Goal: Task Accomplishment & Management: Manage account settings

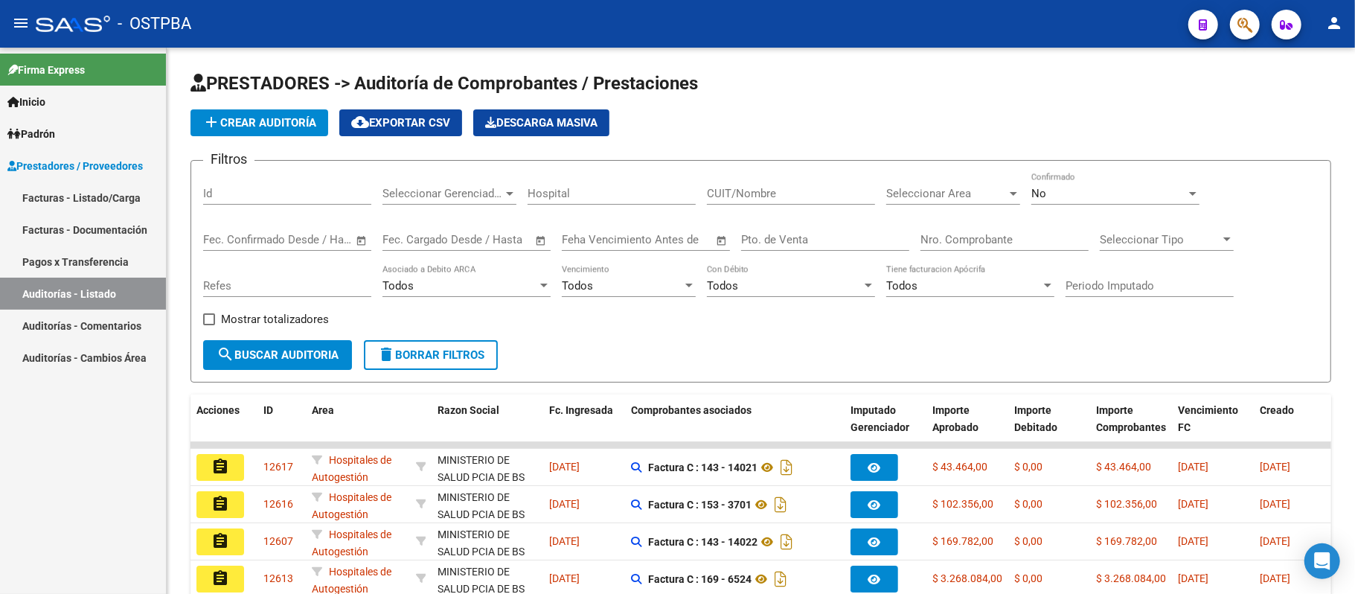
click at [83, 286] on link "Auditorías - Listado" at bounding box center [83, 294] width 166 height 32
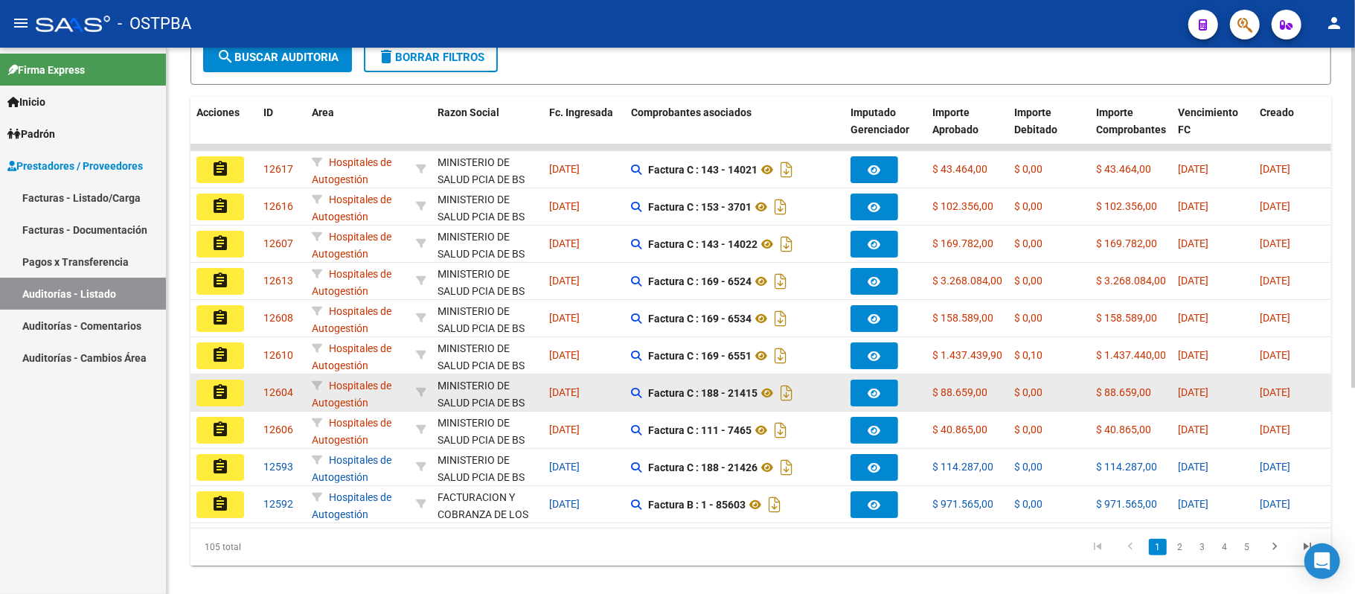
scroll to position [332, 0]
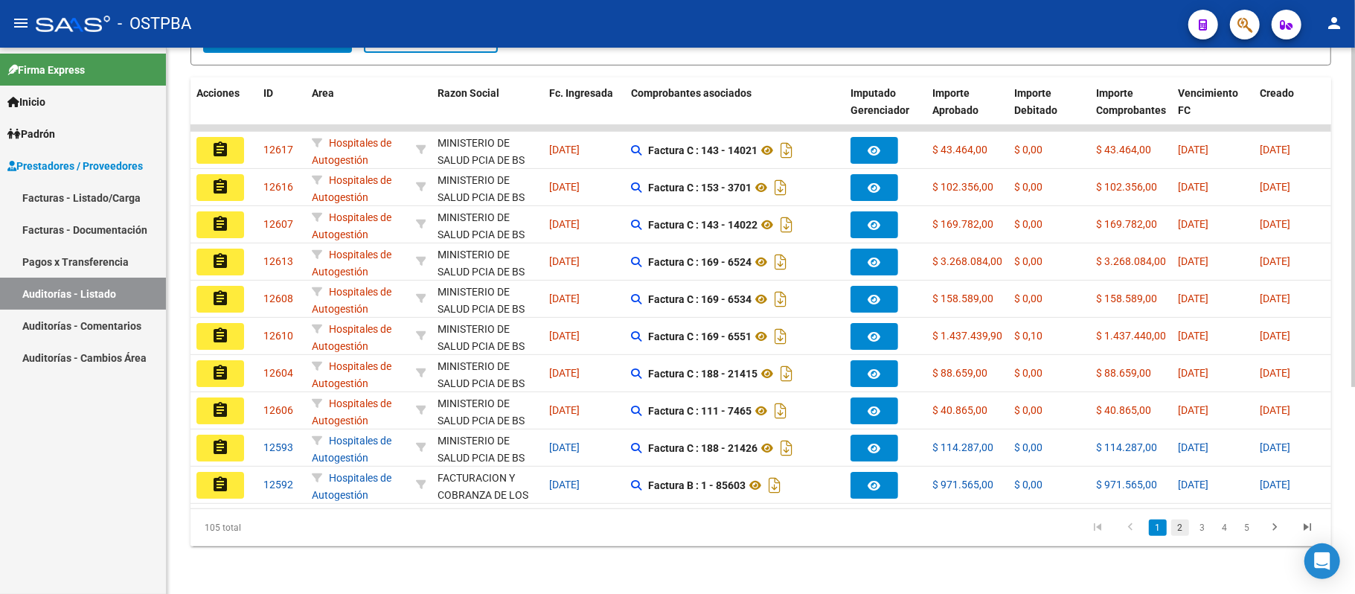
click at [1186, 527] on link "2" at bounding box center [1181, 528] width 18 height 16
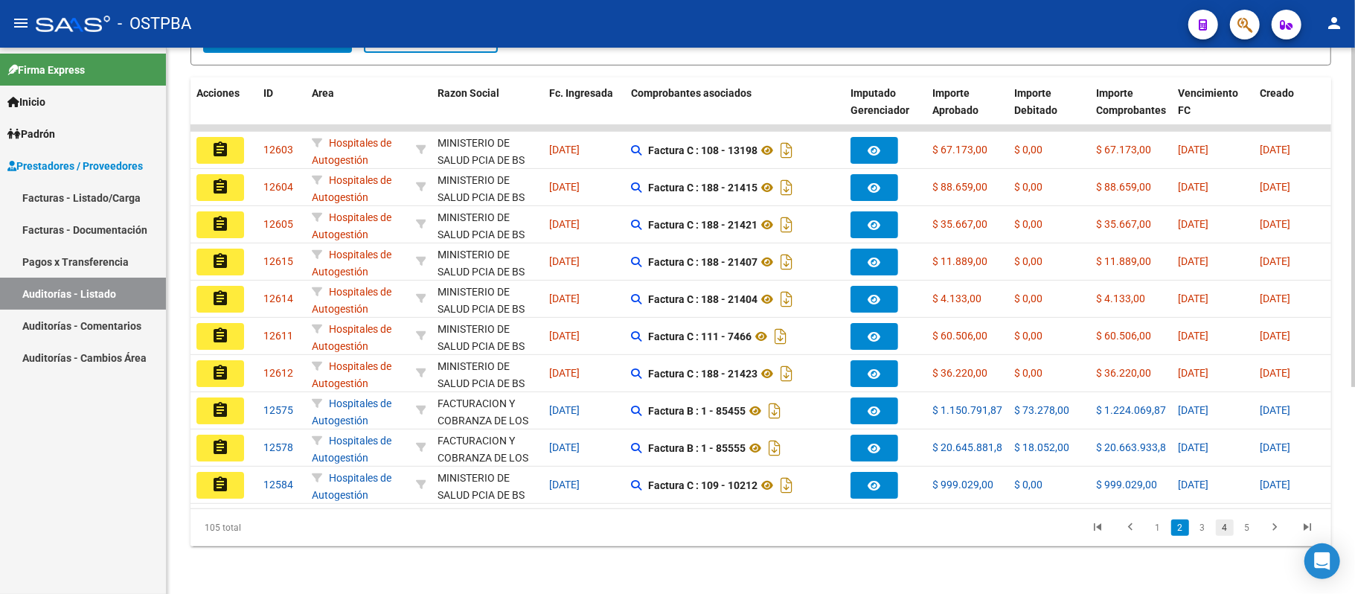
click at [1233, 534] on link "4" at bounding box center [1225, 528] width 18 height 16
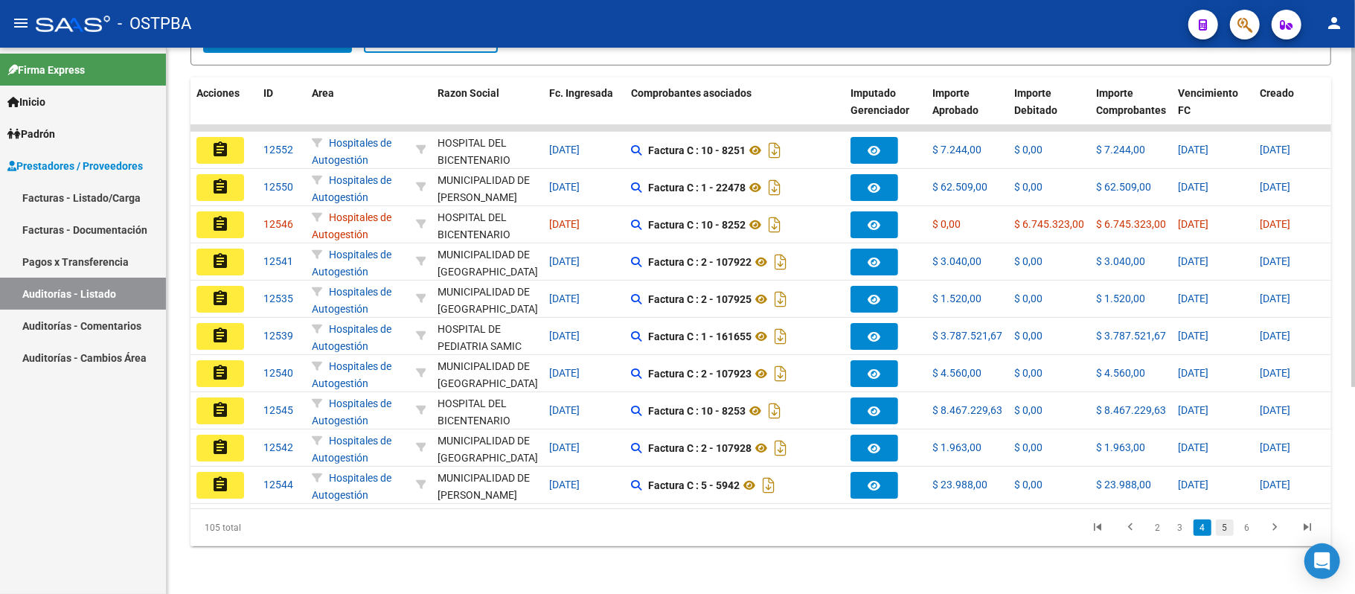
click at [1227, 536] on link "5" at bounding box center [1225, 528] width 18 height 16
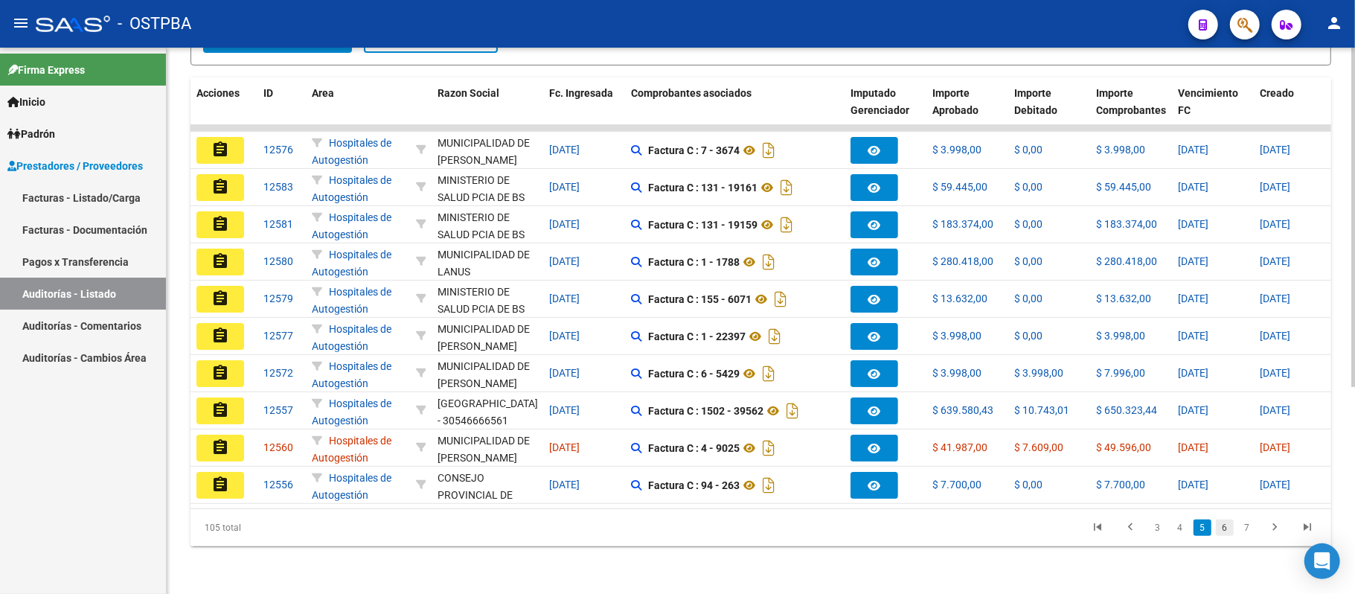
click at [1228, 533] on link "6" at bounding box center [1225, 528] width 18 height 16
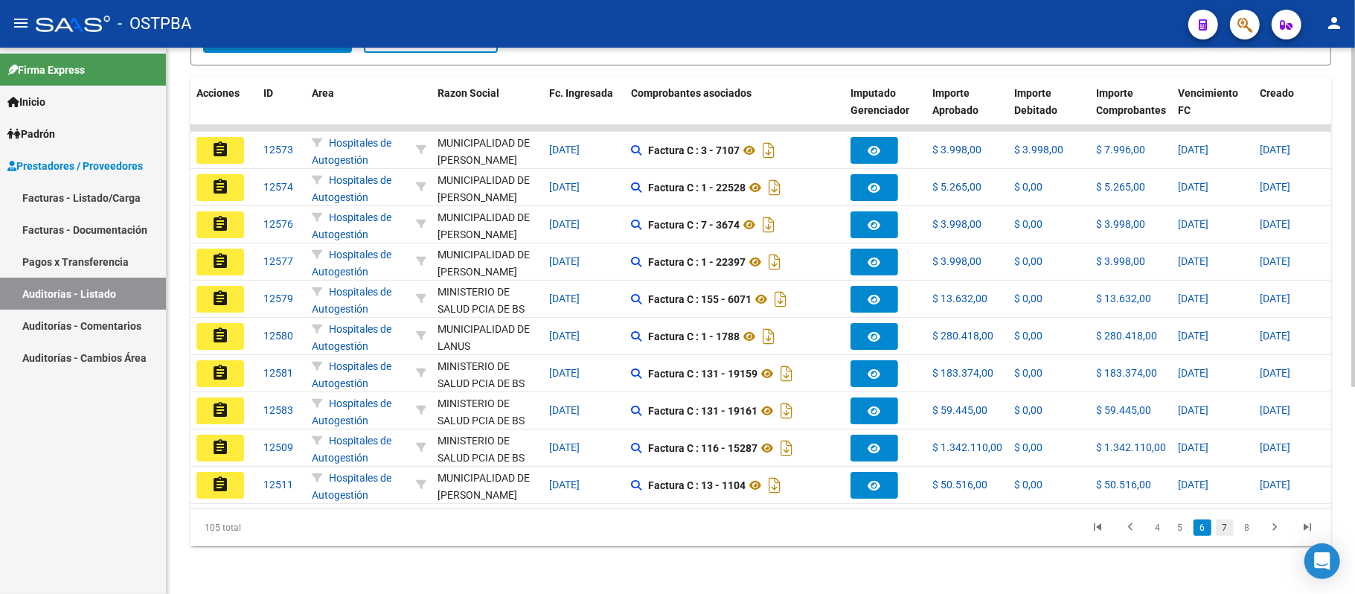
click at [1227, 527] on link "7" at bounding box center [1225, 528] width 18 height 16
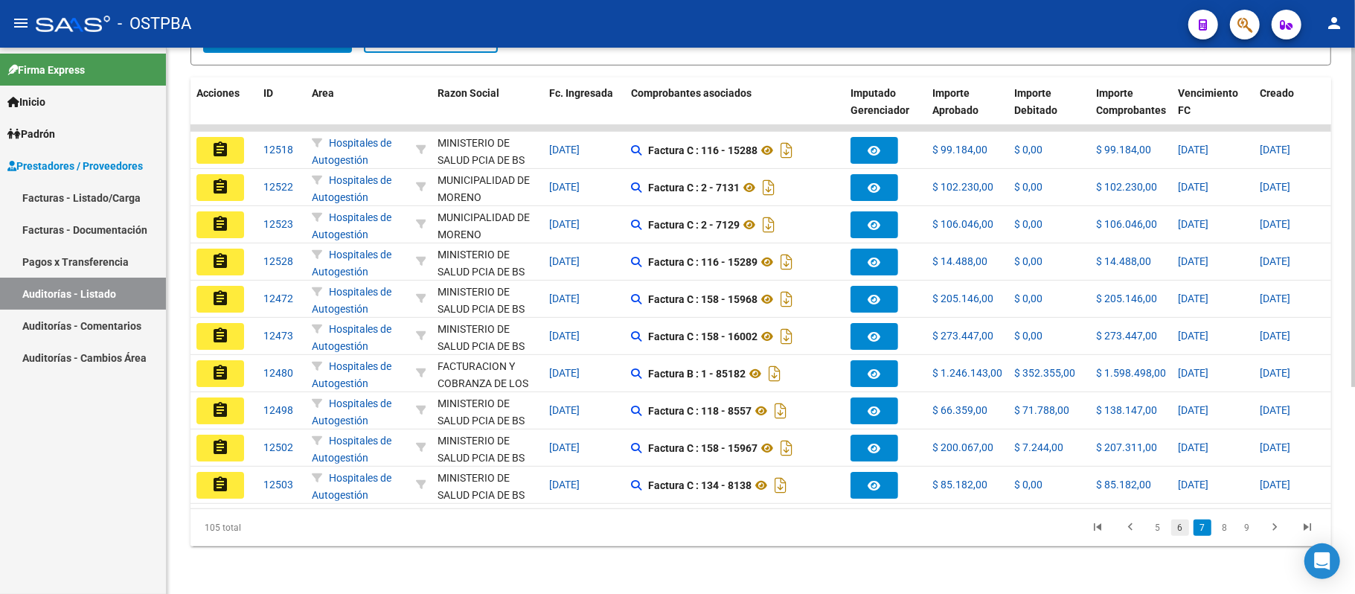
click at [1177, 536] on link "6" at bounding box center [1181, 528] width 18 height 16
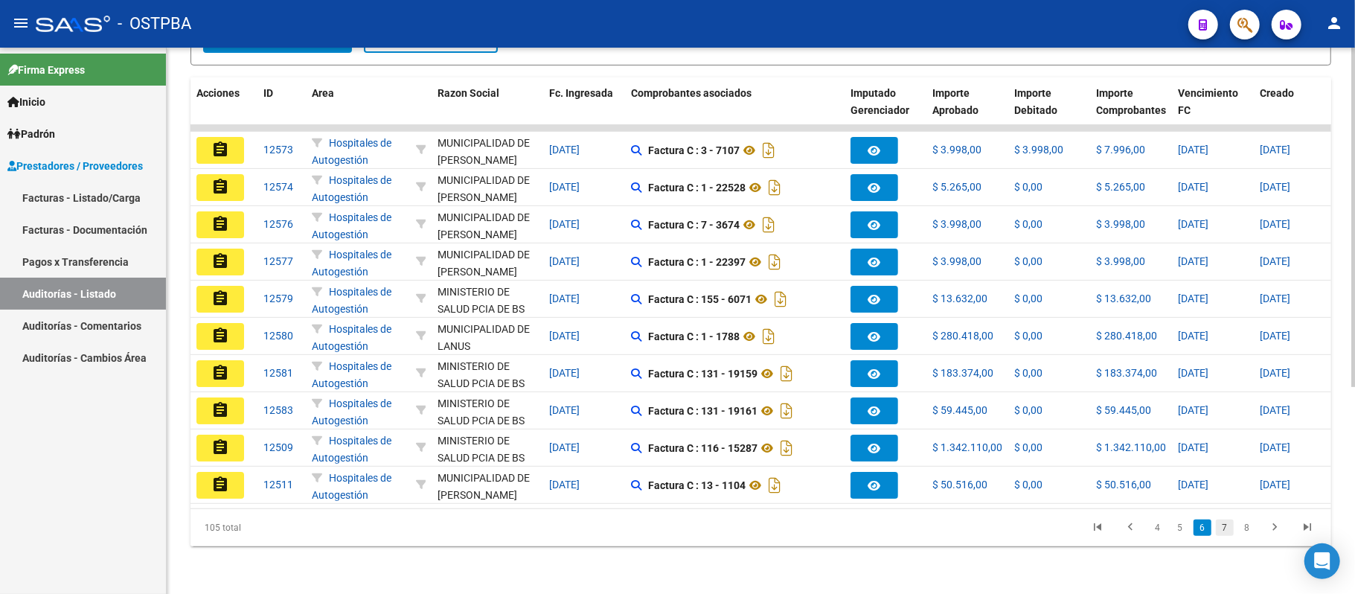
click at [1225, 524] on link "7" at bounding box center [1225, 528] width 18 height 16
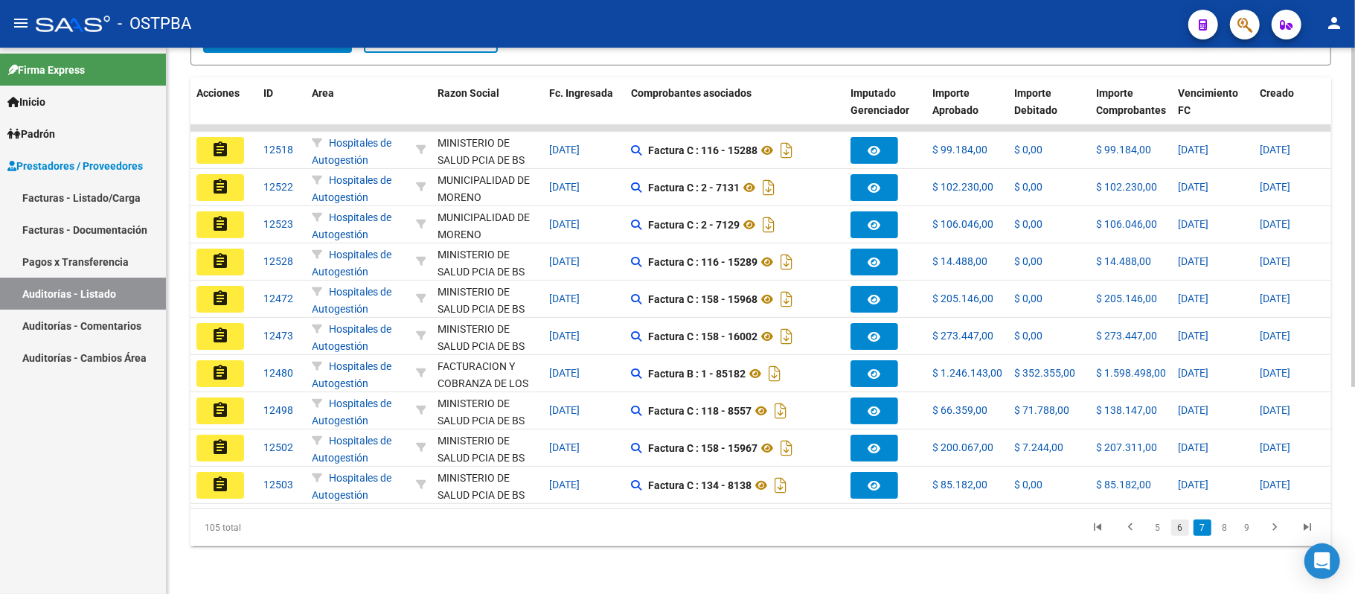
click at [1185, 528] on link "6" at bounding box center [1181, 528] width 18 height 16
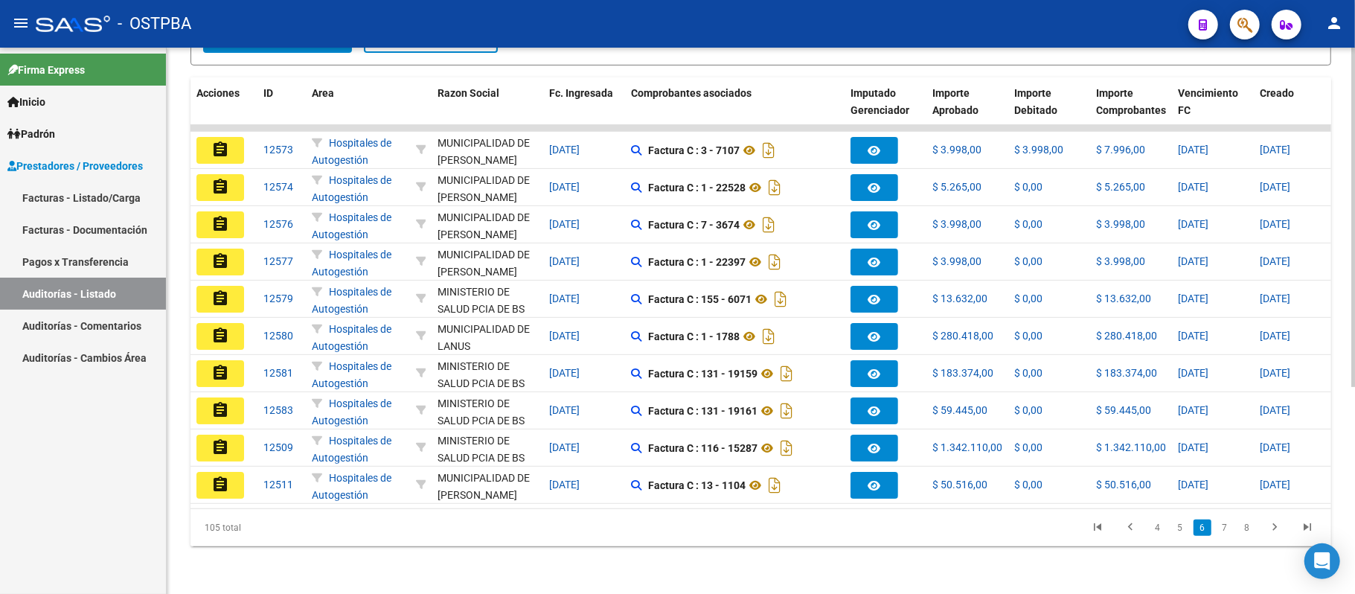
click at [1250, 537] on li "8" at bounding box center [1247, 527] width 22 height 25
click at [1246, 528] on link "8" at bounding box center [1247, 528] width 18 height 16
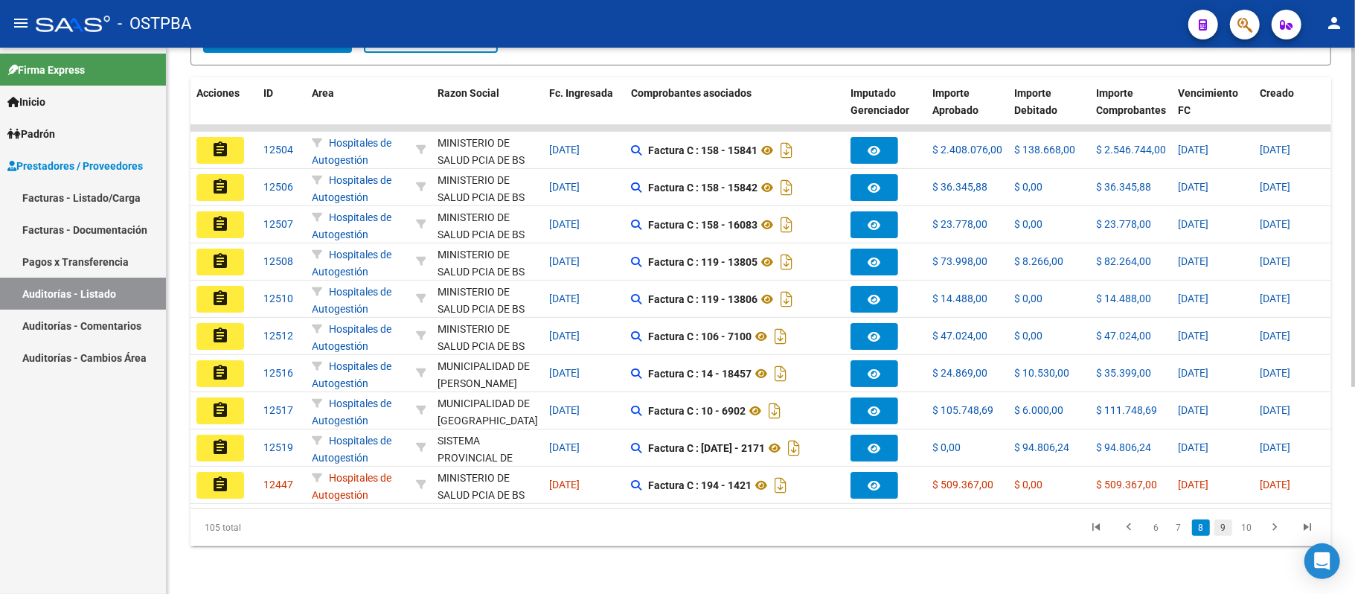
click at [1227, 521] on link "9" at bounding box center [1224, 528] width 18 height 16
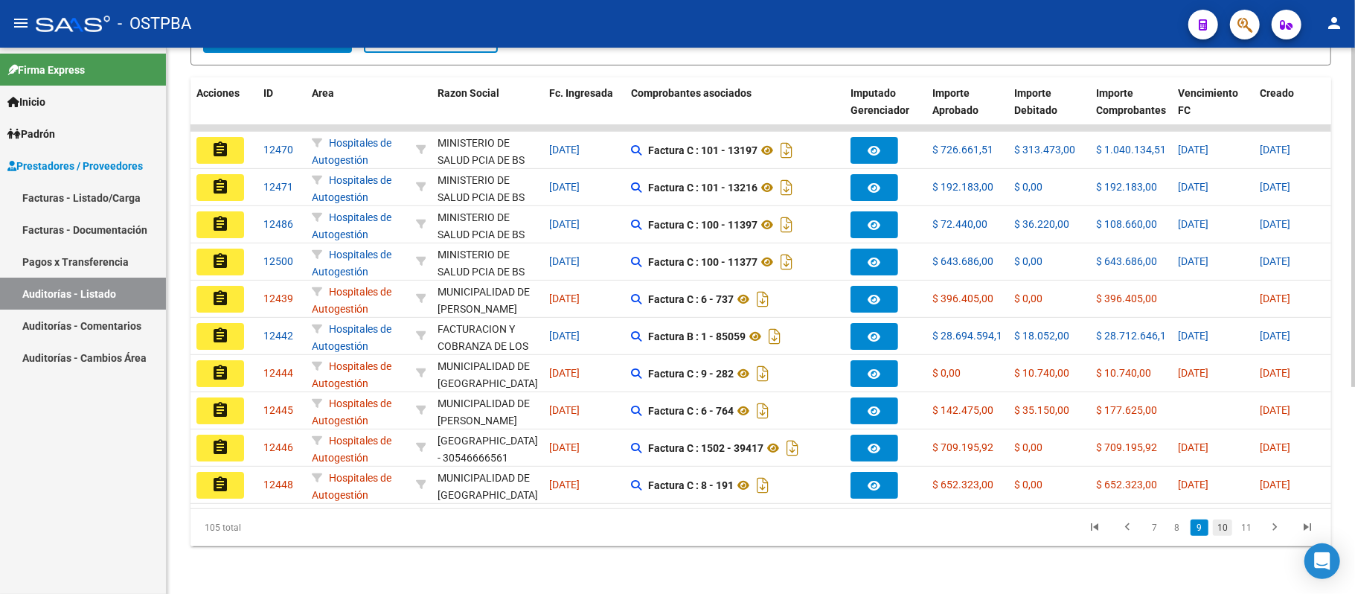
click at [1221, 528] on link "10" at bounding box center [1222, 528] width 19 height 16
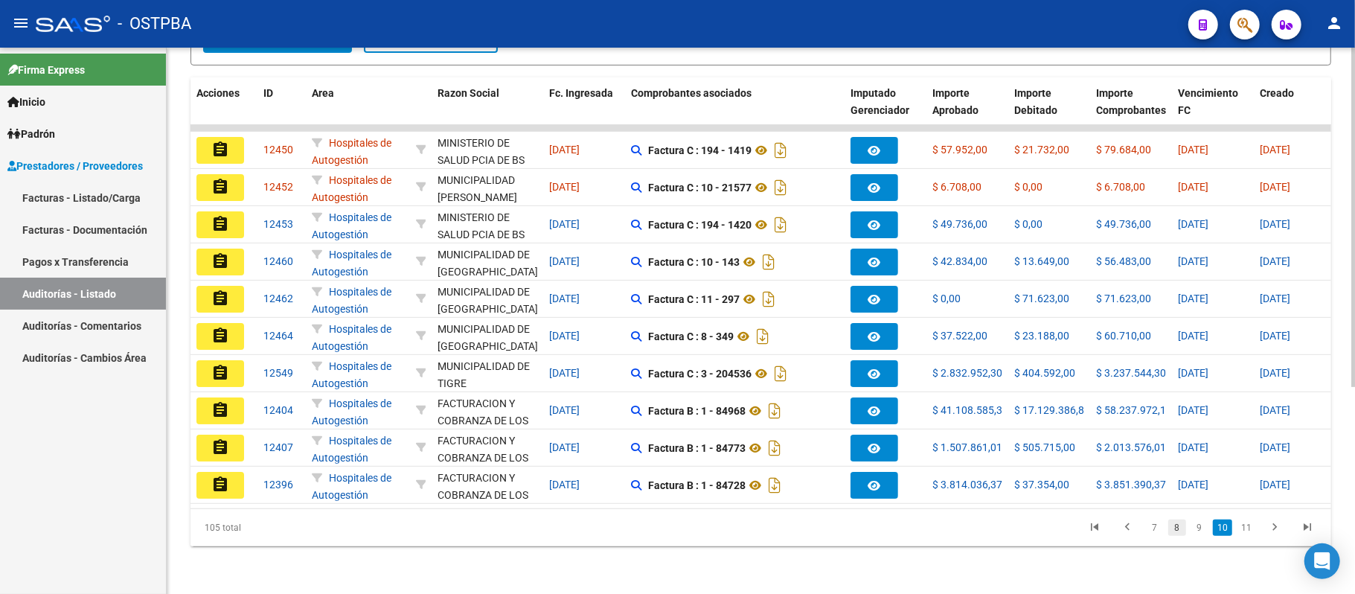
click at [1180, 530] on link "8" at bounding box center [1178, 528] width 18 height 16
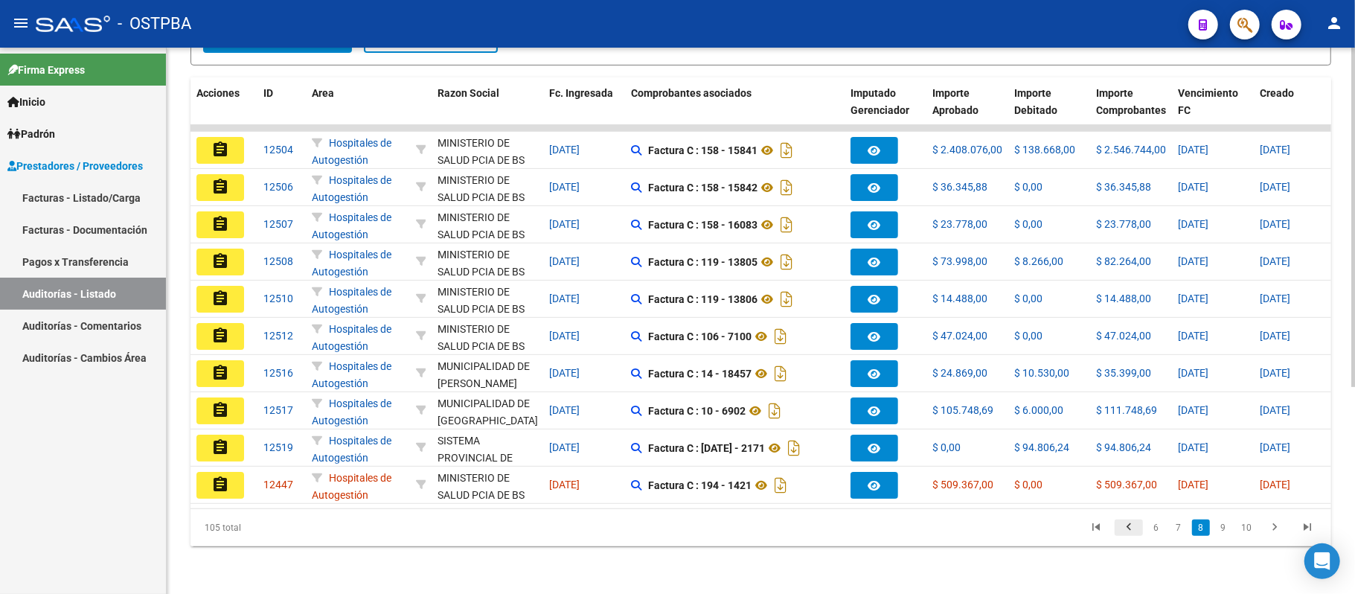
click at [1118, 521] on link "go to previous page" at bounding box center [1129, 528] width 28 height 16
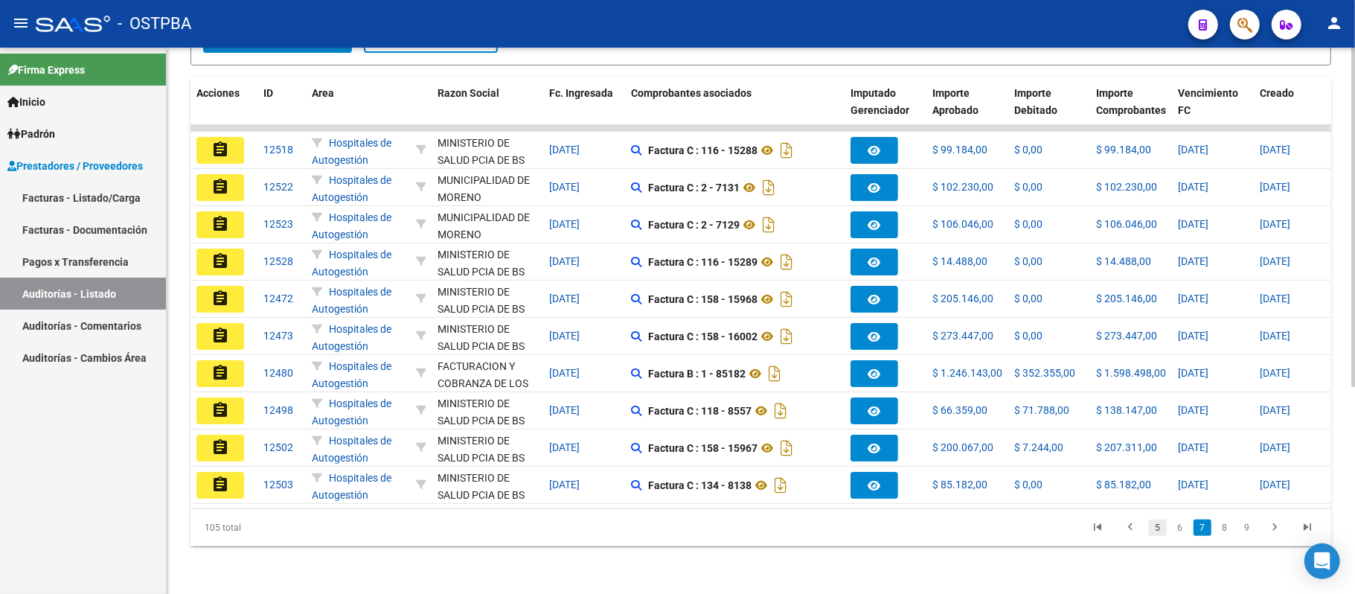
click at [1153, 525] on link "5" at bounding box center [1158, 528] width 18 height 16
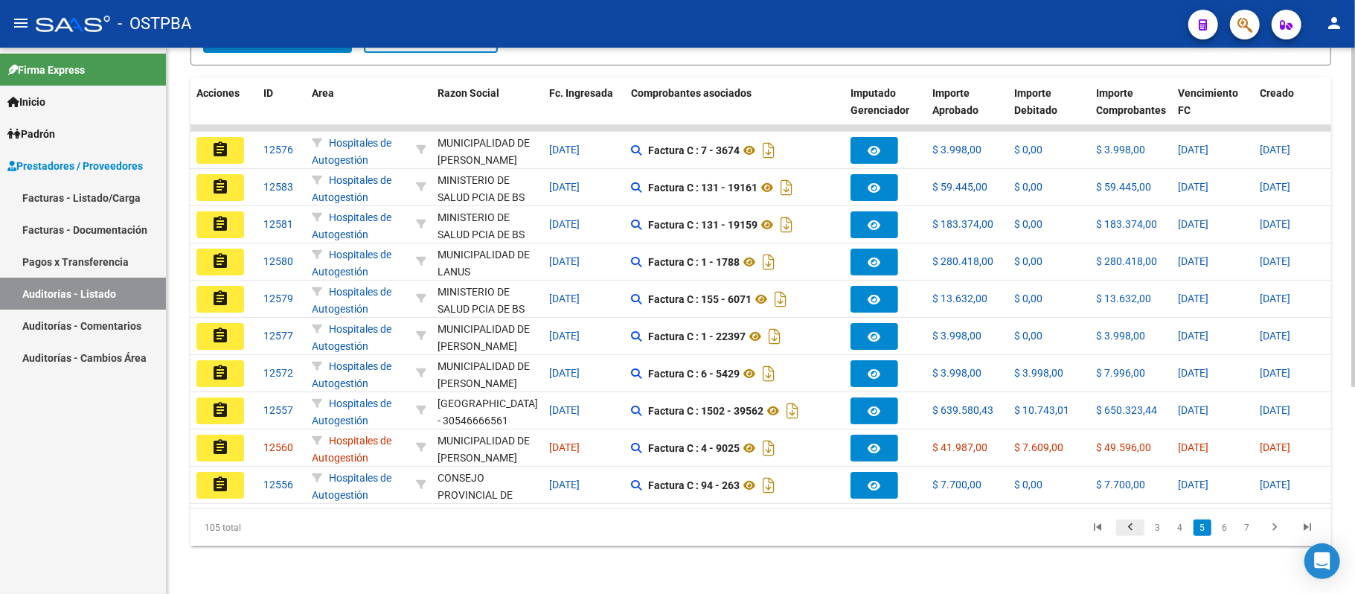
click at [1137, 531] on icon "go to previous page" at bounding box center [1130, 529] width 19 height 18
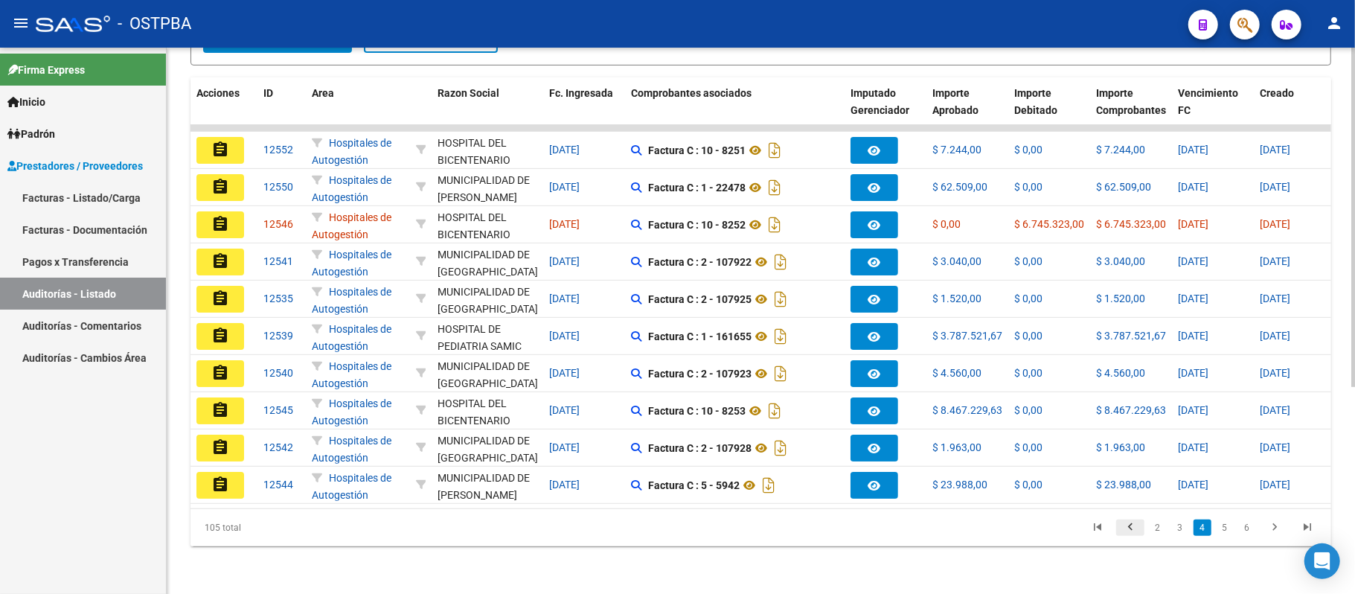
click at [1137, 531] on icon "go to previous page" at bounding box center [1130, 529] width 19 height 18
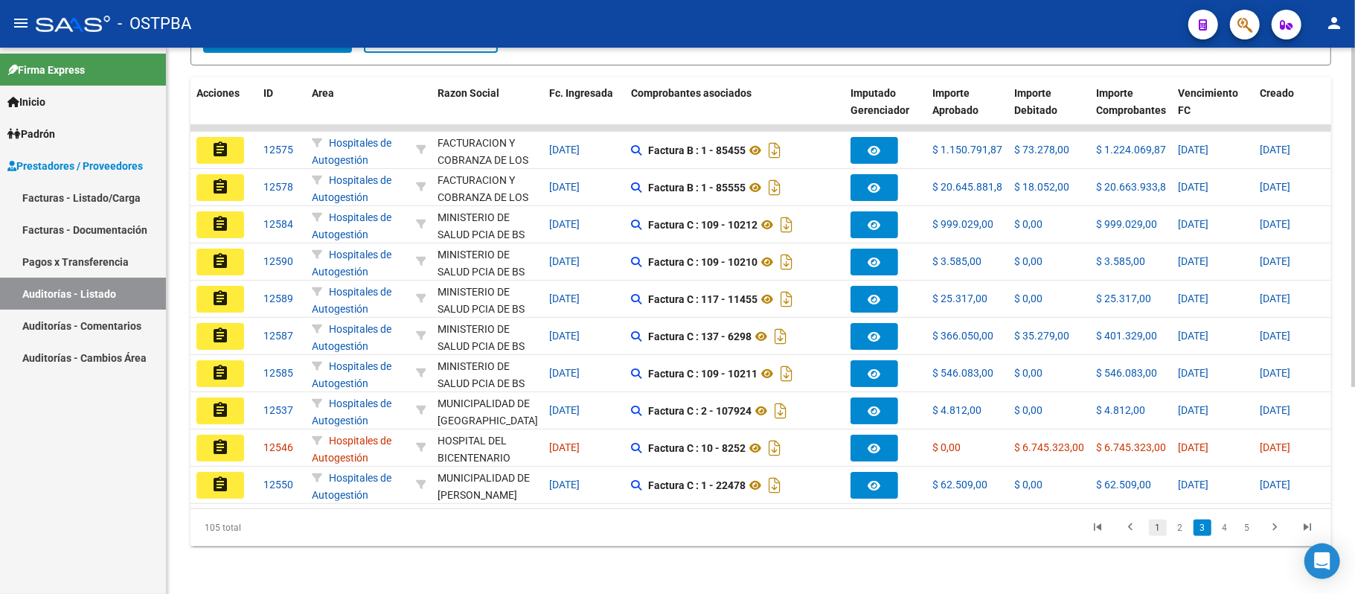
click at [1152, 525] on link "1" at bounding box center [1158, 528] width 18 height 16
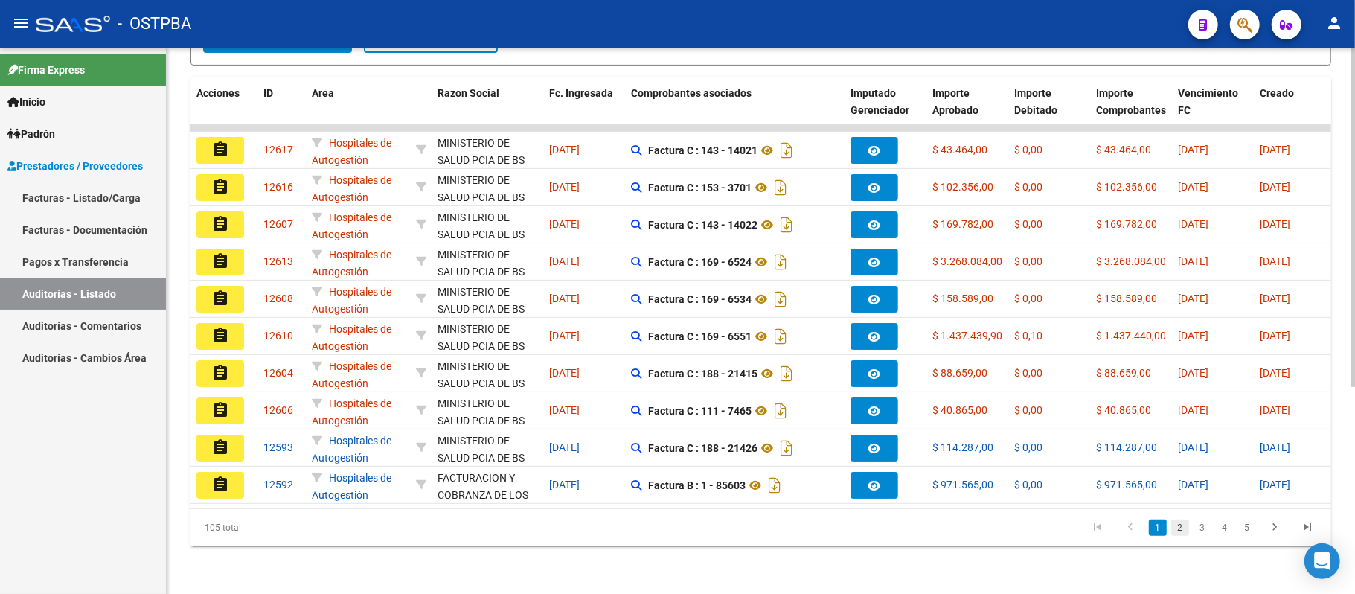
click at [1182, 527] on link "2" at bounding box center [1181, 528] width 18 height 16
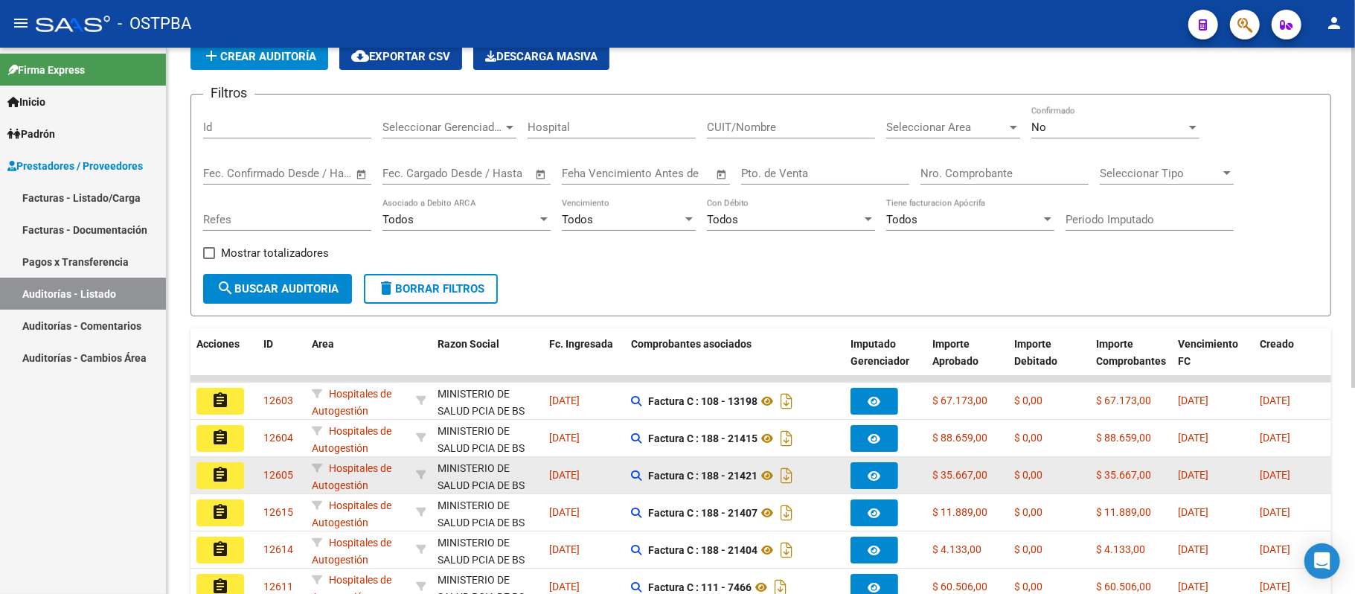
scroll to position [0, 0]
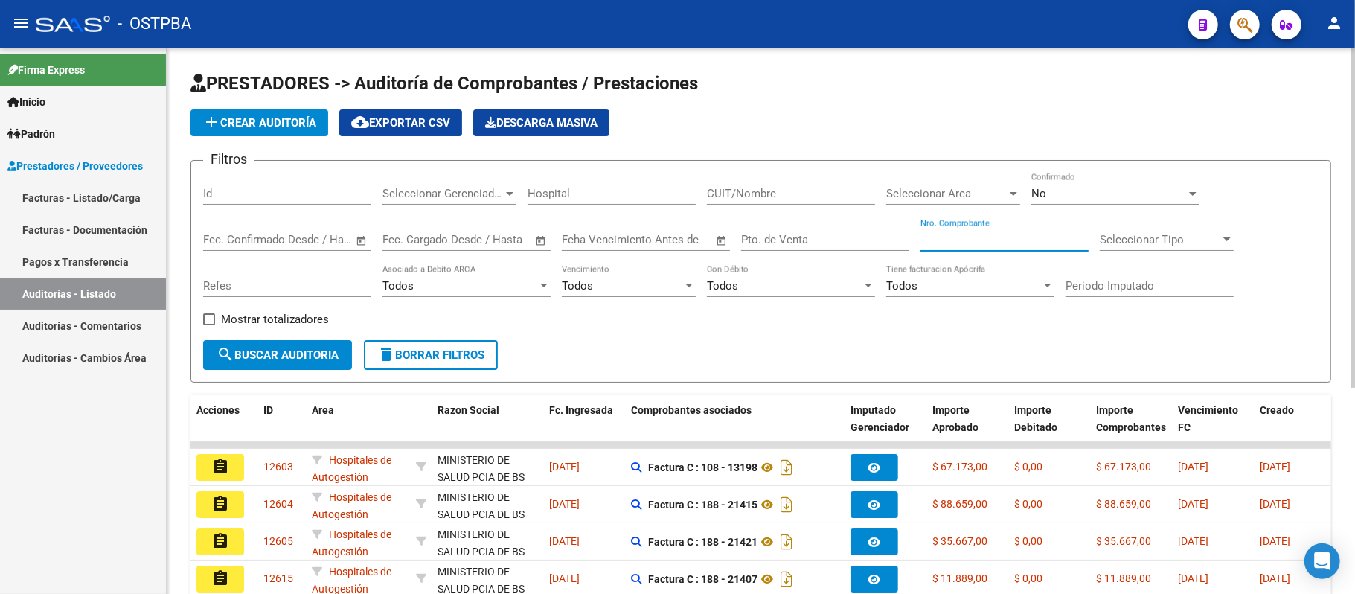
click at [988, 244] on input "Nro. Comprobante" at bounding box center [1005, 239] width 168 height 13
type input "15287"
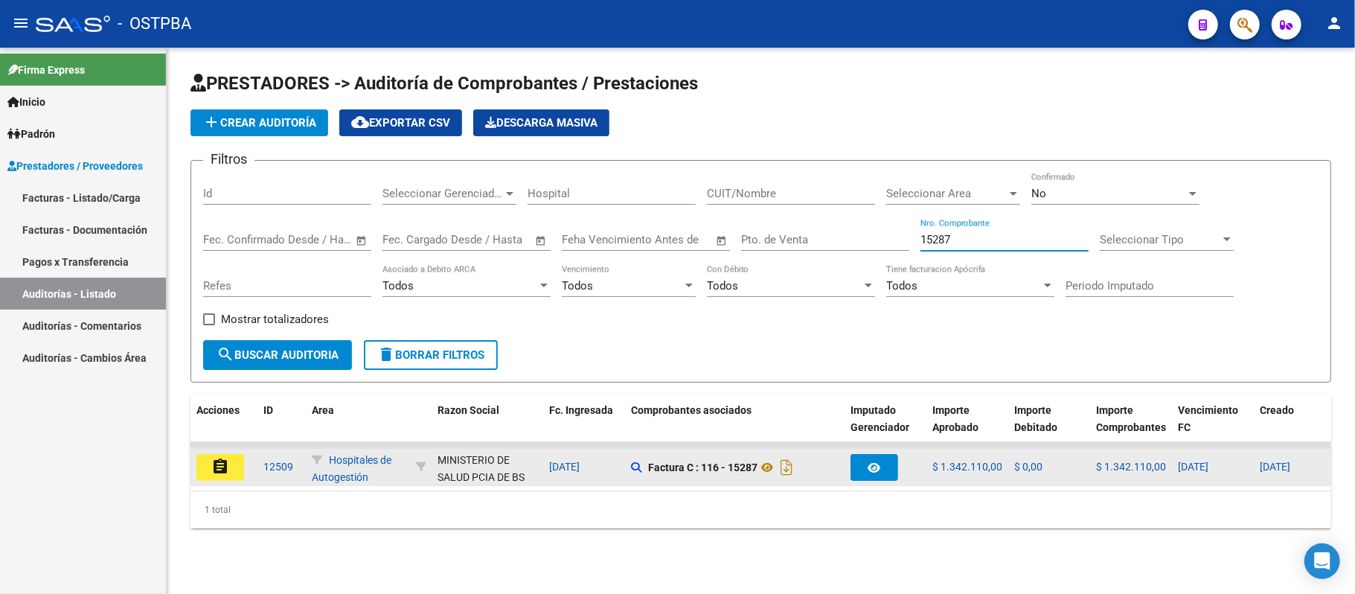
click at [230, 458] on button "assignment" at bounding box center [220, 467] width 48 height 27
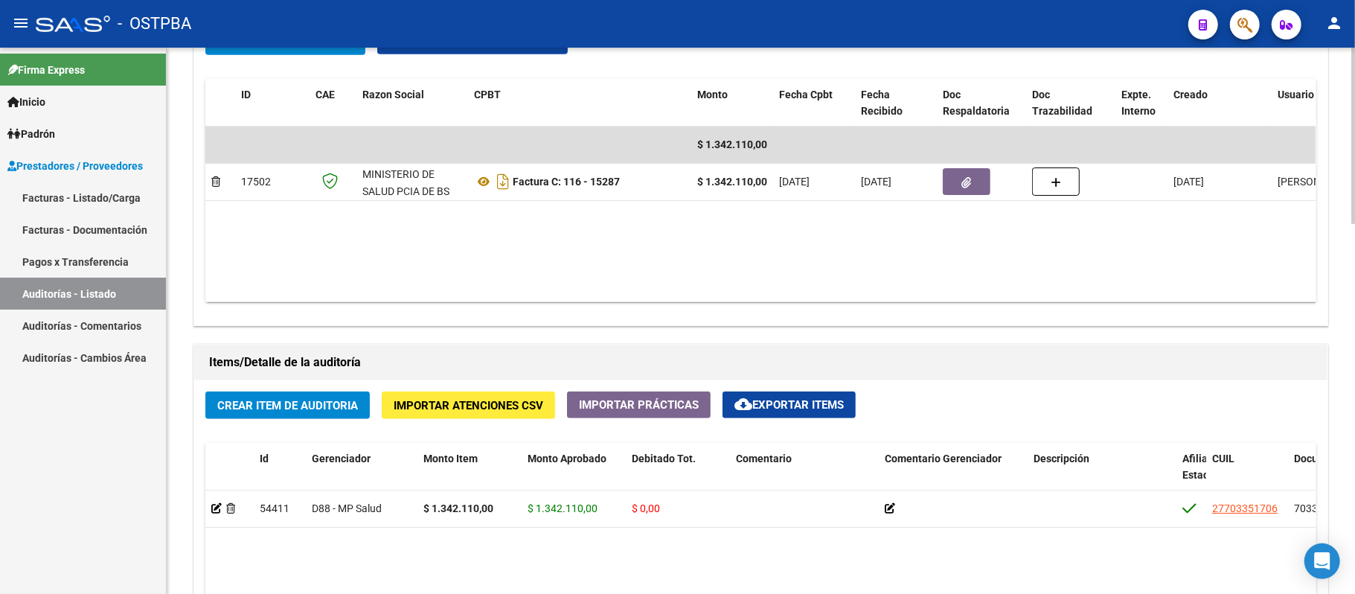
scroll to position [752, 0]
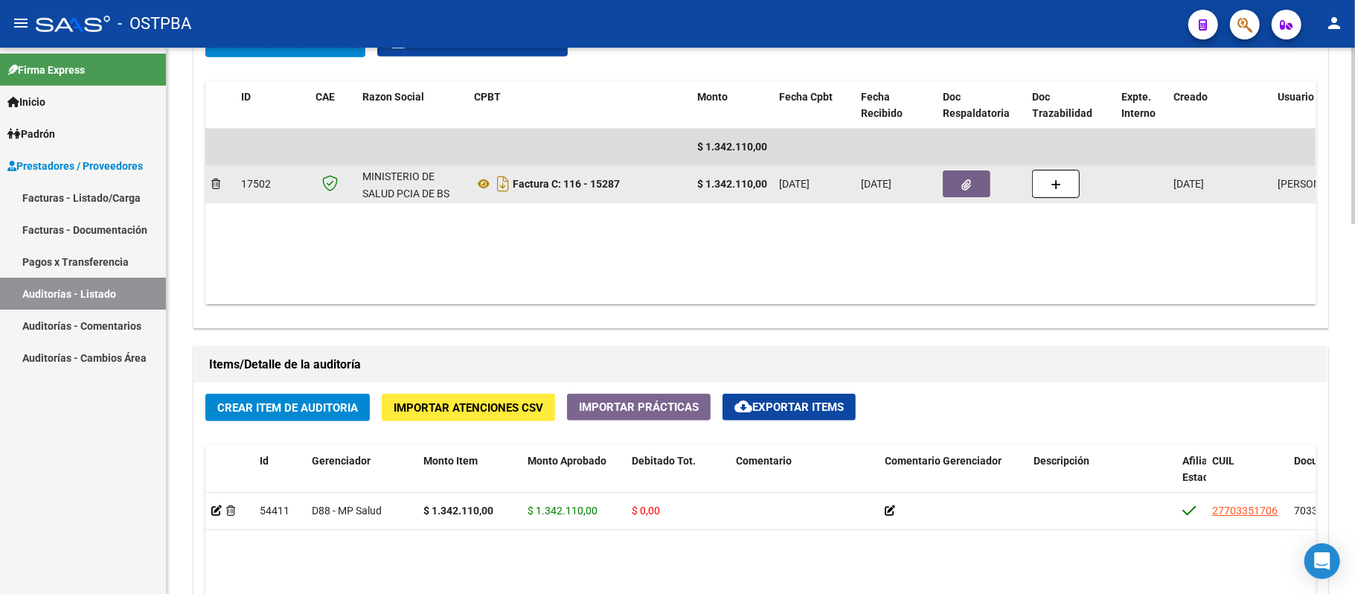
click at [951, 176] on button "button" at bounding box center [967, 183] width 48 height 27
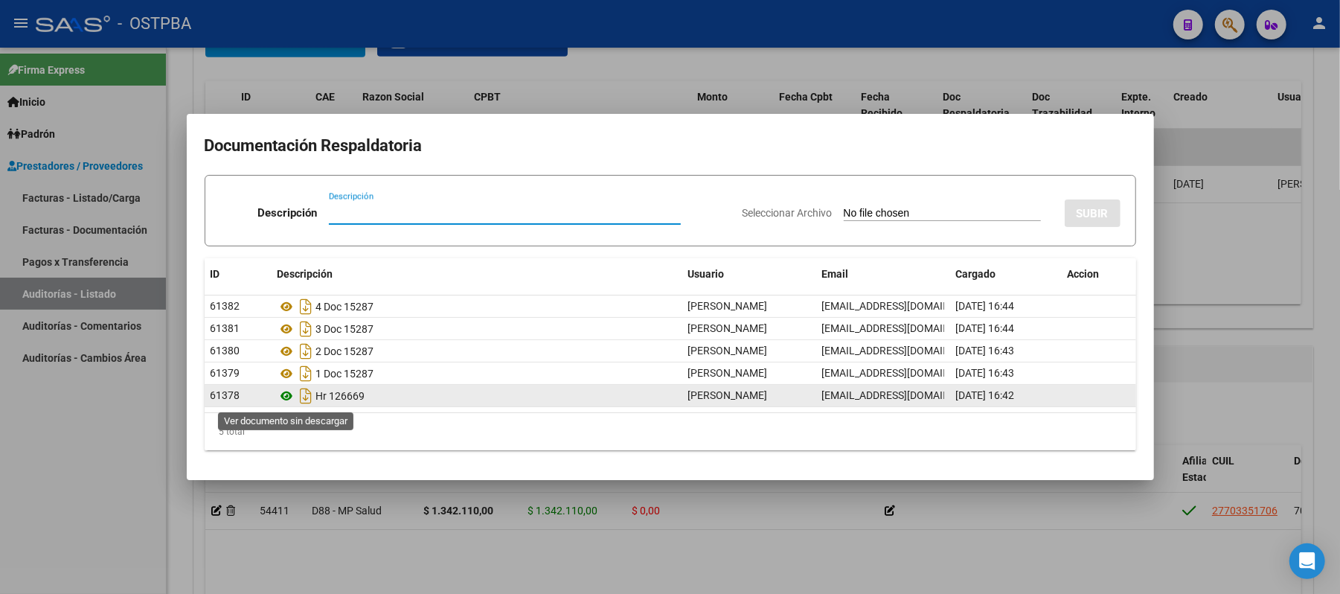
click at [284, 391] on icon at bounding box center [287, 396] width 19 height 18
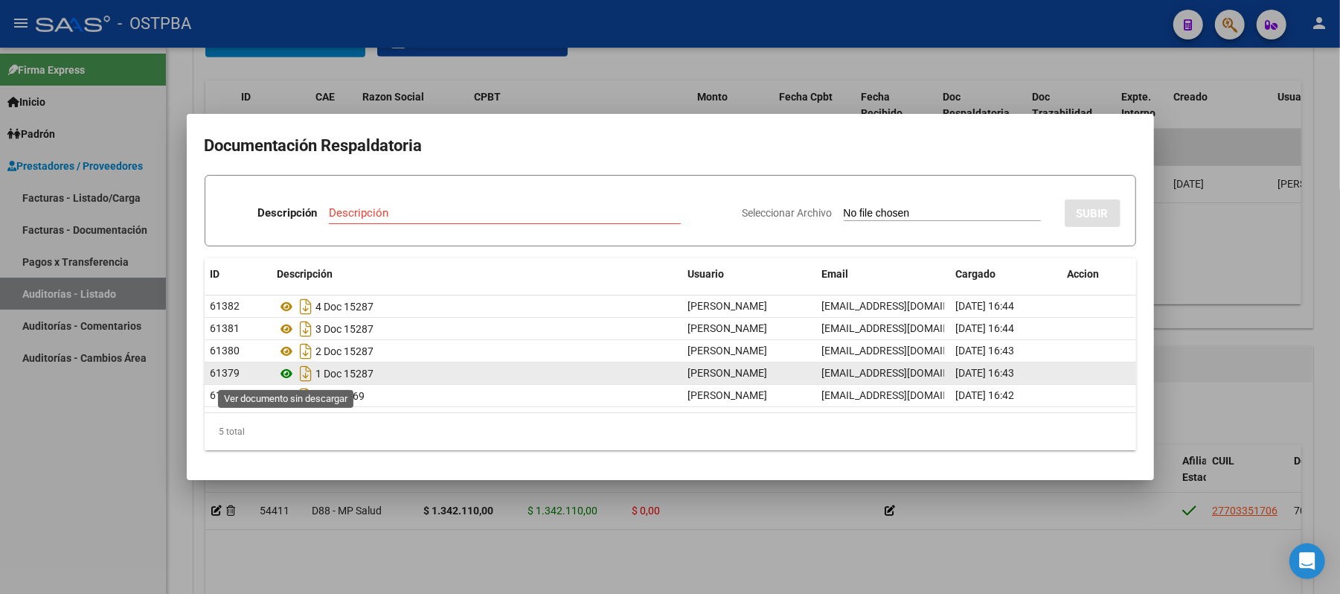
click at [284, 373] on icon at bounding box center [287, 374] width 19 height 18
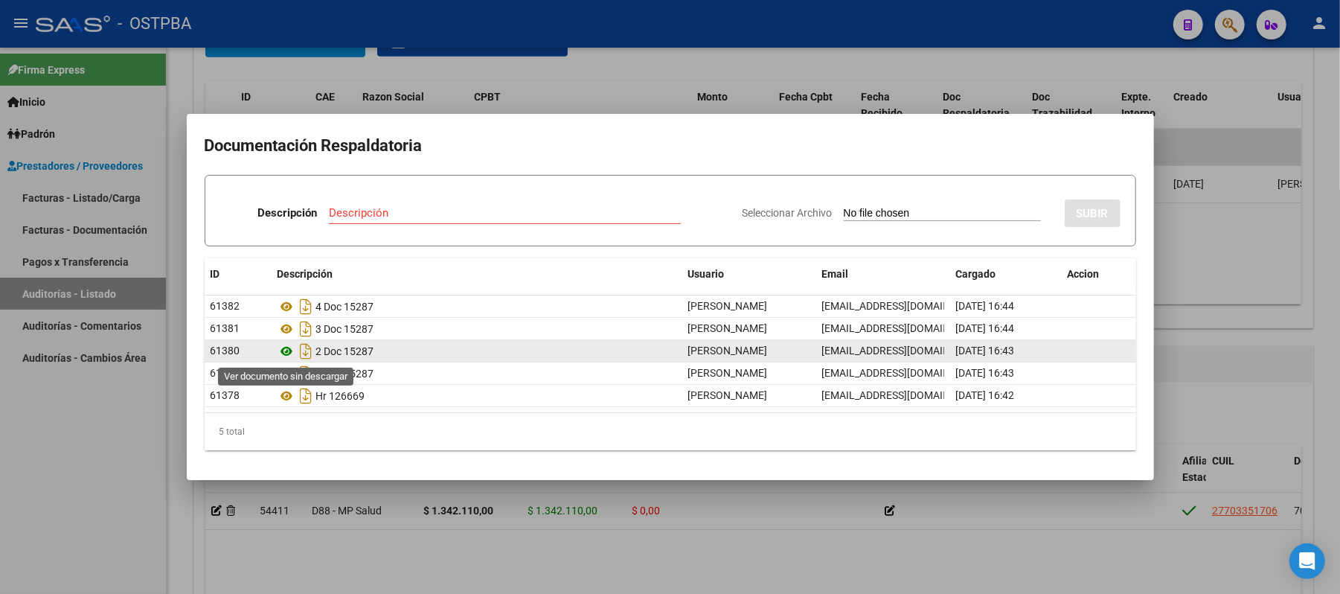
click at [289, 349] on icon at bounding box center [287, 351] width 19 height 18
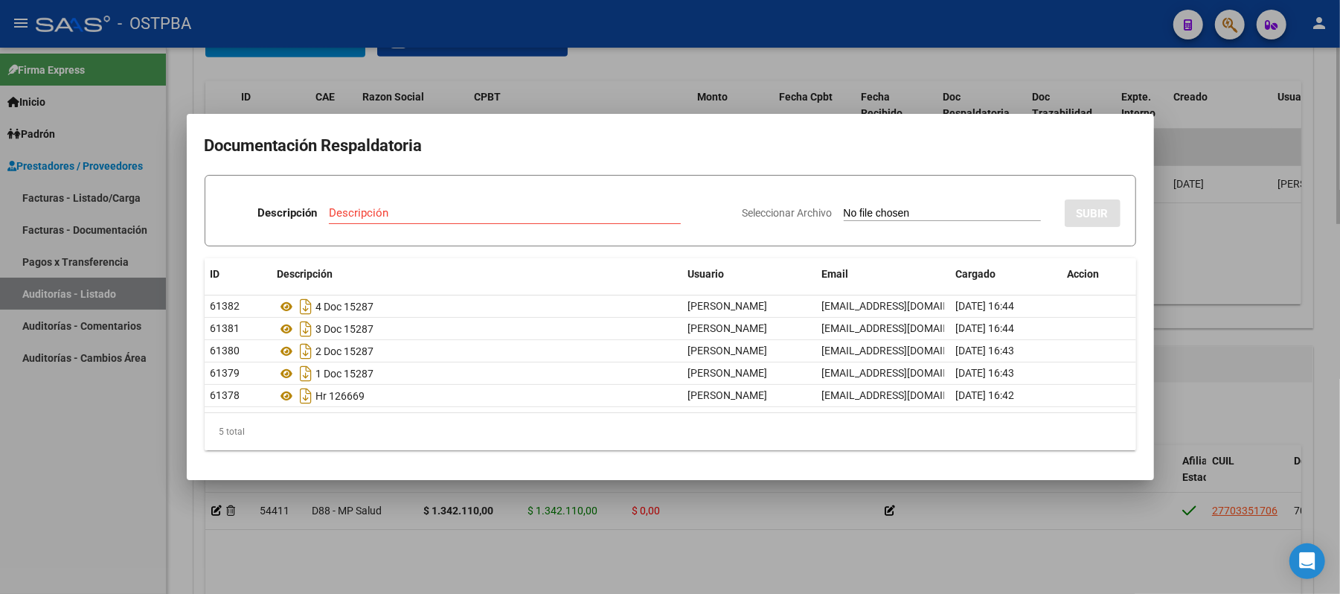
click at [866, 57] on div at bounding box center [670, 297] width 1340 height 594
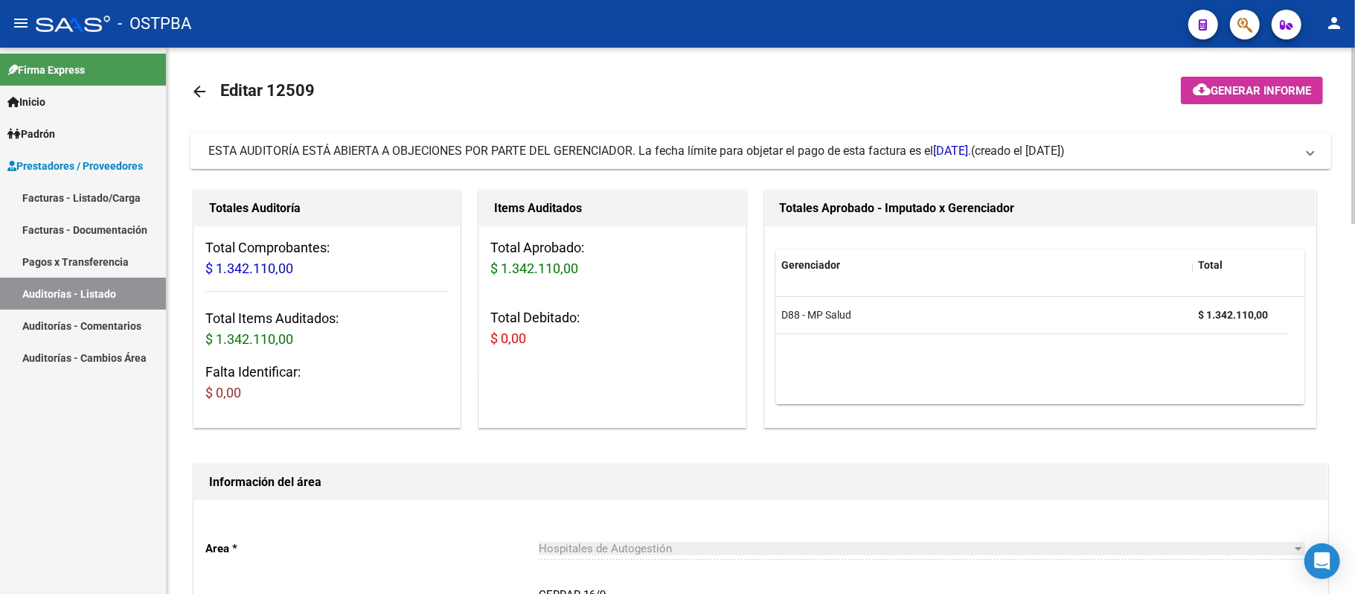
scroll to position [0, 0]
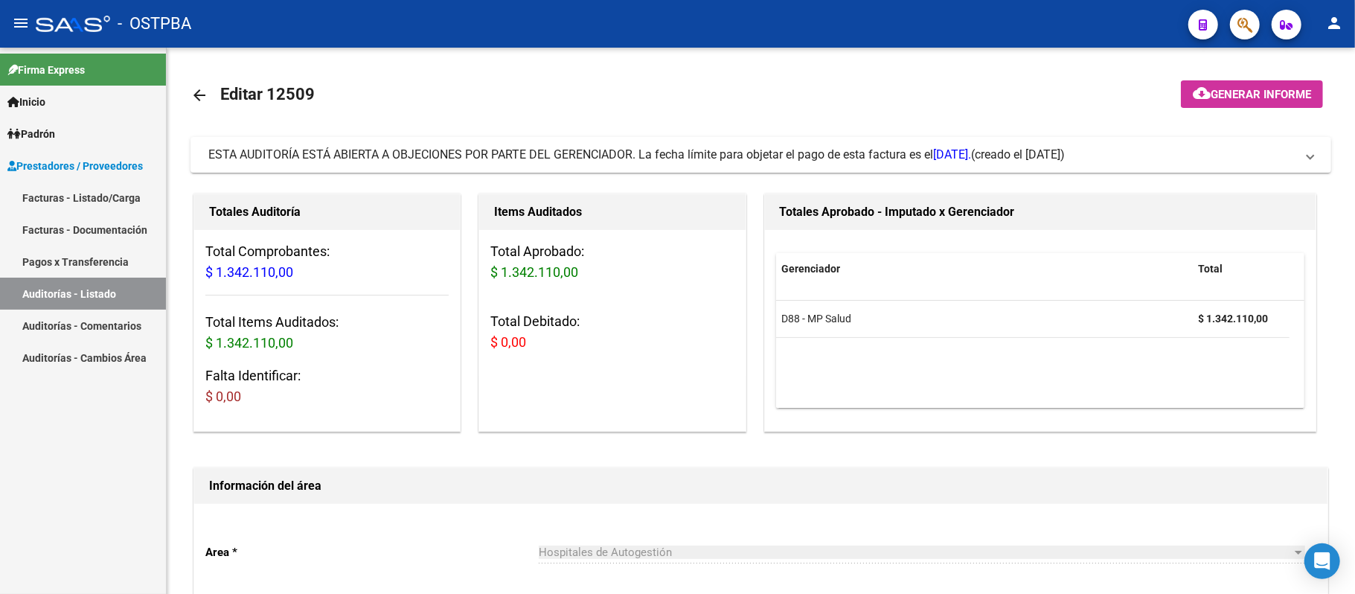
drag, startPoint x: 91, startPoint y: 281, endPoint x: 98, endPoint y: 286, distance: 8.7
click at [93, 281] on link "Auditorías - Listado" at bounding box center [83, 294] width 166 height 32
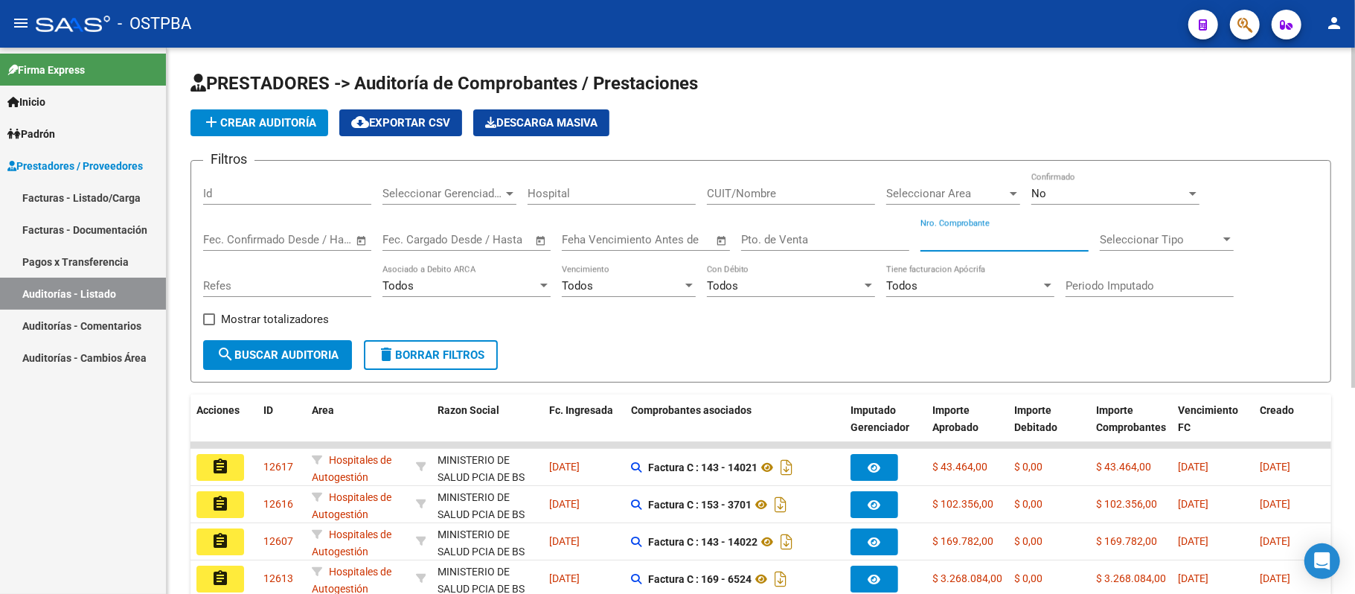
click at [977, 238] on input "Nro. Comprobante" at bounding box center [1005, 239] width 168 height 13
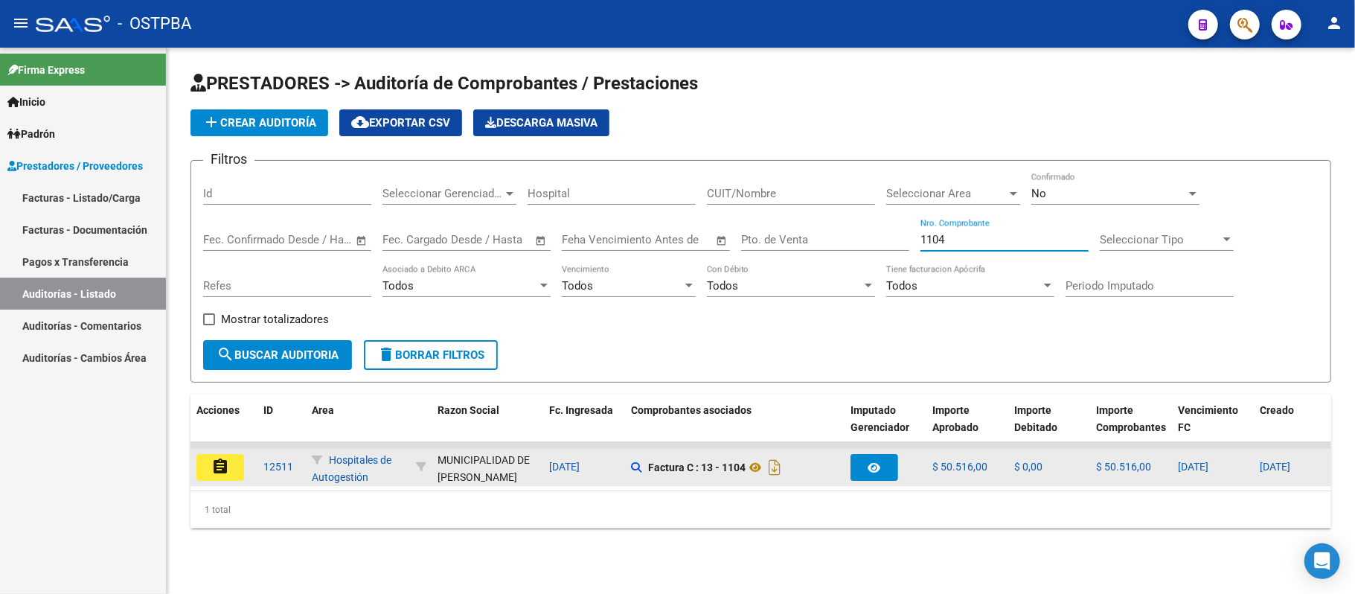
type input "1104"
click at [237, 479] on button "assignment" at bounding box center [220, 467] width 48 height 27
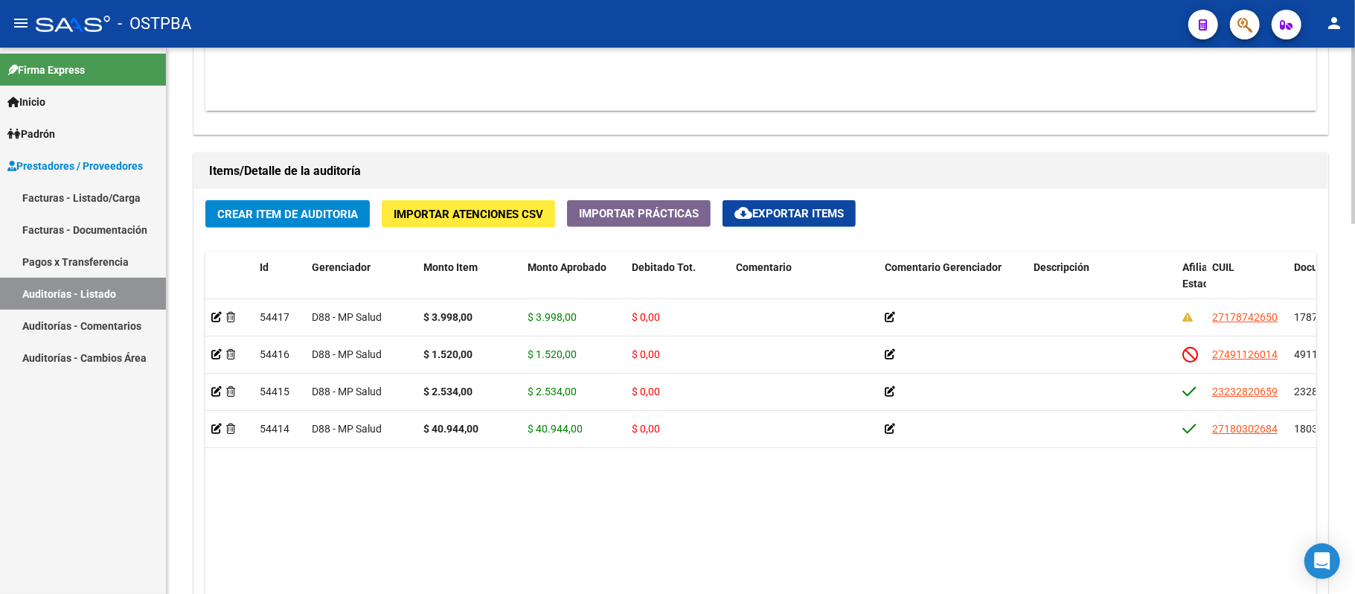
scroll to position [992, 0]
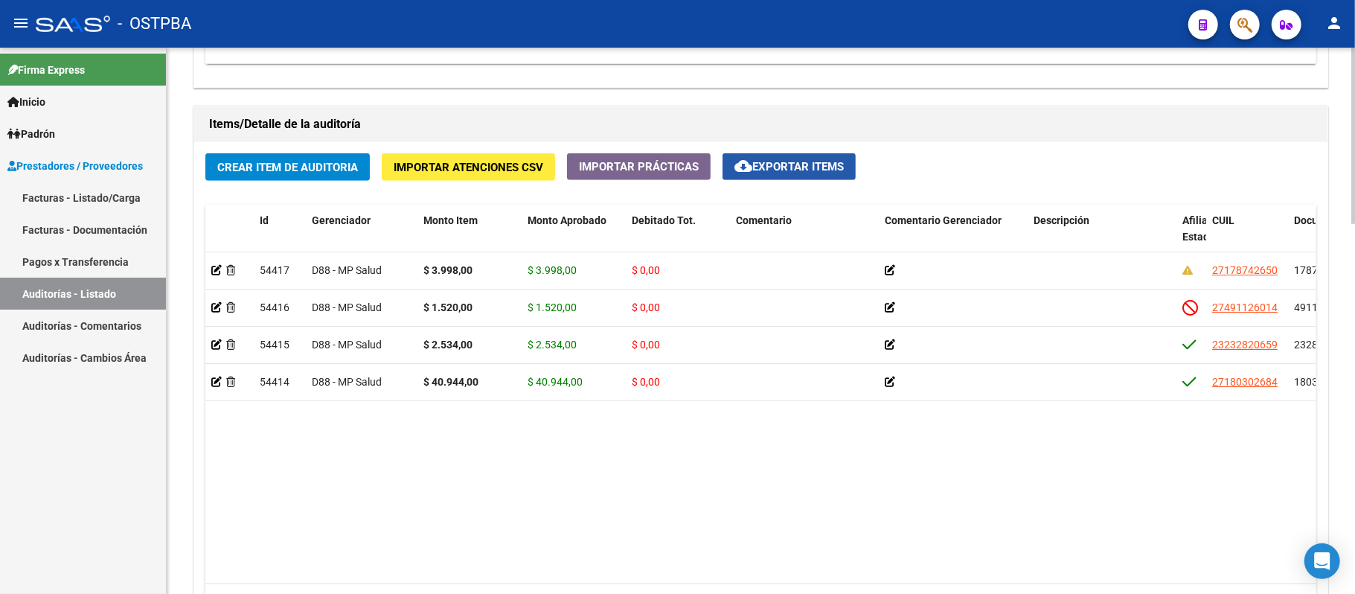
click at [816, 167] on span "cloud_download Exportar Items" at bounding box center [789, 166] width 109 height 13
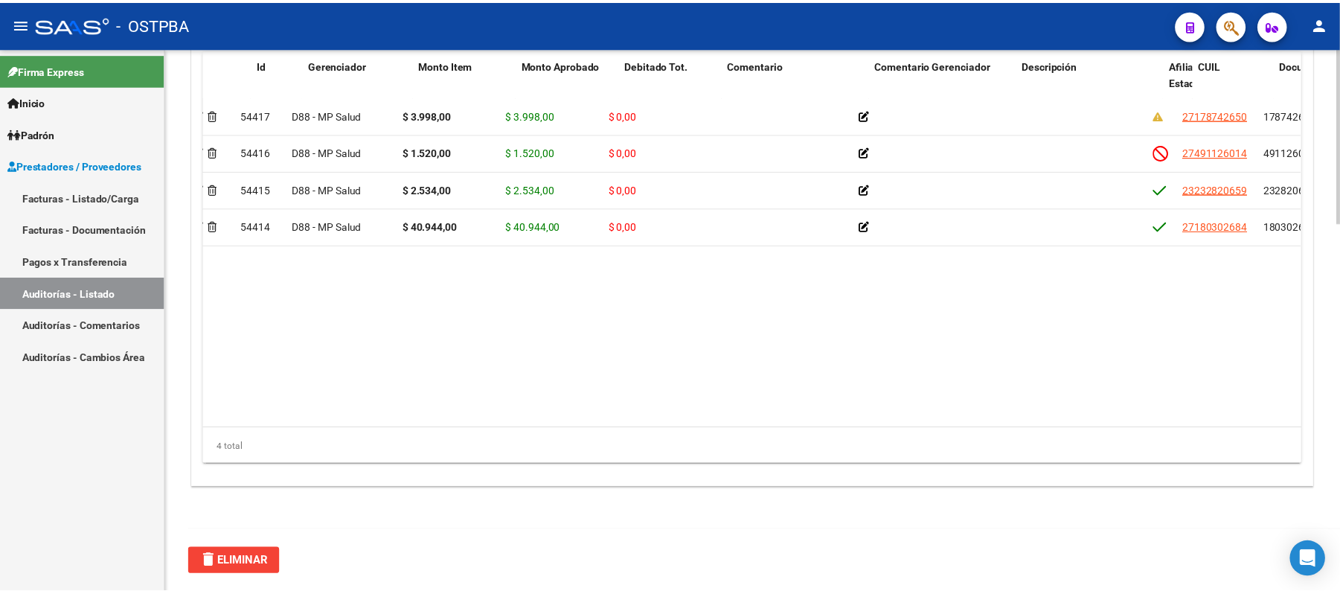
scroll to position [0, 0]
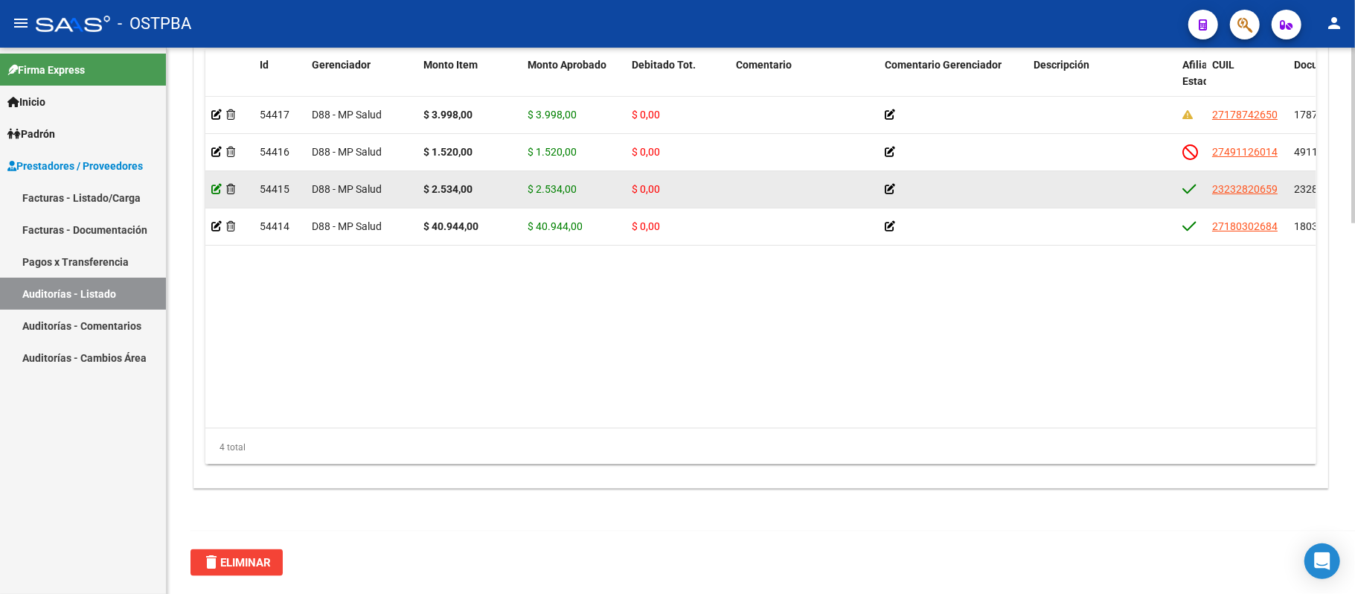
click at [215, 188] on icon at bounding box center [216, 189] width 10 height 10
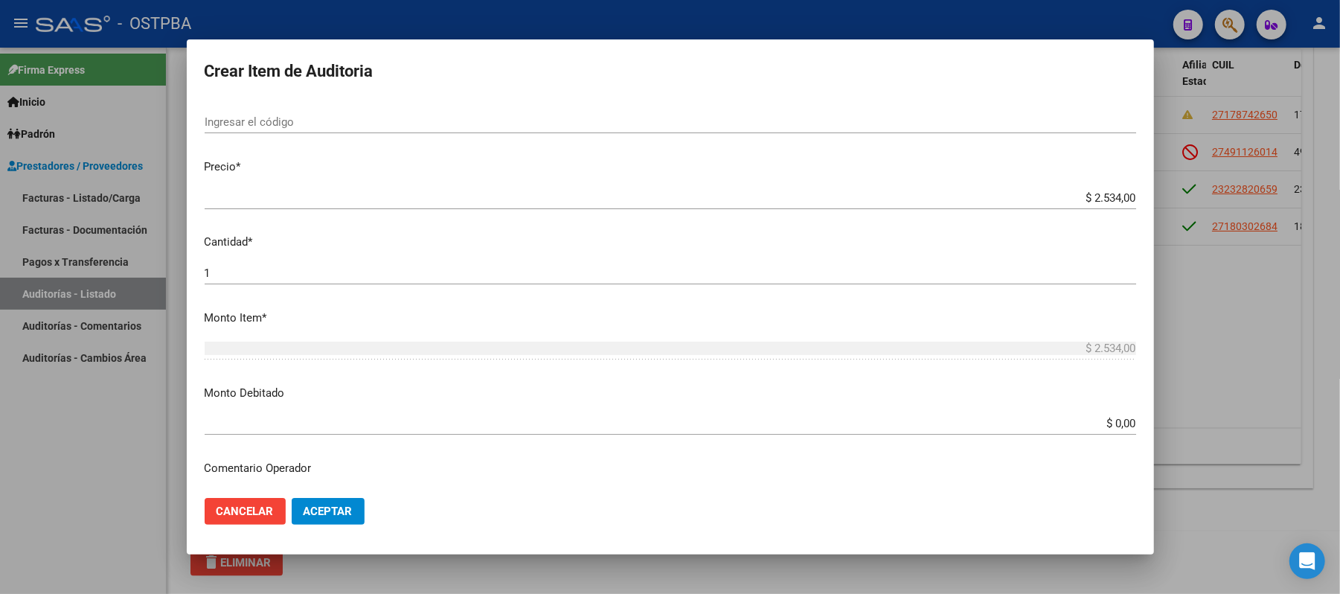
scroll to position [397, 0]
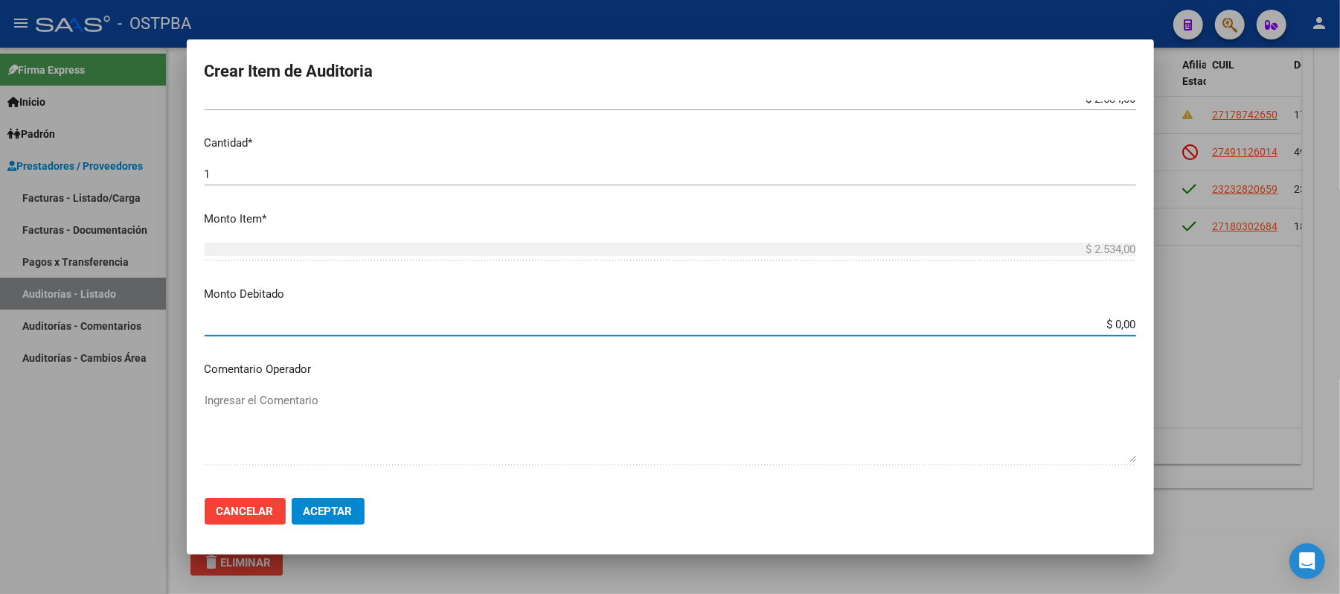
click at [1087, 328] on input "$ 0,00" at bounding box center [671, 324] width 932 height 13
type input "$ 2.534,00"
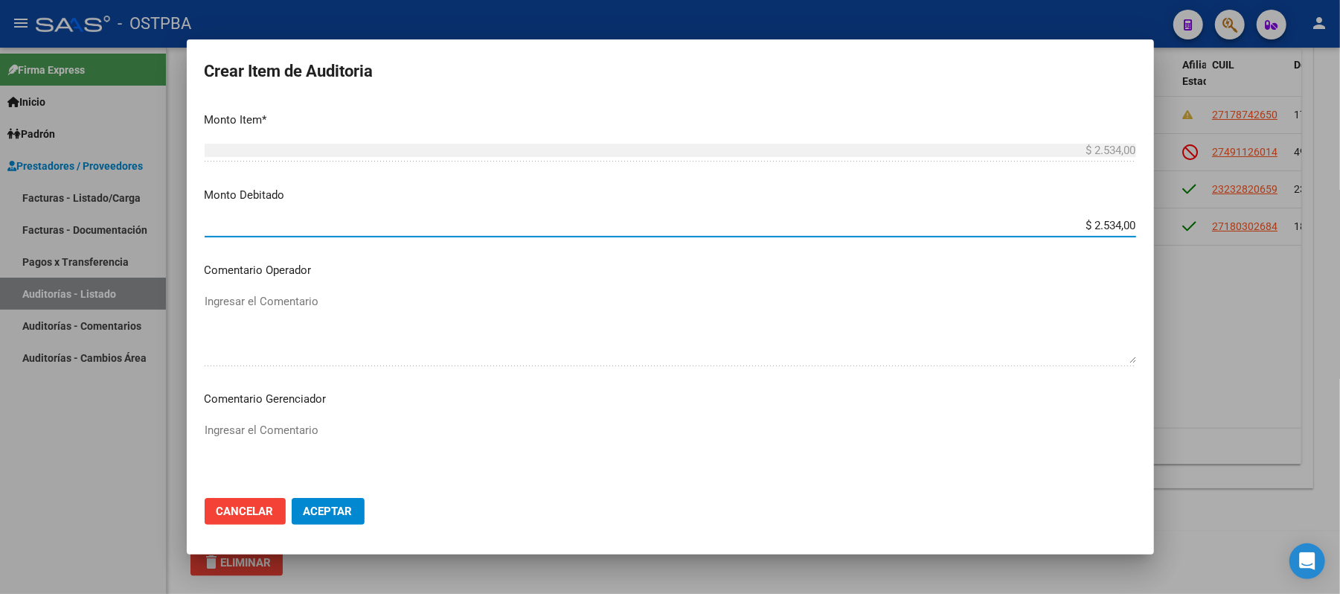
click at [302, 435] on textarea "Ingresar el Comentario" at bounding box center [671, 457] width 932 height 70
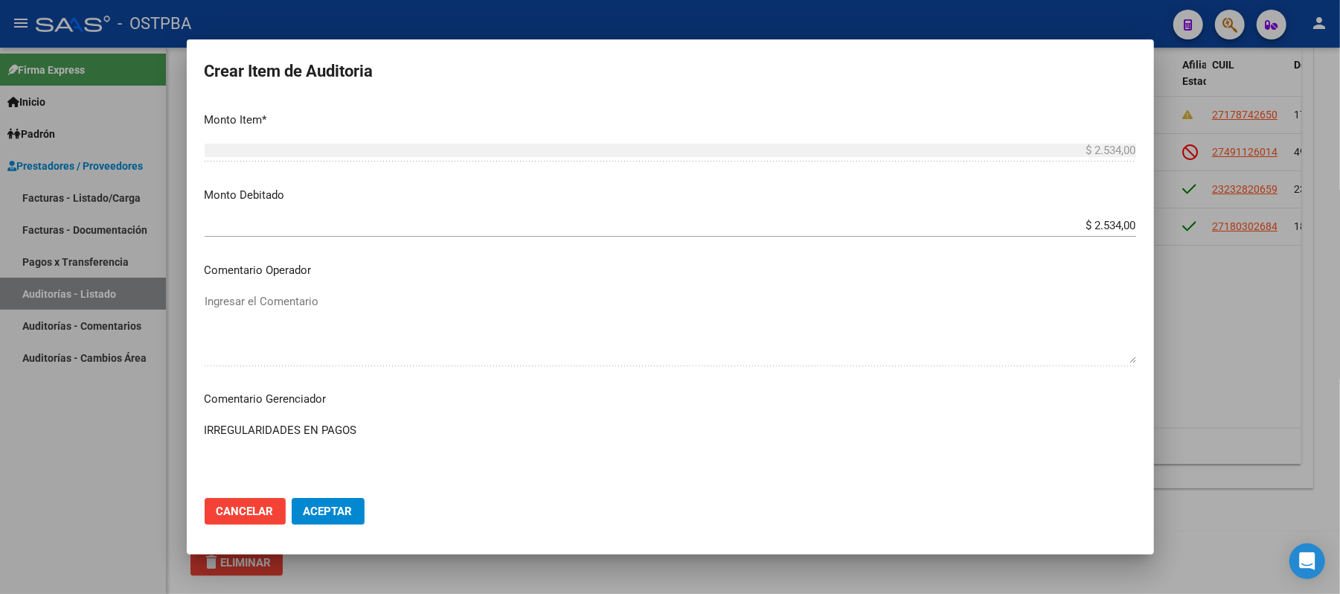
type textarea "IRREGULARIDADES EN PAGOS"
click at [340, 524] on button "Aceptar" at bounding box center [328, 511] width 73 height 27
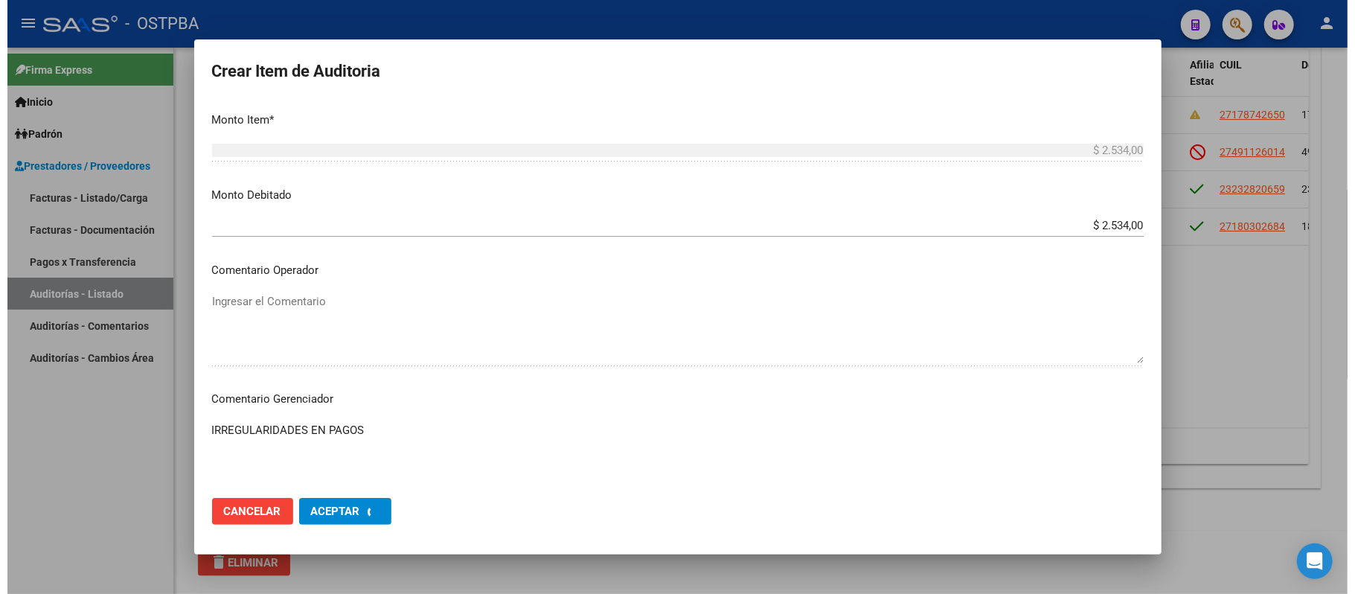
scroll to position [0, 0]
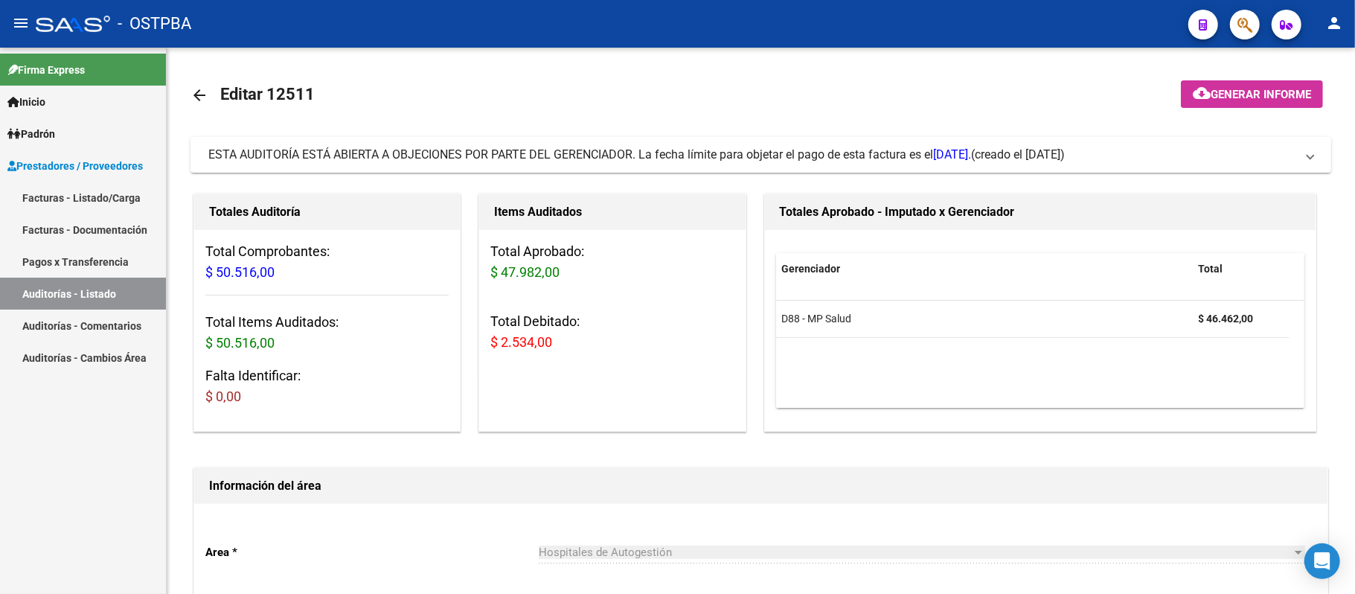
click at [113, 284] on link "Auditorías - Listado" at bounding box center [83, 294] width 166 height 32
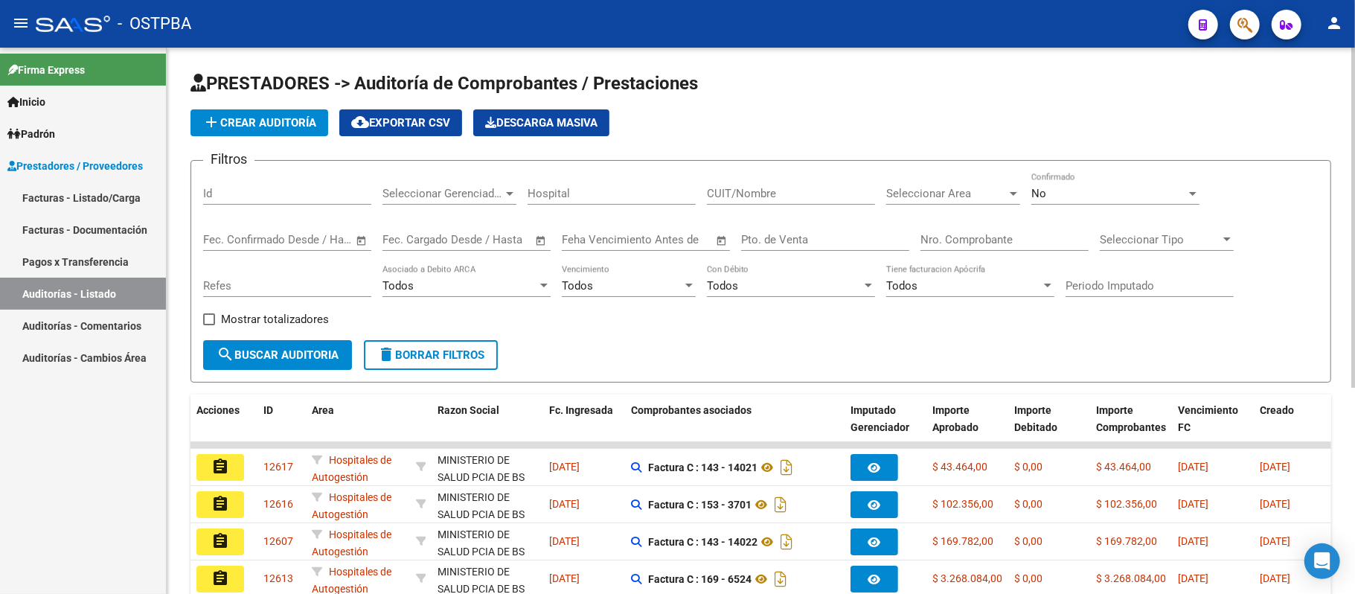
click at [974, 234] on input "Nro. Comprobante" at bounding box center [1005, 239] width 168 height 13
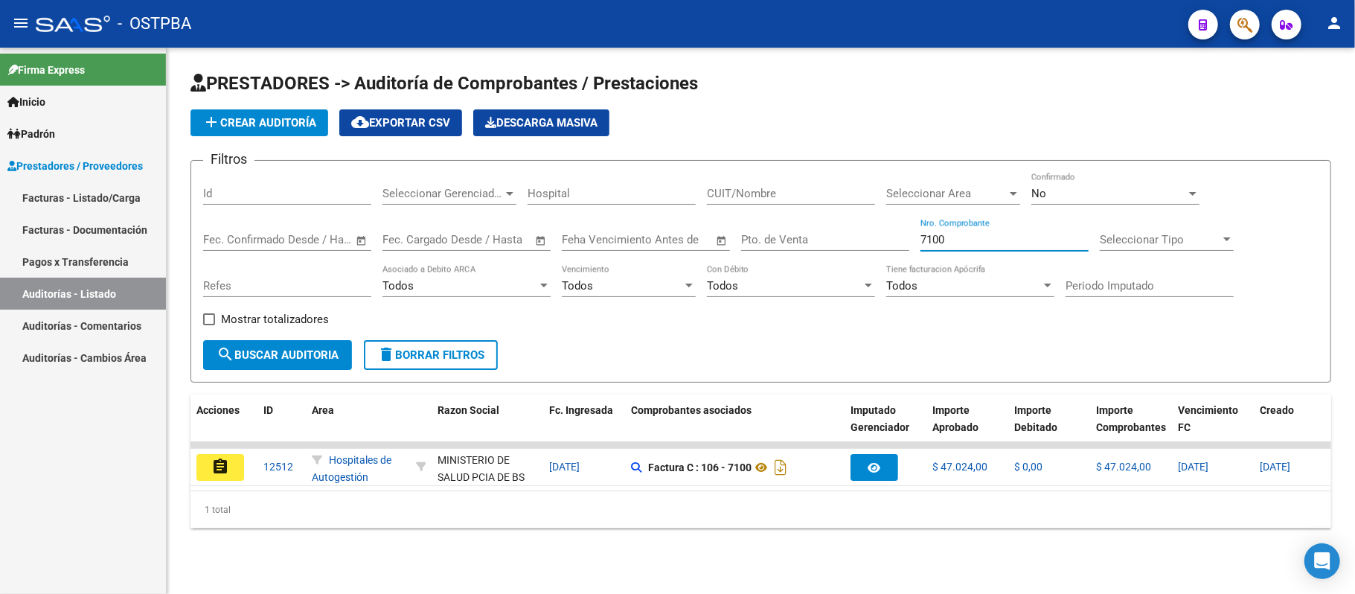
type input "7100"
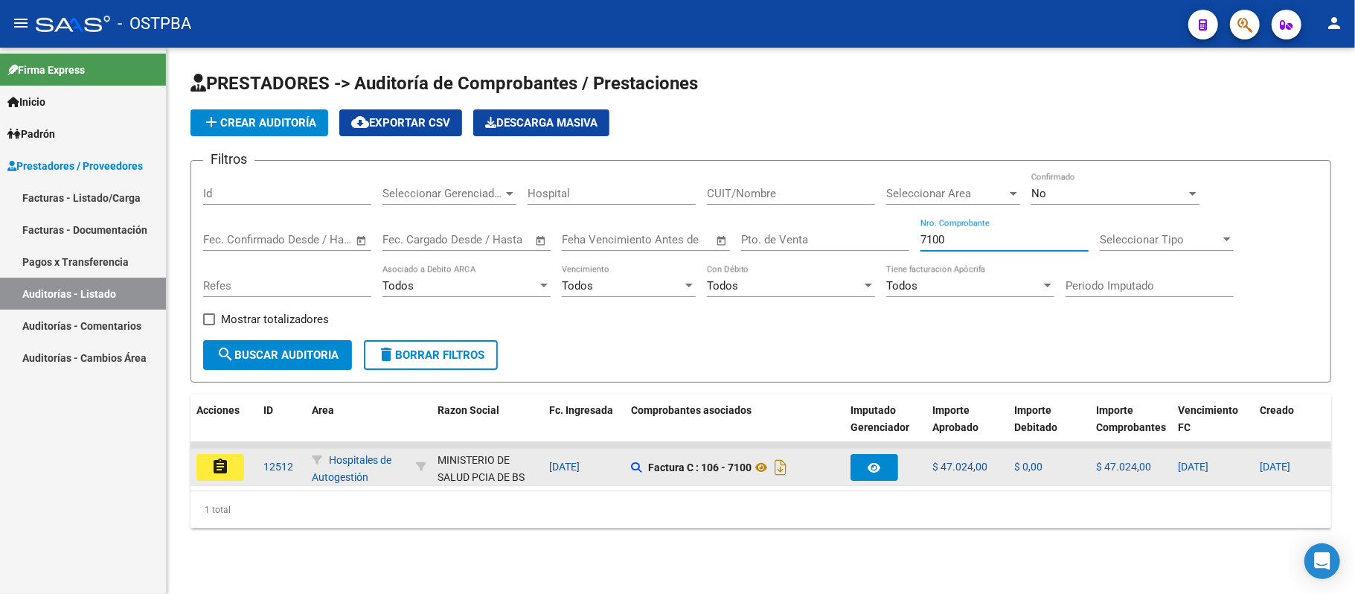
click at [215, 458] on mat-icon "assignment" at bounding box center [220, 467] width 18 height 18
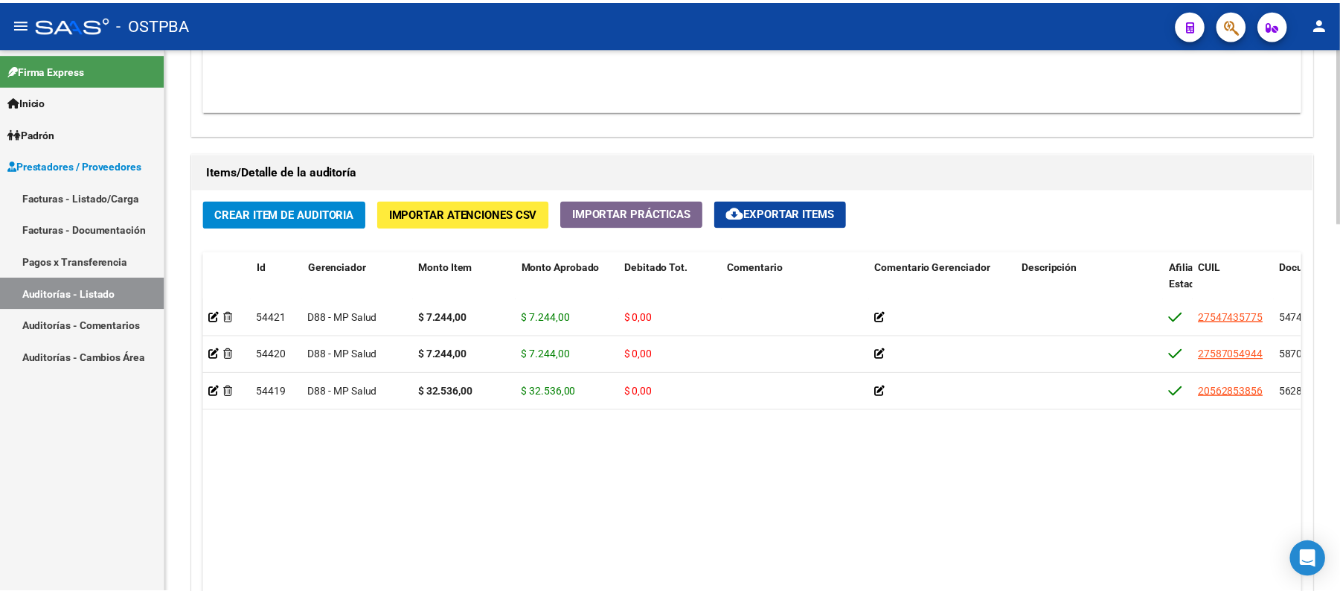
scroll to position [992, 0]
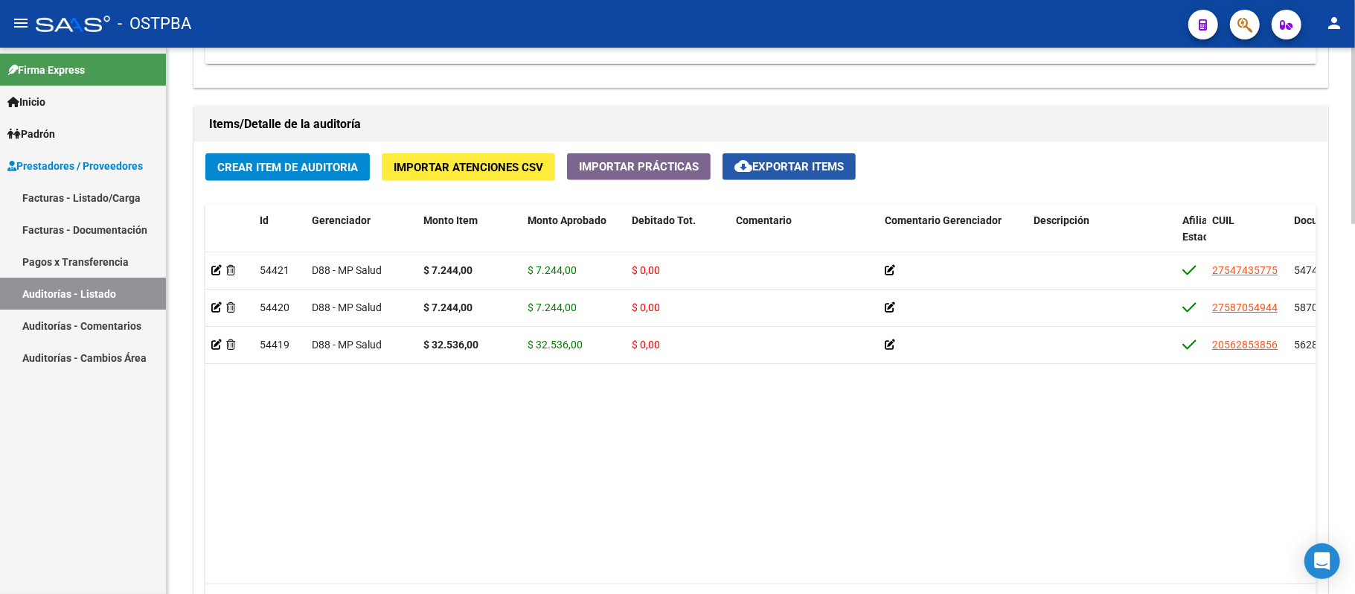
click at [761, 170] on span "cloud_download Exportar Items" at bounding box center [789, 166] width 109 height 13
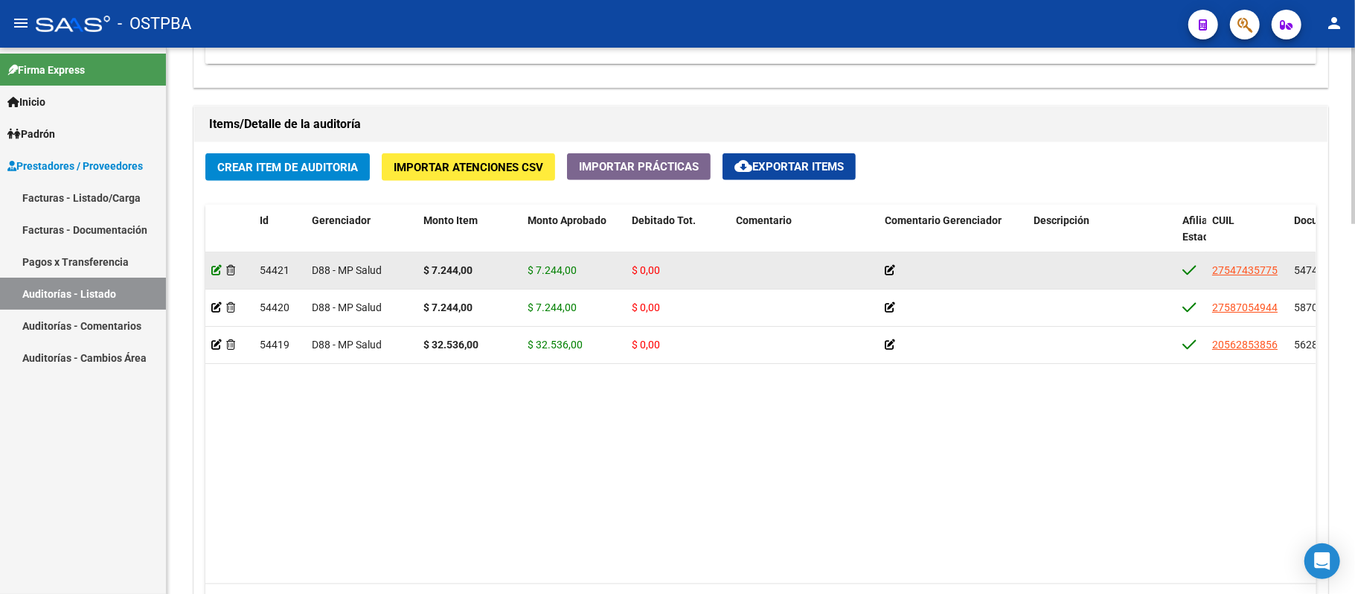
click at [212, 269] on icon at bounding box center [216, 270] width 10 height 10
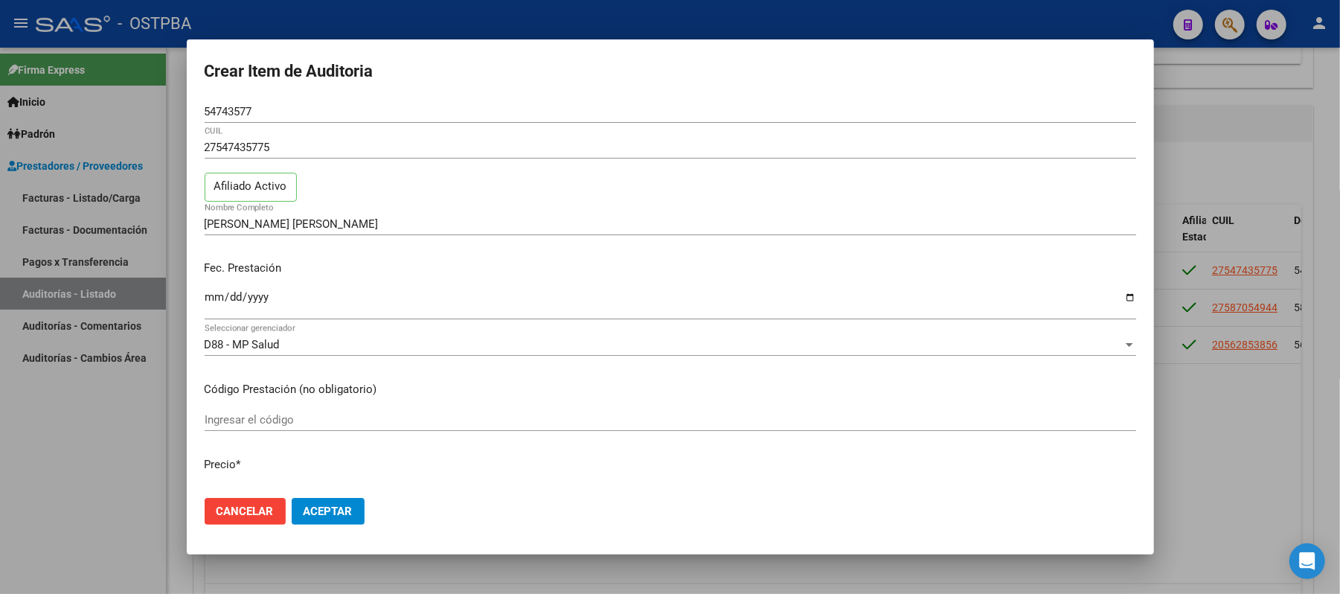
drag, startPoint x: 277, startPoint y: 140, endPoint x: 202, endPoint y: 144, distance: 74.5
click at [202, 144] on mat-dialog-content "54743577 Nro Documento 27547435775 CUIL Afiliado Activo [PERSON_NAME] [PERSON_N…" at bounding box center [671, 293] width 968 height 386
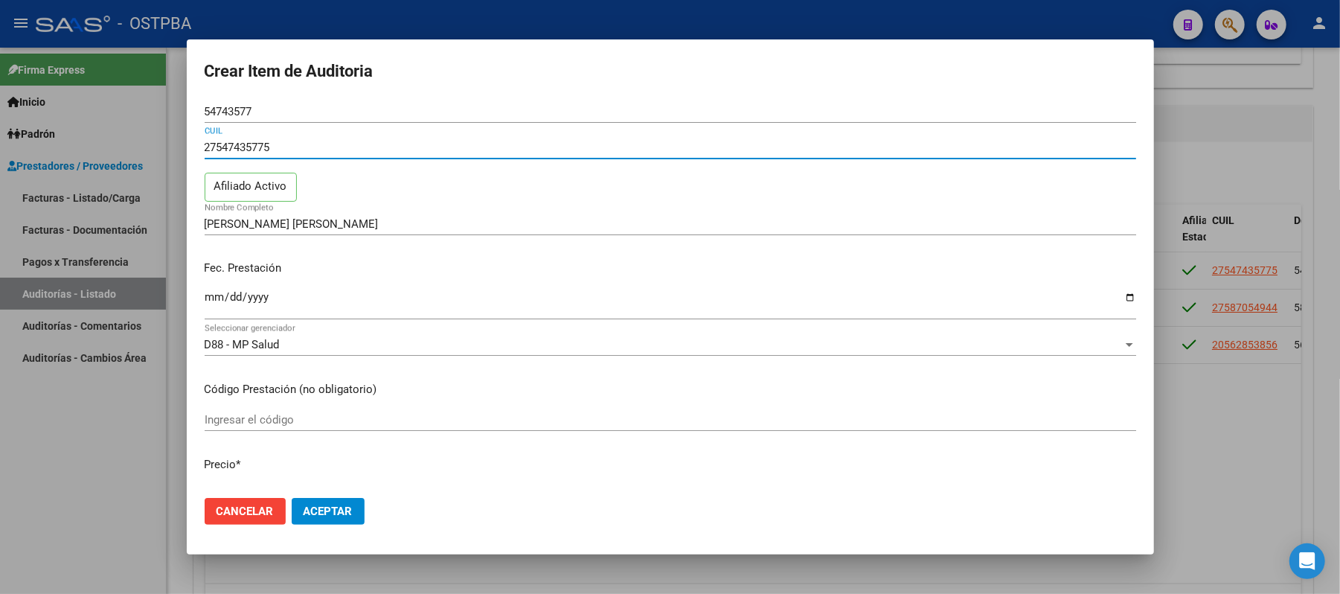
drag, startPoint x: 213, startPoint y: 146, endPoint x: 280, endPoint y: 143, distance: 67.1
click at [280, 143] on input "27547435775" at bounding box center [671, 147] width 932 height 13
click at [277, 146] on input "27547435775" at bounding box center [671, 147] width 932 height 13
drag, startPoint x: 269, startPoint y: 146, endPoint x: 222, endPoint y: 156, distance: 48.0
click at [222, 156] on div "27547435775 CUIL" at bounding box center [671, 147] width 932 height 22
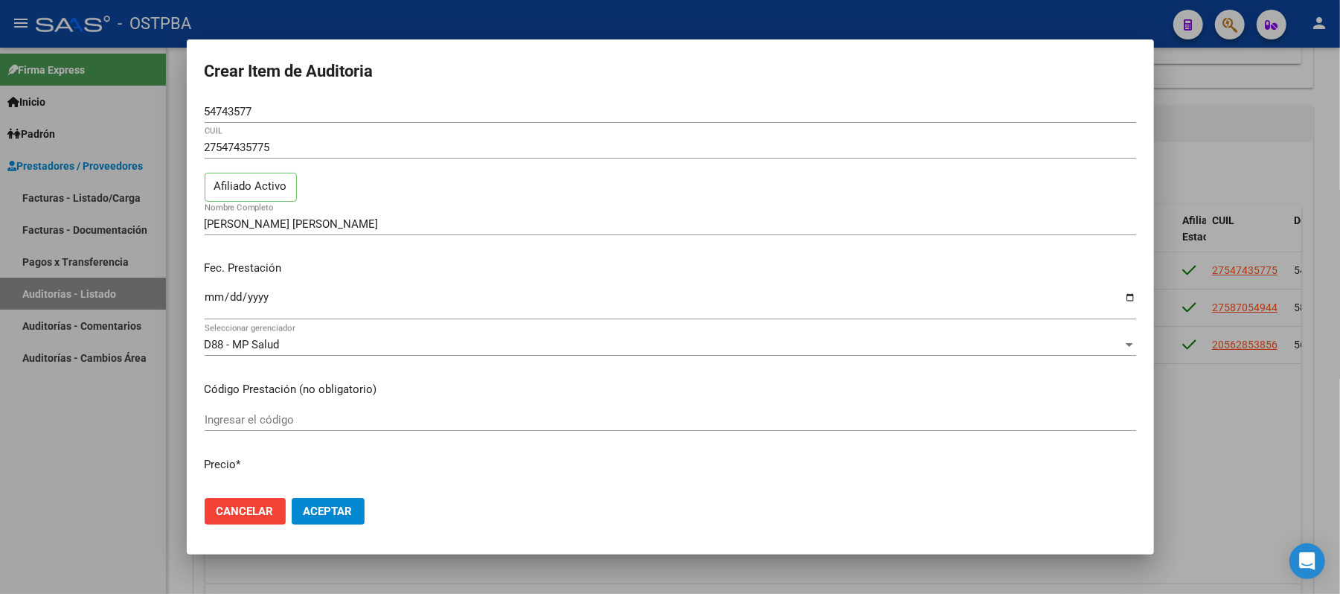
drag, startPoint x: 201, startPoint y: 147, endPoint x: 262, endPoint y: 143, distance: 61.1
click at [262, 143] on mat-dialog-content "54743577 Nro Documento 27547435775 CUIL Afiliado Activo [PERSON_NAME] [PERSON_N…" at bounding box center [671, 293] width 968 height 386
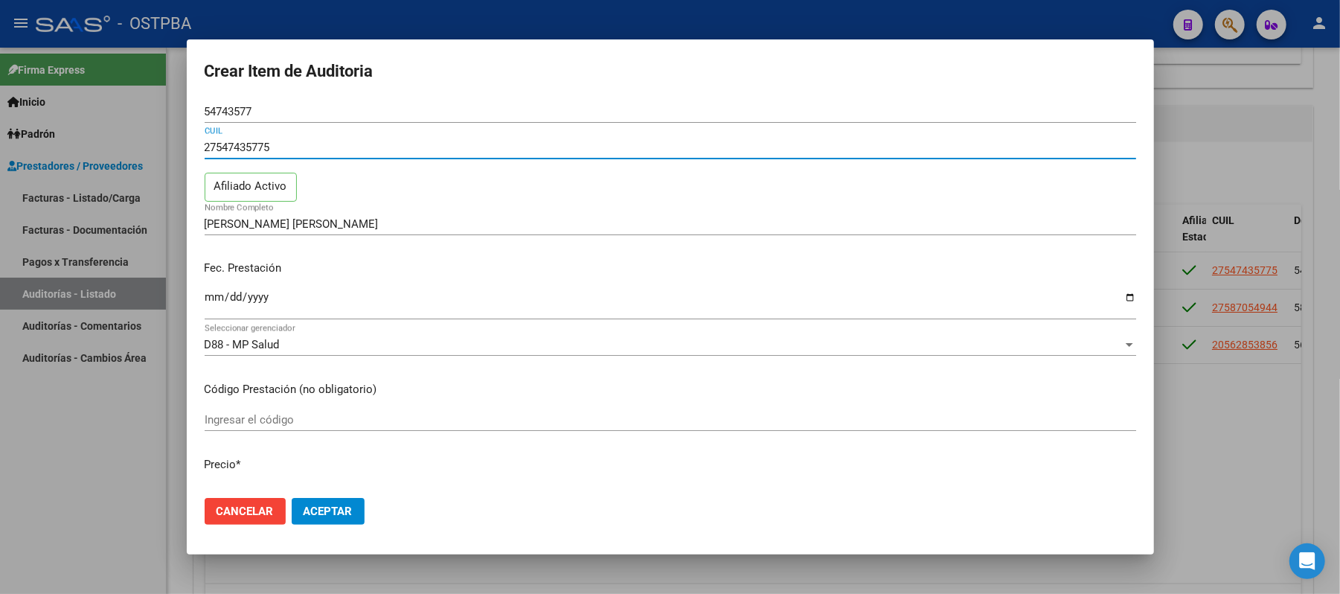
drag, startPoint x: 274, startPoint y: 146, endPoint x: 202, endPoint y: 150, distance: 71.5
click at [202, 150] on mat-dialog-content "54743577 Nro Documento 27547435775 CUIL Afiliado Activo [PERSON_NAME] [PERSON_N…" at bounding box center [671, 293] width 968 height 386
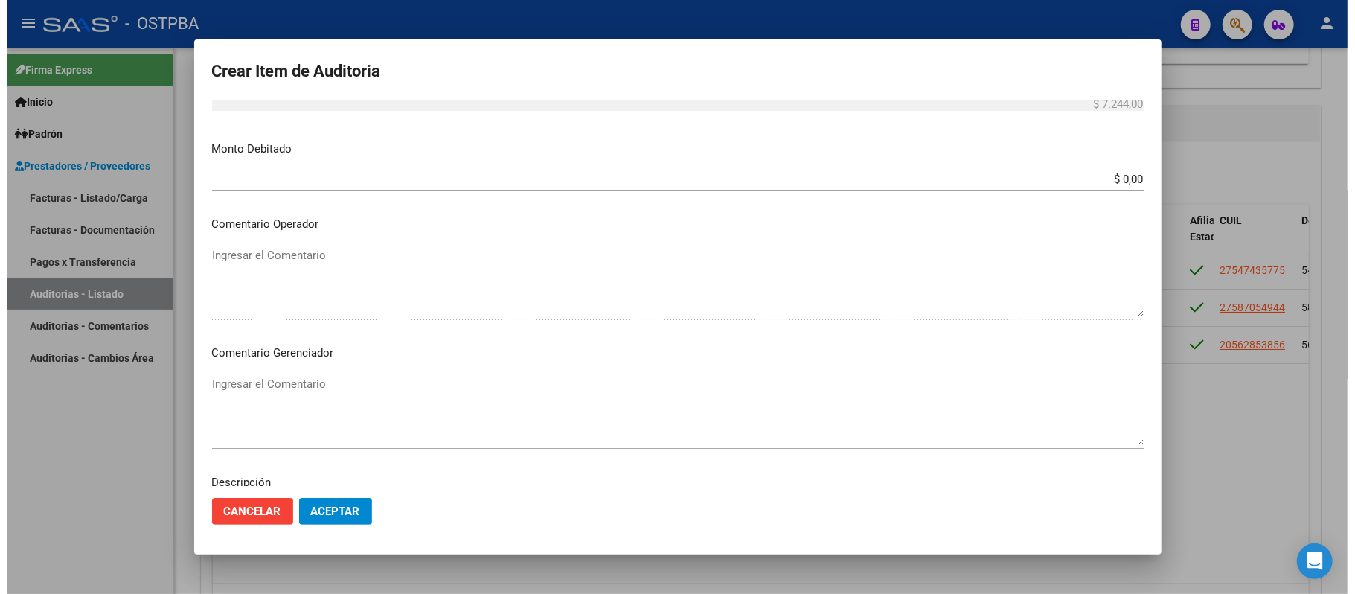
scroll to position [496, 0]
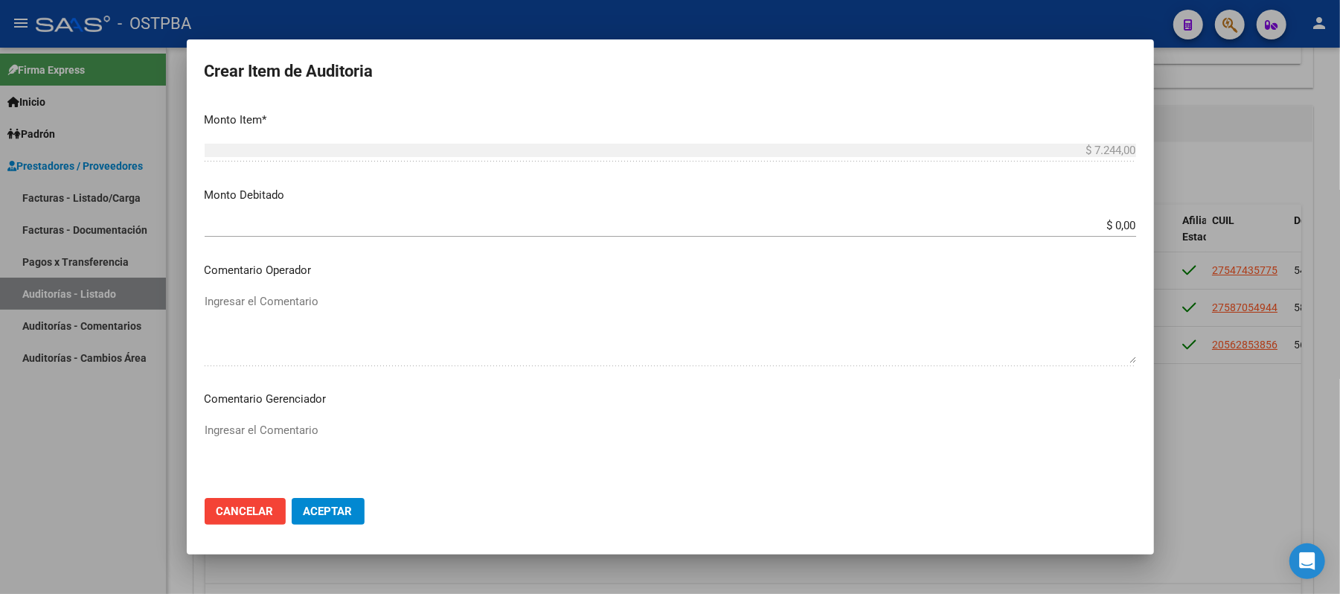
click at [1099, 223] on input "$ 0,00" at bounding box center [671, 225] width 932 height 13
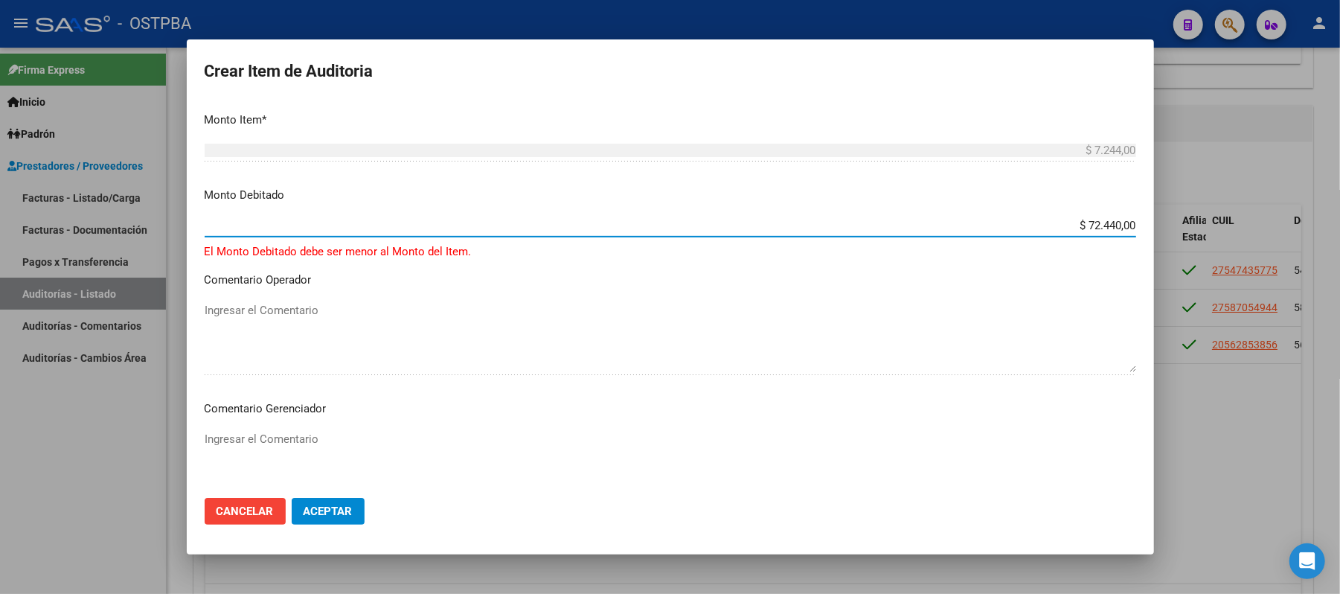
type input "$ 7.244,00"
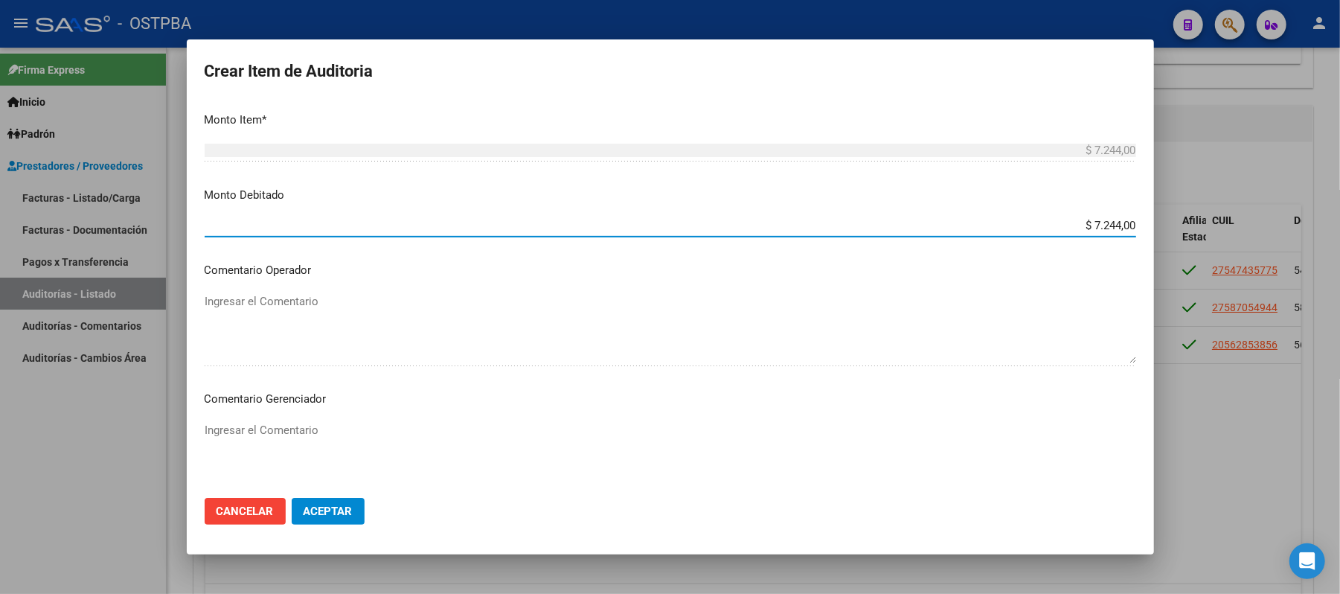
click at [237, 429] on textarea "Ingresar el Comentario" at bounding box center [671, 457] width 932 height 70
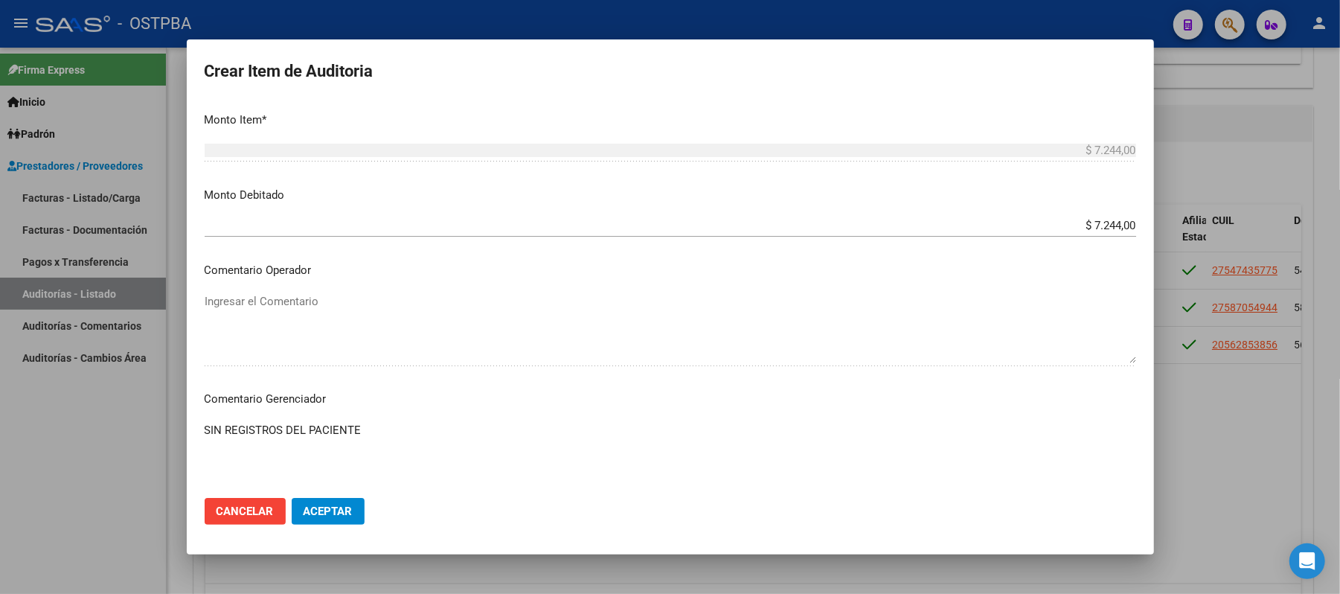
type textarea "SIN REGISTROS DEL PACIENTE"
click at [320, 512] on span "Aceptar" at bounding box center [328, 511] width 49 height 13
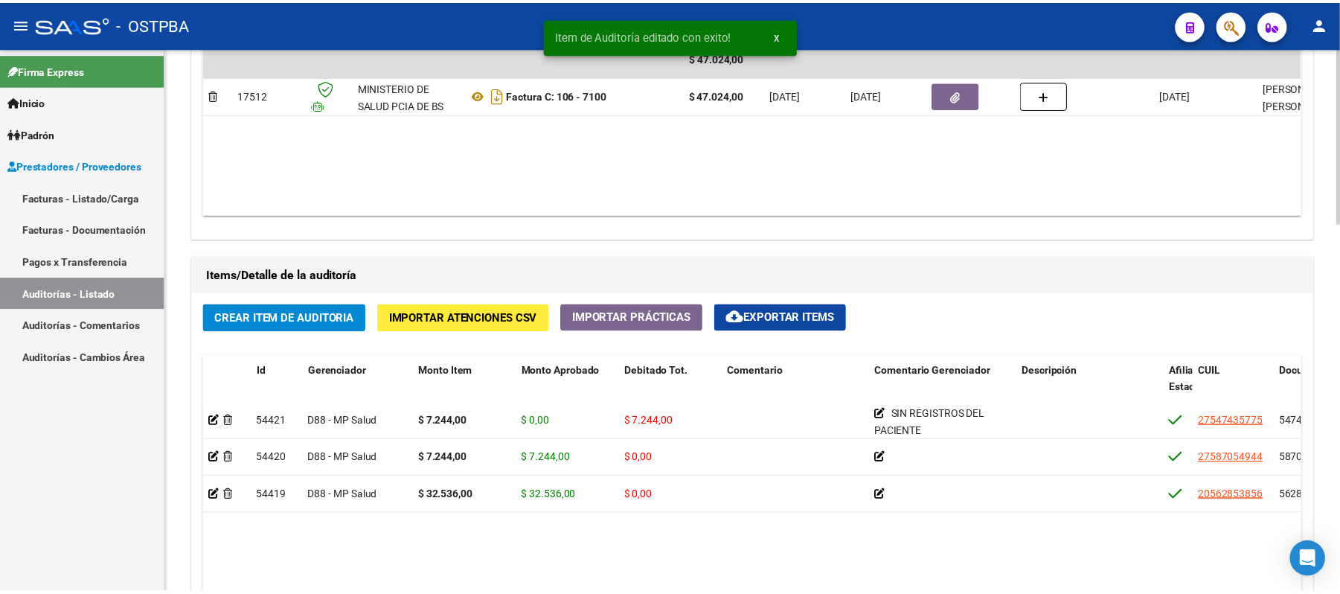
scroll to position [893, 0]
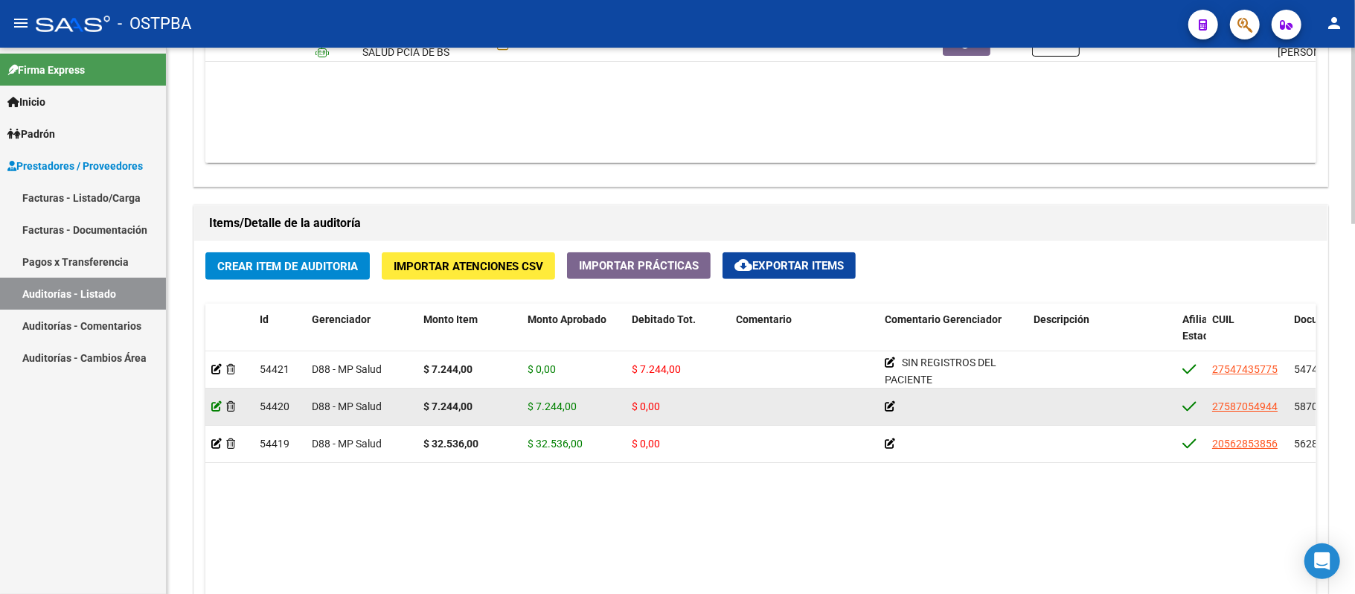
click at [215, 406] on icon at bounding box center [216, 406] width 10 height 10
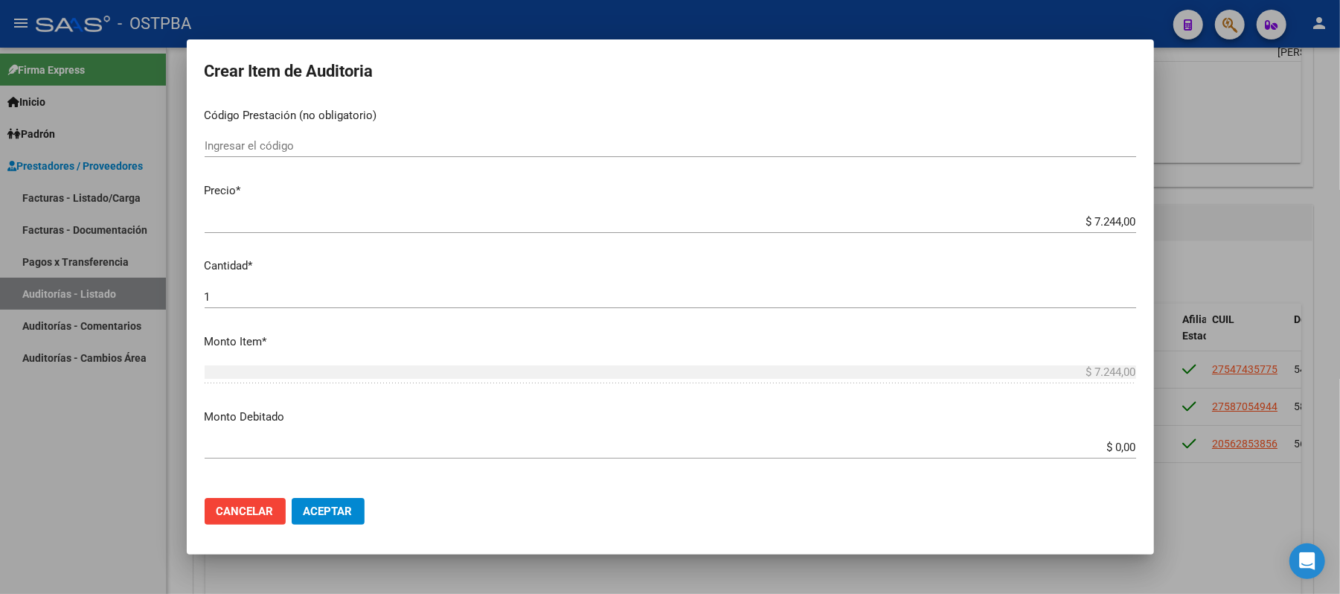
scroll to position [298, 0]
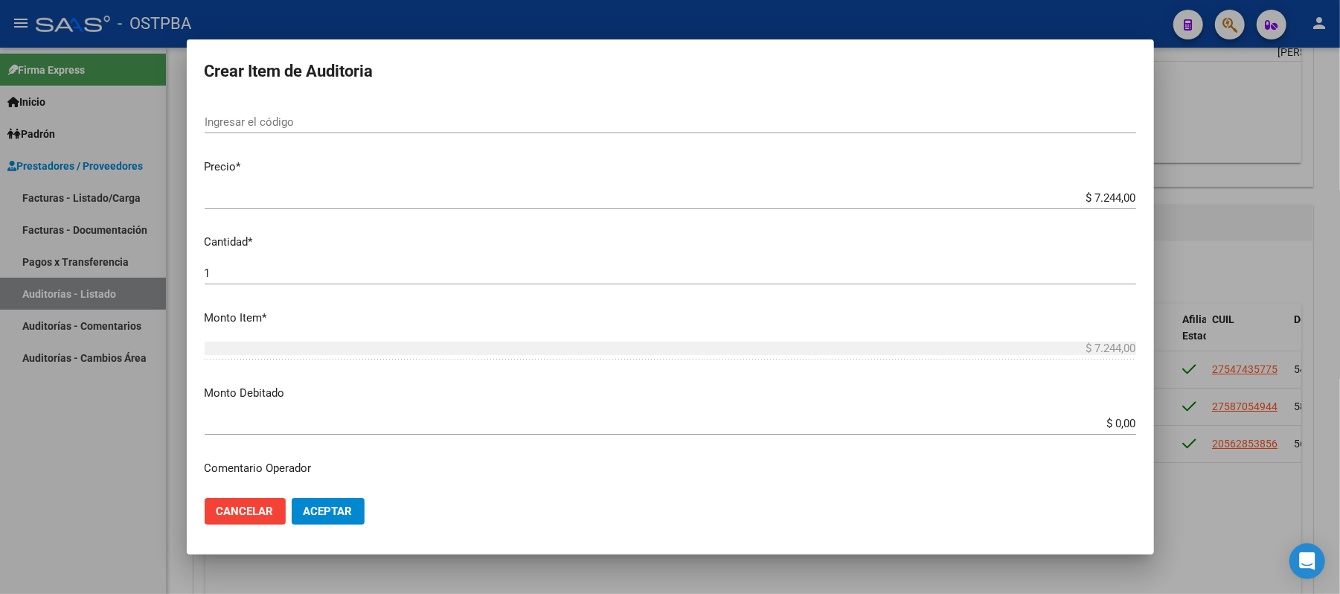
click at [1099, 420] on input "$ 0,00" at bounding box center [671, 423] width 932 height 13
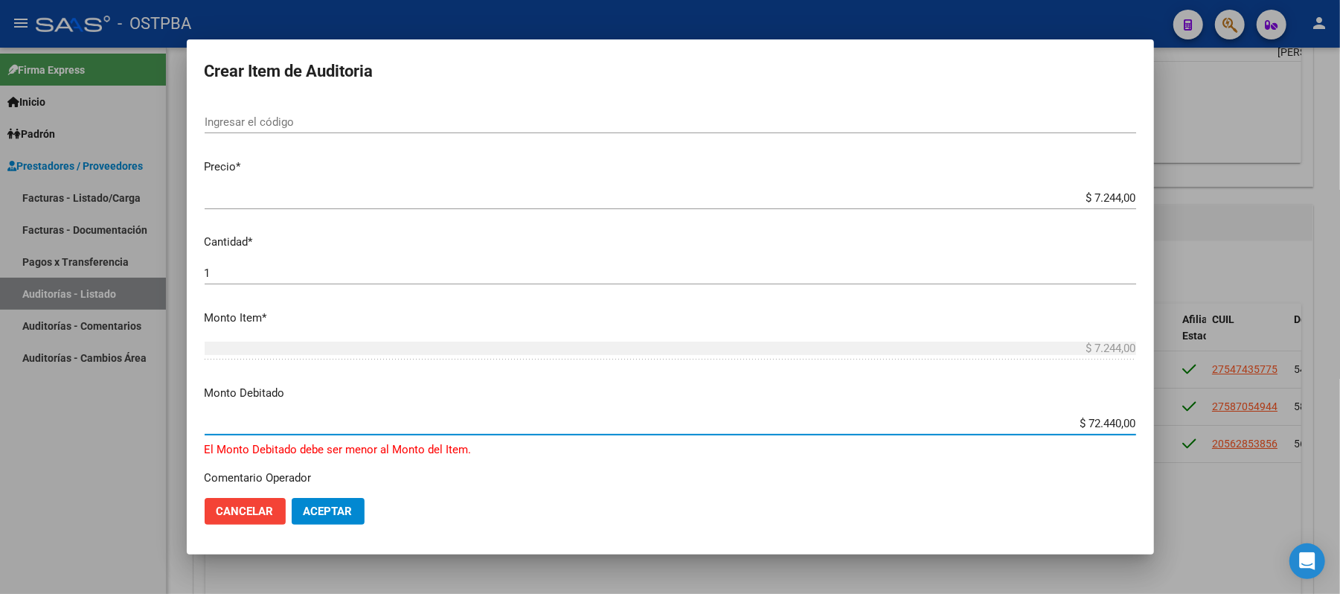
type input "$ 7.244,00"
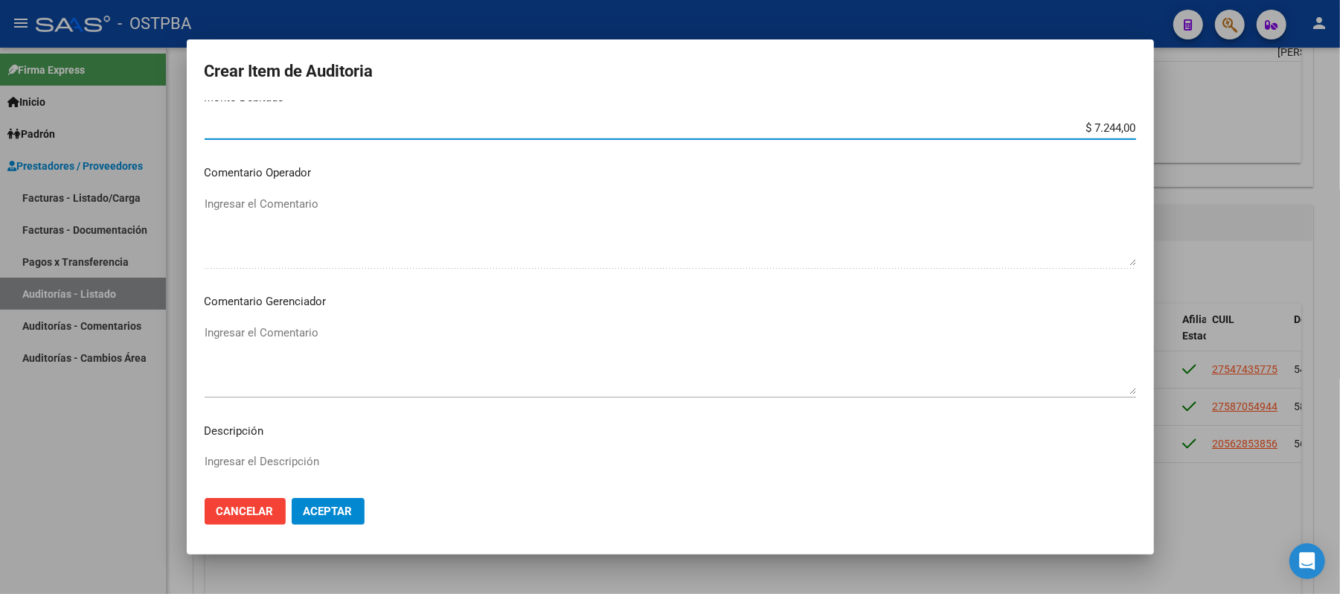
scroll to position [595, 0]
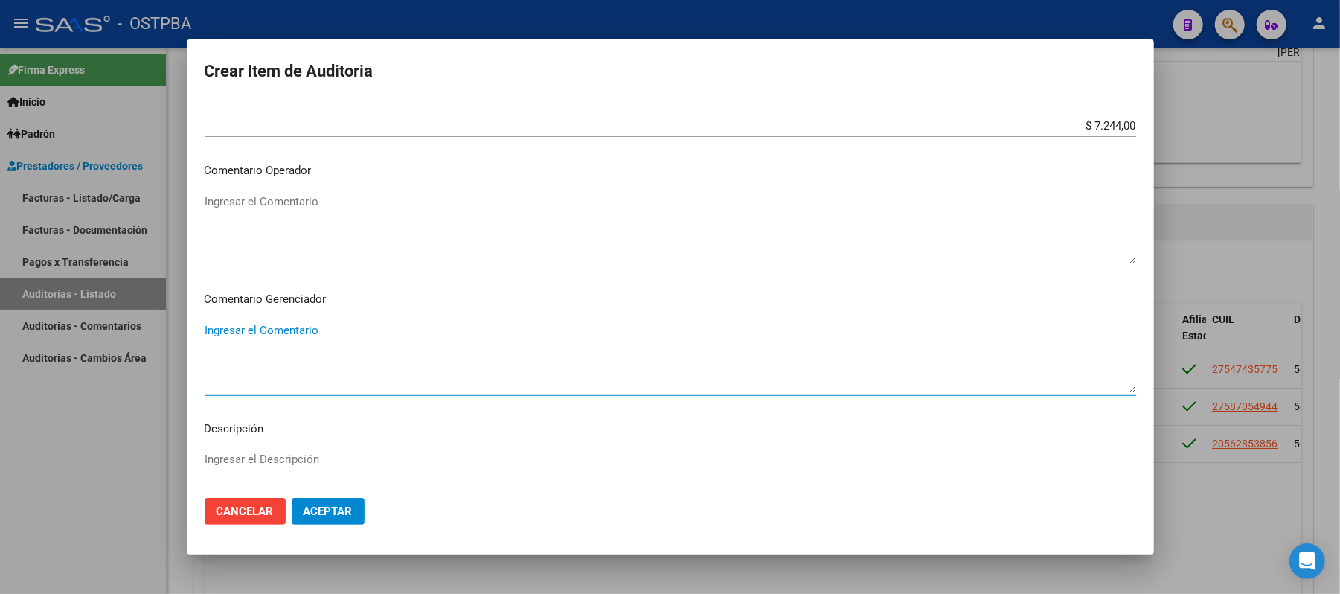
click at [293, 330] on textarea "Ingresar el Comentario" at bounding box center [671, 357] width 932 height 70
type textarea "TITULAR DE BAJA 6/25, PRESTACION DE 8/25"
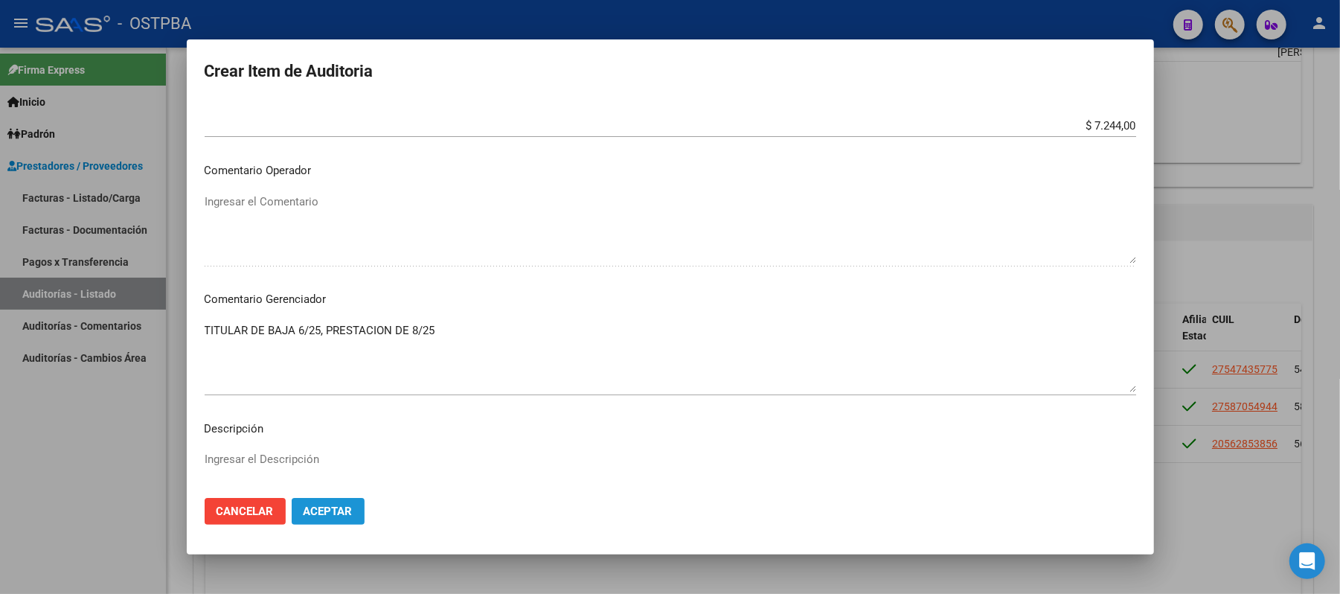
click at [329, 509] on span "Aceptar" at bounding box center [328, 511] width 49 height 13
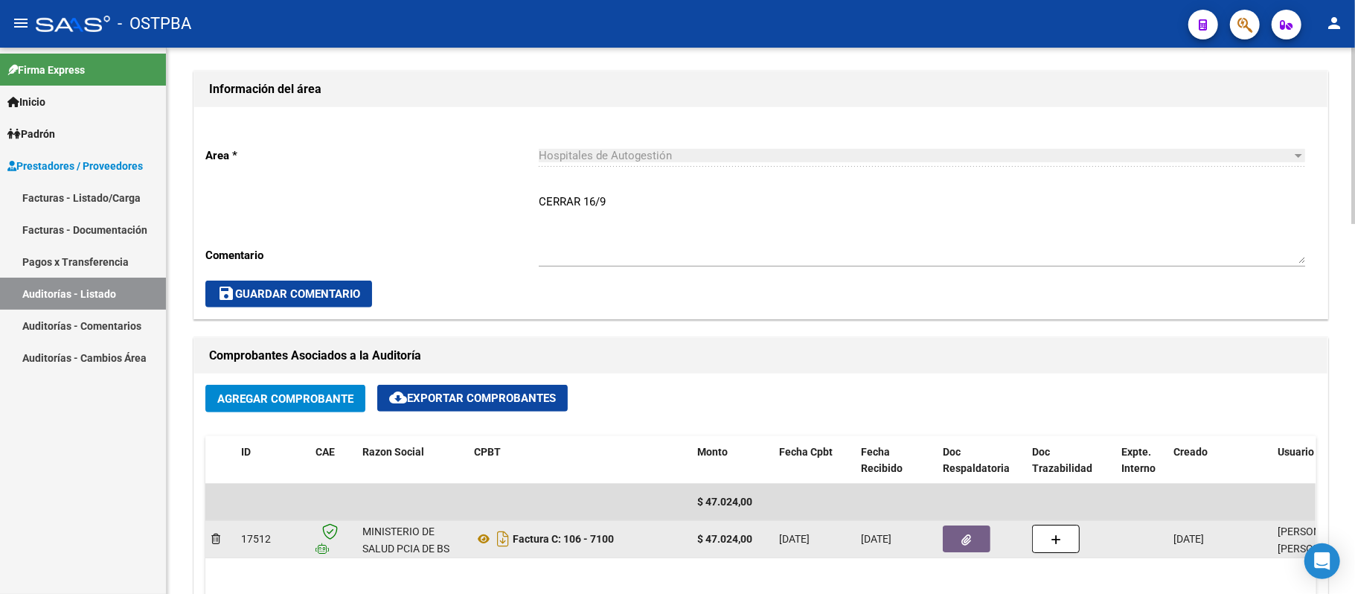
scroll to position [0, 0]
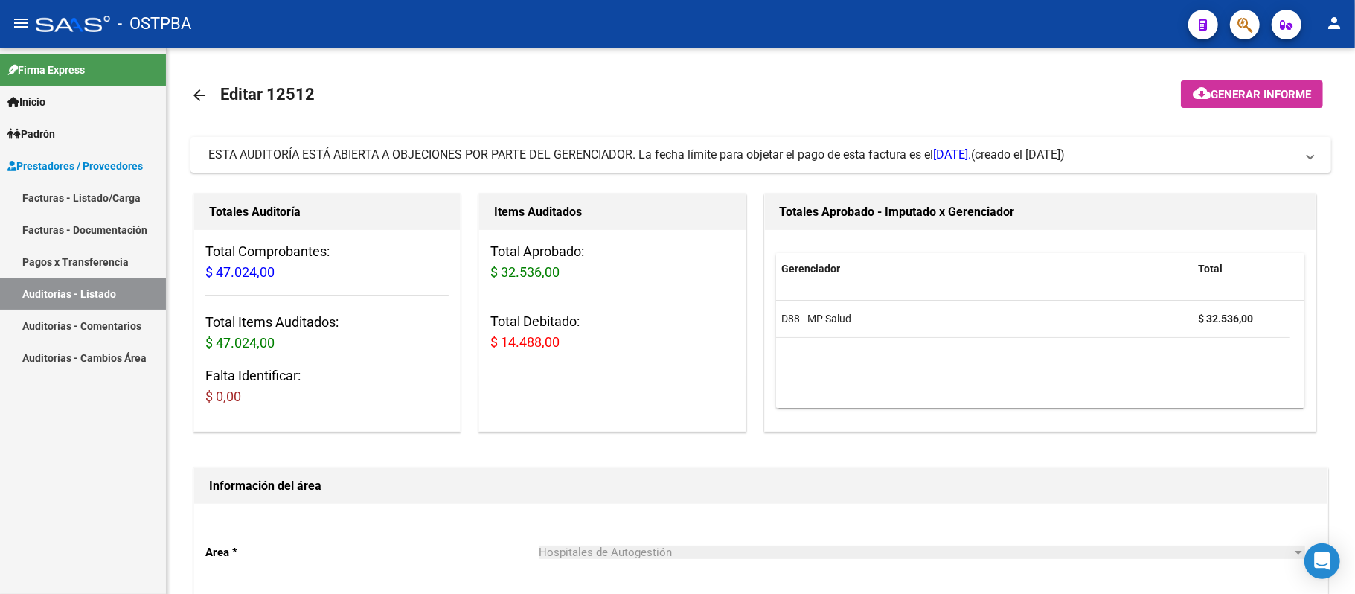
click at [140, 298] on link "Auditorías - Listado" at bounding box center [83, 294] width 166 height 32
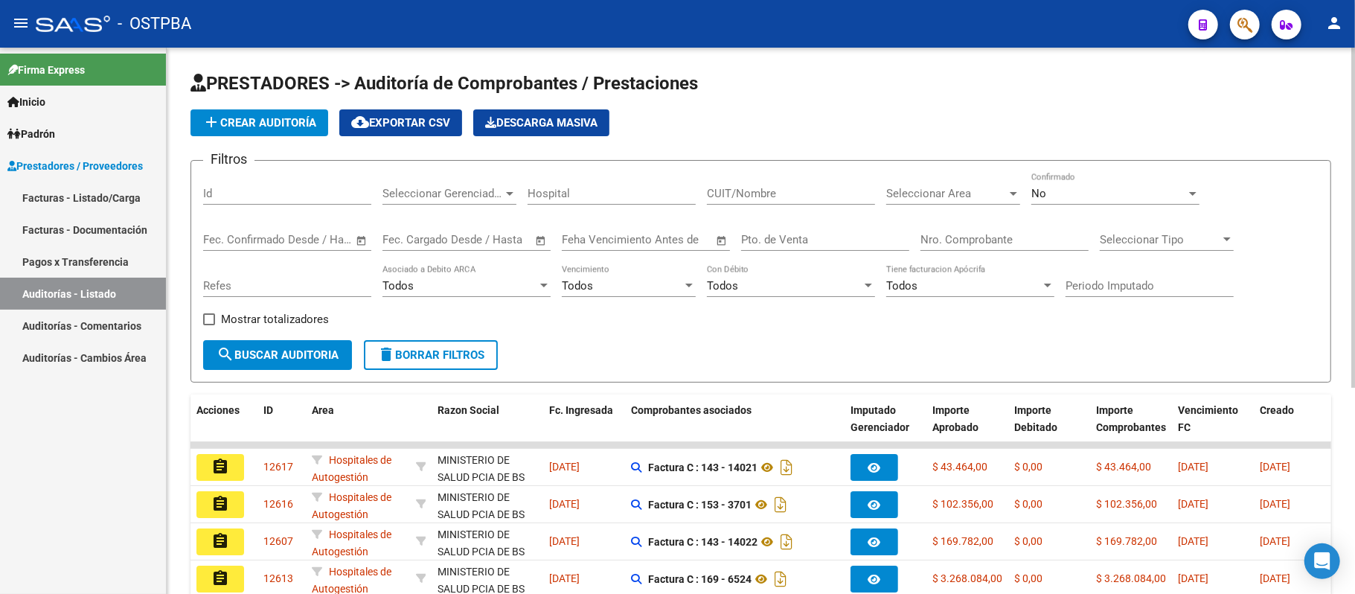
click at [930, 290] on div "Todos" at bounding box center [963, 285] width 155 height 13
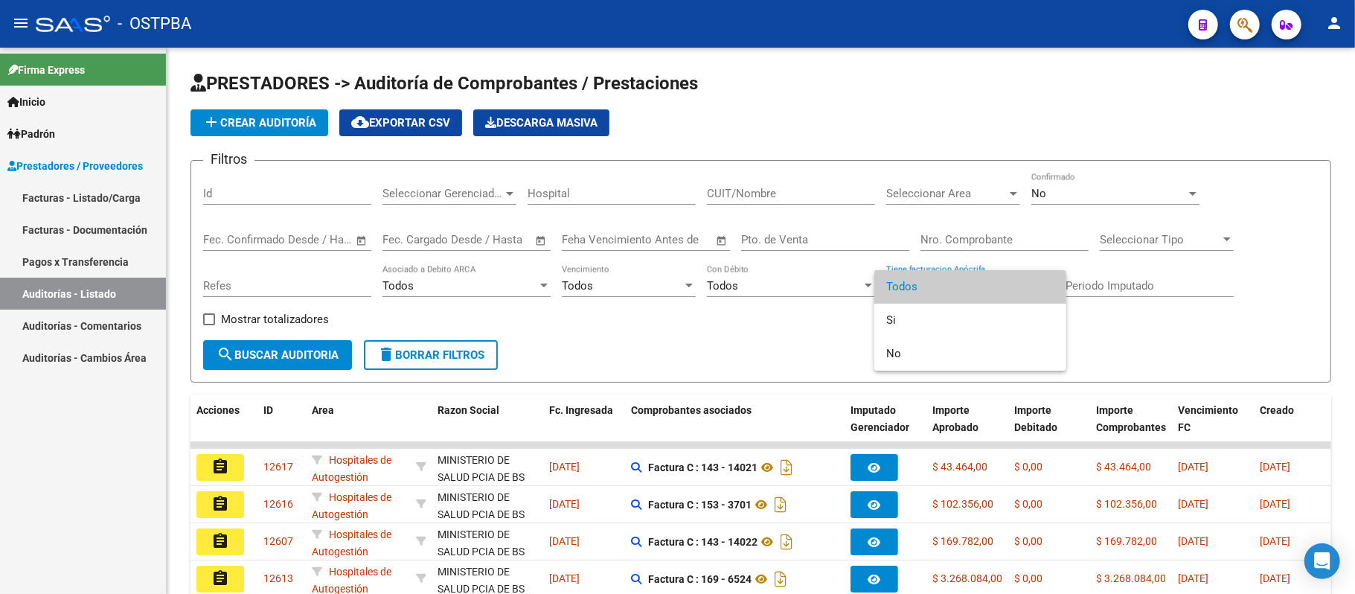
click at [948, 236] on div at bounding box center [677, 297] width 1355 height 594
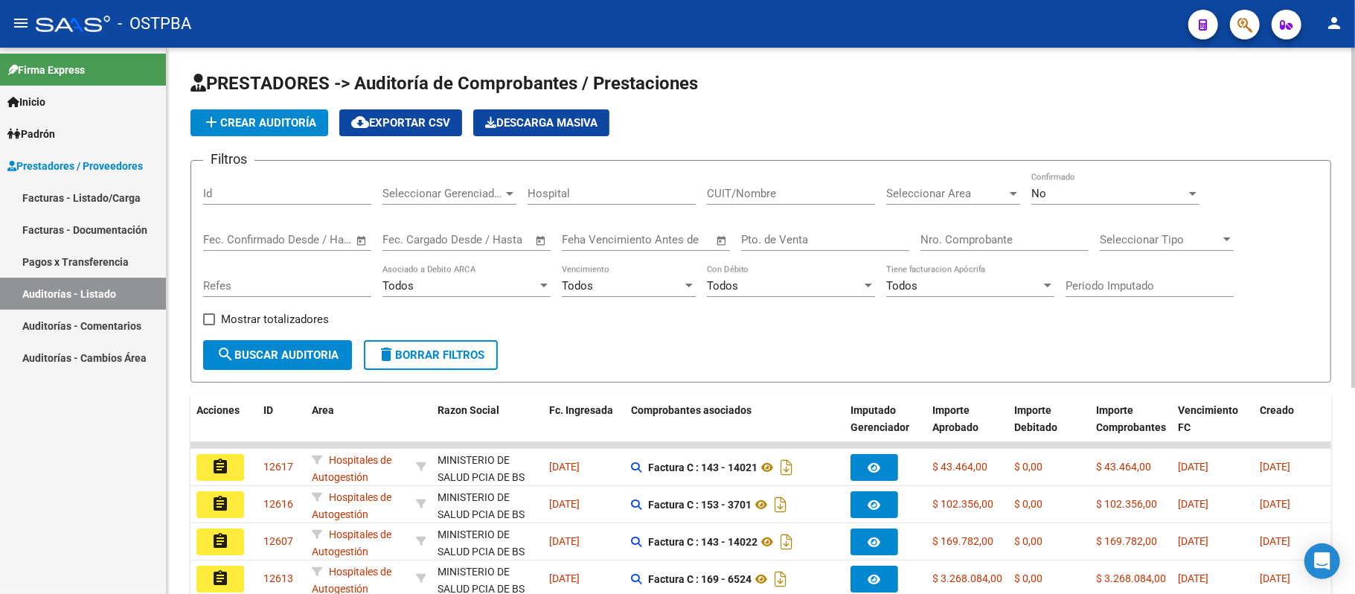
click at [948, 237] on input "Nro. Comprobante" at bounding box center [1005, 239] width 168 height 13
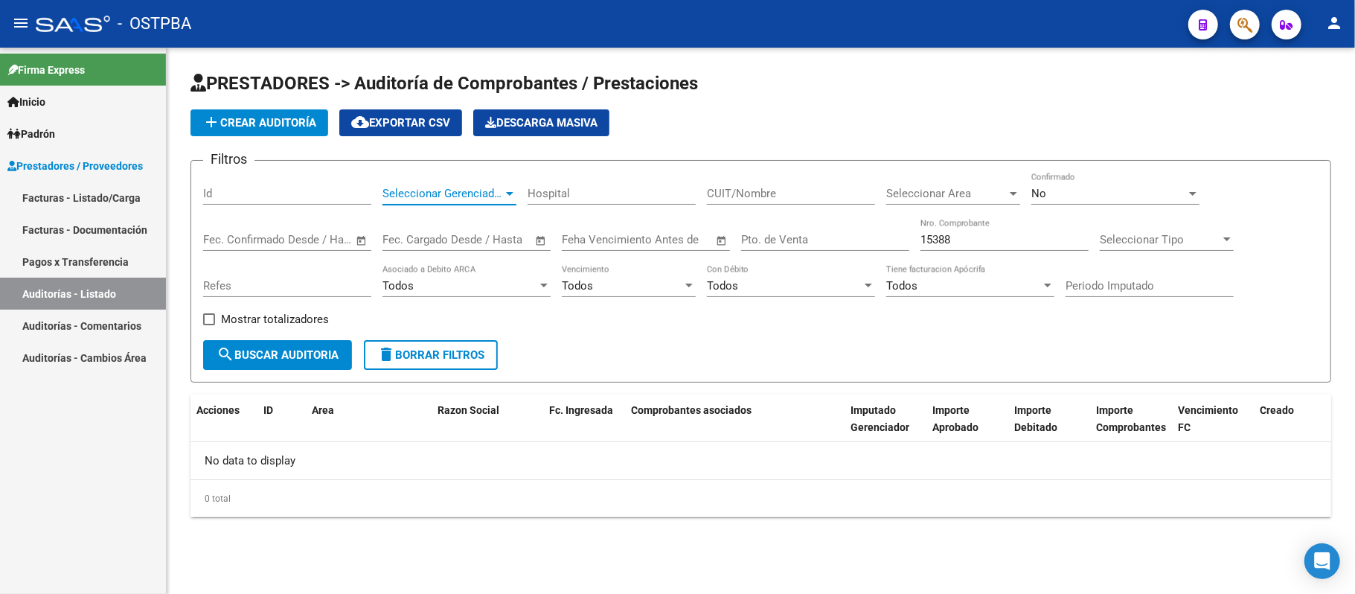
click at [435, 189] on span "Seleccionar Gerenciador" at bounding box center [443, 193] width 121 height 13
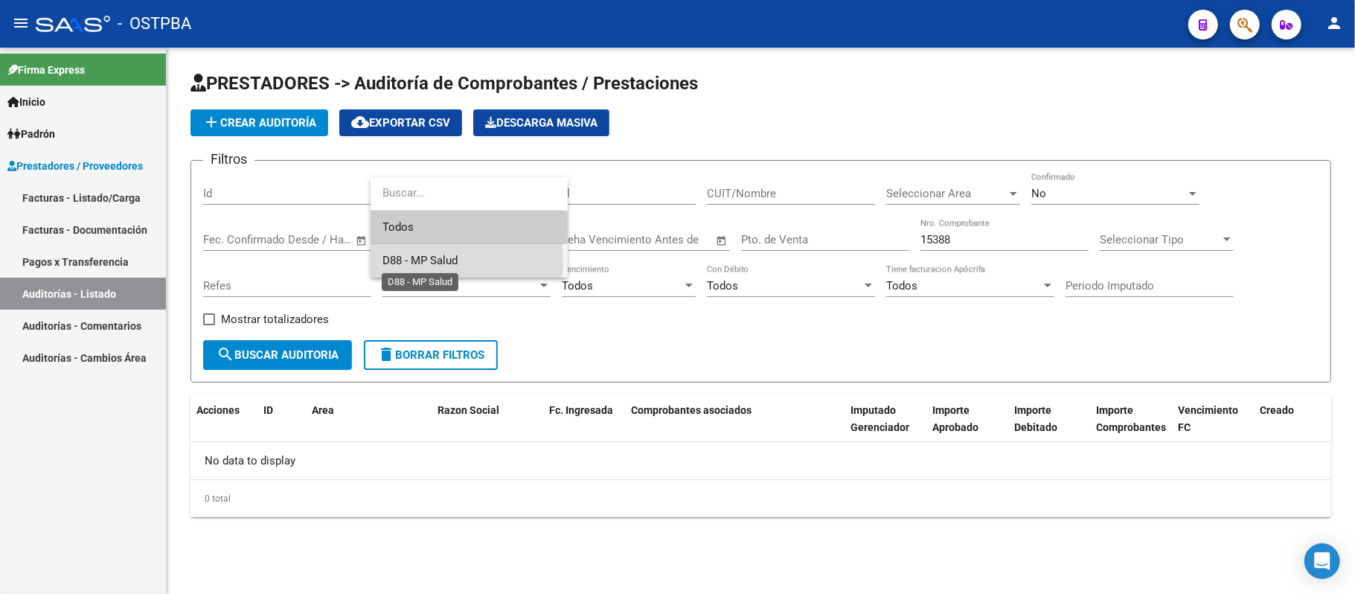
click at [420, 261] on span "D88 - MP Salud" at bounding box center [420, 260] width 75 height 13
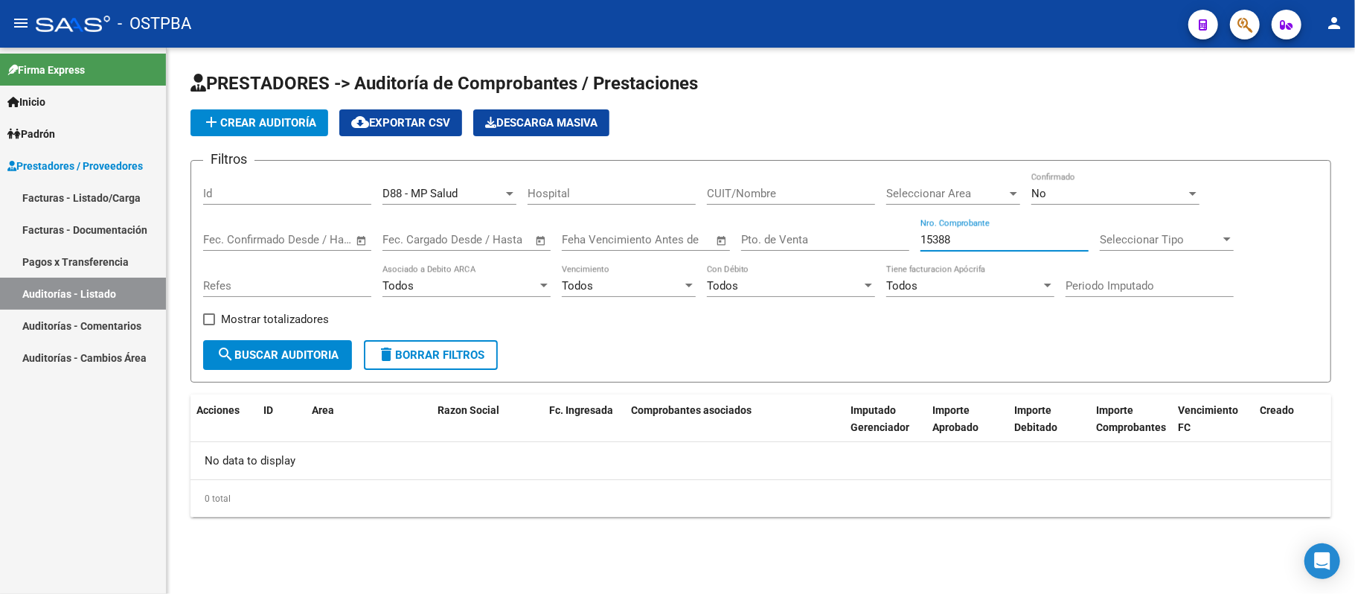
click at [933, 236] on input "15388" at bounding box center [1005, 239] width 168 height 13
type input "15288"
click at [995, 250] on div "15288 Nro. Comprobante" at bounding box center [1005, 235] width 168 height 32
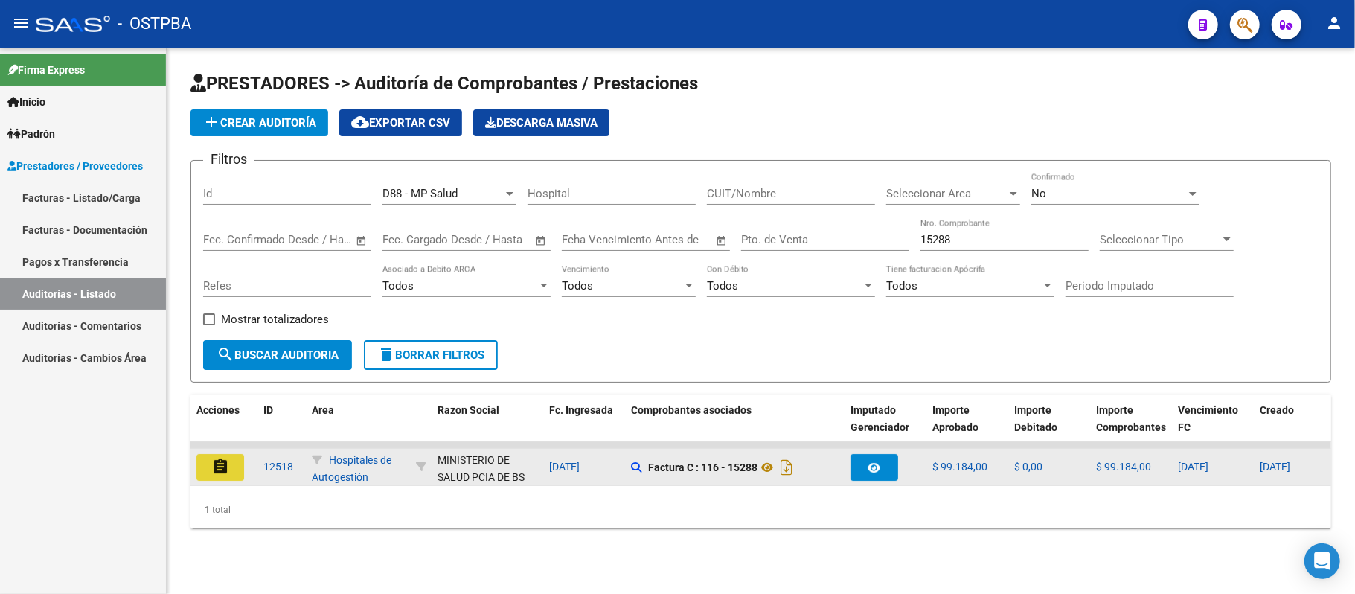
click at [215, 458] on mat-icon "assignment" at bounding box center [220, 467] width 18 height 18
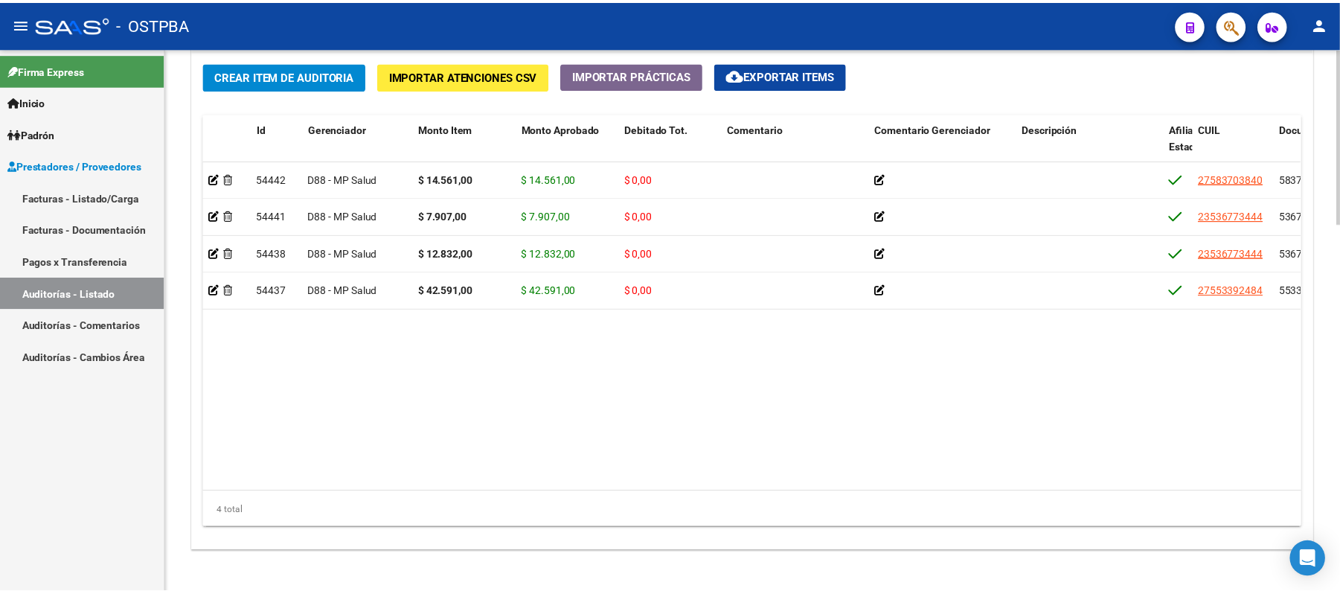
scroll to position [1091, 0]
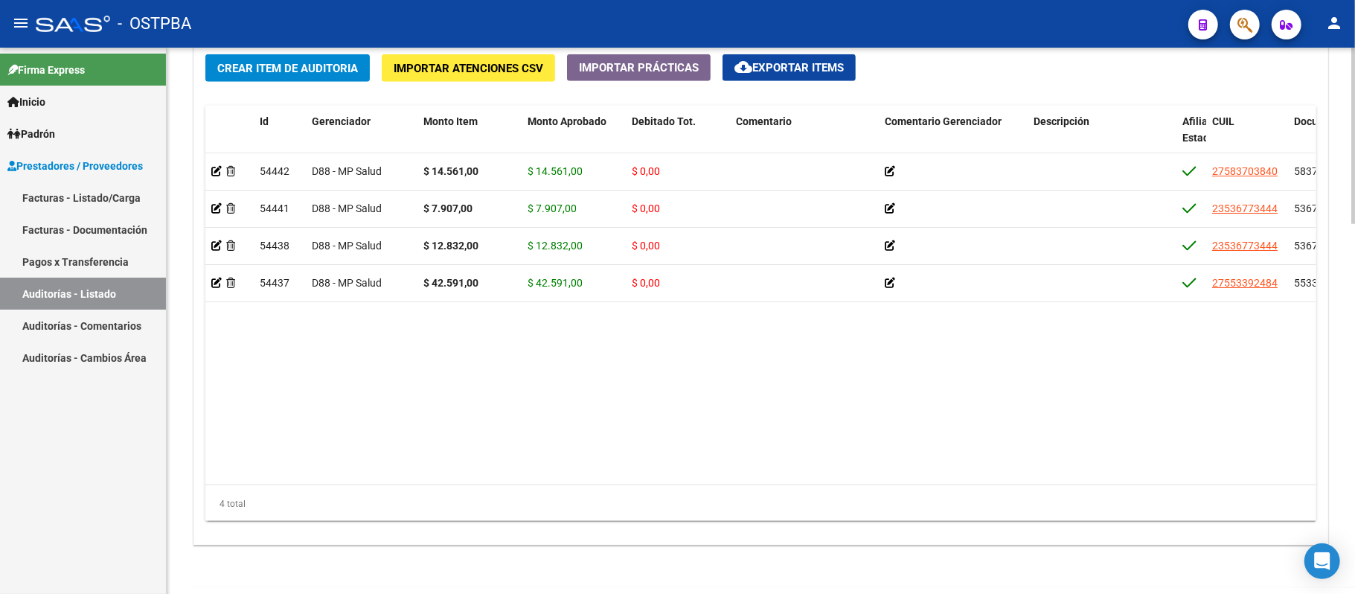
click at [822, 66] on span "cloud_download Exportar Items" at bounding box center [789, 67] width 109 height 13
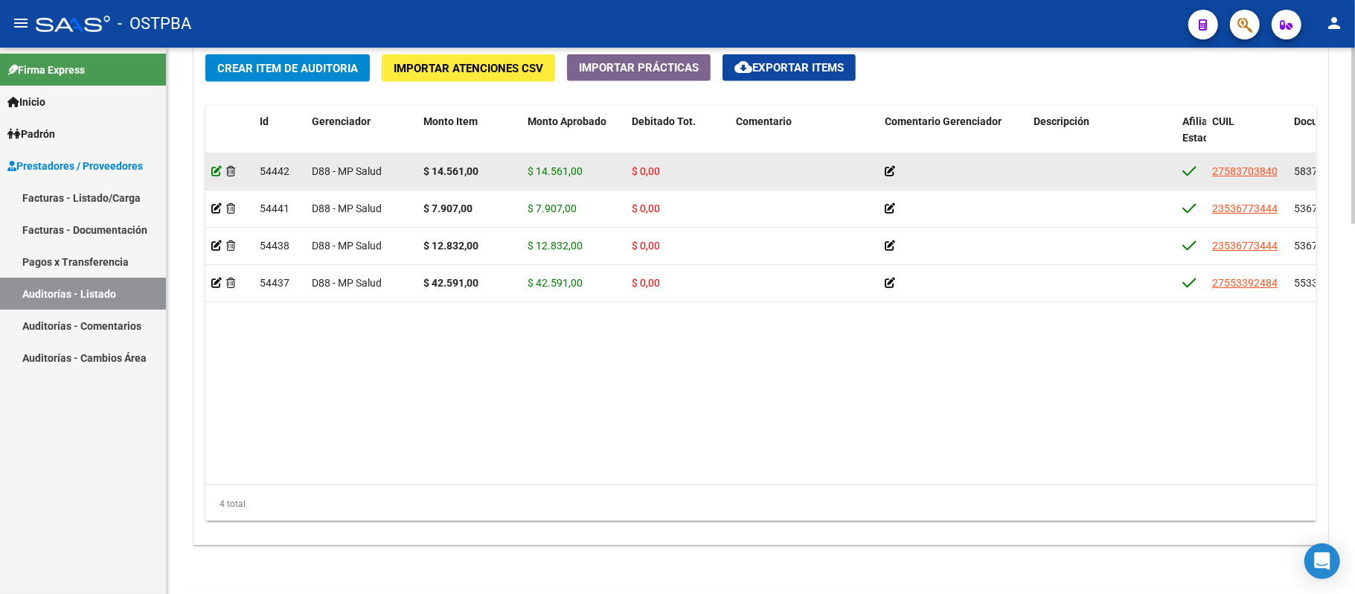
click at [216, 174] on icon at bounding box center [216, 171] width 10 height 10
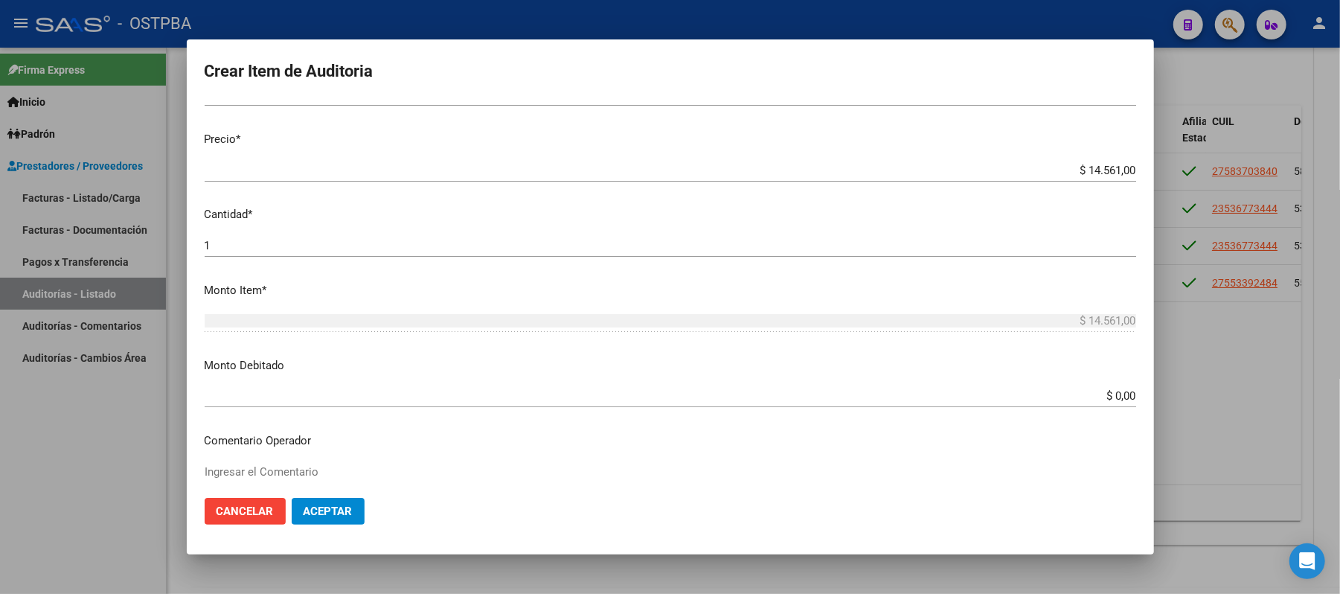
scroll to position [397, 0]
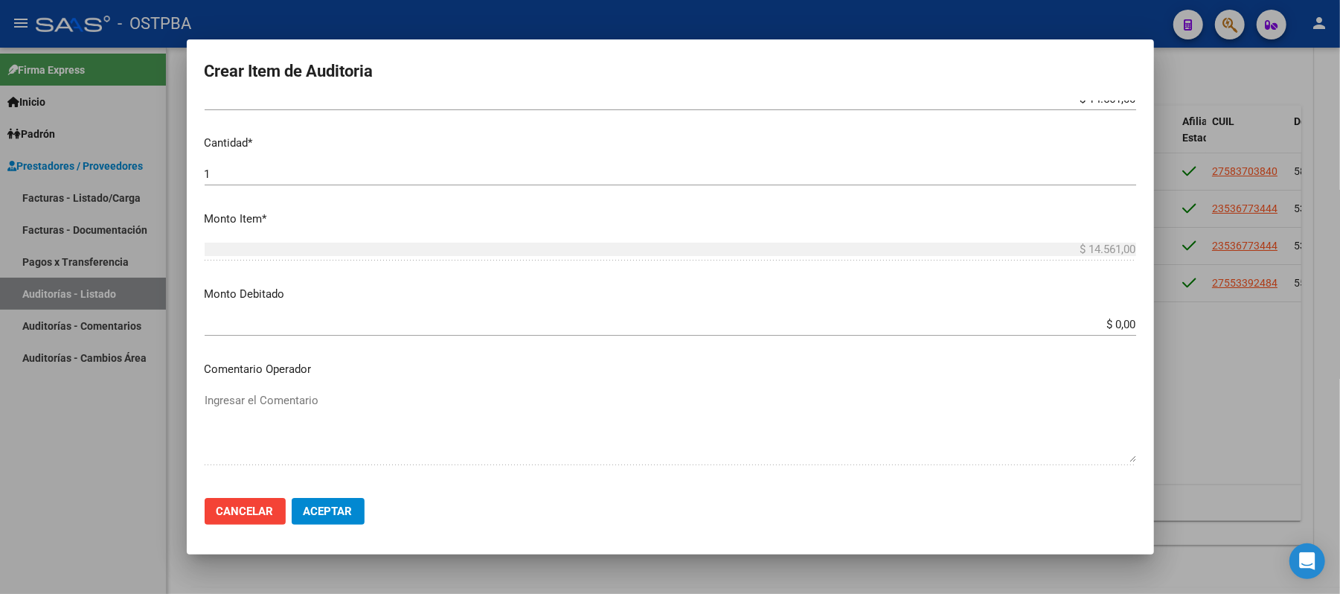
click at [1087, 325] on input "$ 0,00" at bounding box center [671, 324] width 932 height 13
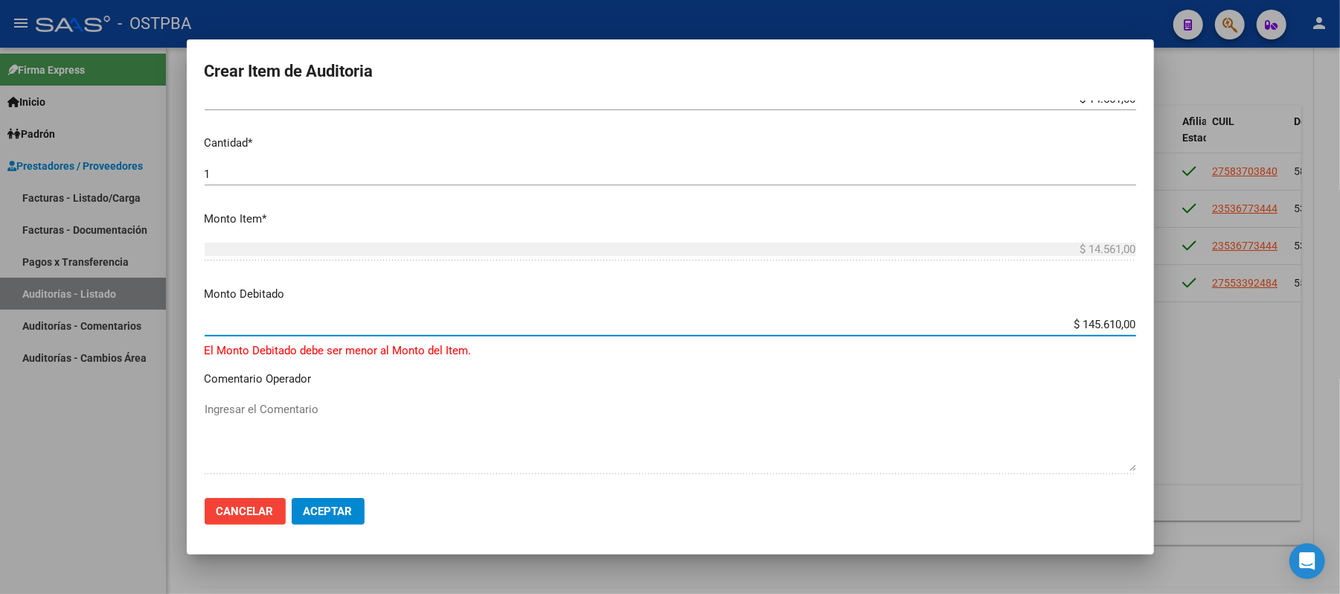
type input "$ 14.561,00"
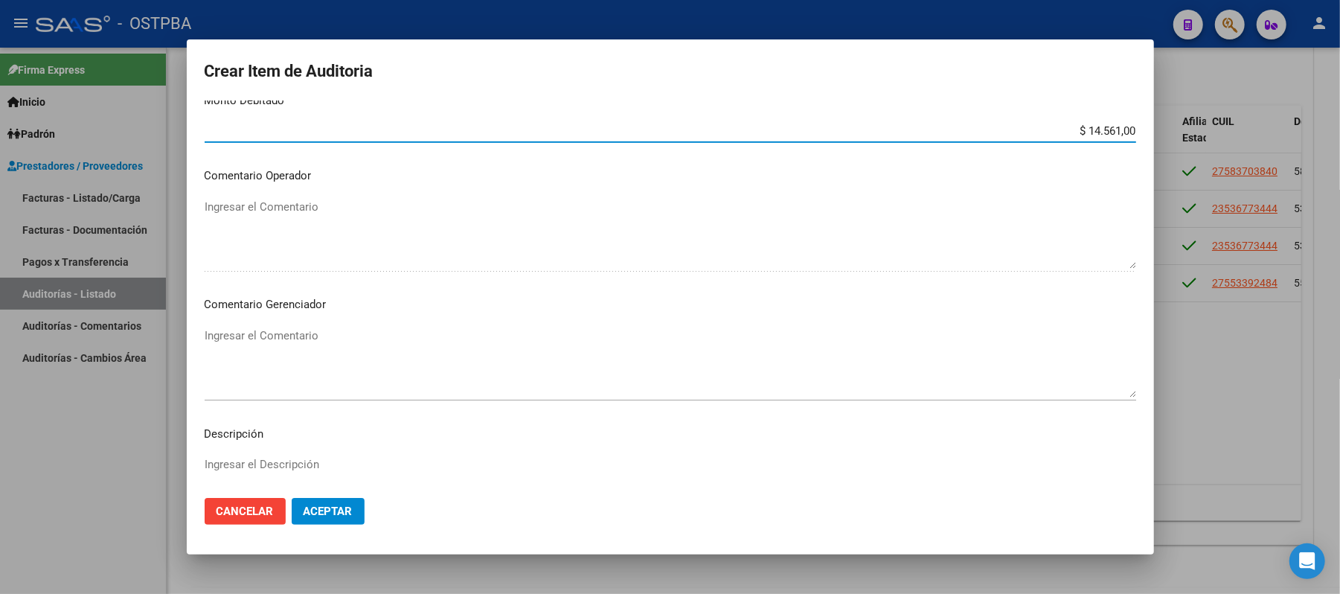
scroll to position [595, 0]
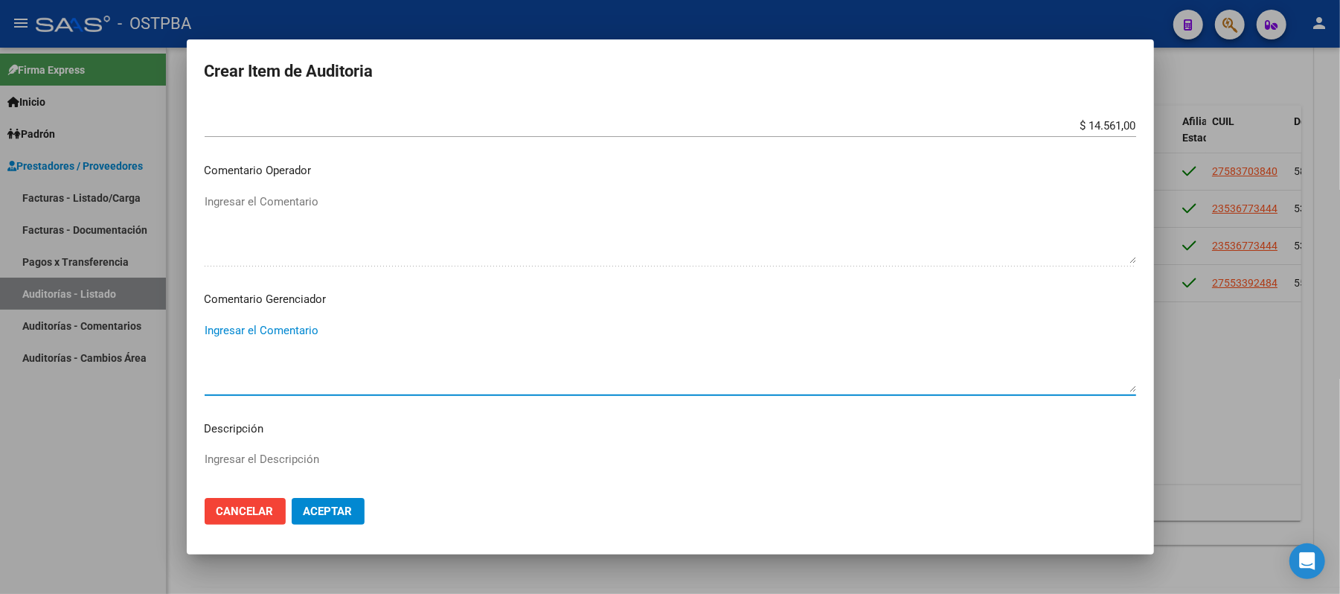
click at [313, 337] on textarea "Ingresar el Comentario" at bounding box center [671, 357] width 932 height 70
type textarea "TITULAR SIN ADHERENTE"
click at [348, 519] on button "Aceptar" at bounding box center [328, 511] width 73 height 27
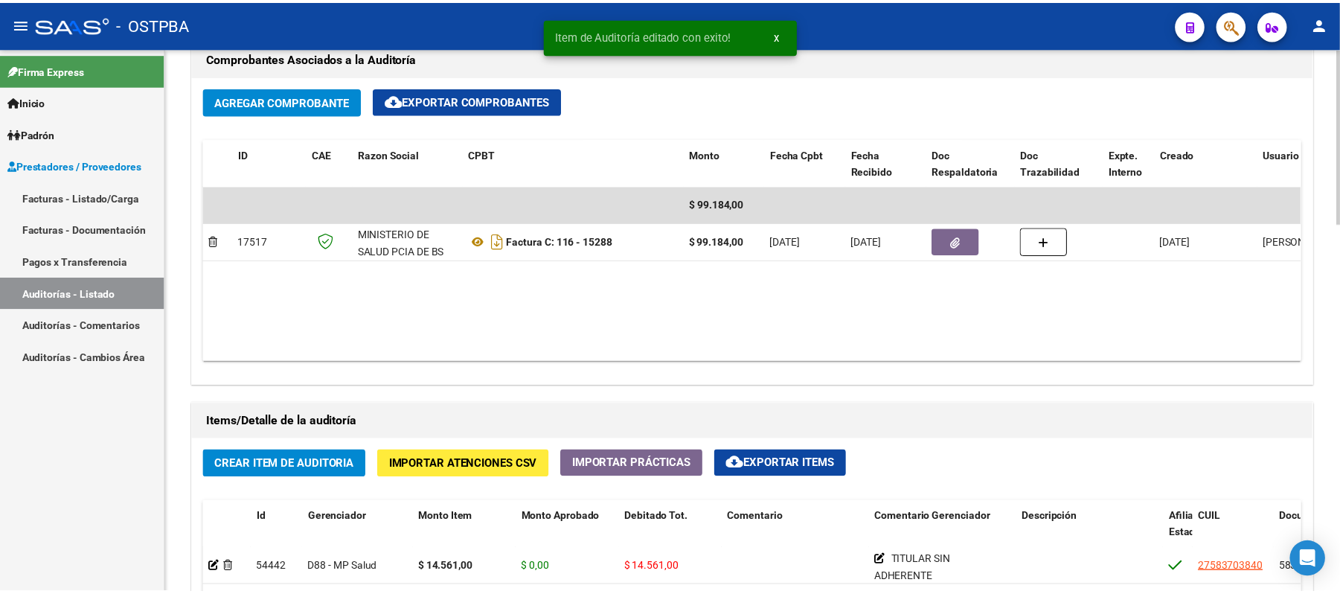
scroll to position [893, 0]
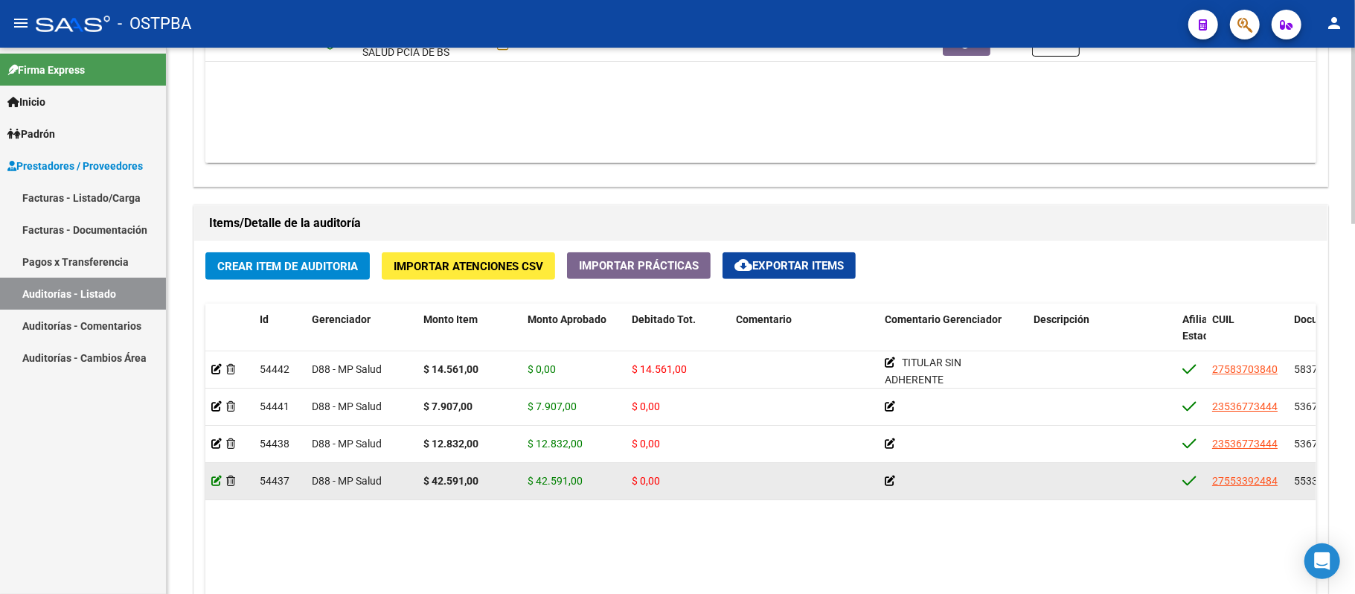
click at [214, 485] on icon at bounding box center [216, 481] width 10 height 10
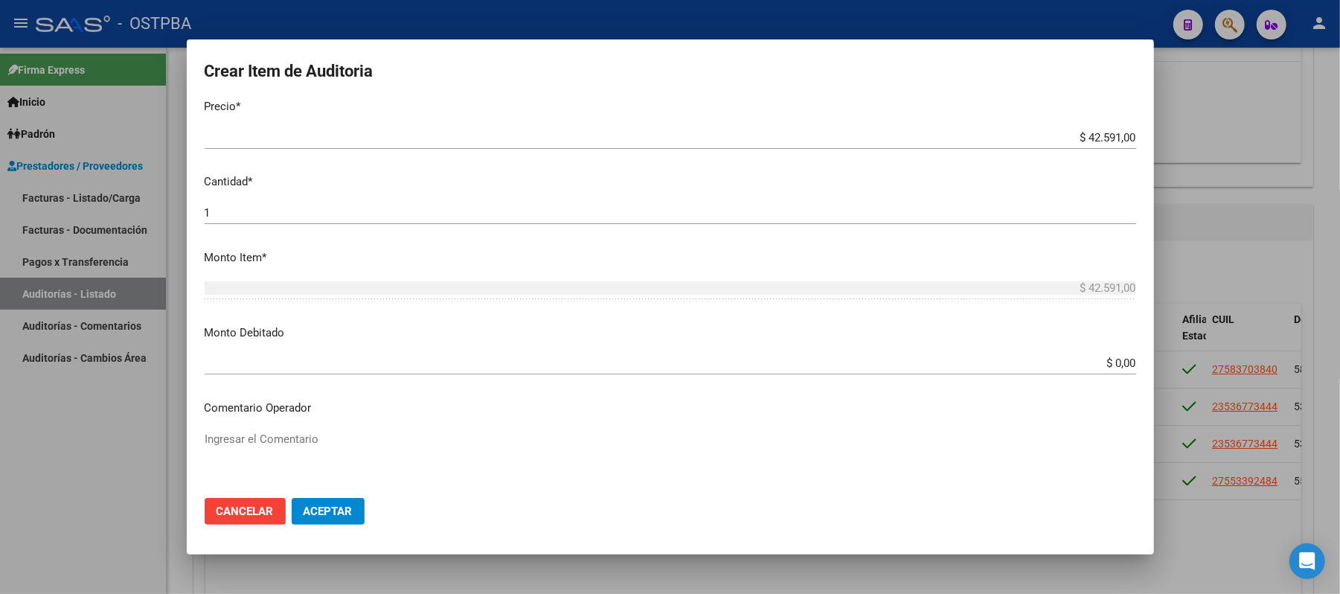
scroll to position [496, 0]
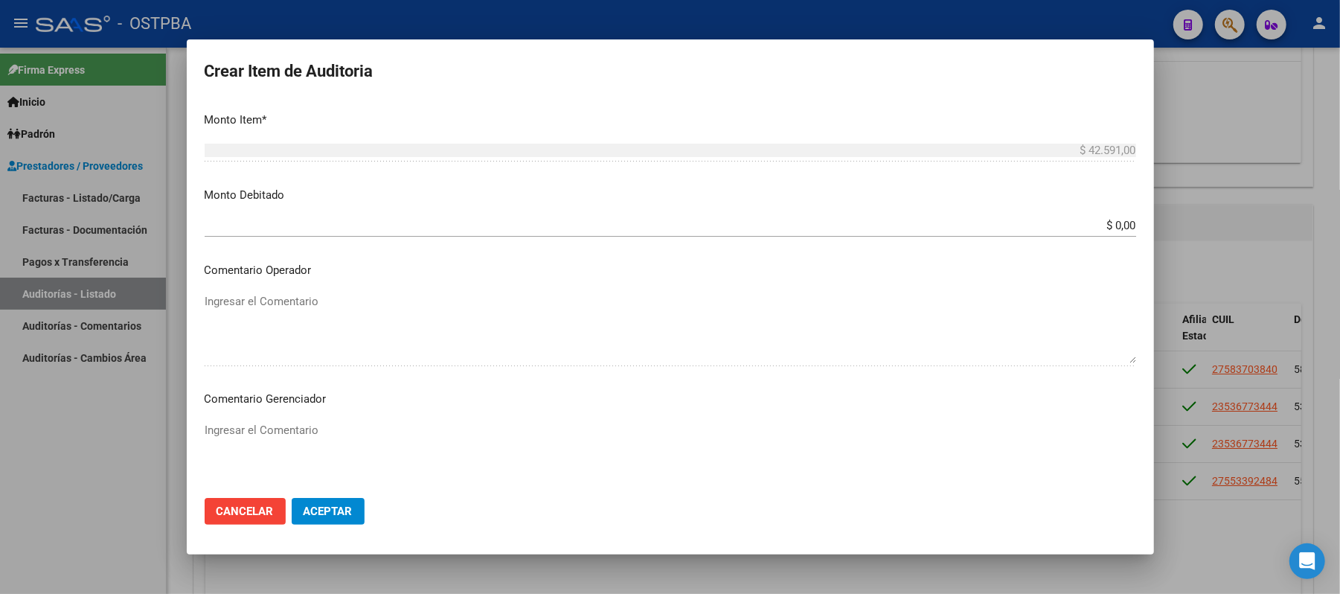
click at [1099, 230] on input "$ 0,00" at bounding box center [671, 225] width 932 height 13
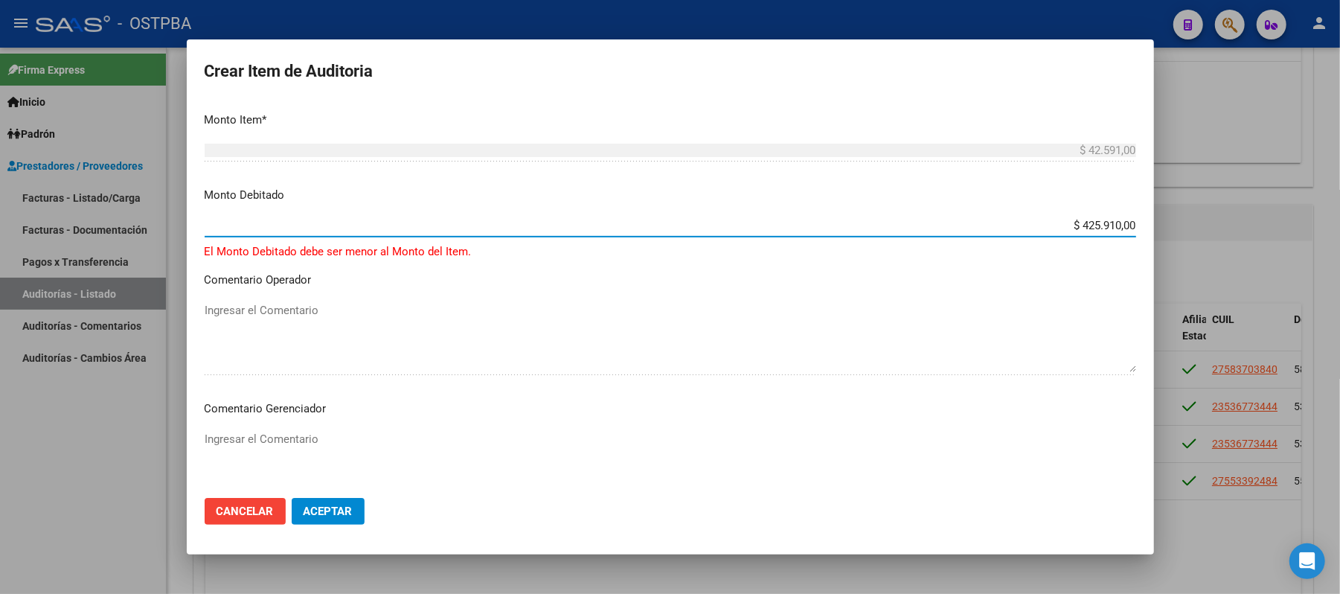
type input "$ 42.591,00"
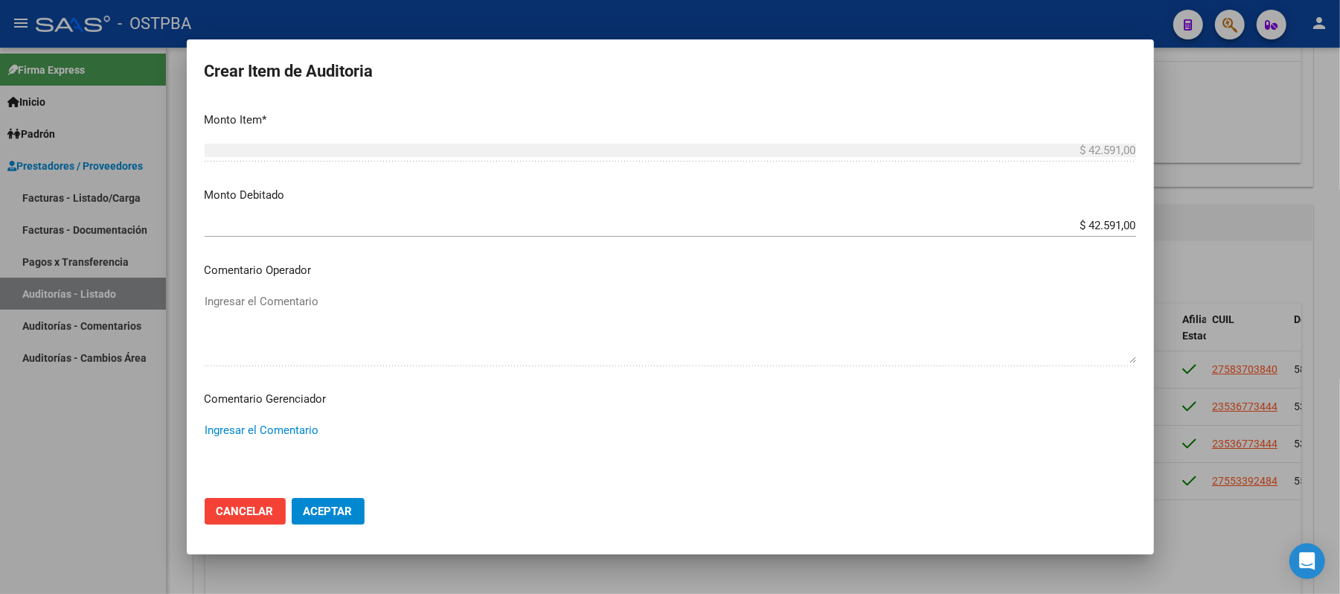
click at [260, 433] on textarea "Ingresar el Comentario" at bounding box center [671, 457] width 932 height 70
type textarea "TITULAR SIN ADHERENTE"
click at [313, 507] on span "Aceptar" at bounding box center [328, 511] width 49 height 13
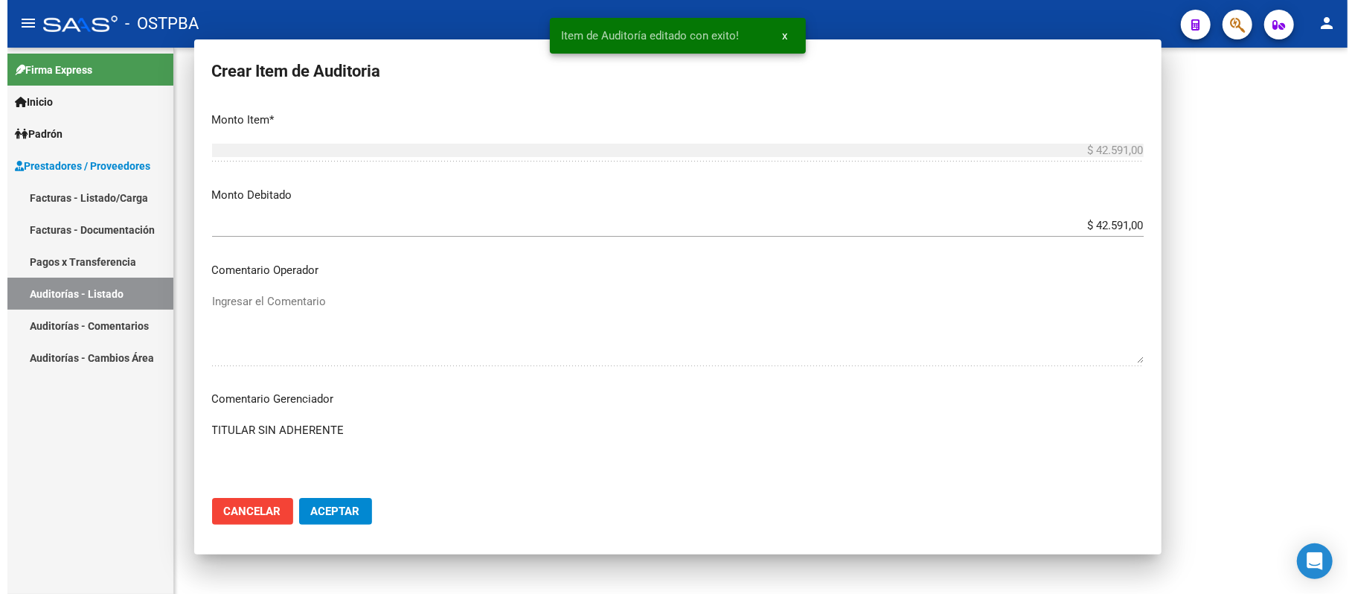
scroll to position [0, 0]
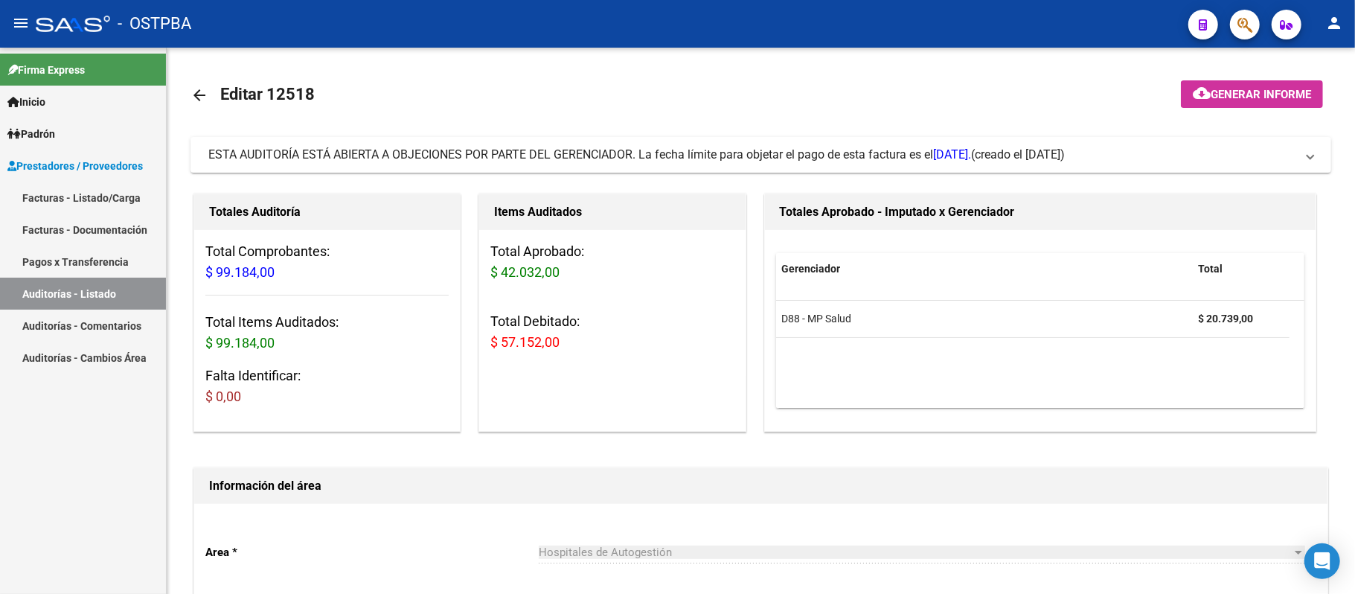
click at [86, 287] on link "Auditorías - Listado" at bounding box center [83, 294] width 166 height 32
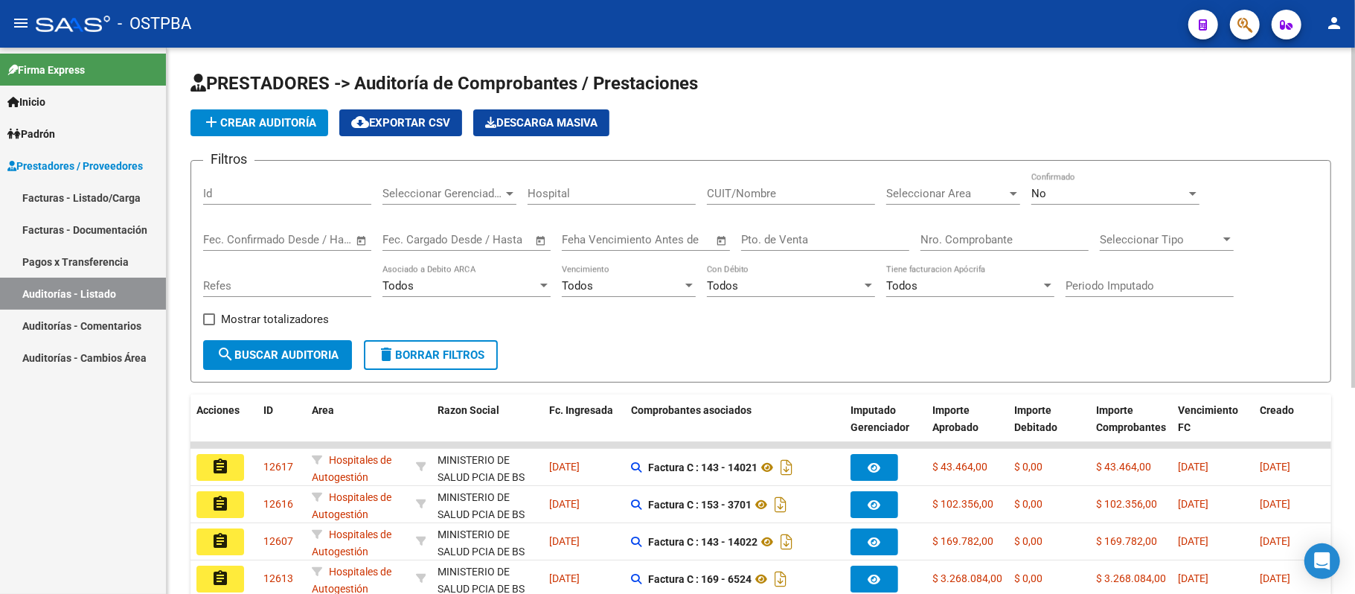
click at [956, 231] on div "Nro. Comprobante" at bounding box center [1005, 235] width 168 height 32
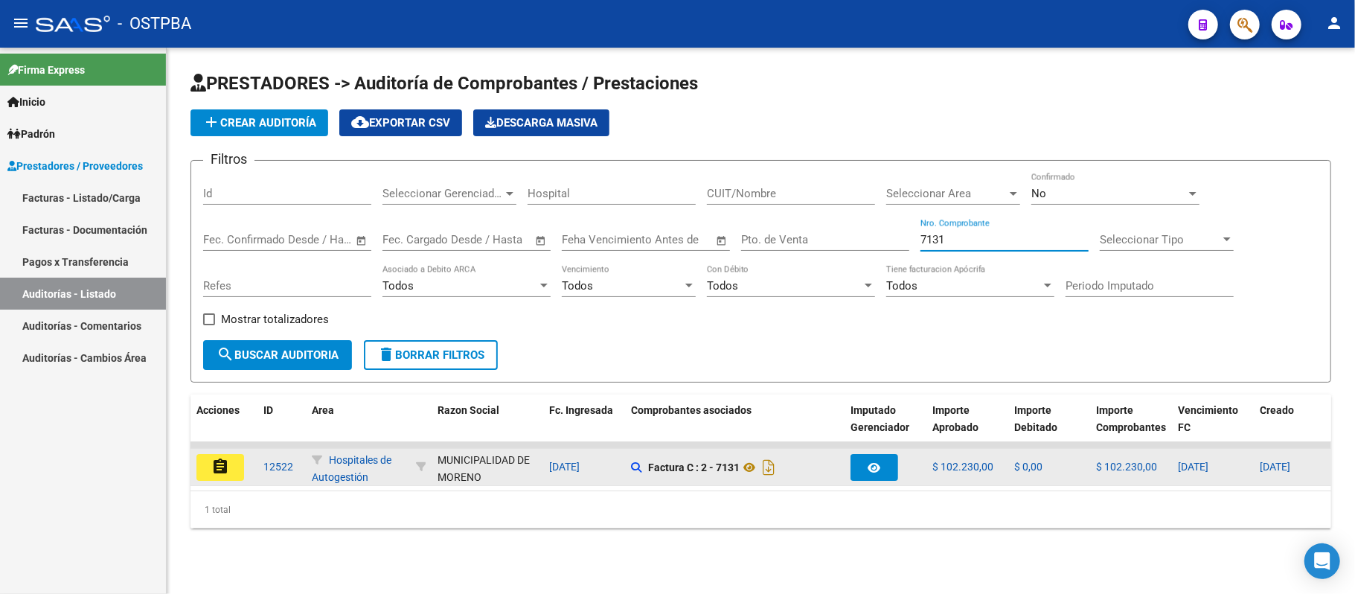
type input "7131"
click at [214, 469] on mat-icon "assignment" at bounding box center [220, 467] width 18 height 18
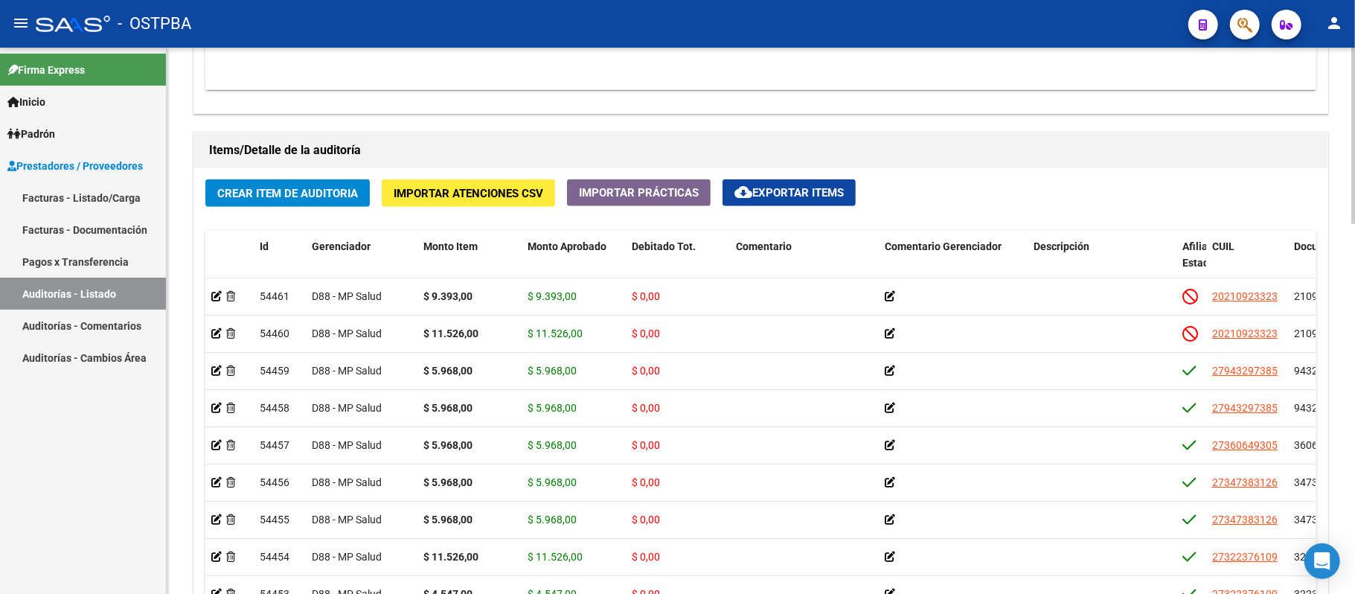
scroll to position [950, 0]
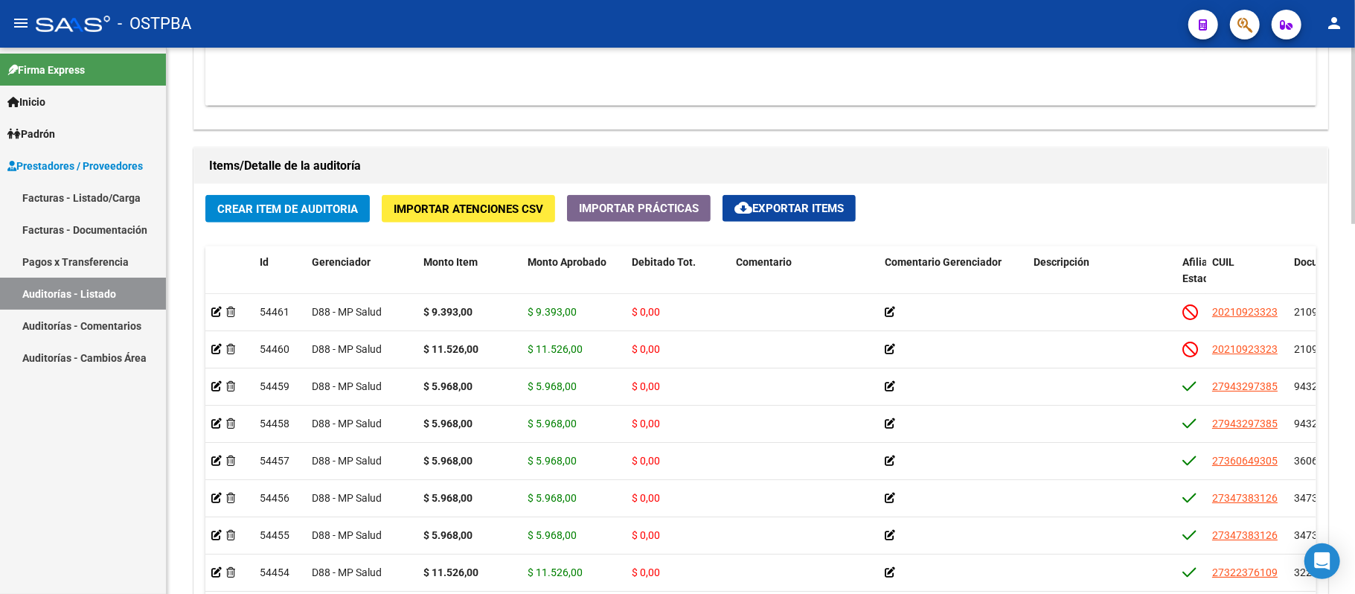
click at [844, 202] on span "cloud_download Exportar Items" at bounding box center [789, 208] width 109 height 13
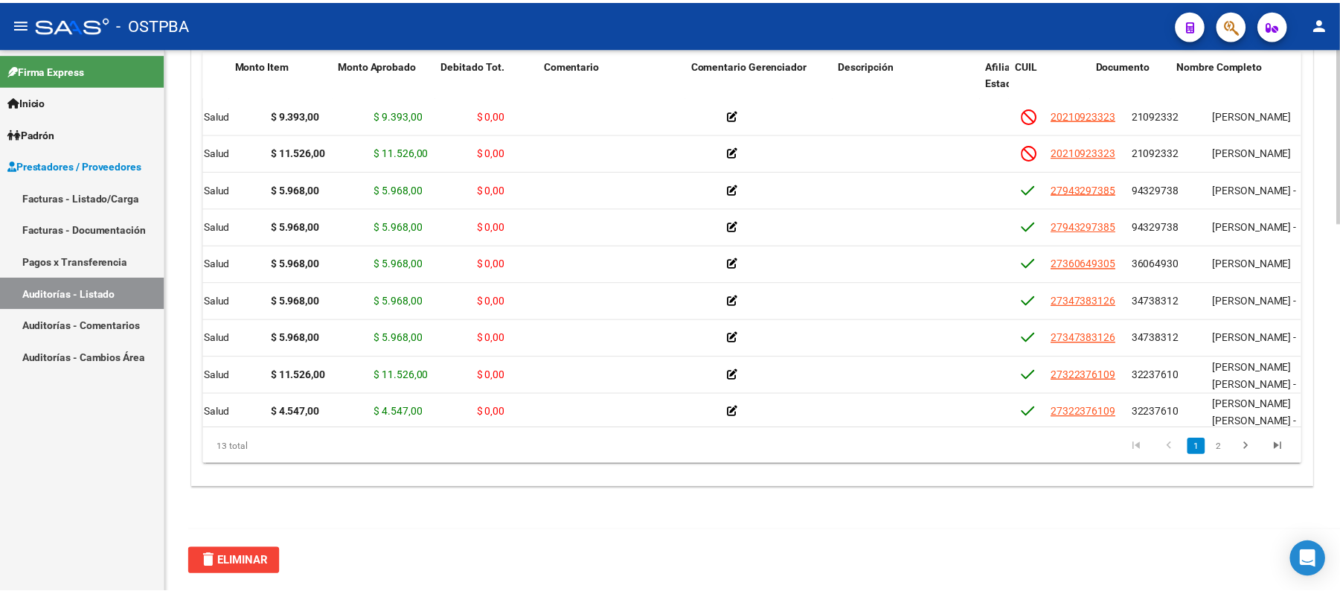
scroll to position [0, 0]
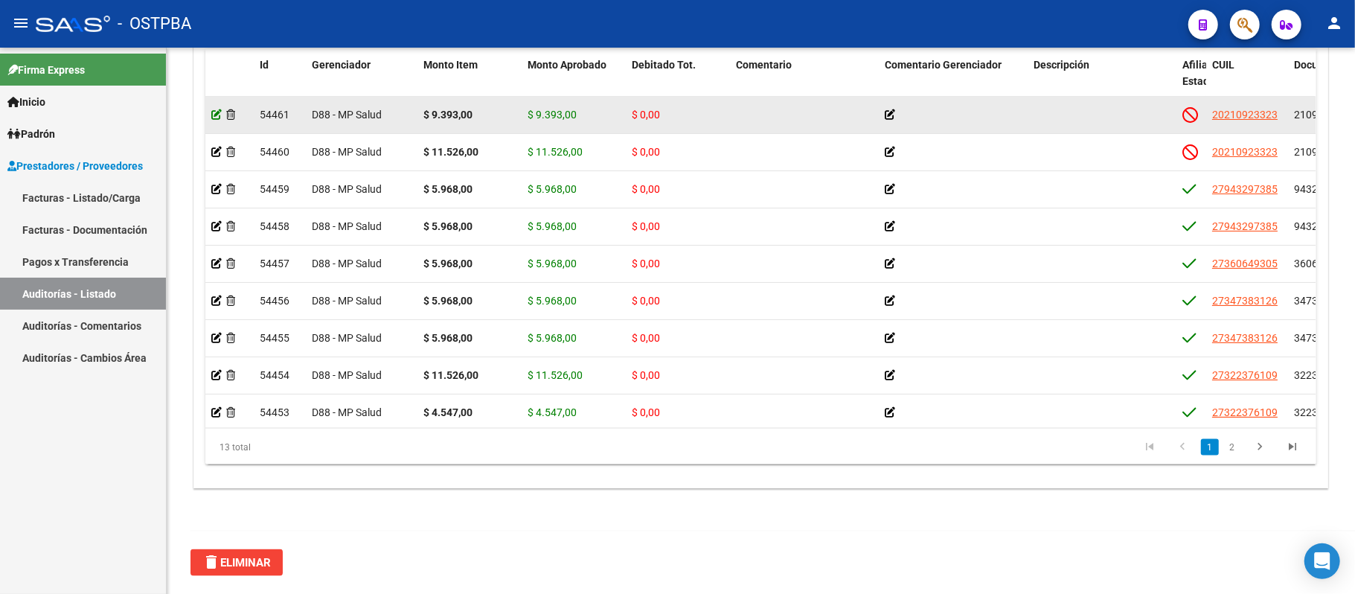
click at [212, 111] on icon at bounding box center [216, 114] width 10 height 10
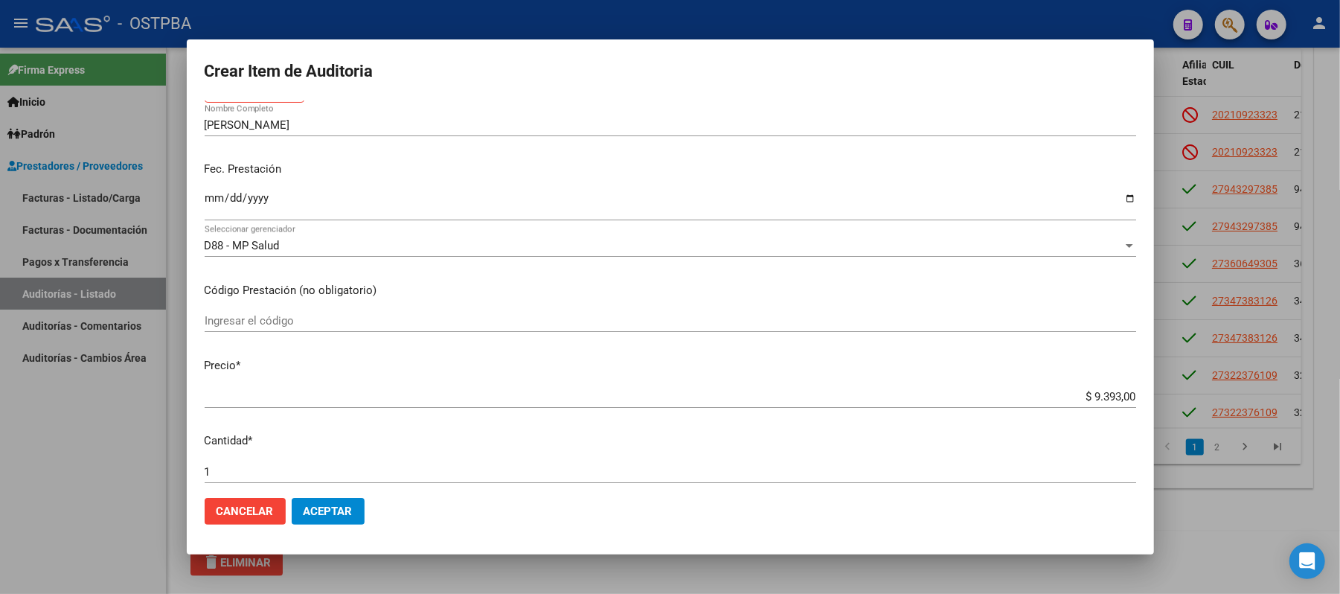
scroll to position [298, 0]
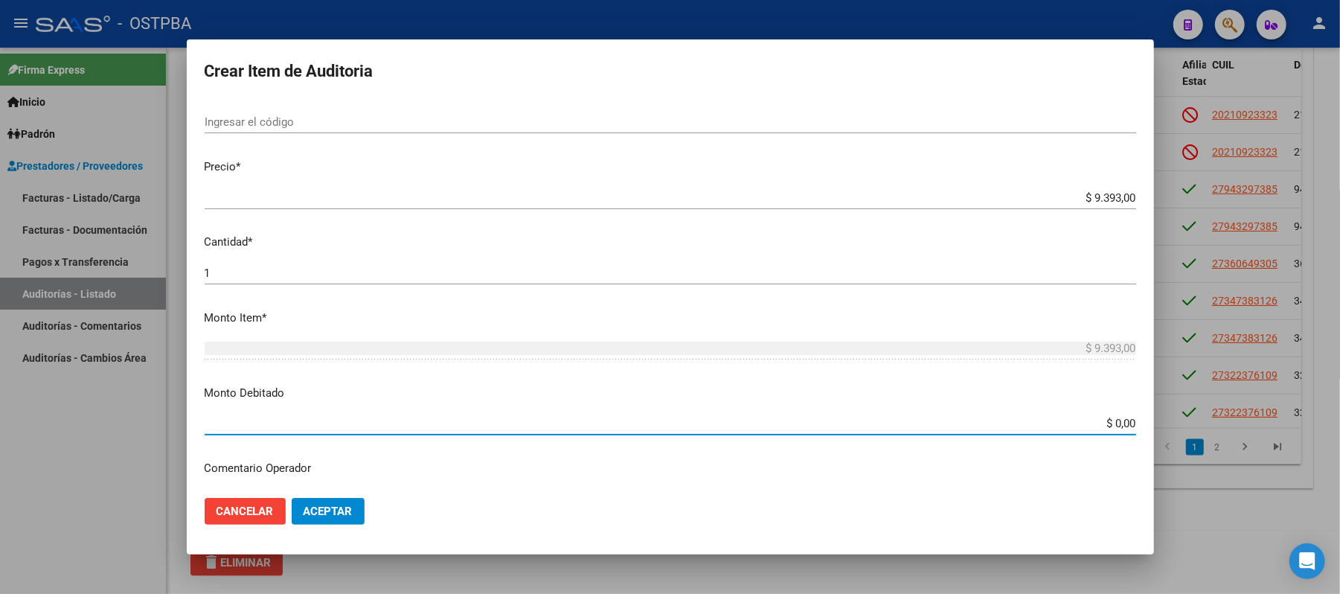
click at [1105, 426] on input "$ 0,00" at bounding box center [671, 423] width 932 height 13
type input "$ 9.393,00"
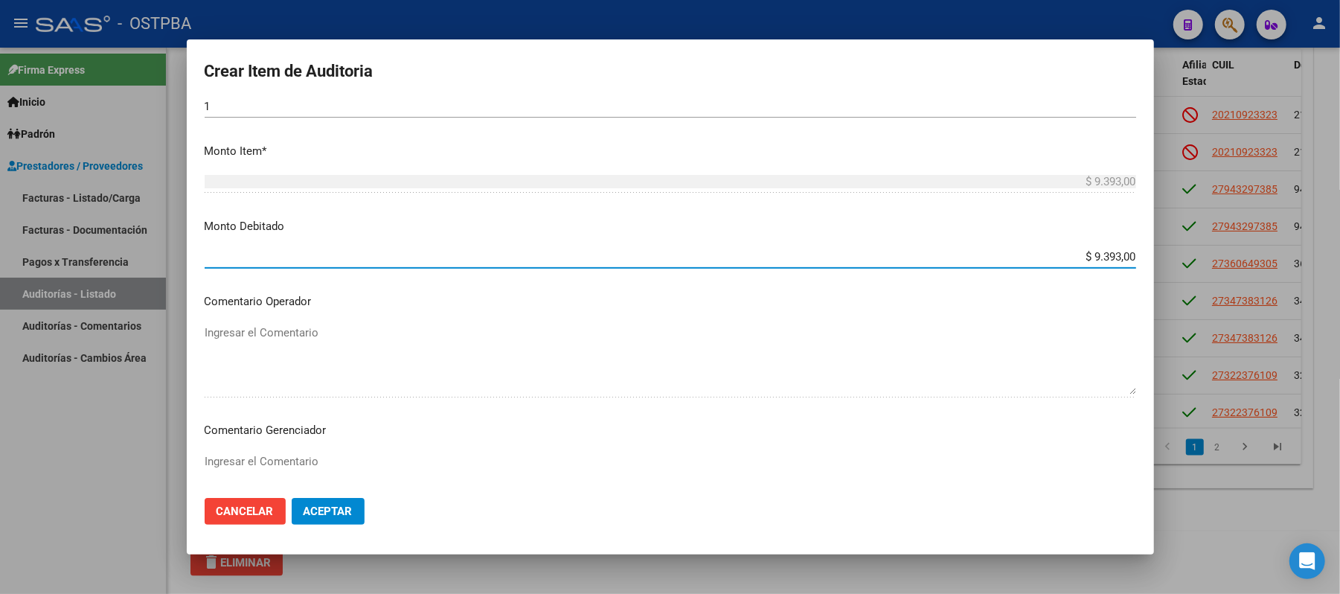
scroll to position [496, 0]
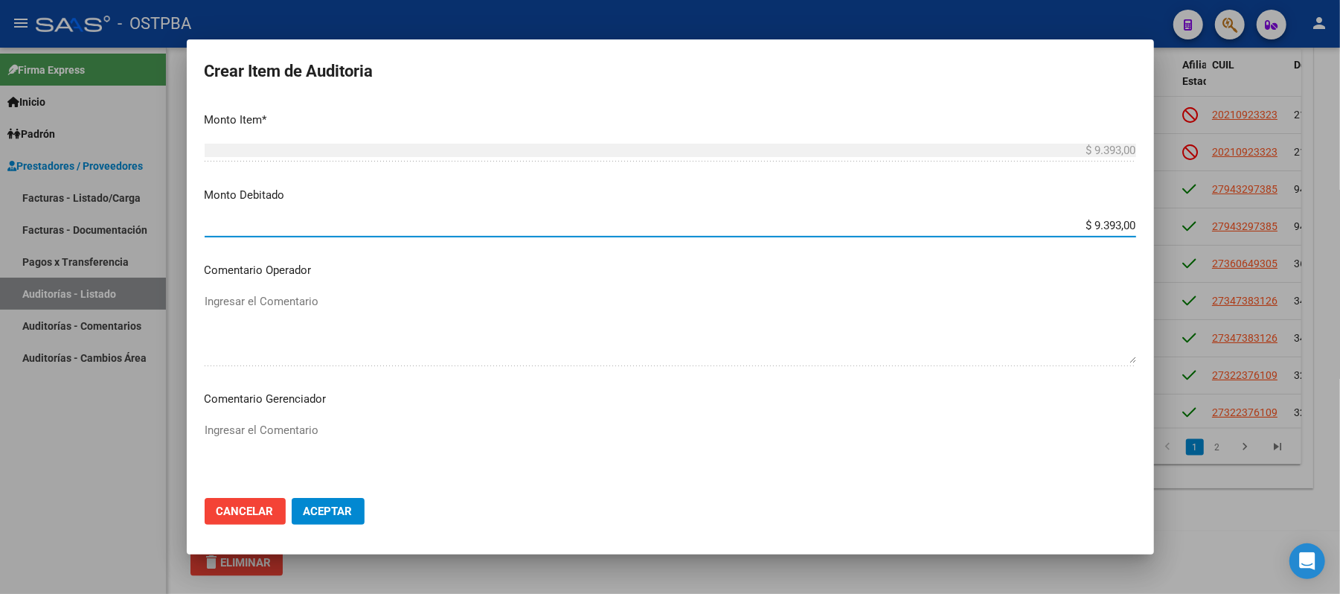
click at [241, 427] on textarea "Ingresar el Comentario" at bounding box center [671, 457] width 932 height 70
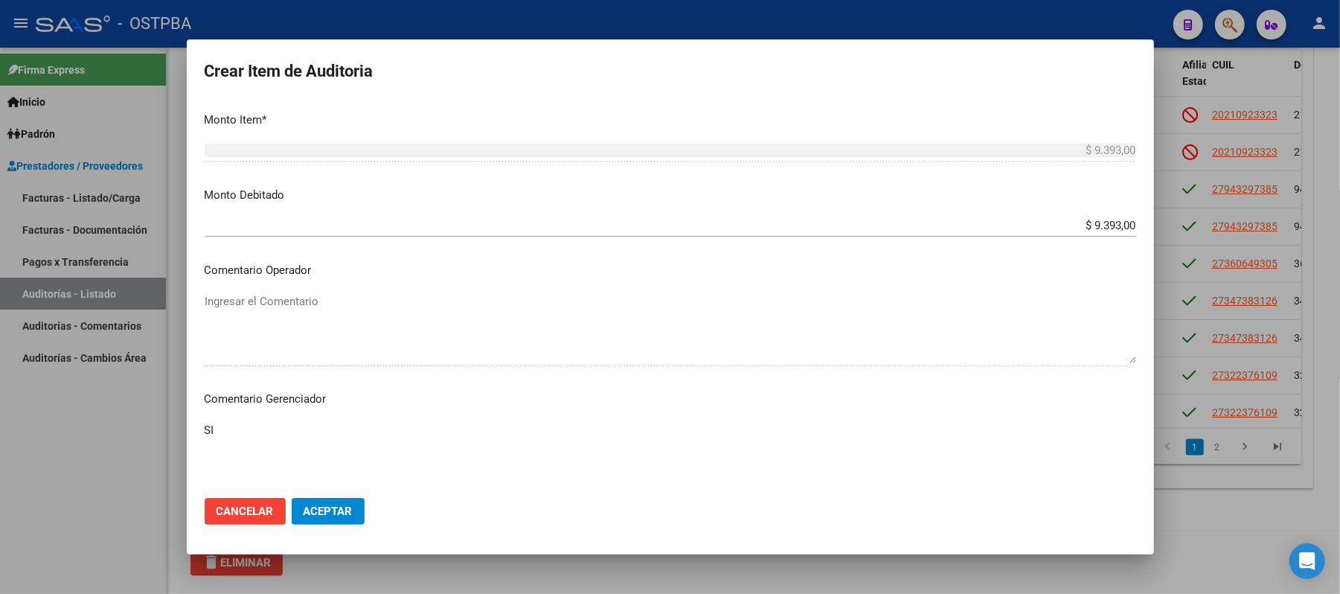
type textarea "S"
type textarea "SIN REGISTROS DE AFILIADO"
click at [304, 513] on span "Aceptar" at bounding box center [328, 511] width 49 height 13
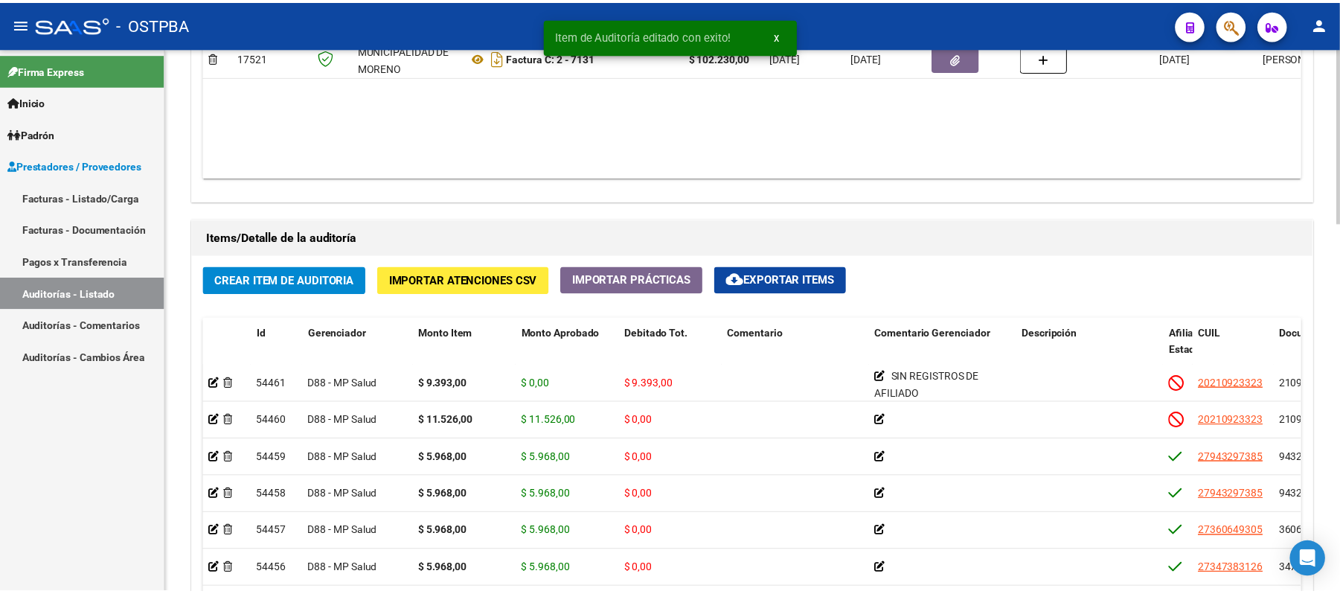
scroll to position [992, 0]
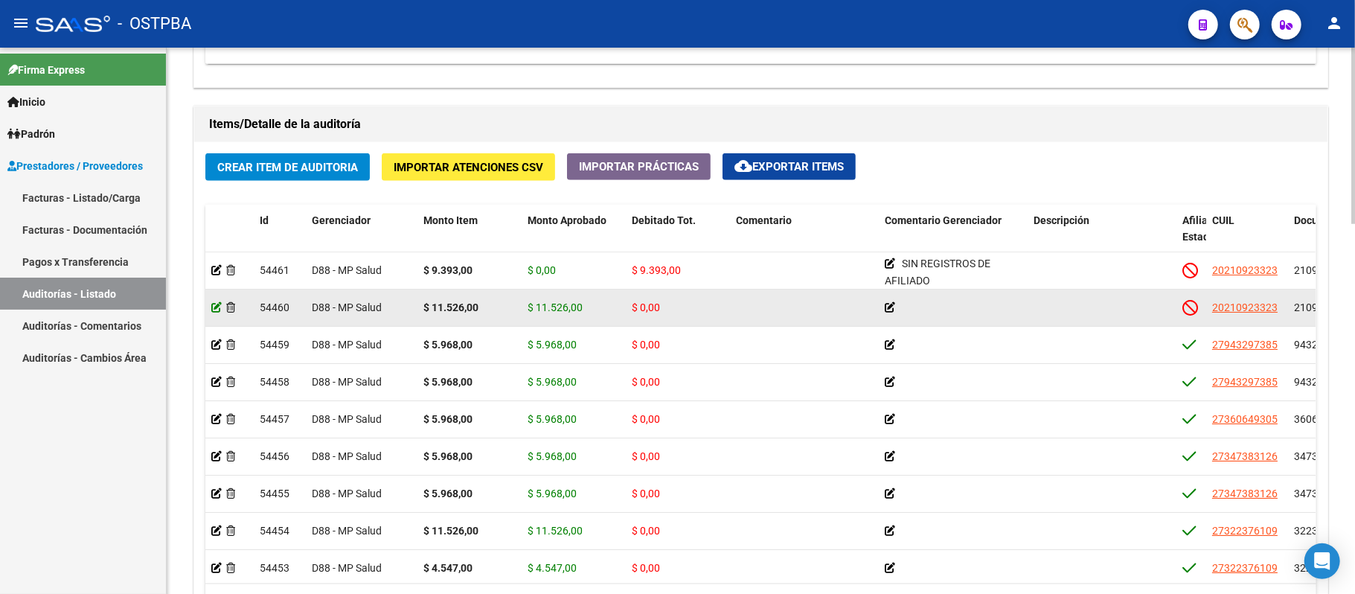
click at [216, 307] on icon at bounding box center [216, 307] width 10 height 10
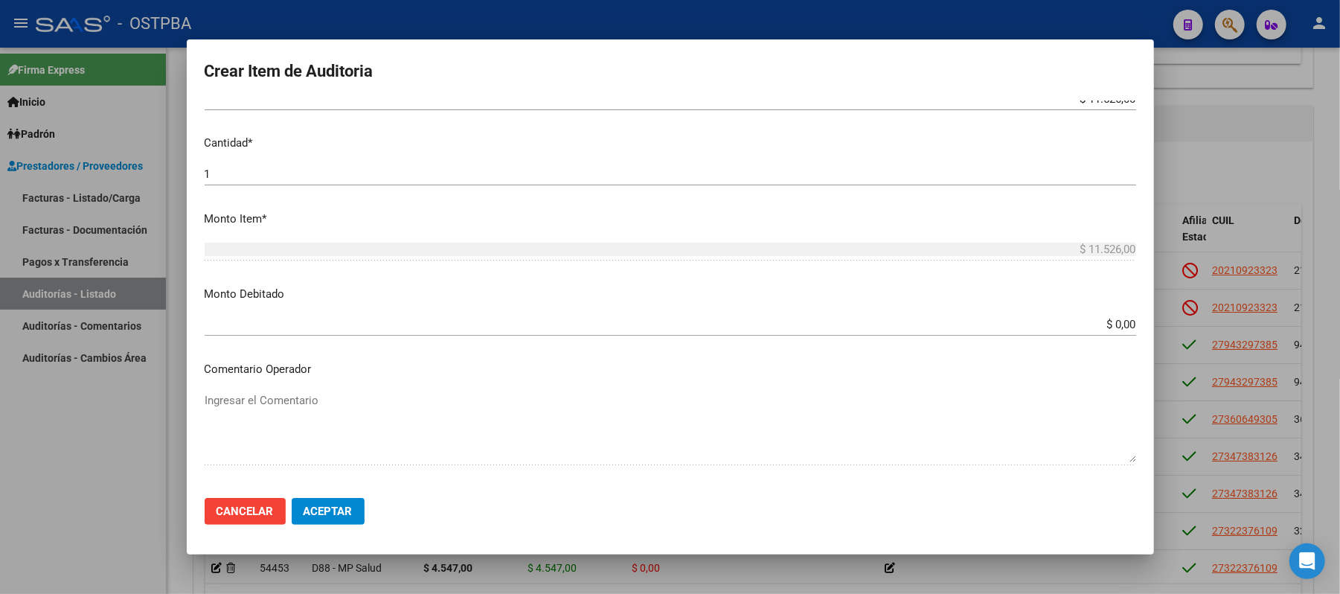
scroll to position [496, 0]
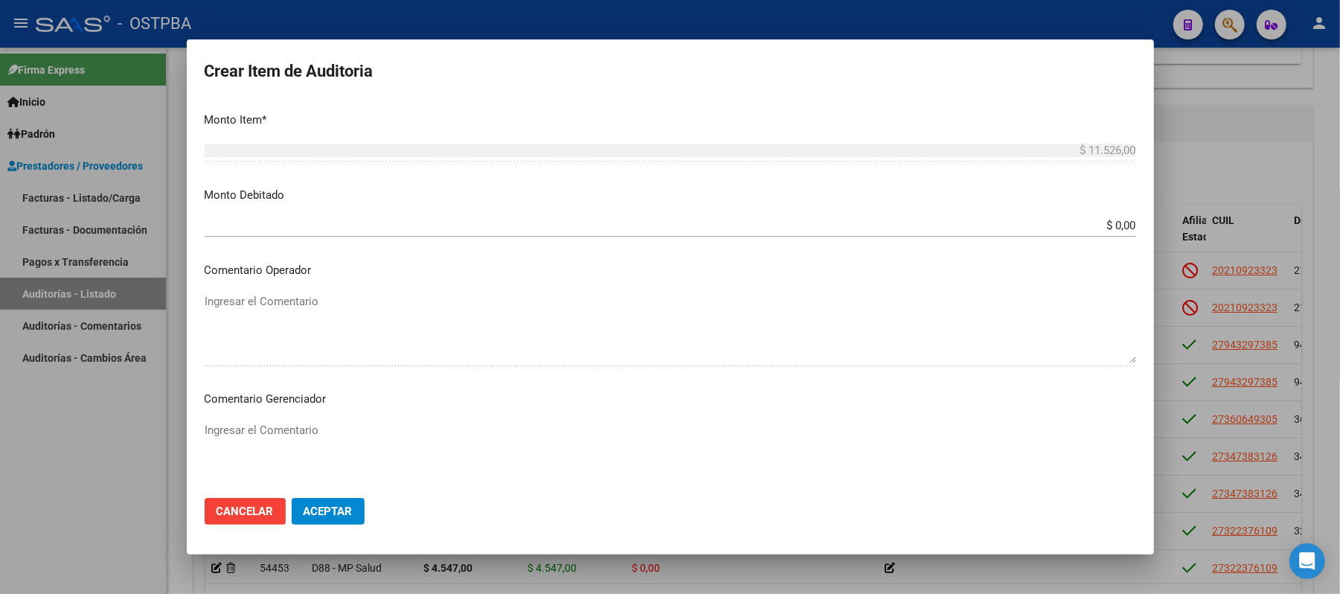
click at [1084, 232] on input "$ 0,00" at bounding box center [671, 225] width 932 height 13
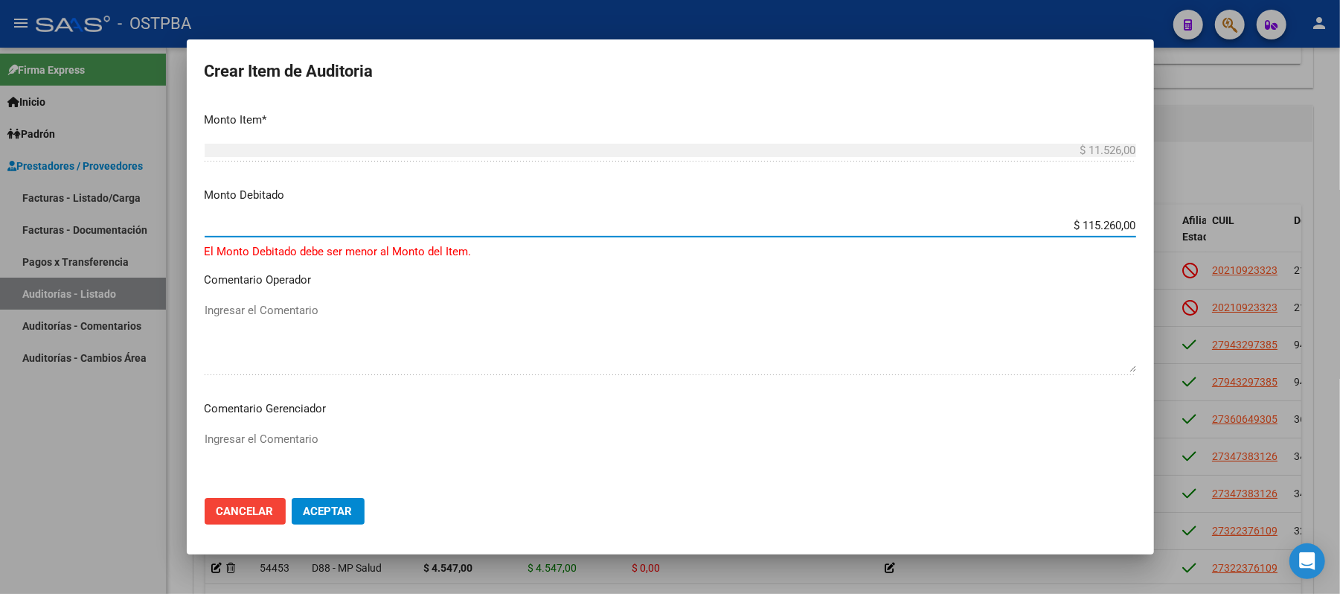
type input "$ 11.526,00"
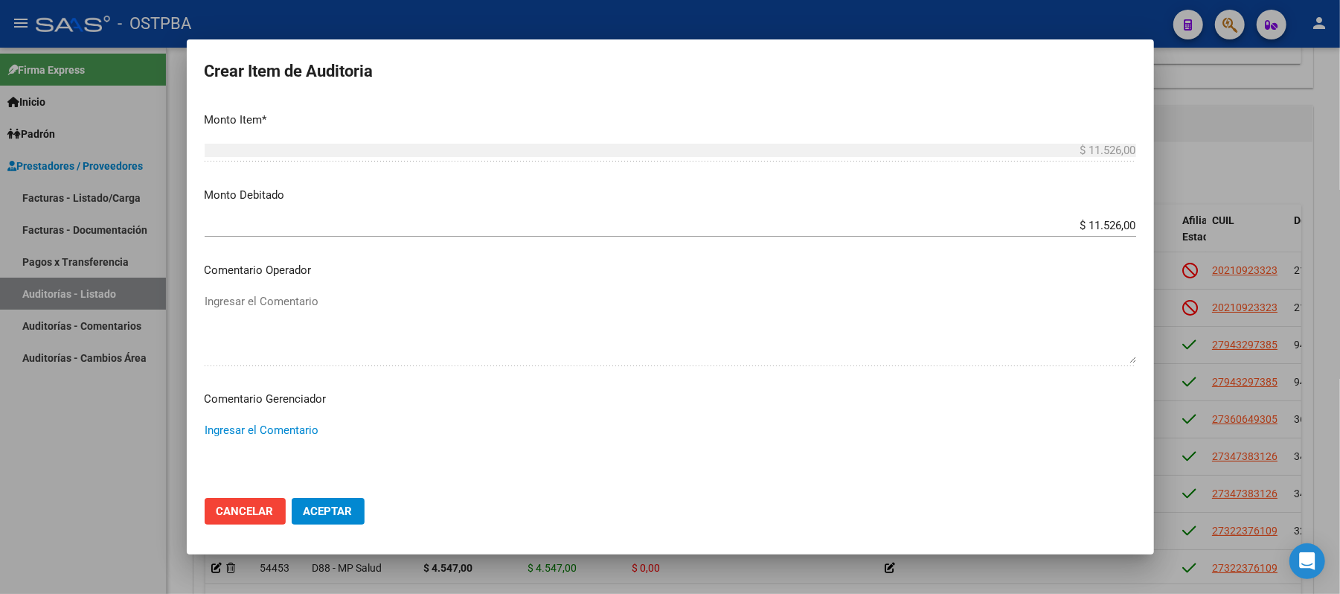
click at [281, 432] on textarea "Ingresar el Comentario" at bounding box center [671, 457] width 932 height 70
type textarea "SIN DATOS FILIATORIOS"
click at [350, 515] on span "Aceptar" at bounding box center [328, 511] width 49 height 13
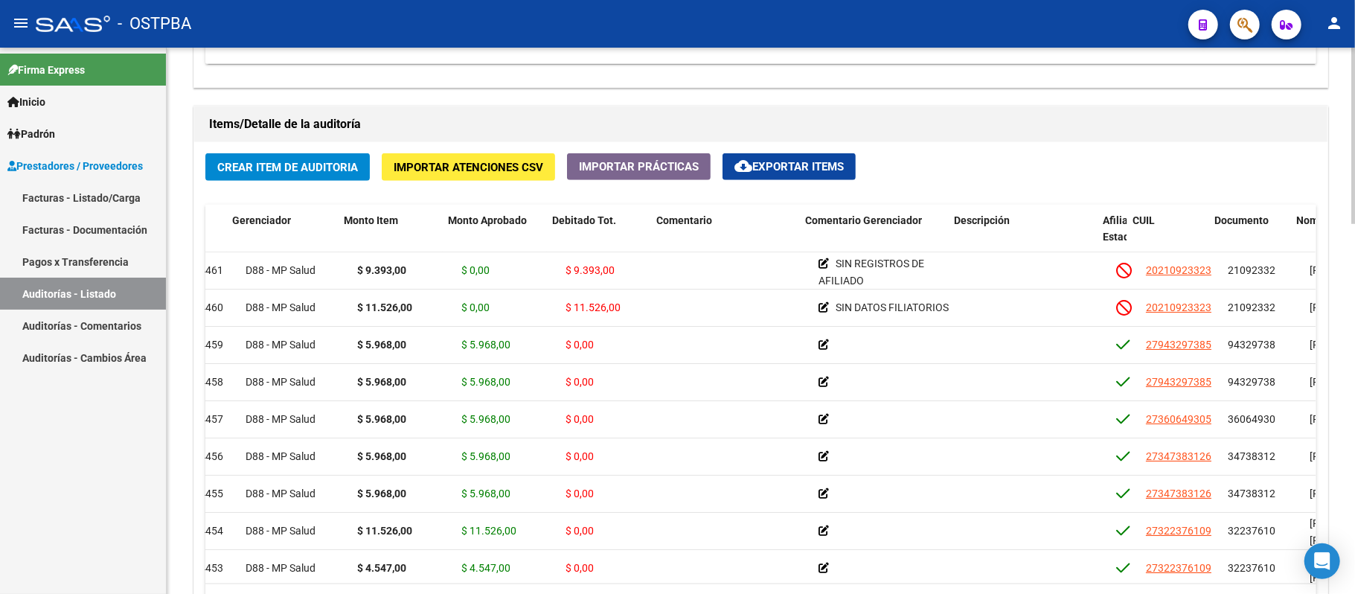
scroll to position [0, 79]
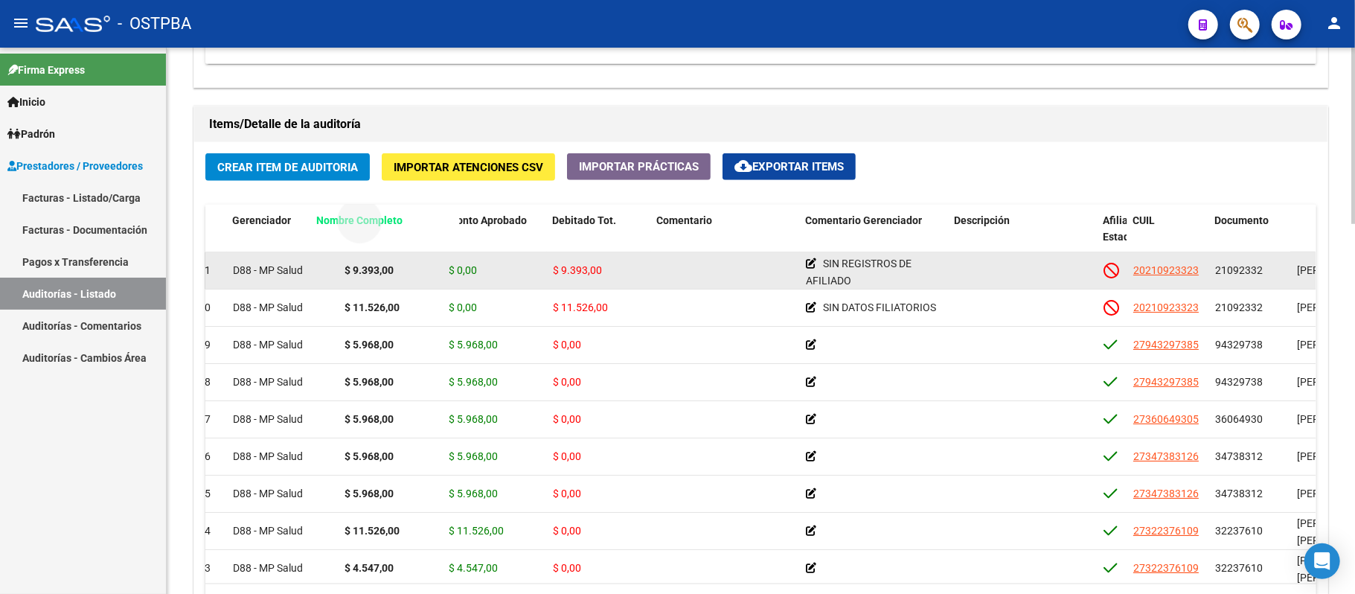
drag, startPoint x: 1311, startPoint y: 215, endPoint x: 331, endPoint y: 258, distance: 980.4
click at [329, 263] on div "Id Gerenciador Monto Item Monto Aprobado Debitado Tot. Comentario Comentario Ge…" at bounding box center [760, 413] width 1111 height 417
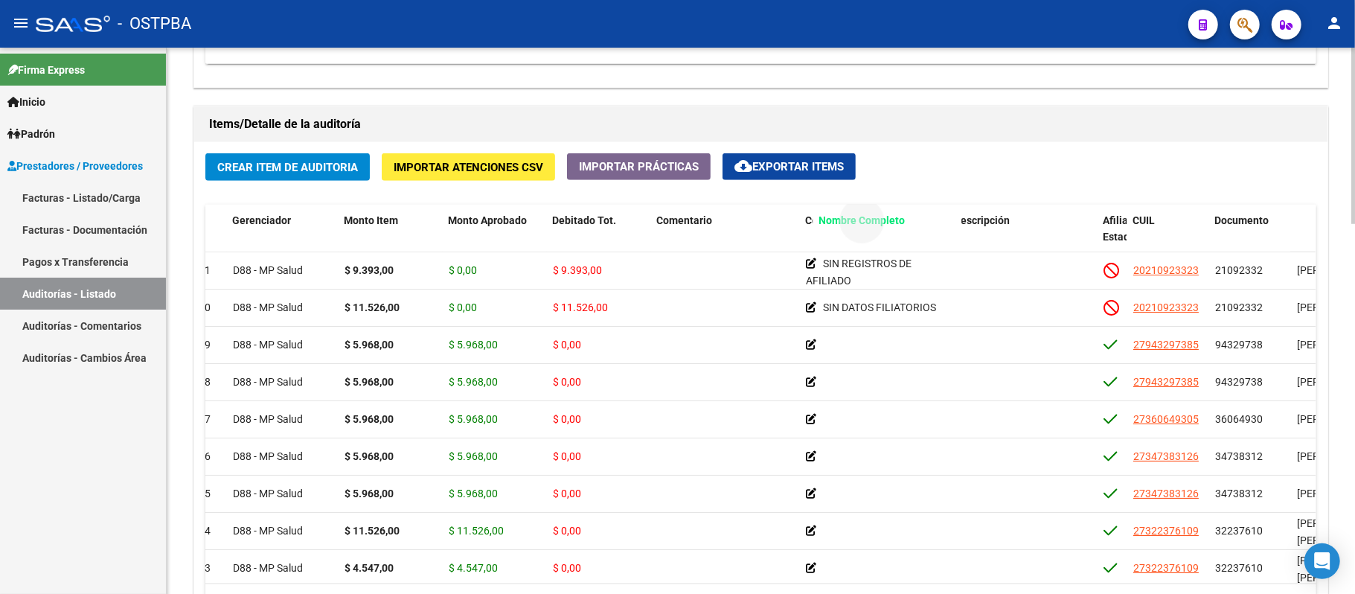
drag, startPoint x: 1311, startPoint y: 216, endPoint x: 834, endPoint y: 245, distance: 478.7
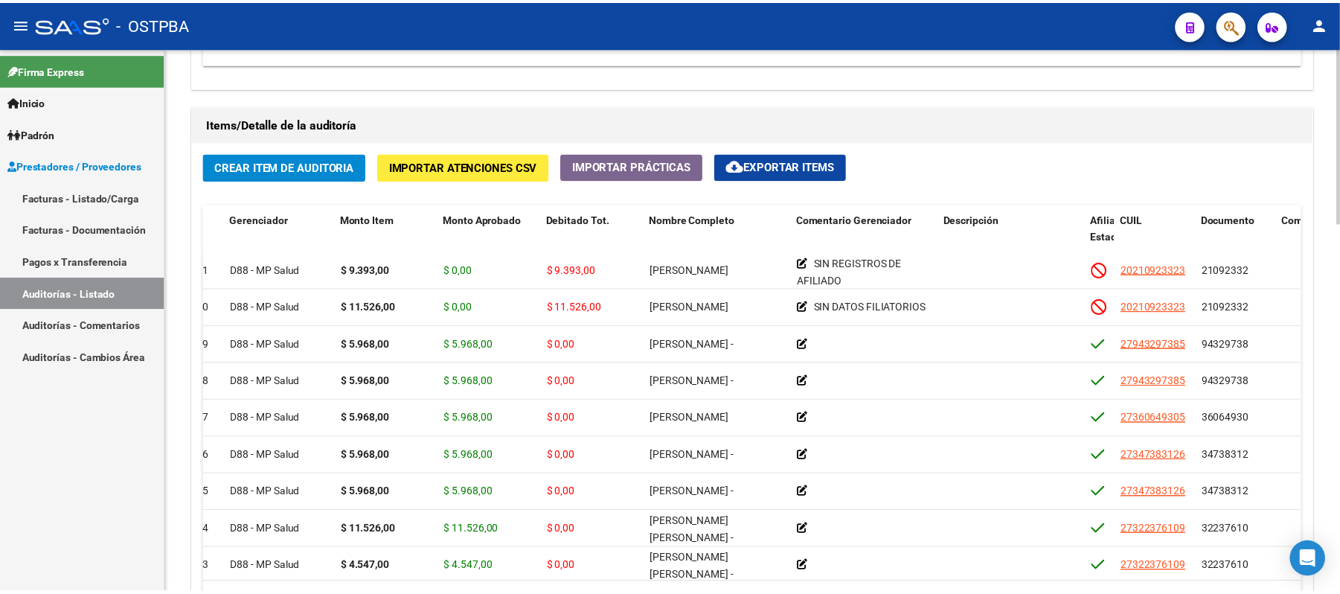
scroll to position [0, 0]
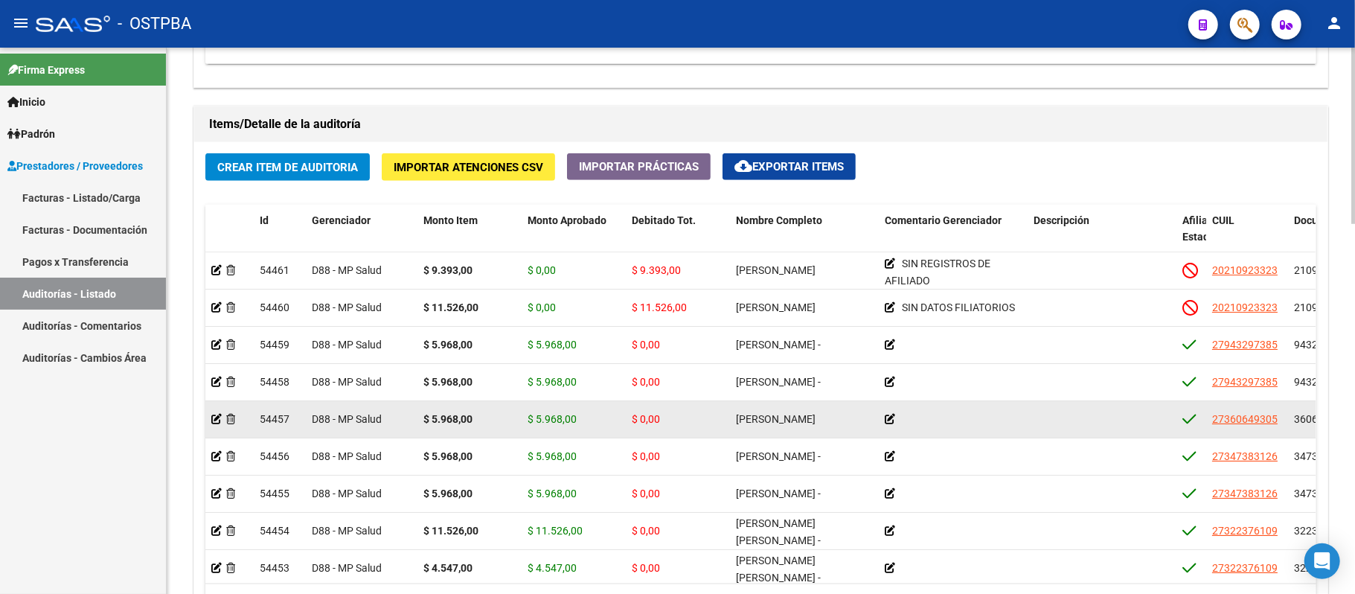
click at [208, 426] on datatable-body-cell at bounding box center [229, 419] width 48 height 36
click at [218, 421] on icon at bounding box center [216, 419] width 10 height 10
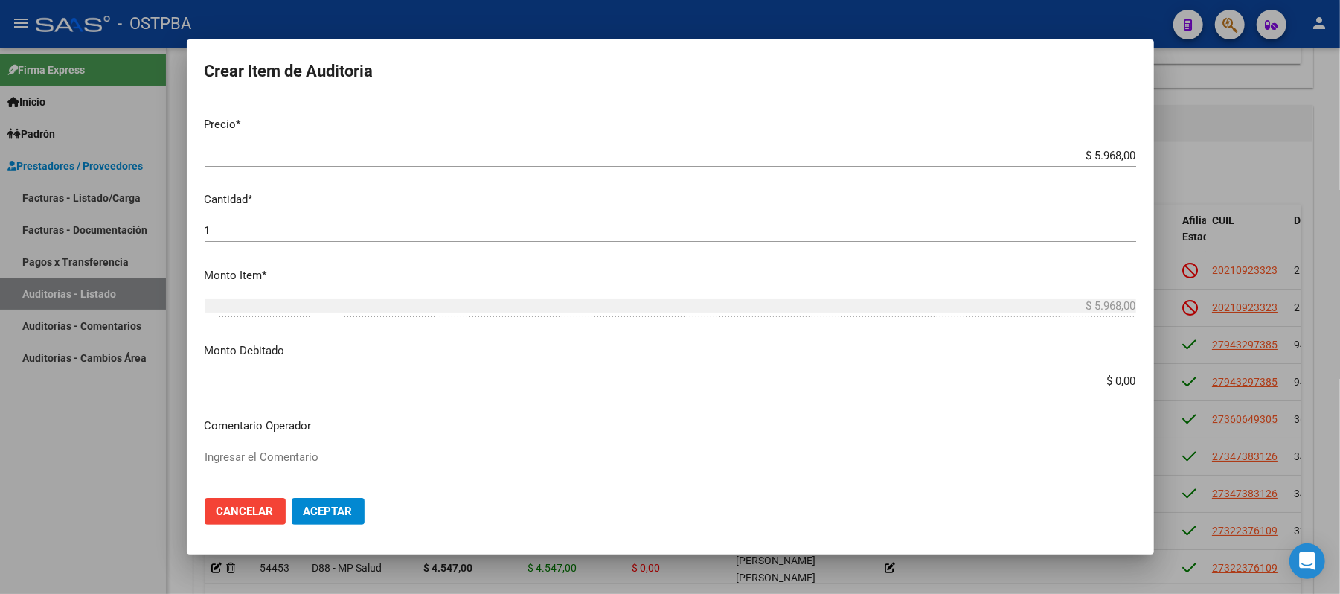
scroll to position [397, 0]
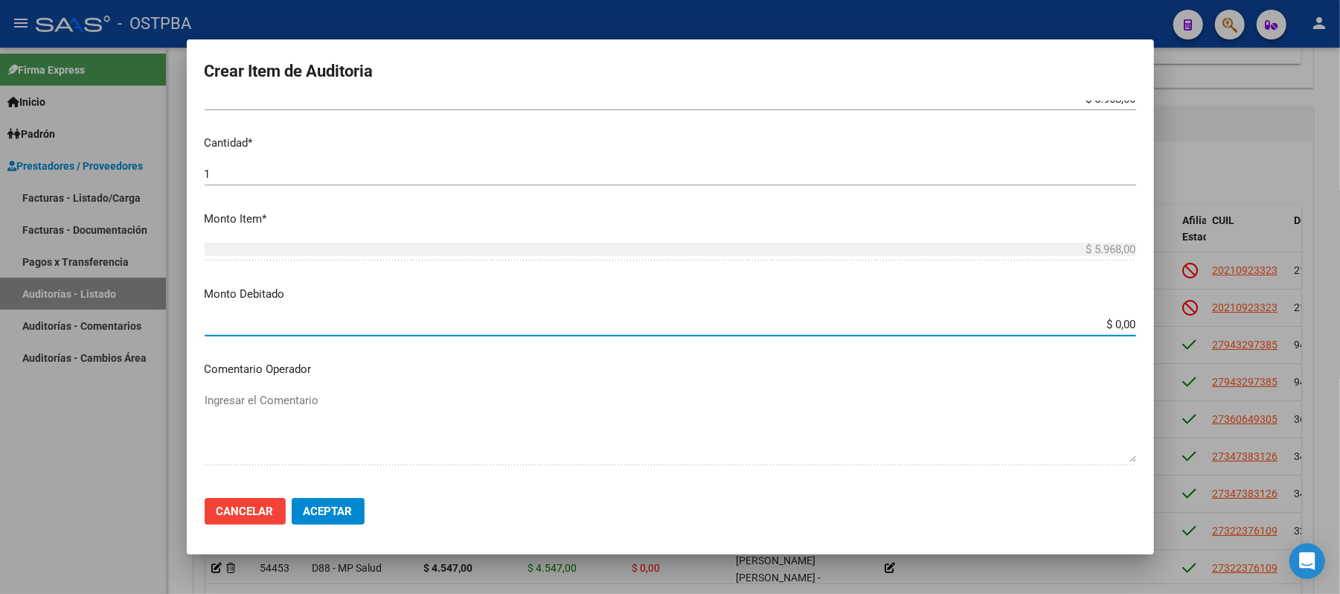
click at [1105, 326] on input "$ 0,00" at bounding box center [671, 324] width 932 height 13
type input "$ 5.968,00"
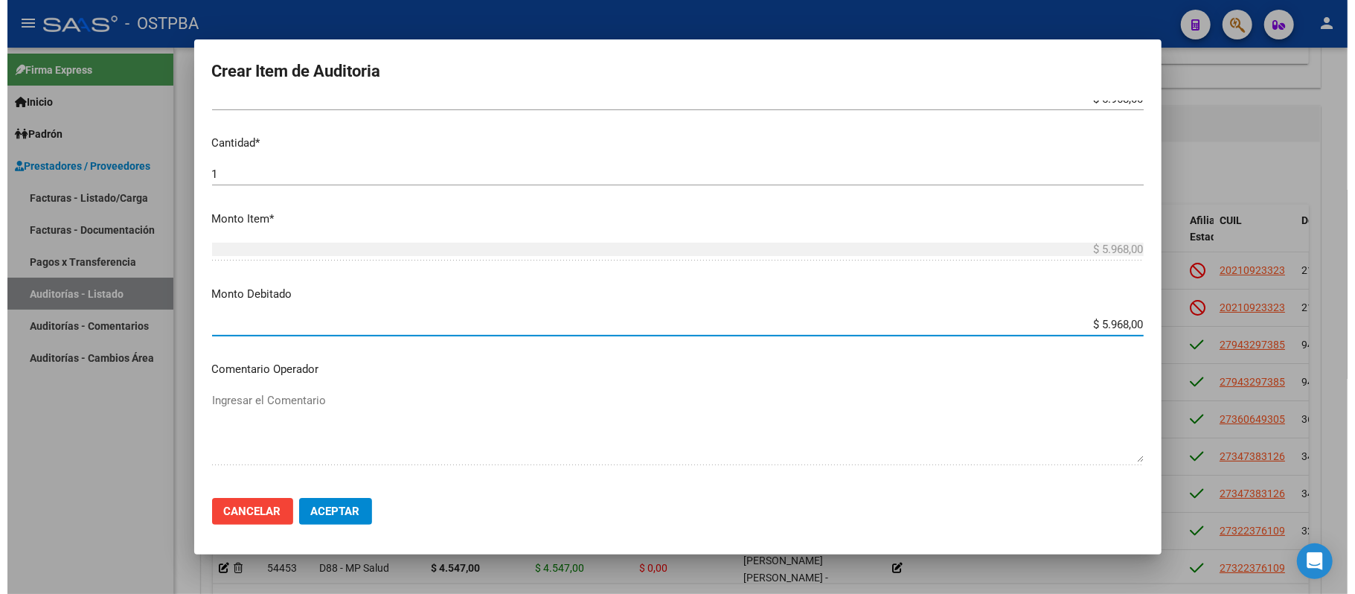
scroll to position [496, 0]
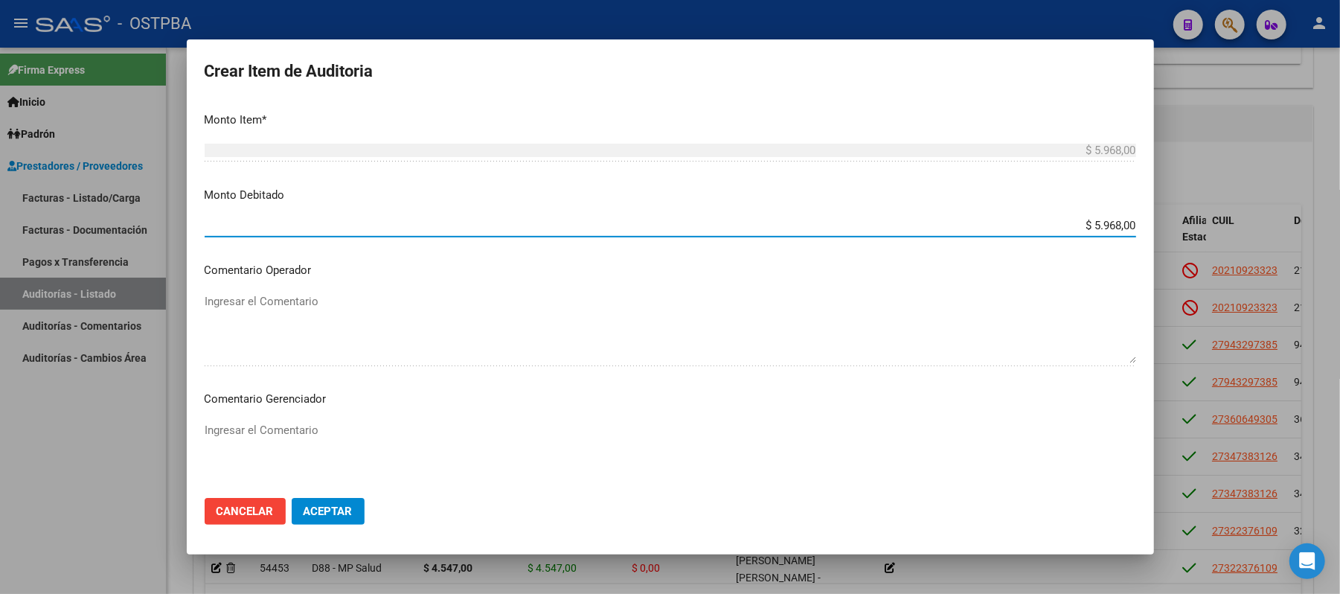
click at [278, 441] on textarea "Ingresar el Comentario" at bounding box center [671, 457] width 932 height 70
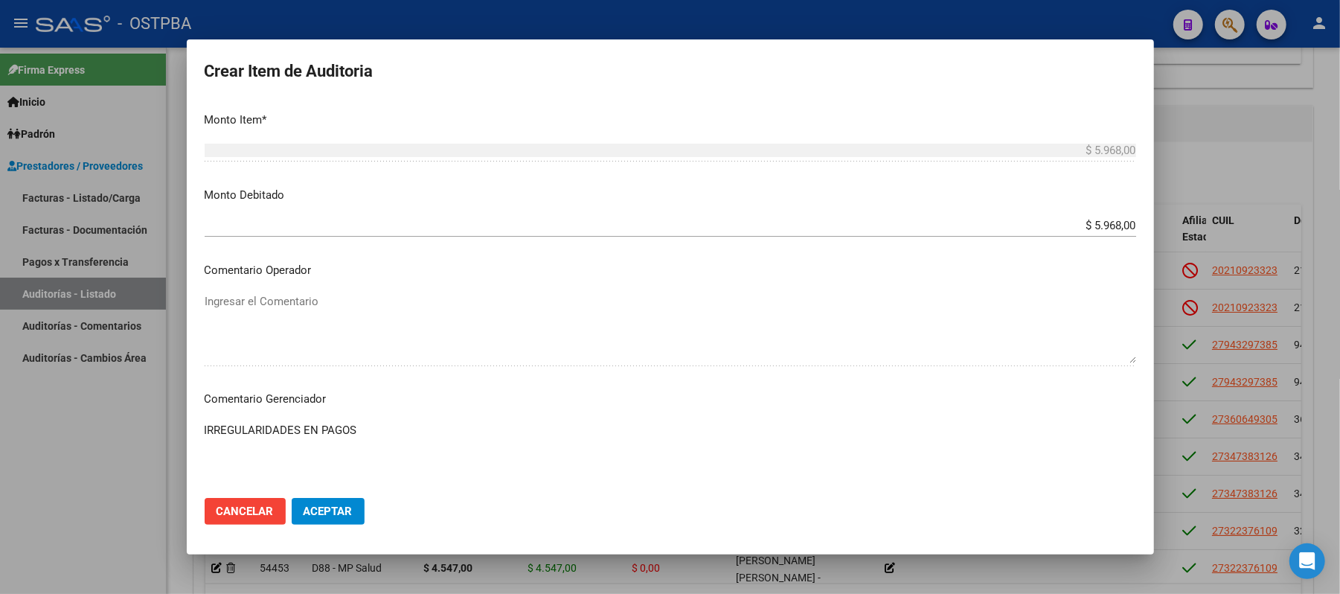
type textarea "IRREGULARIDADES EN PAGOS"
click at [299, 513] on button "Aceptar" at bounding box center [328, 511] width 73 height 27
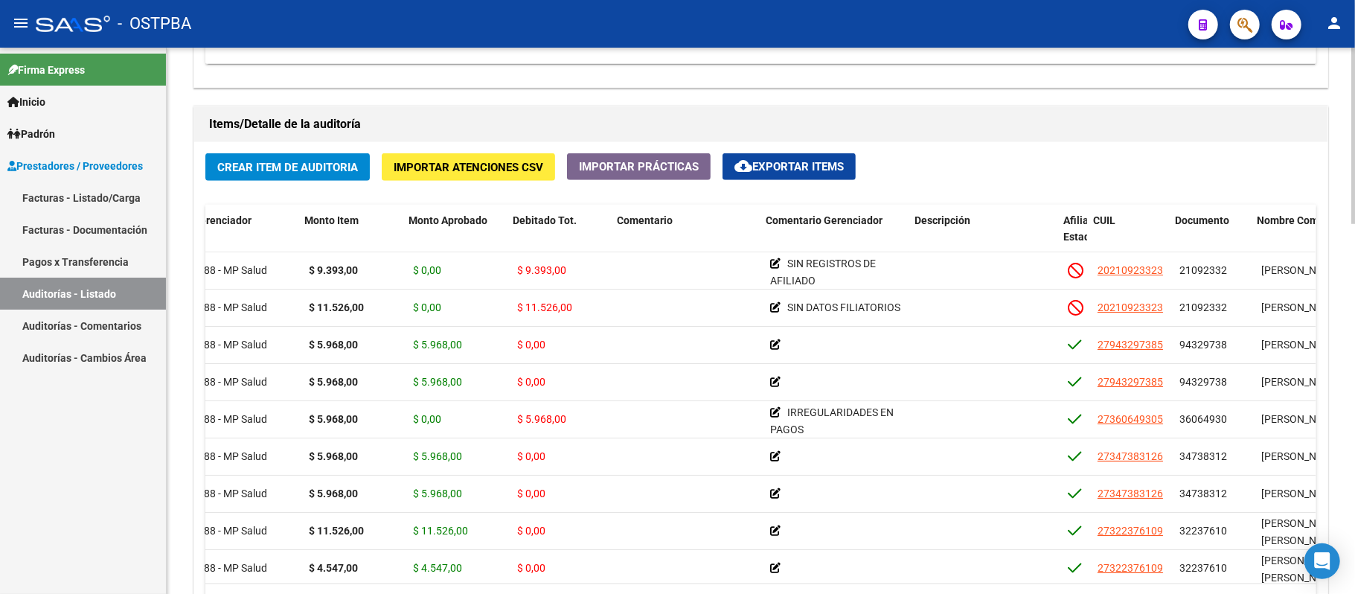
scroll to position [0, 119]
click at [1280, 208] on datatable-header-cell "Nombre Completo" at bounding box center [1325, 237] width 149 height 65
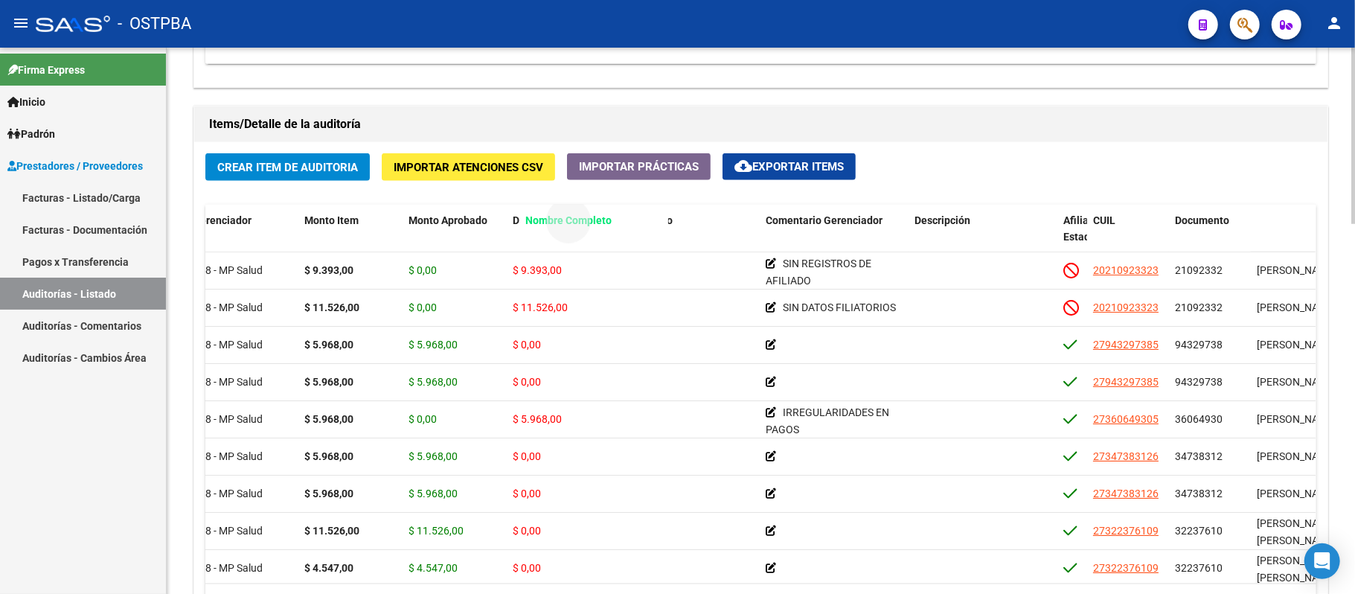
drag, startPoint x: 1274, startPoint y: 218, endPoint x: 543, endPoint y: 194, distance: 732.0
click at [543, 194] on div "Crear Item de Auditoria Importar Atenciones CSV Importar Prácticas cloud_downlo…" at bounding box center [761, 393] width 1134 height 502
drag, startPoint x: 1289, startPoint y: 222, endPoint x: 929, endPoint y: 207, distance: 360.5
click at [595, 271] on div "Id Gerenciador Monto Item Monto Aprobado Debitado Tot. Comentario Comentario Ge…" at bounding box center [760, 413] width 1111 height 417
drag, startPoint x: 1277, startPoint y: 220, endPoint x: 618, endPoint y: 236, distance: 659.6
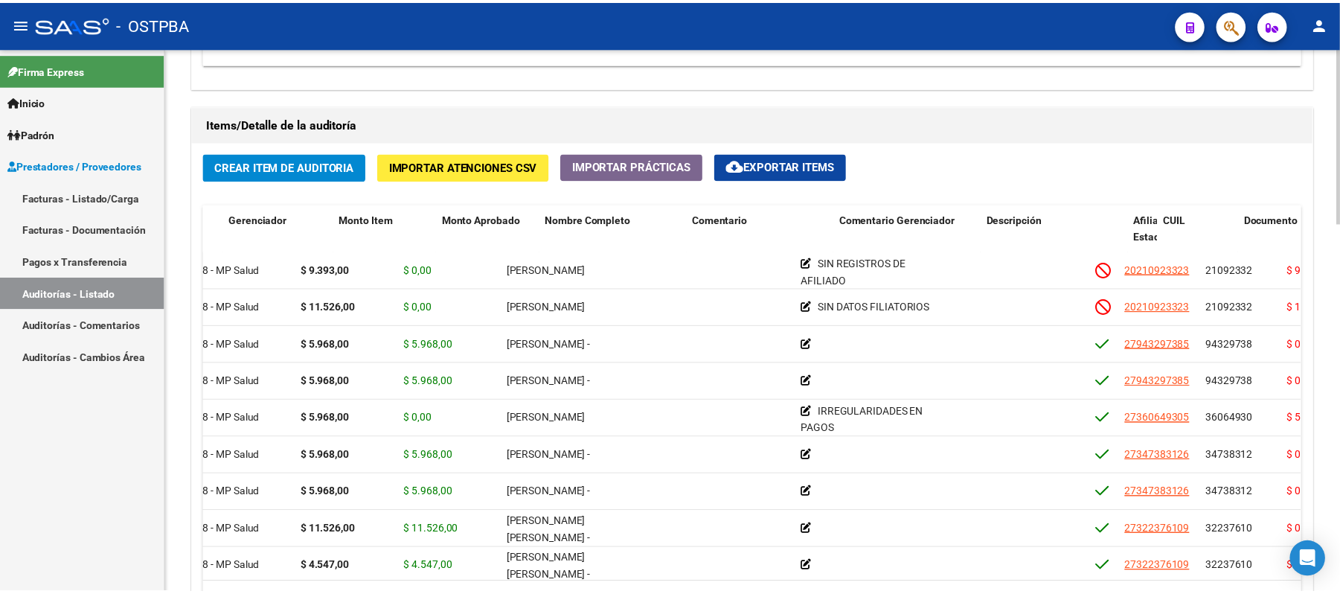
scroll to position [0, 0]
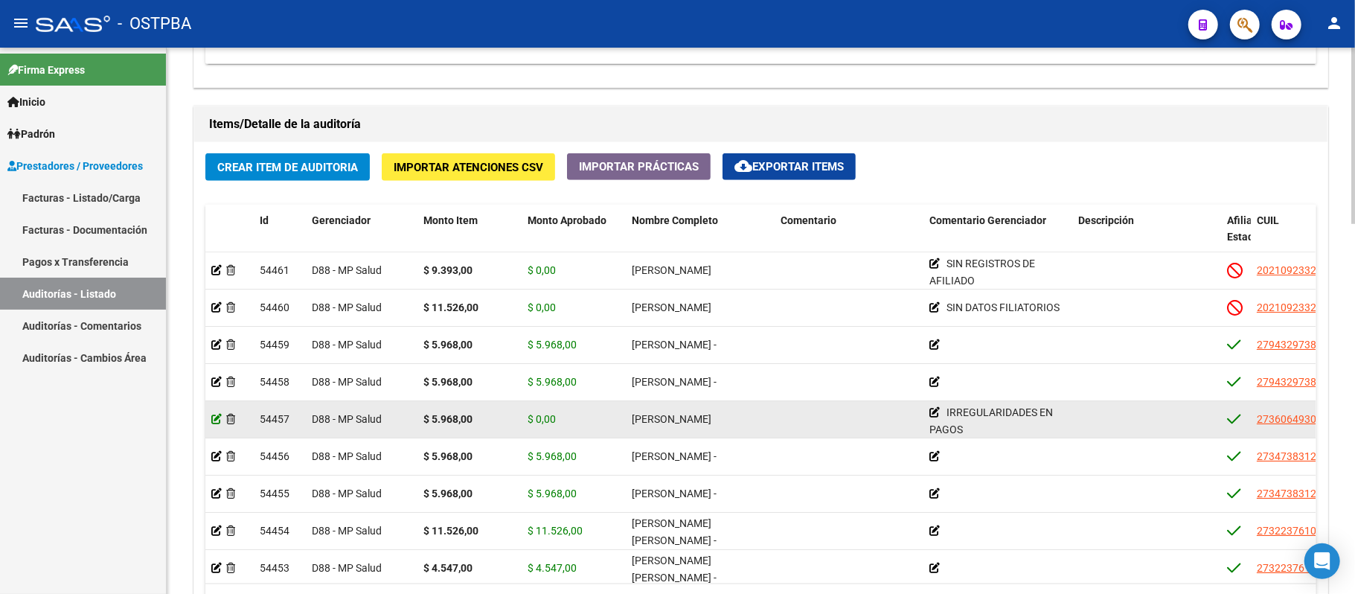
click at [218, 420] on icon at bounding box center [216, 419] width 10 height 10
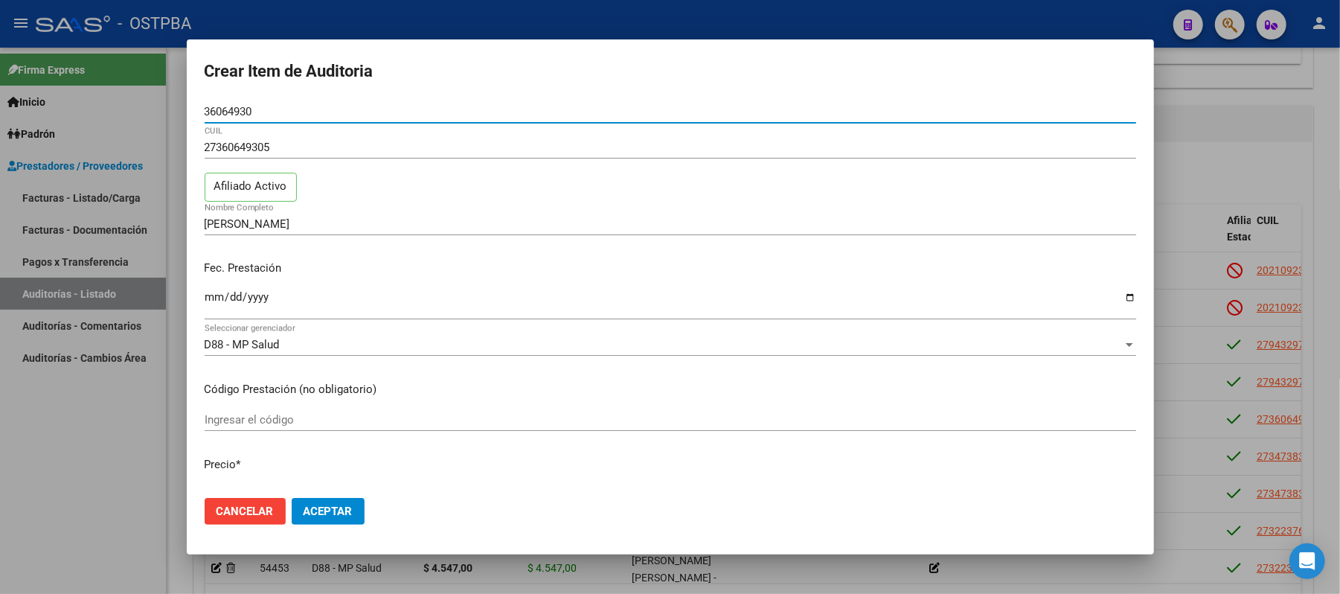
click at [232, 507] on span "Cancelar" at bounding box center [245, 511] width 57 height 13
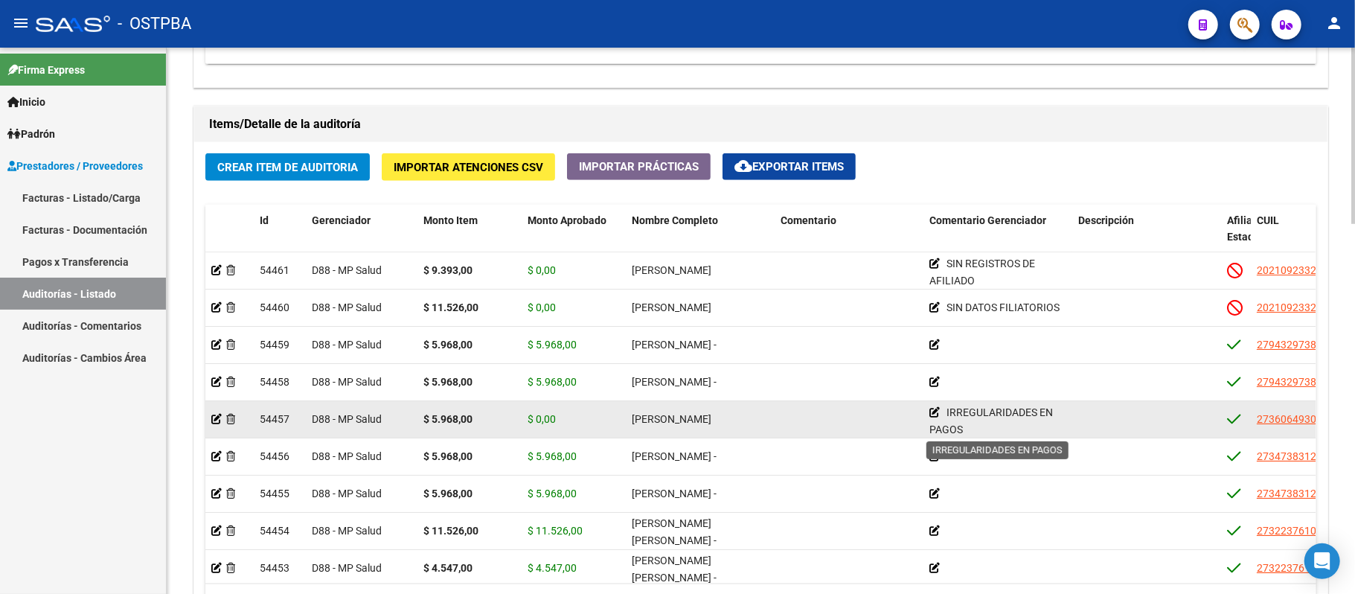
click at [933, 415] on icon at bounding box center [935, 412] width 10 height 10
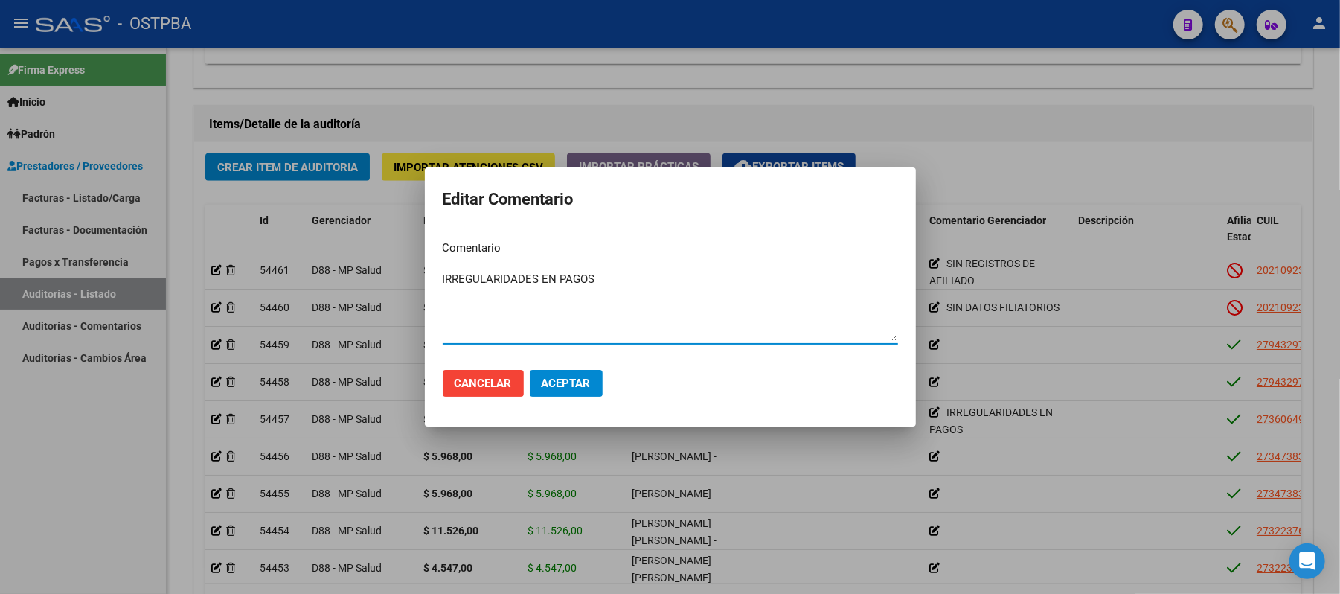
drag, startPoint x: 563, startPoint y: 269, endPoint x: 390, endPoint y: 248, distance: 174.8
click at [388, 252] on div "Editar Comentario Comentario IRREGULARIDADES EN PAGOS Ingresar el comentario Ca…" at bounding box center [670, 297] width 1340 height 594
click at [549, 377] on span "Aceptar" at bounding box center [566, 383] width 49 height 13
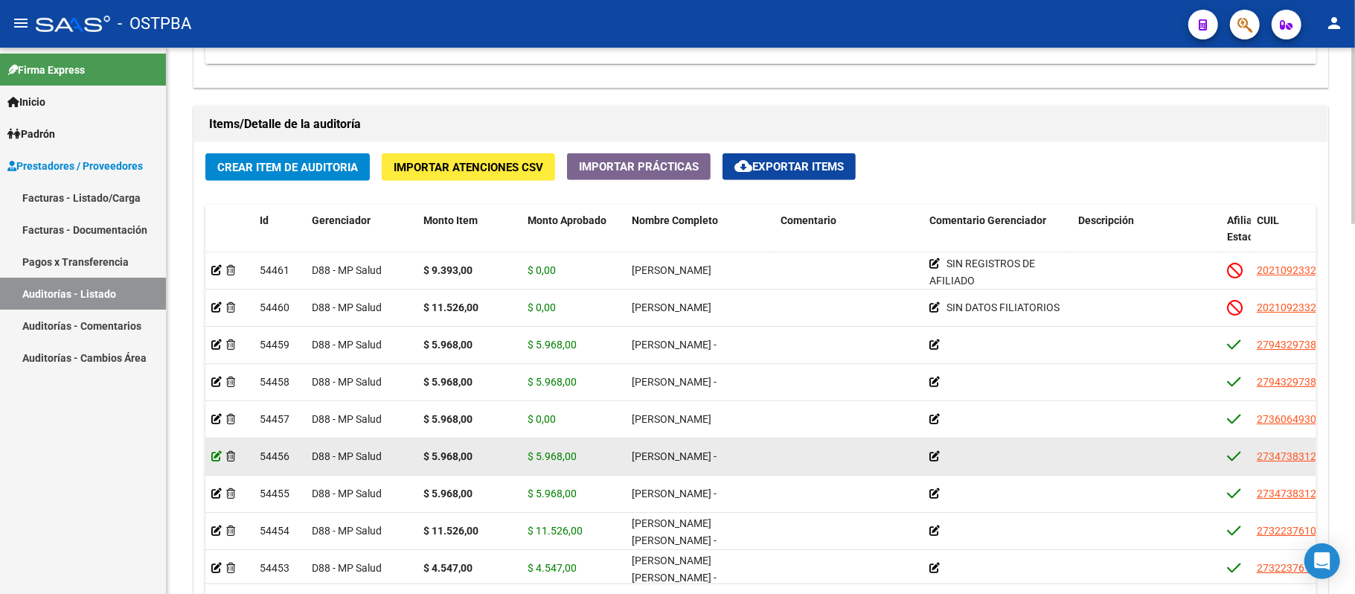
click at [214, 459] on icon at bounding box center [216, 456] width 10 height 10
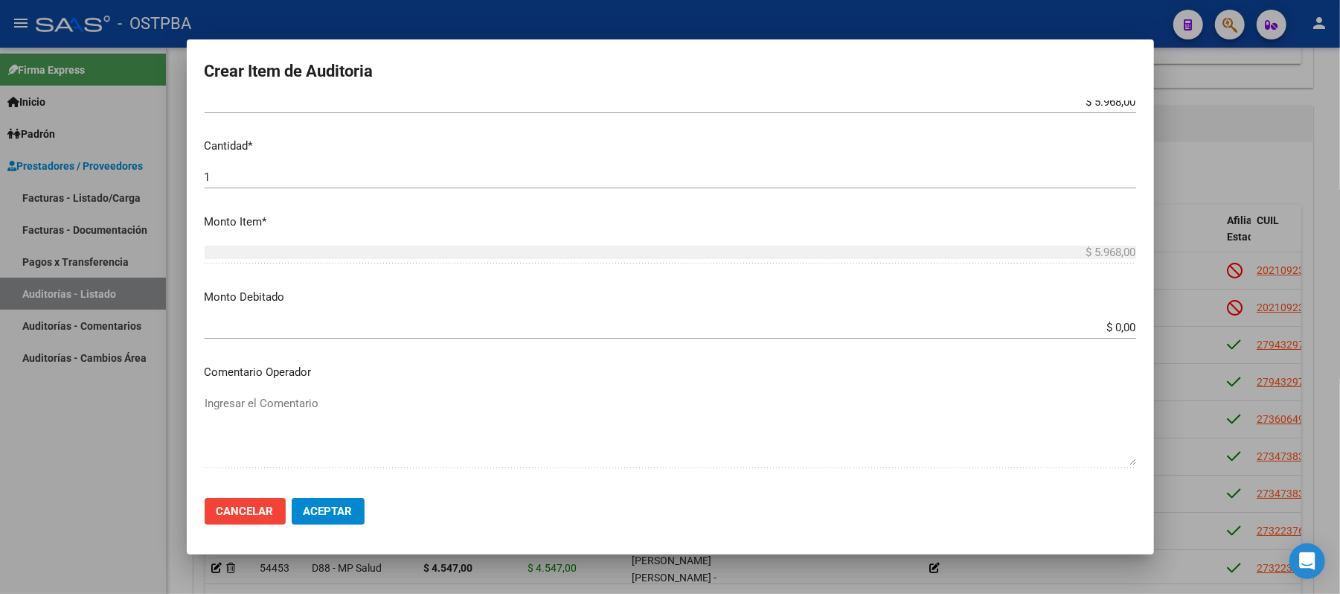
scroll to position [397, 0]
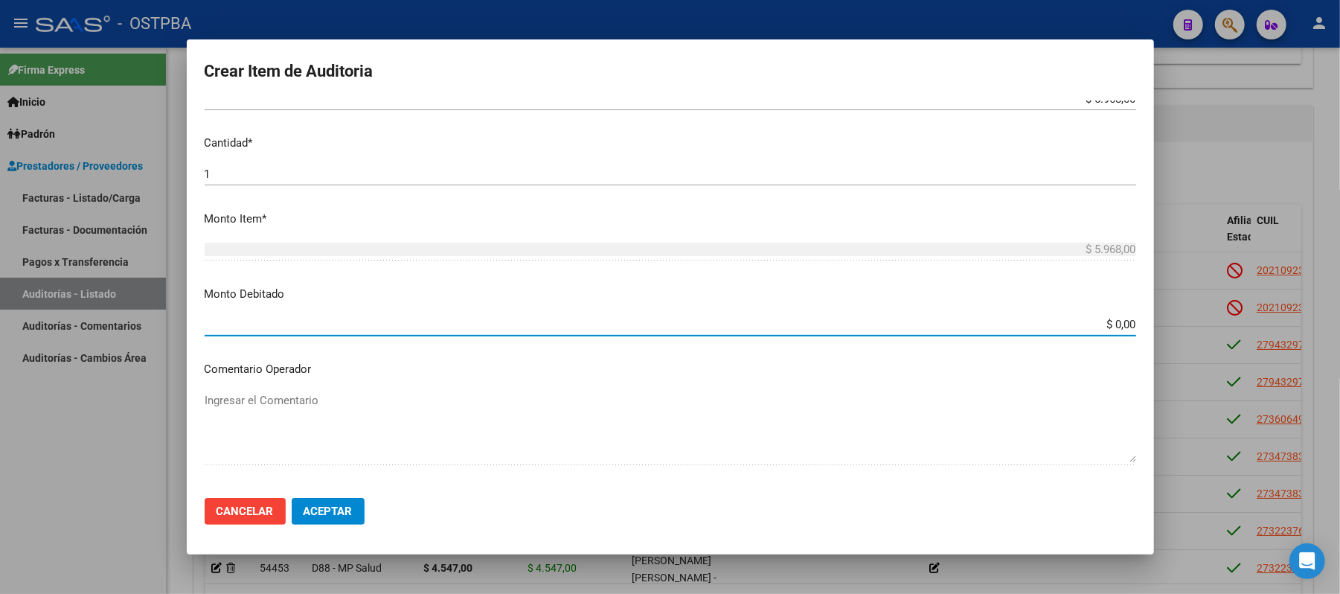
click at [1103, 325] on input "$ 0,00" at bounding box center [671, 324] width 932 height 13
type input "$ 5.968,00"
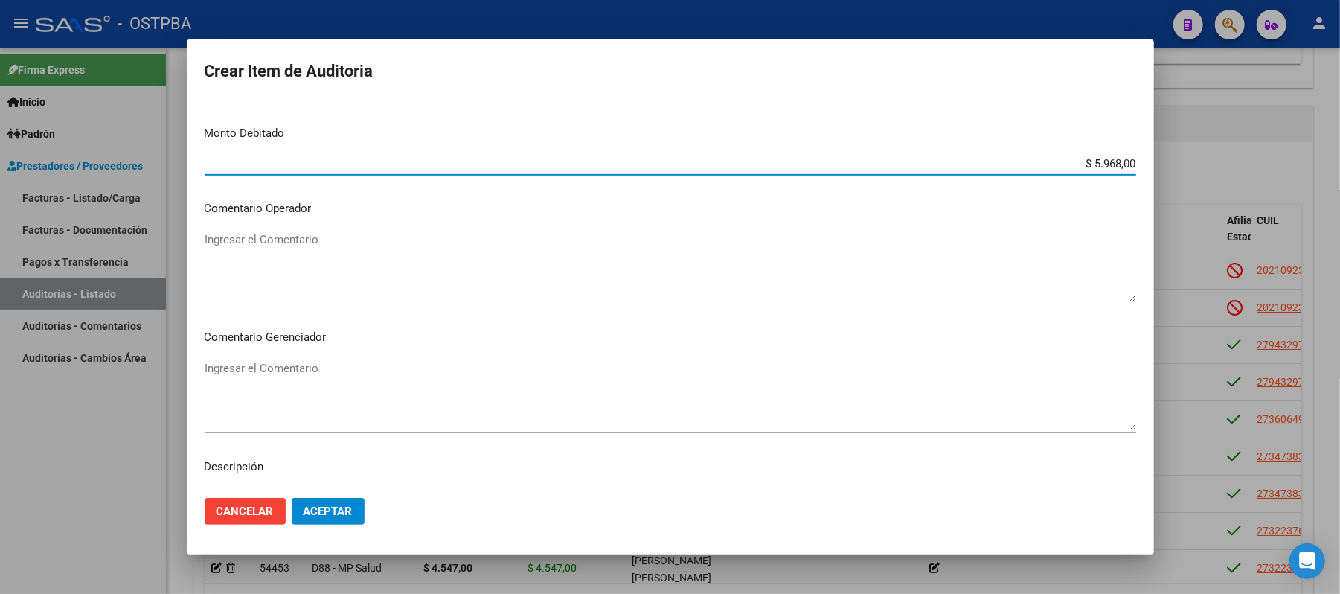
scroll to position [595, 0]
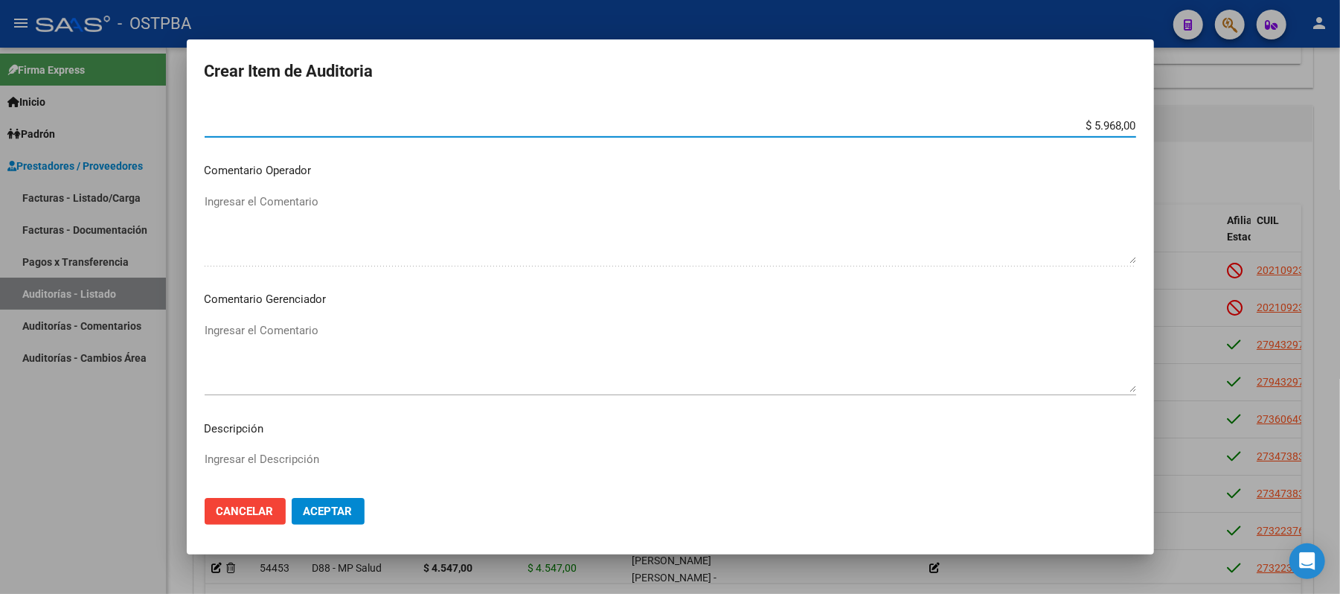
click at [232, 453] on textarea "Ingresar el Descripción" at bounding box center [671, 486] width 932 height 70
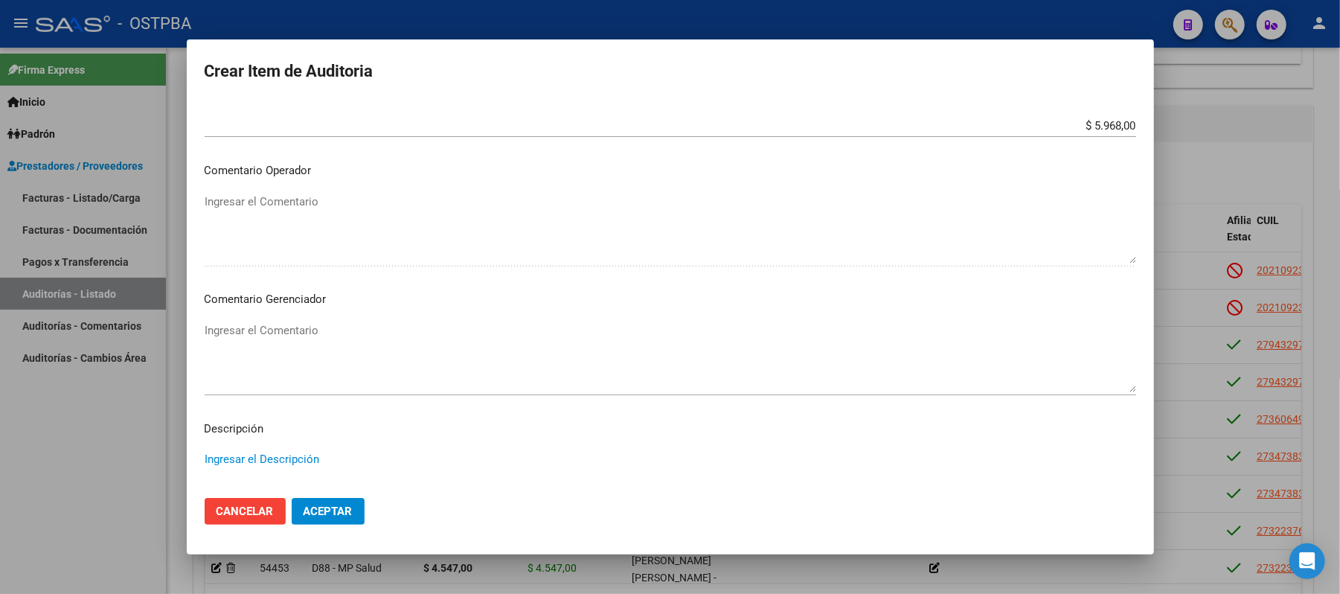
click at [278, 337] on textarea "Ingresar el Comentario" at bounding box center [671, 357] width 932 height 70
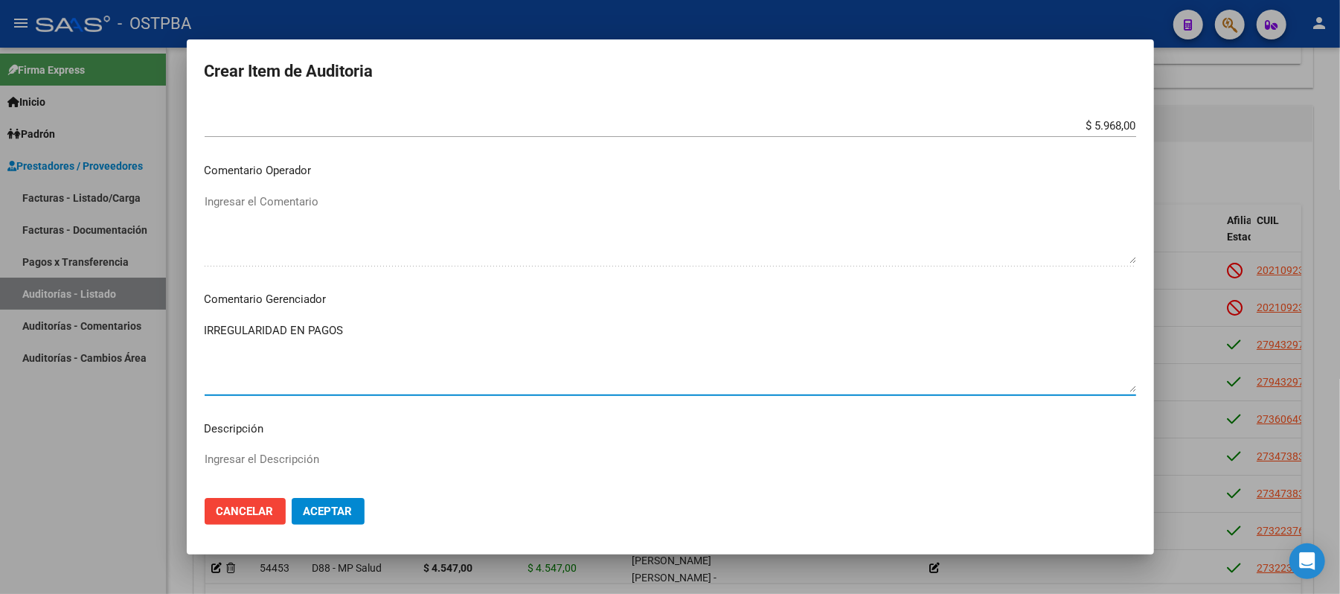
type textarea "IRREGULARIDAD EN PAGOS"
click at [320, 506] on span "Aceptar" at bounding box center [328, 511] width 49 height 13
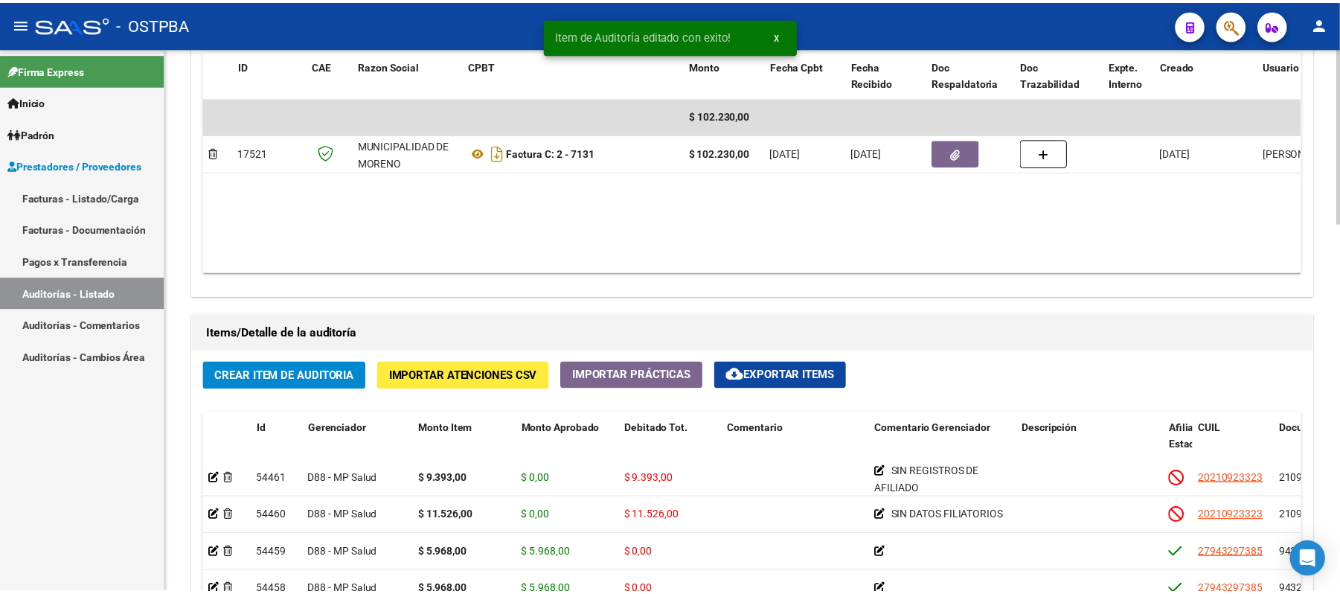
scroll to position [992, 0]
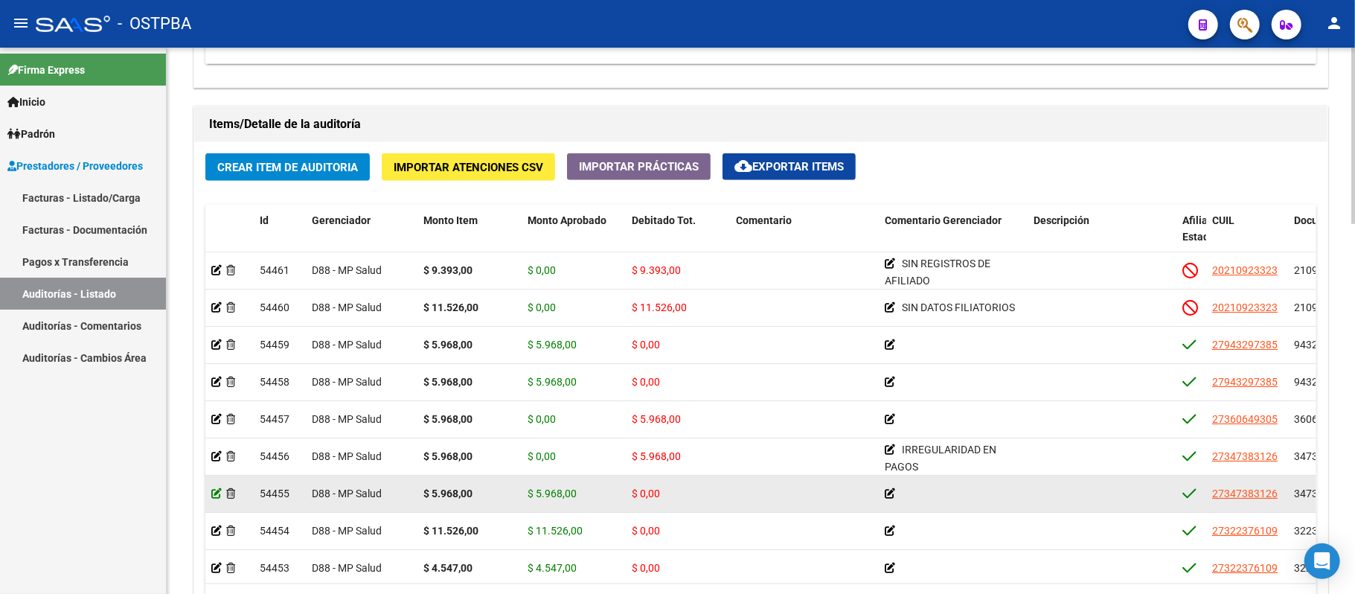
click at [218, 493] on icon at bounding box center [216, 493] width 10 height 10
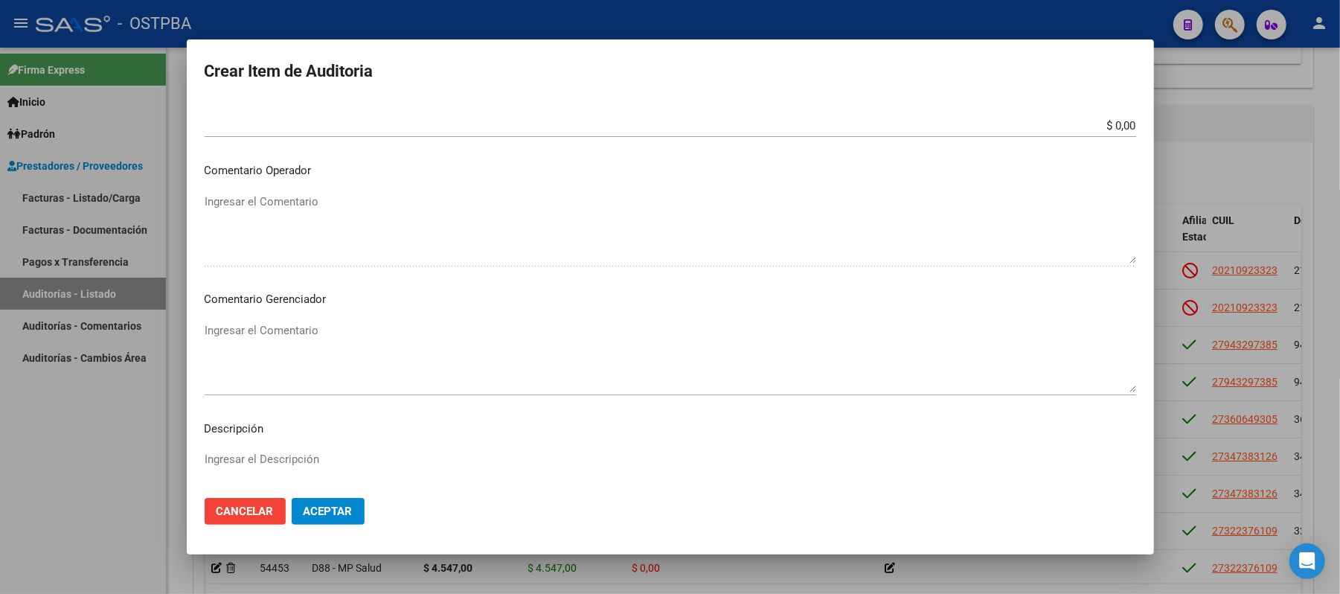
scroll to position [496, 0]
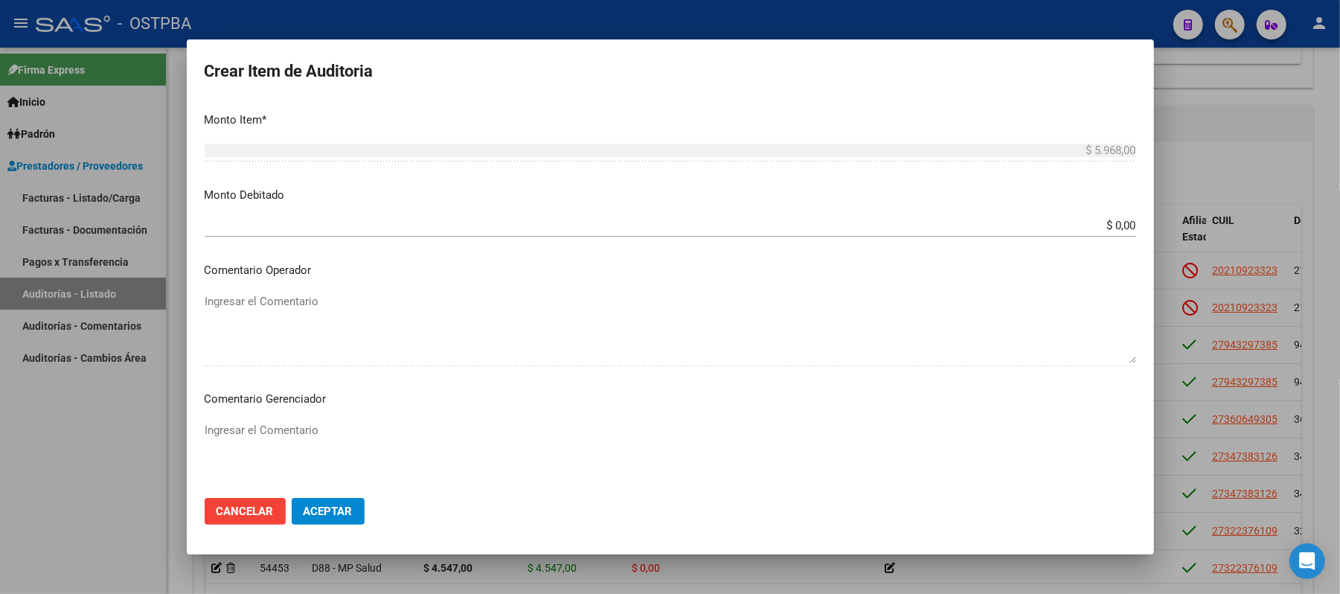
click at [1097, 227] on input "$ 0,00" at bounding box center [671, 225] width 932 height 13
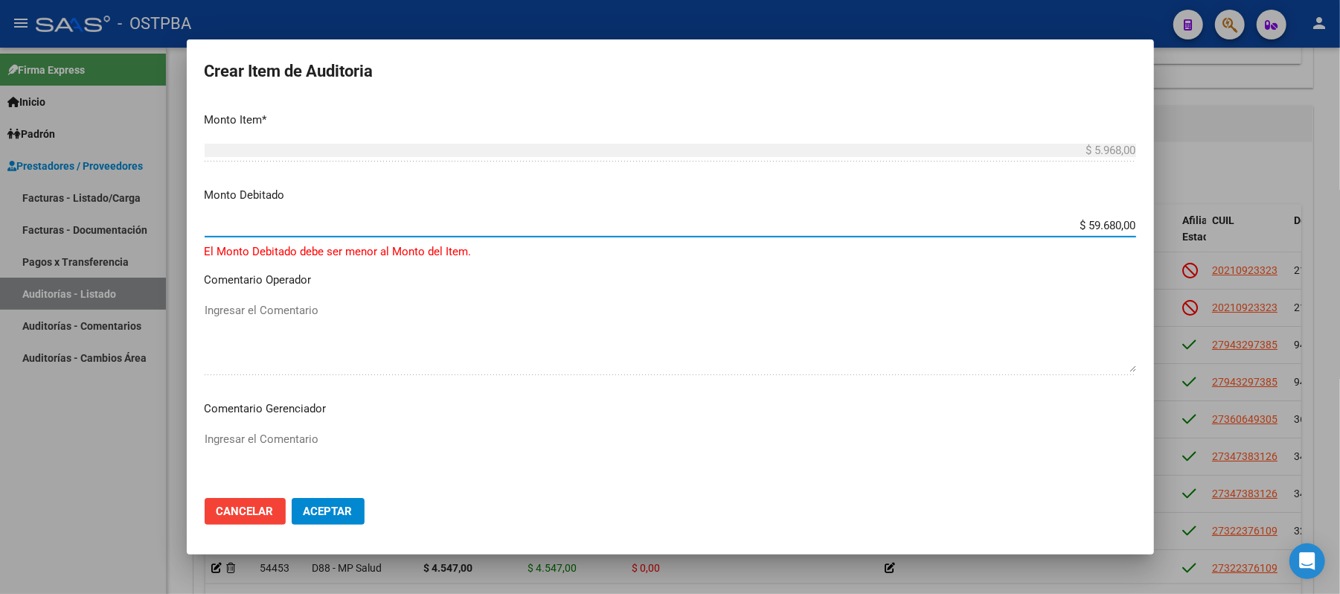
type input "$ 5.968,00"
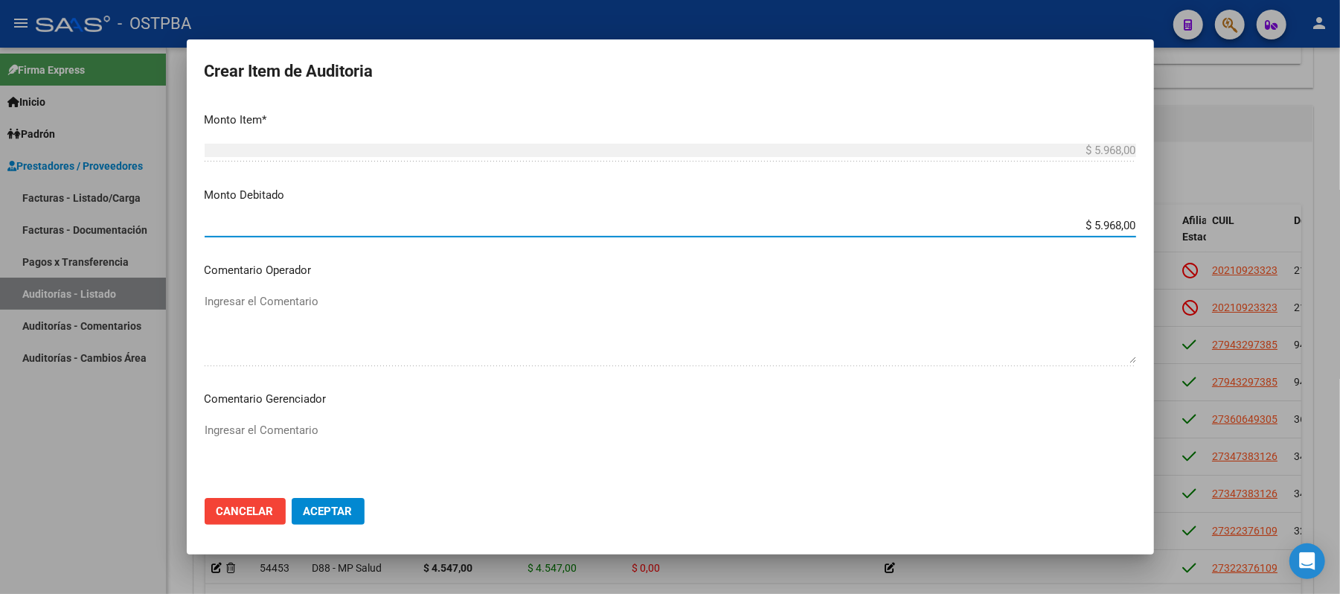
click at [253, 438] on textarea "Ingresar el Comentario" at bounding box center [671, 457] width 932 height 70
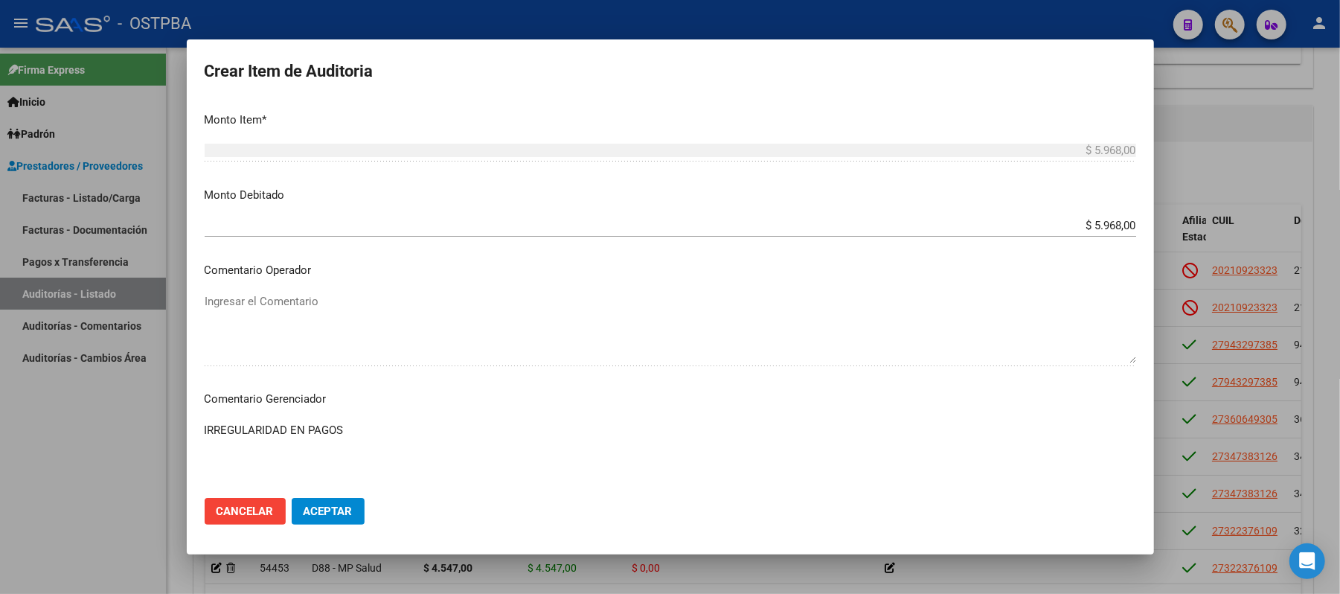
type textarea "IRREGULARIDAD EN PAGOS"
click at [319, 501] on button "Aceptar" at bounding box center [328, 511] width 73 height 27
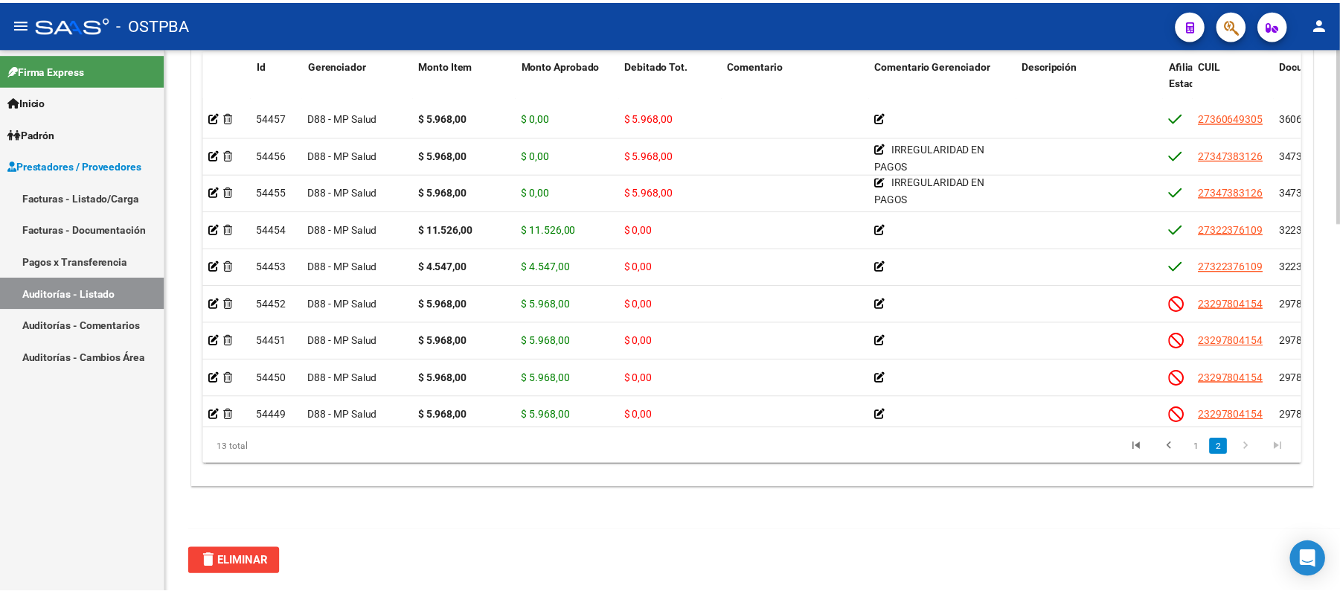
scroll to position [171, 0]
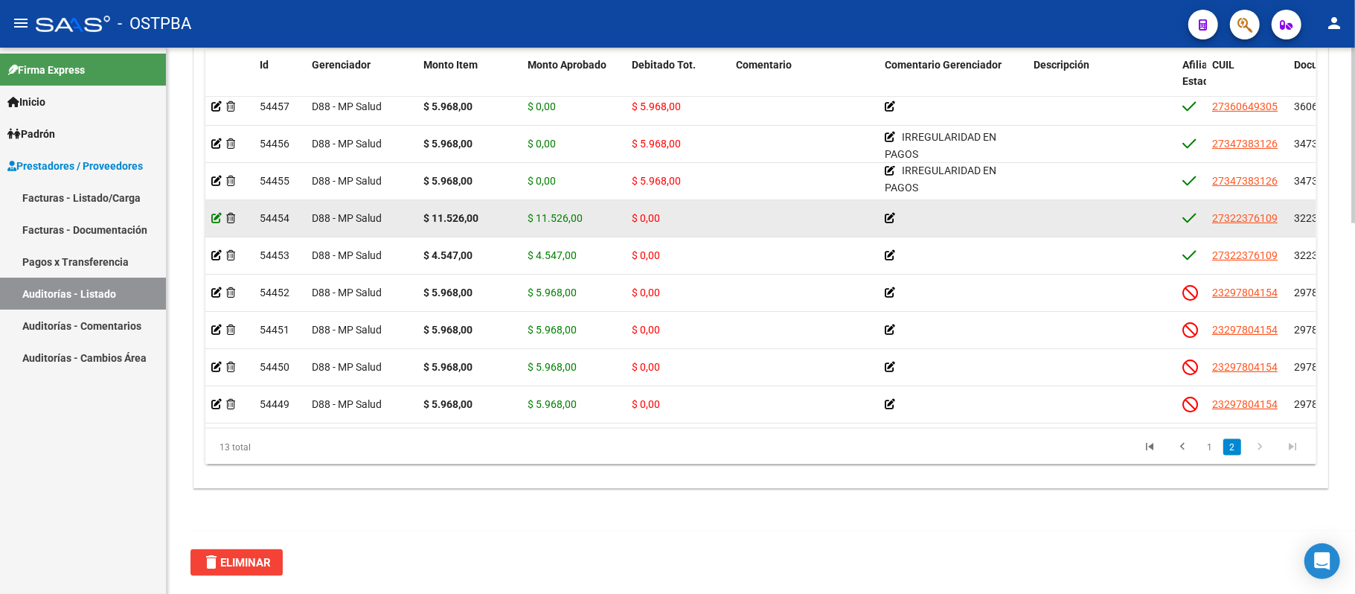
click at [218, 213] on icon at bounding box center [216, 218] width 10 height 10
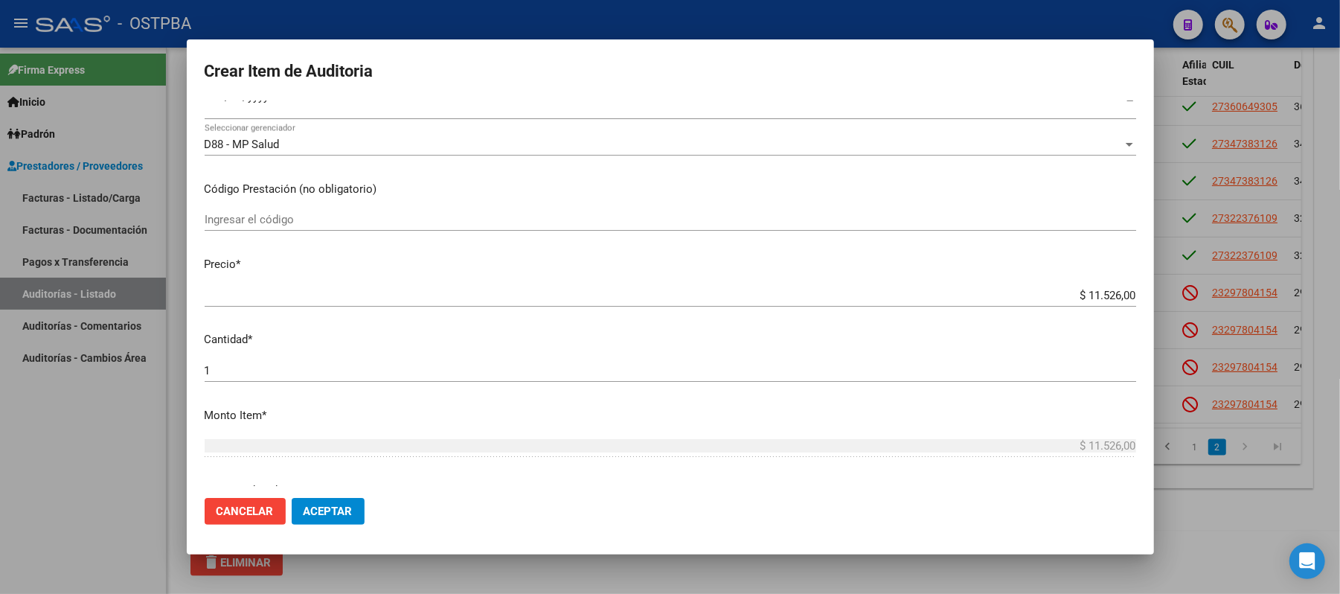
scroll to position [298, 0]
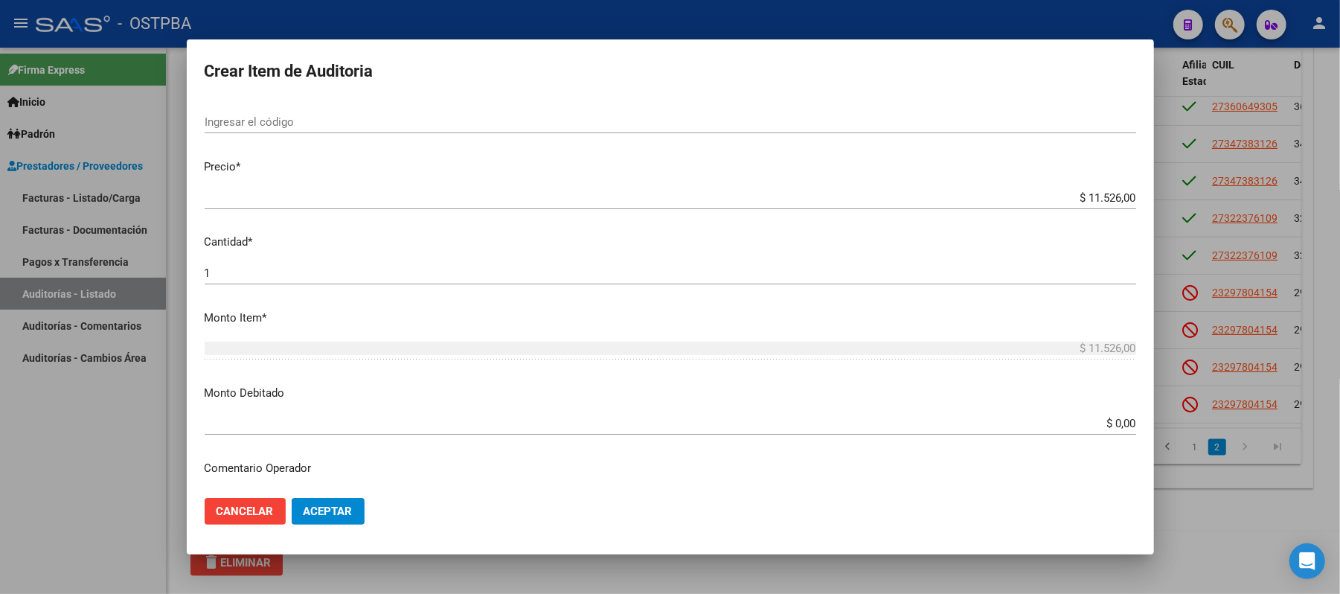
click at [1107, 424] on input "$ 0,00" at bounding box center [671, 423] width 932 height 13
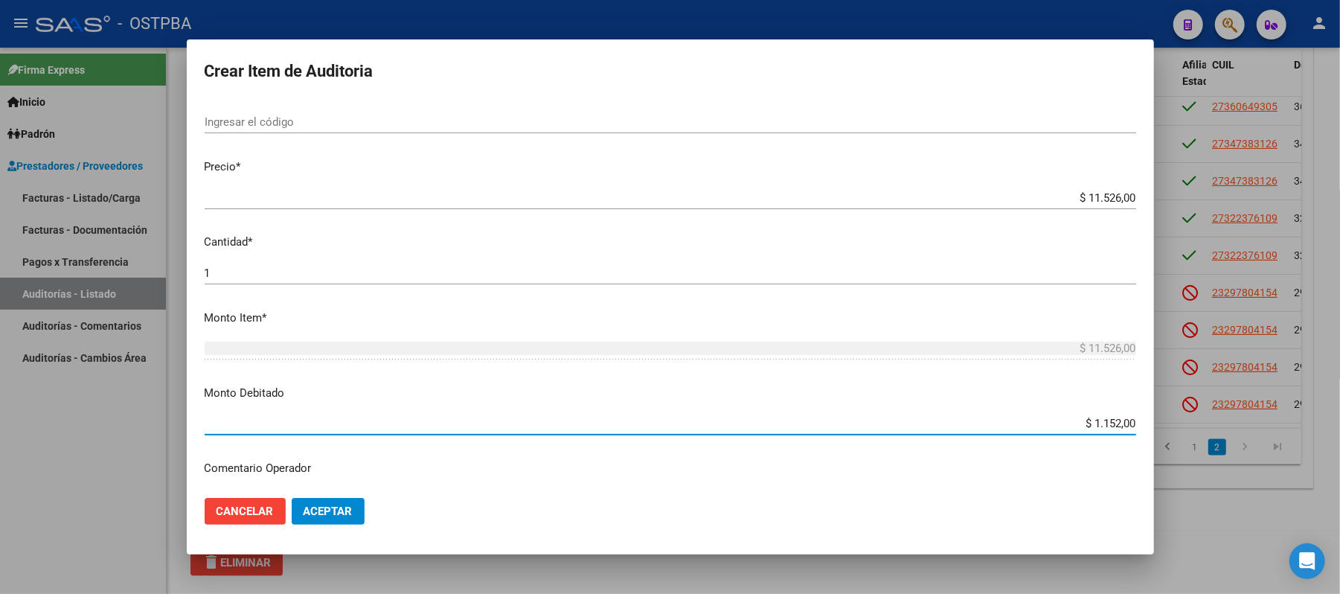
type input "$ 11.526,00"
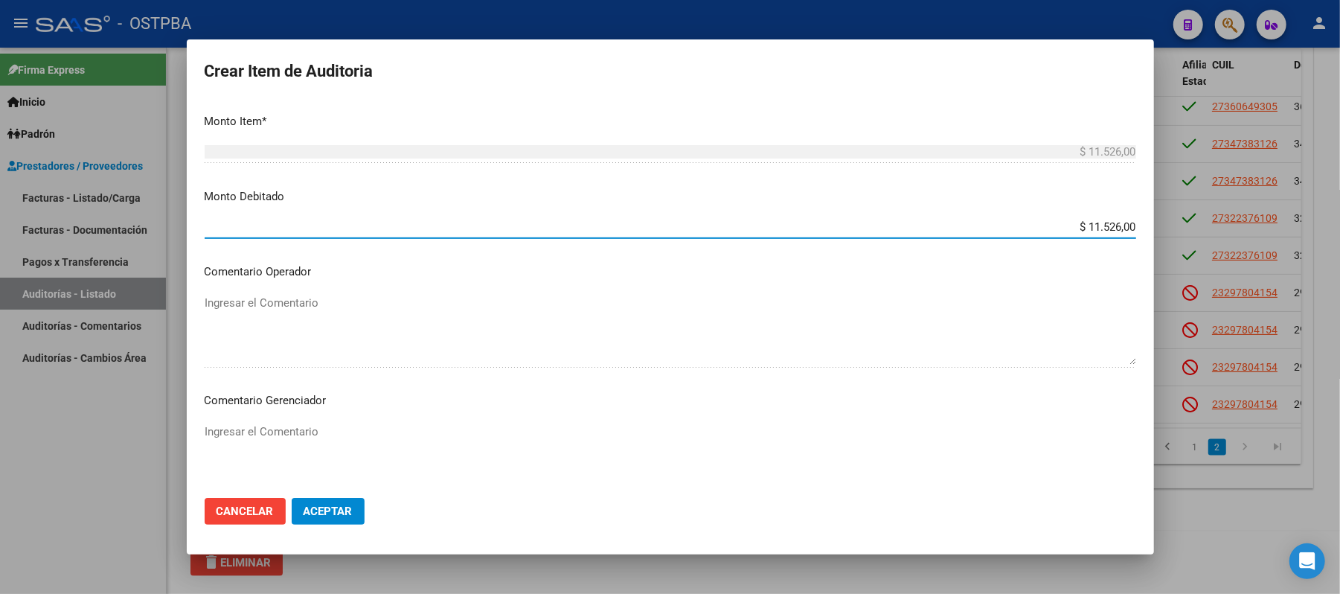
scroll to position [496, 0]
click at [236, 419] on div "Ingresar el Comentario" at bounding box center [671, 457] width 932 height 76
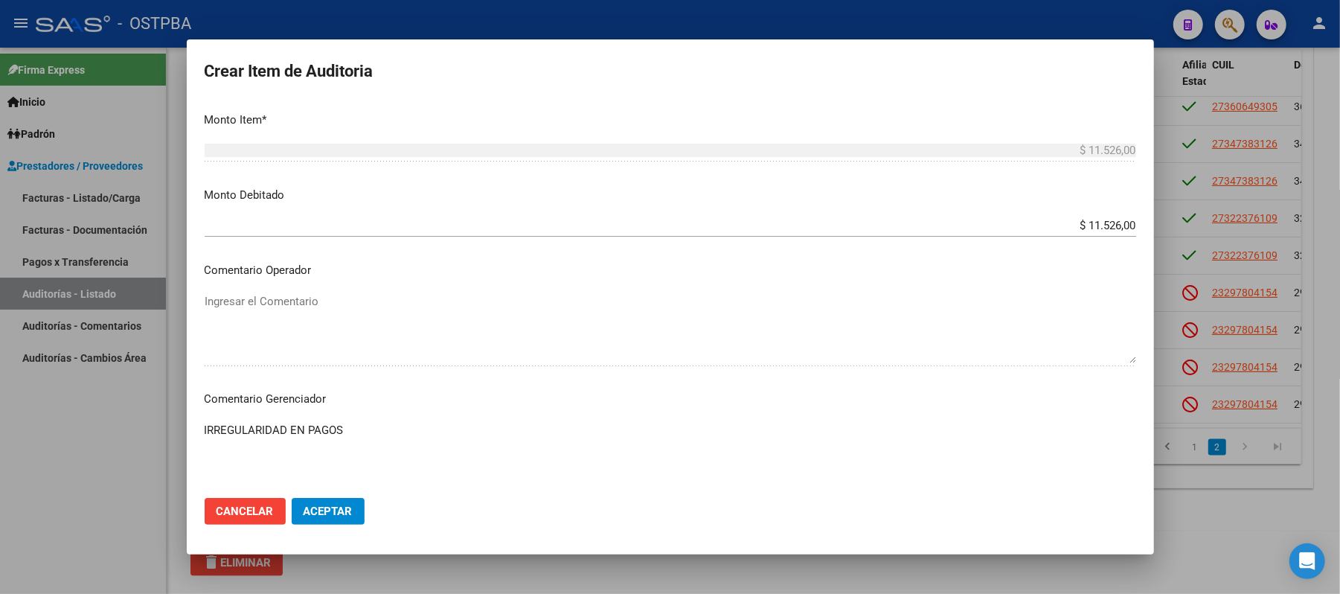
drag, startPoint x: 342, startPoint y: 426, endPoint x: 200, endPoint y: 433, distance: 142.3
click at [200, 433] on mat-dialog-content "32237610 Nro Documento 27322376109 CUIL Afiliado Activo [PERSON_NAME] [PERSON_N…" at bounding box center [671, 293] width 968 height 386
type textarea "IRREGULARIDAD EN PAGOS"
click at [336, 521] on button "Aceptar" at bounding box center [328, 511] width 73 height 27
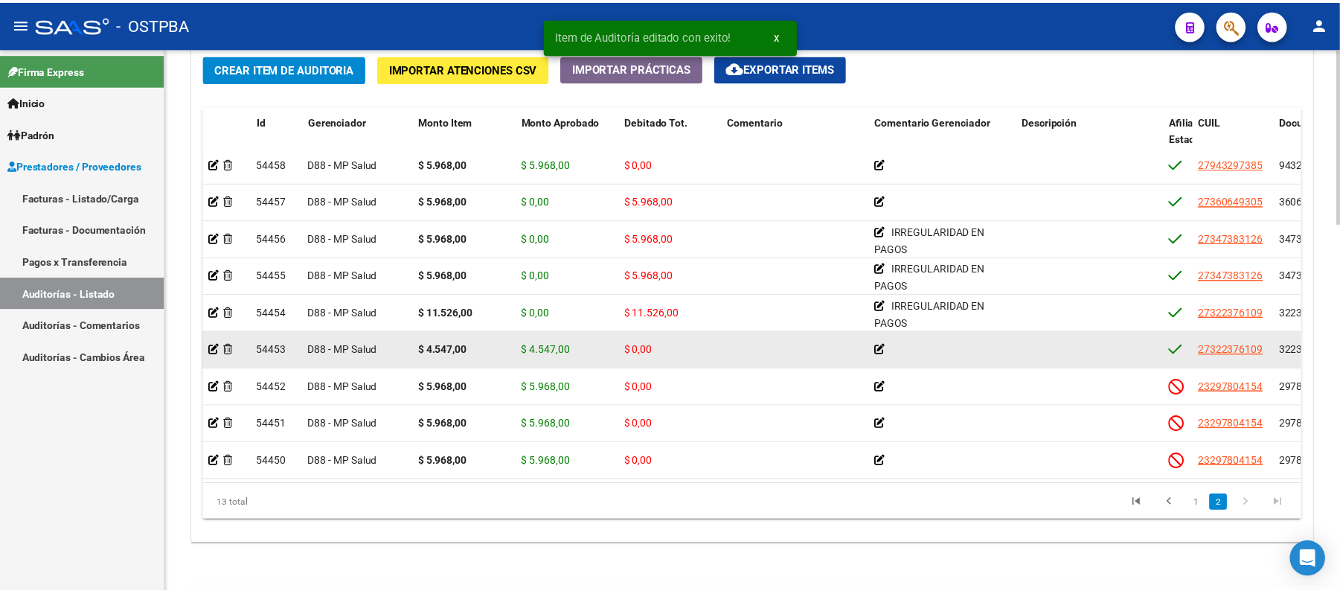
scroll to position [171, 0]
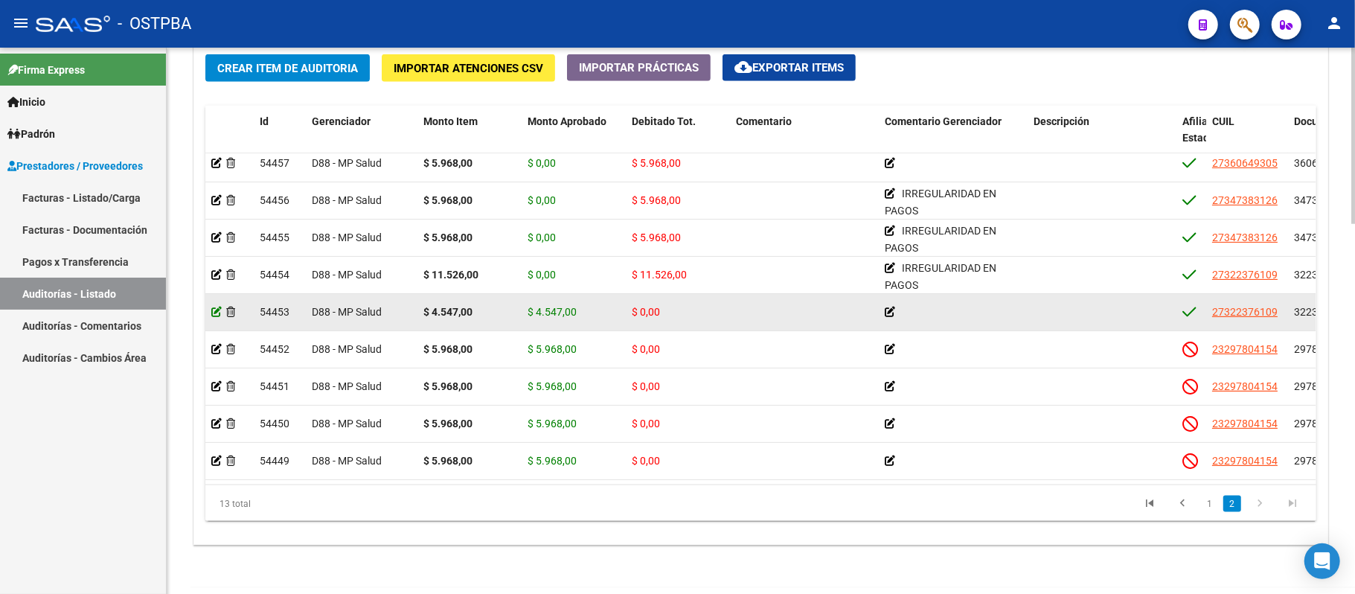
click at [212, 307] on icon at bounding box center [216, 312] width 10 height 10
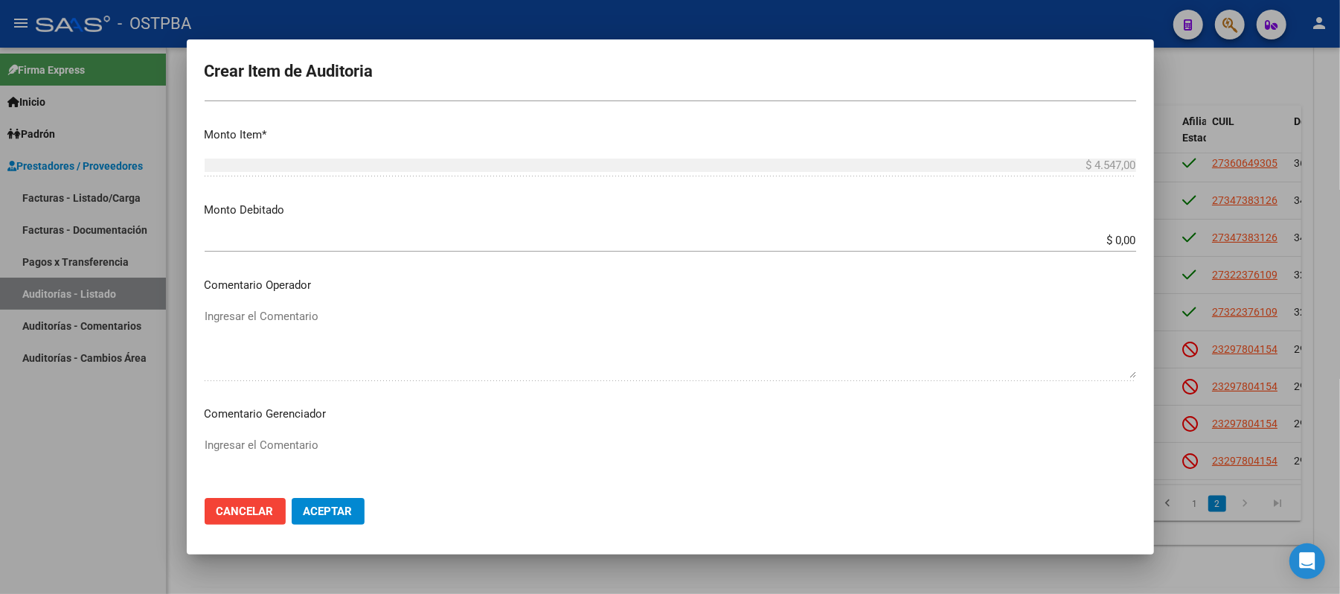
scroll to position [496, 0]
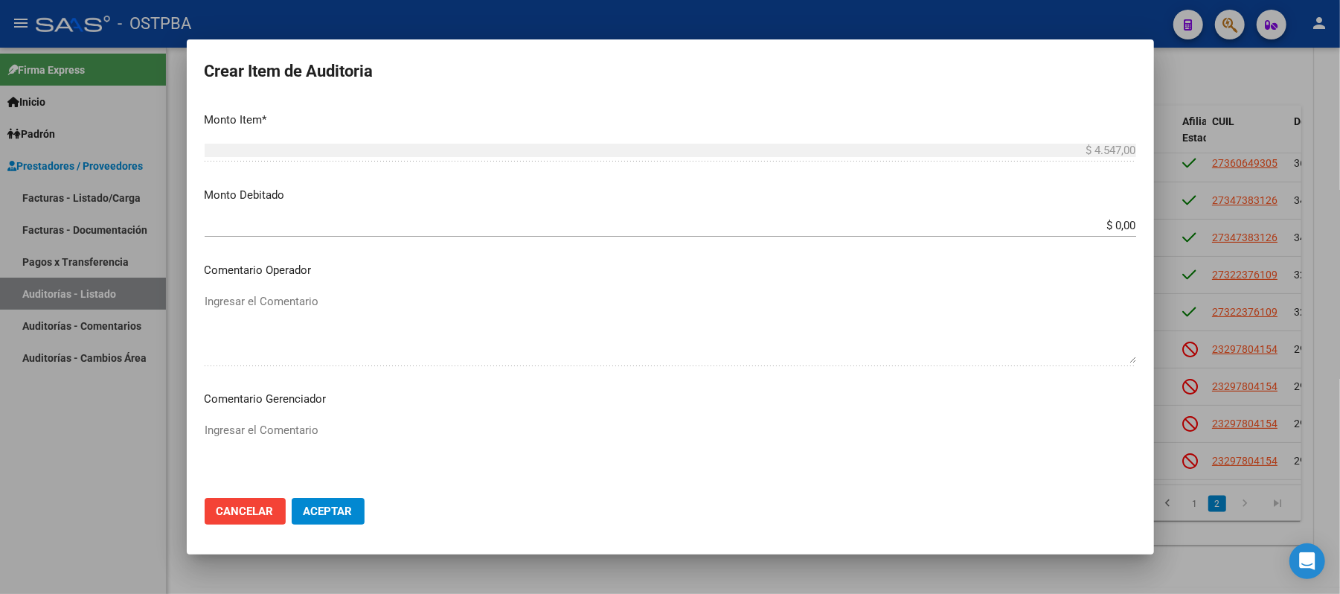
click at [1105, 230] on input "$ 0,00" at bounding box center [671, 225] width 932 height 13
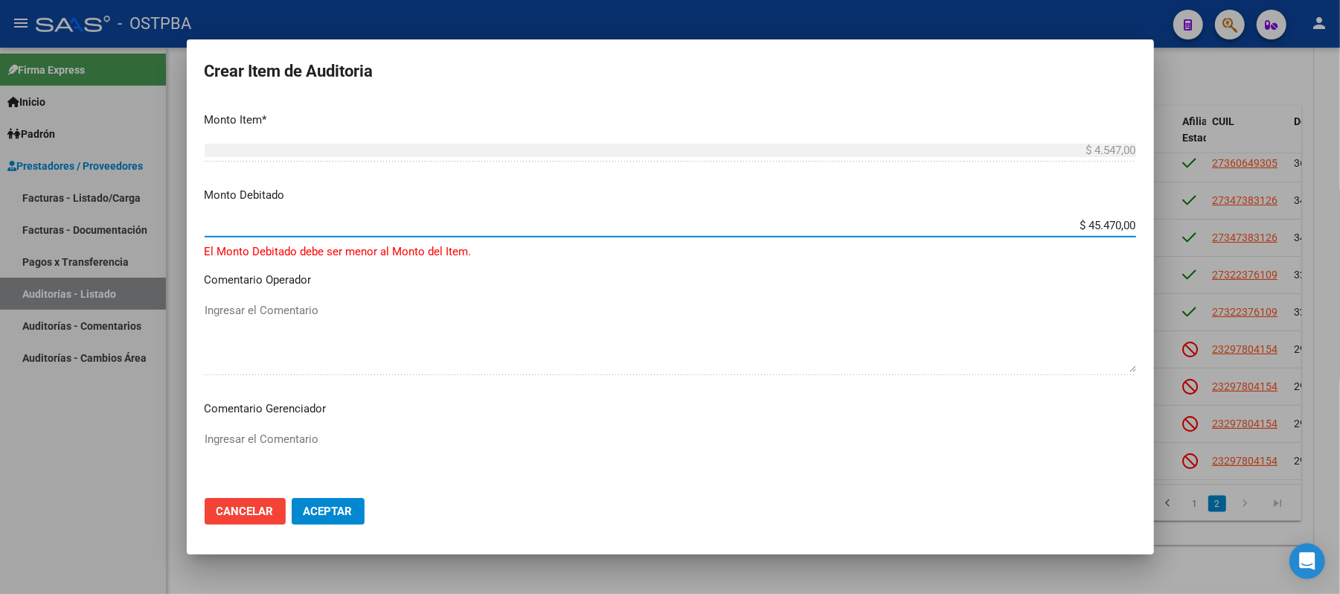
type input "$ 4.547,00"
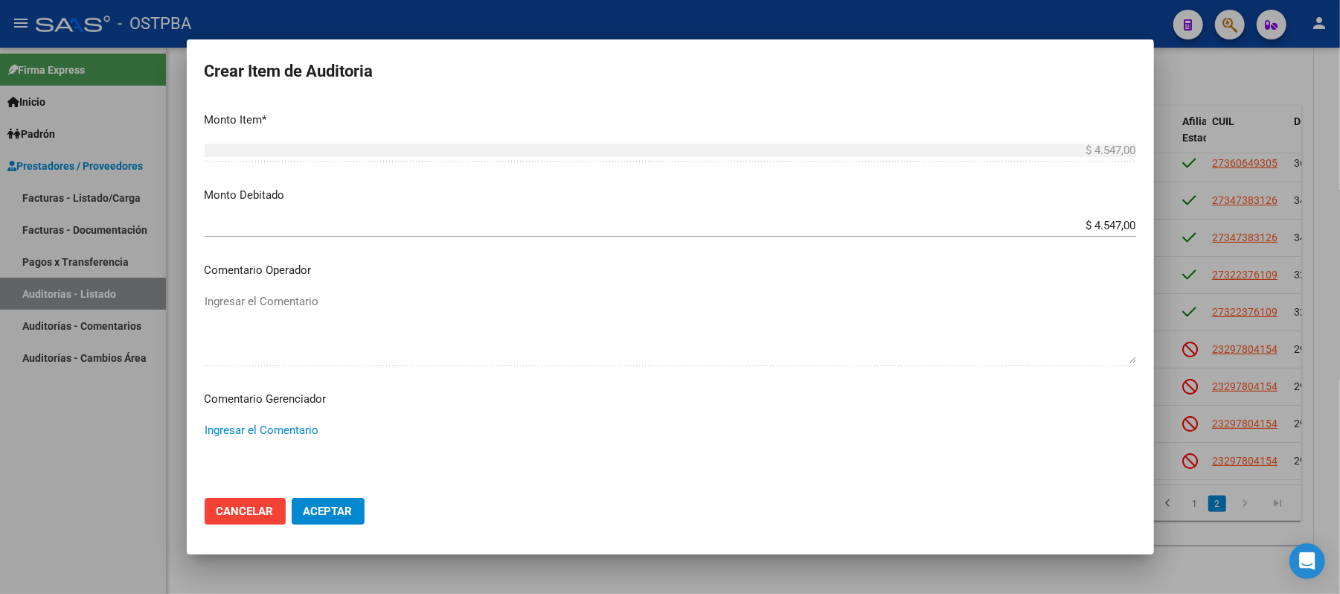
click at [249, 435] on textarea "Ingresar el Comentario" at bounding box center [671, 457] width 932 height 70
paste textarea "IRREGULARIDAD EN PAGOS"
type textarea "IRREGULARIDAD EN PAGOS"
click at [340, 508] on span "Aceptar" at bounding box center [328, 511] width 49 height 13
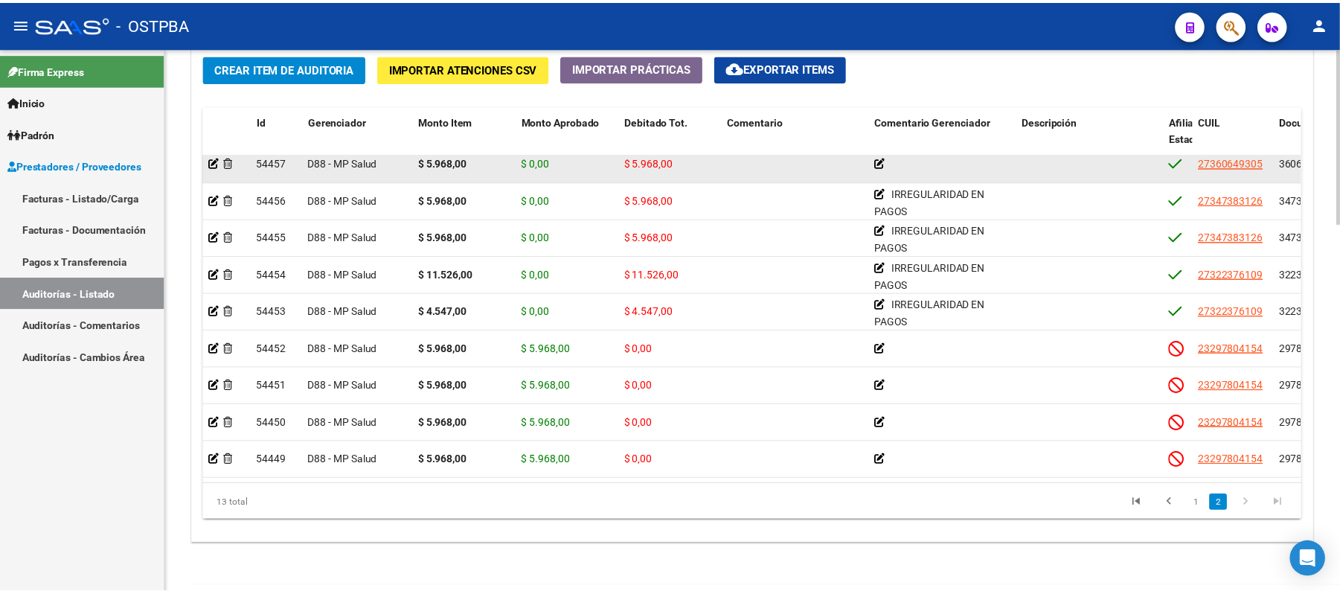
scroll to position [171, 0]
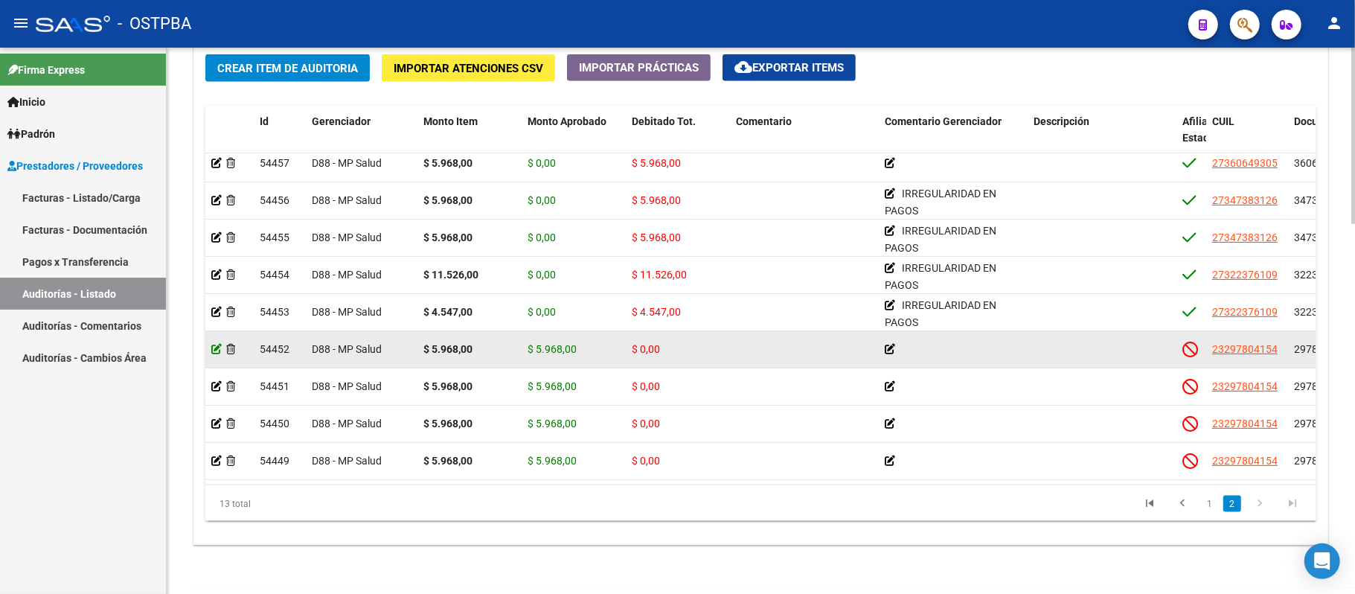
click at [215, 344] on icon at bounding box center [216, 349] width 10 height 10
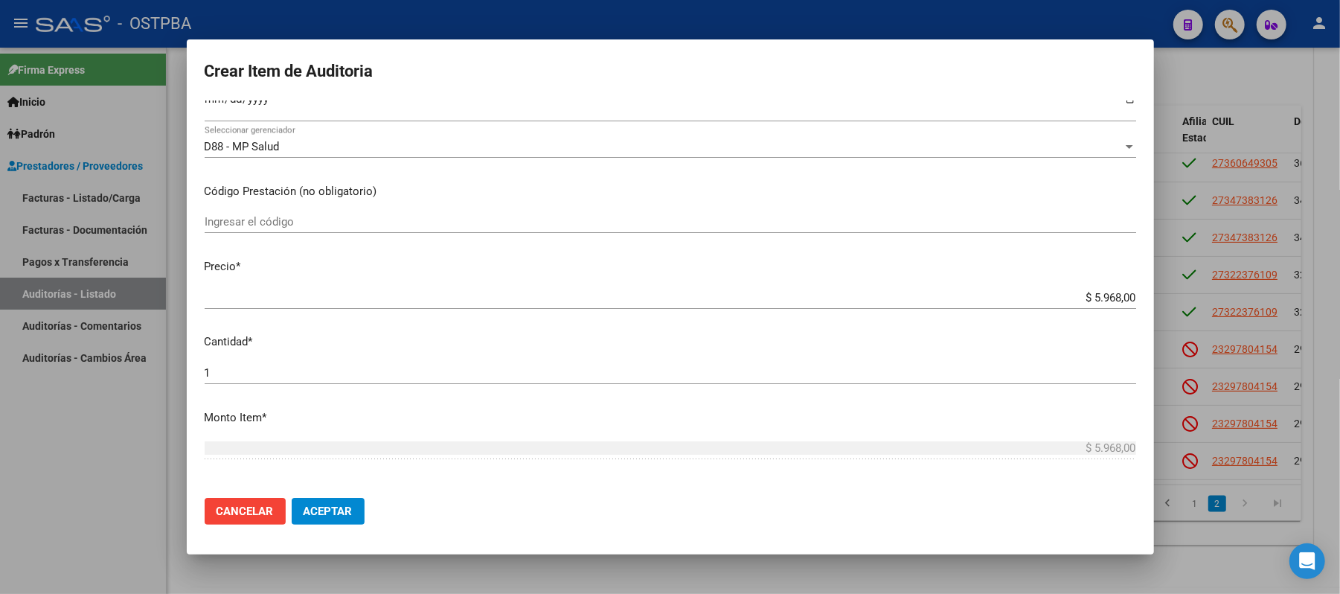
scroll to position [298, 0]
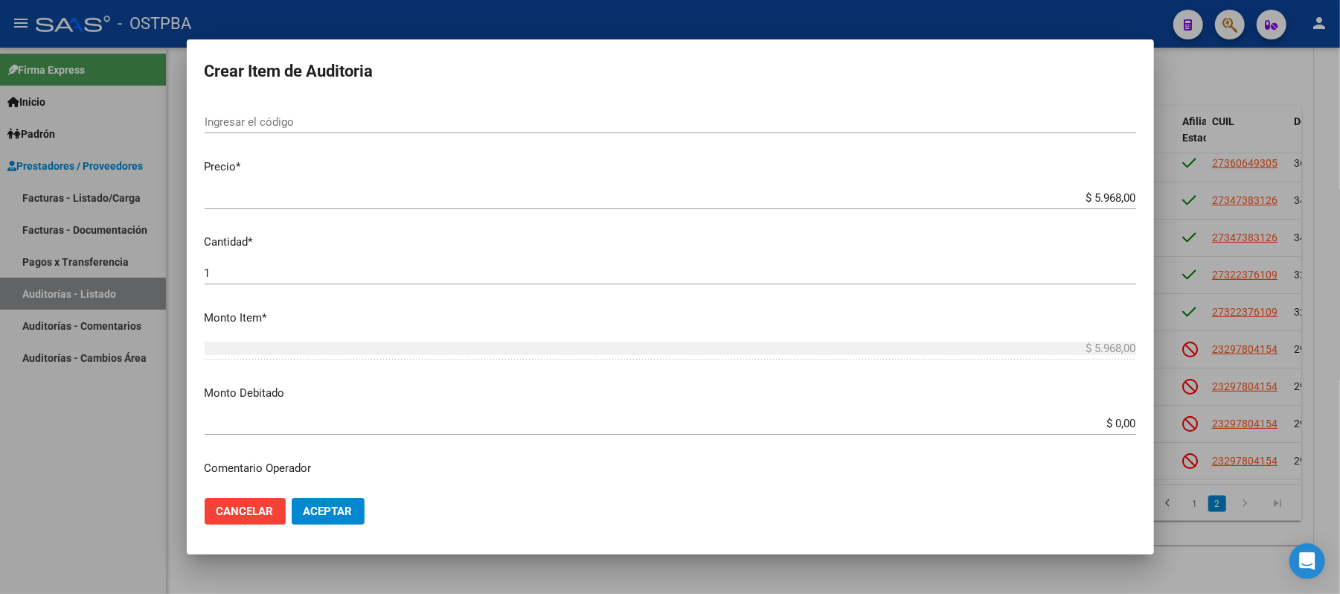
click at [1099, 415] on div "$ 0,00 Ingresar el monto" at bounding box center [671, 423] width 932 height 22
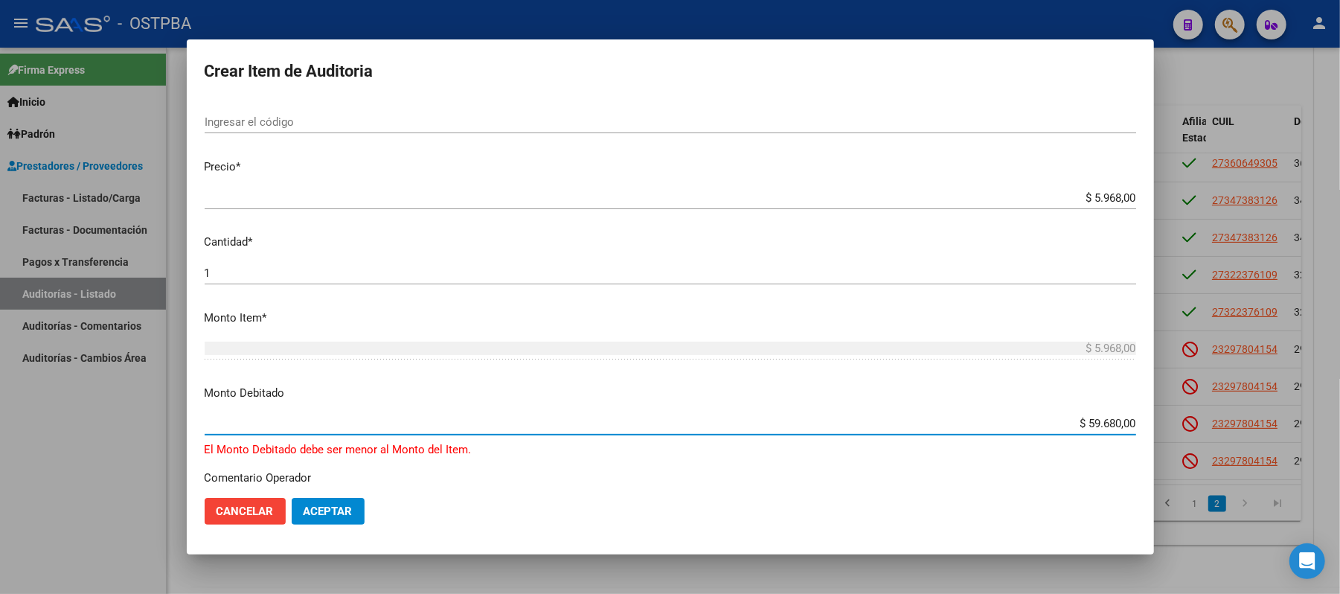
type input "$ 5.968,00"
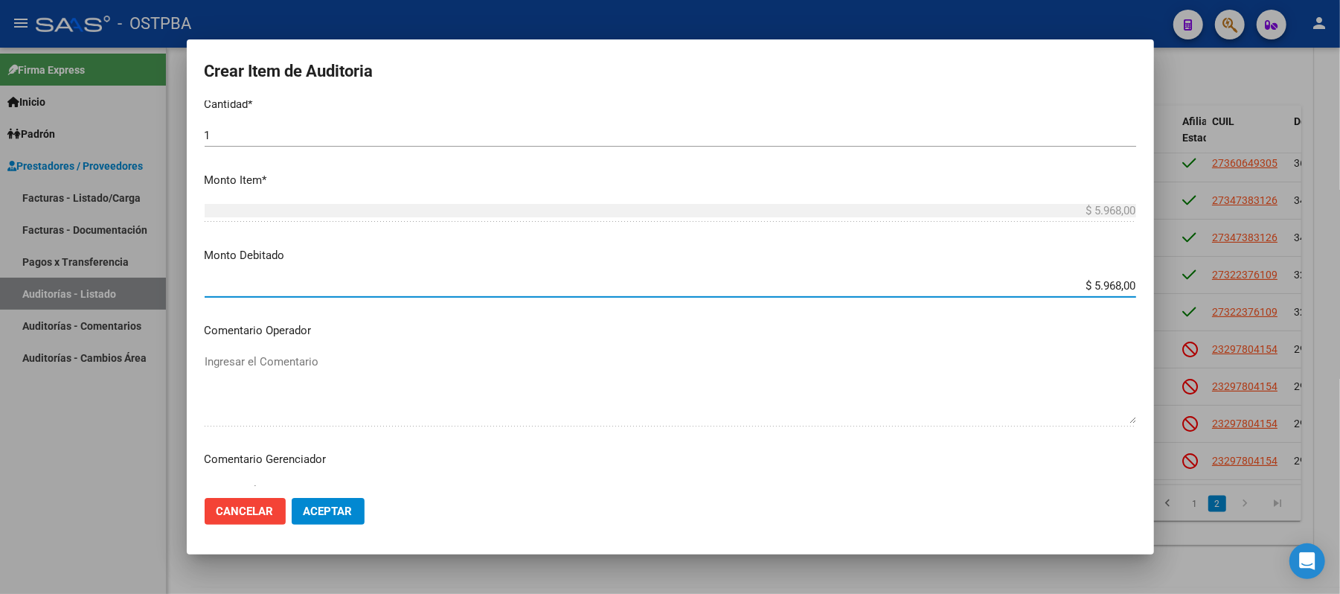
scroll to position [496, 0]
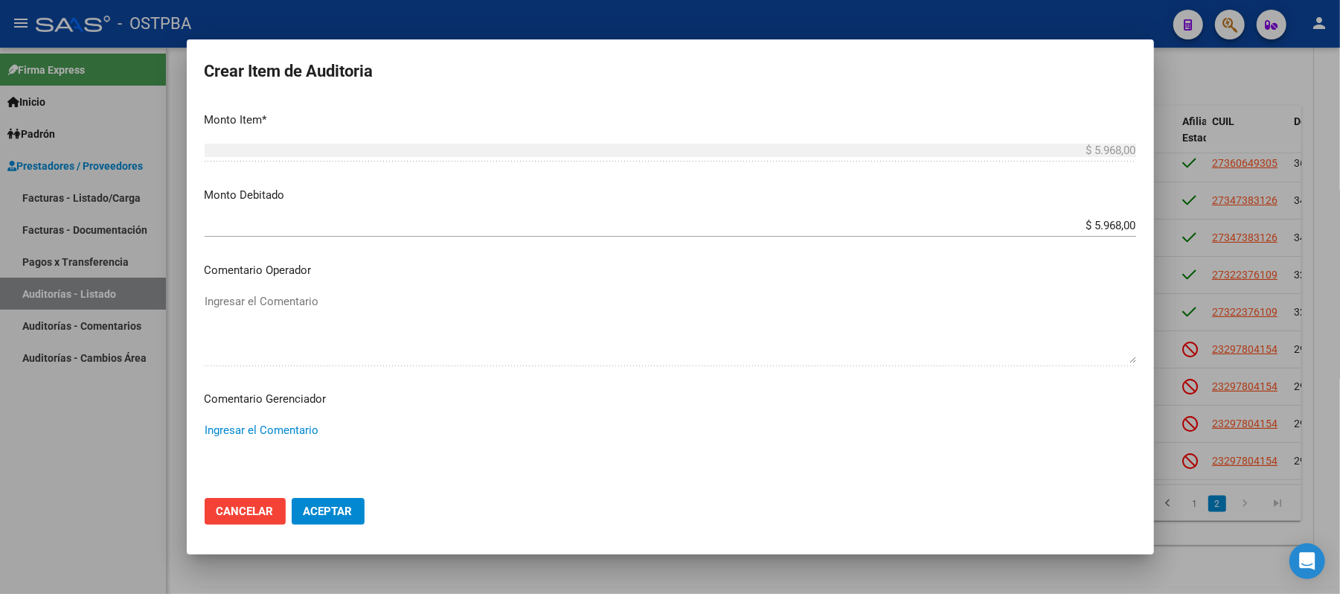
click at [218, 426] on textarea "Ingresar el Comentario" at bounding box center [671, 457] width 932 height 70
paste textarea "IRREGULARIDAD EN PAGOS"
type textarea "IRREGULARIDAD EN PAGOS"
click at [317, 513] on span "Aceptar" at bounding box center [328, 511] width 49 height 13
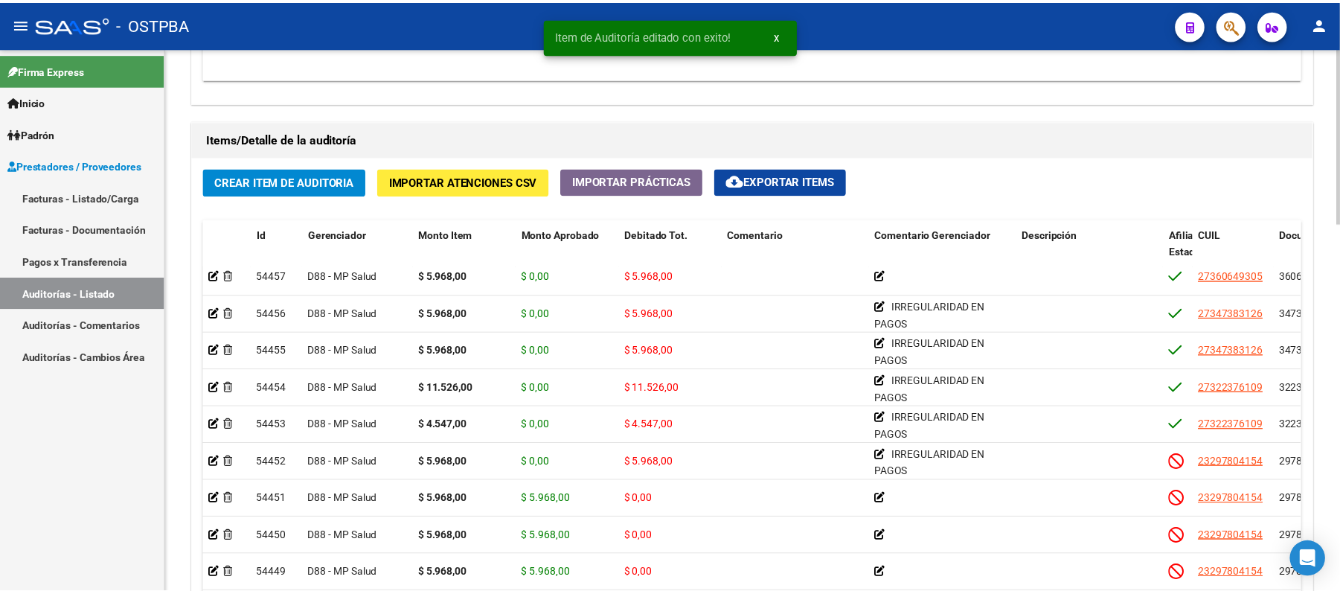
scroll to position [1091, 0]
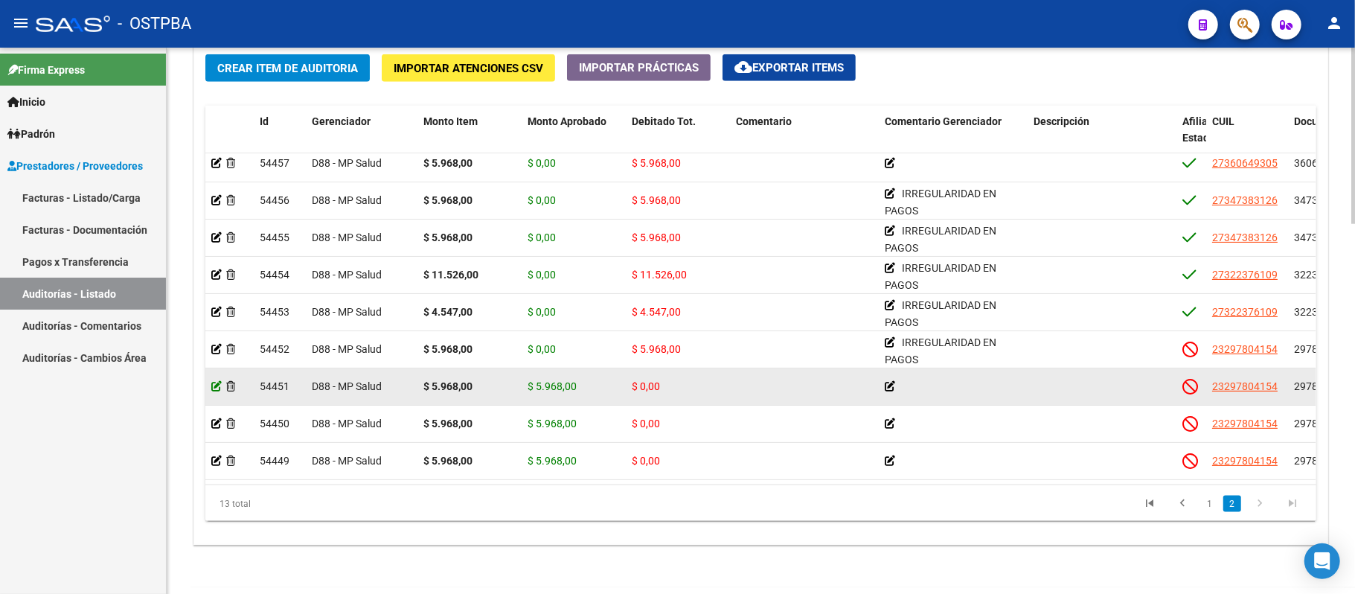
click at [214, 381] on icon at bounding box center [216, 386] width 10 height 10
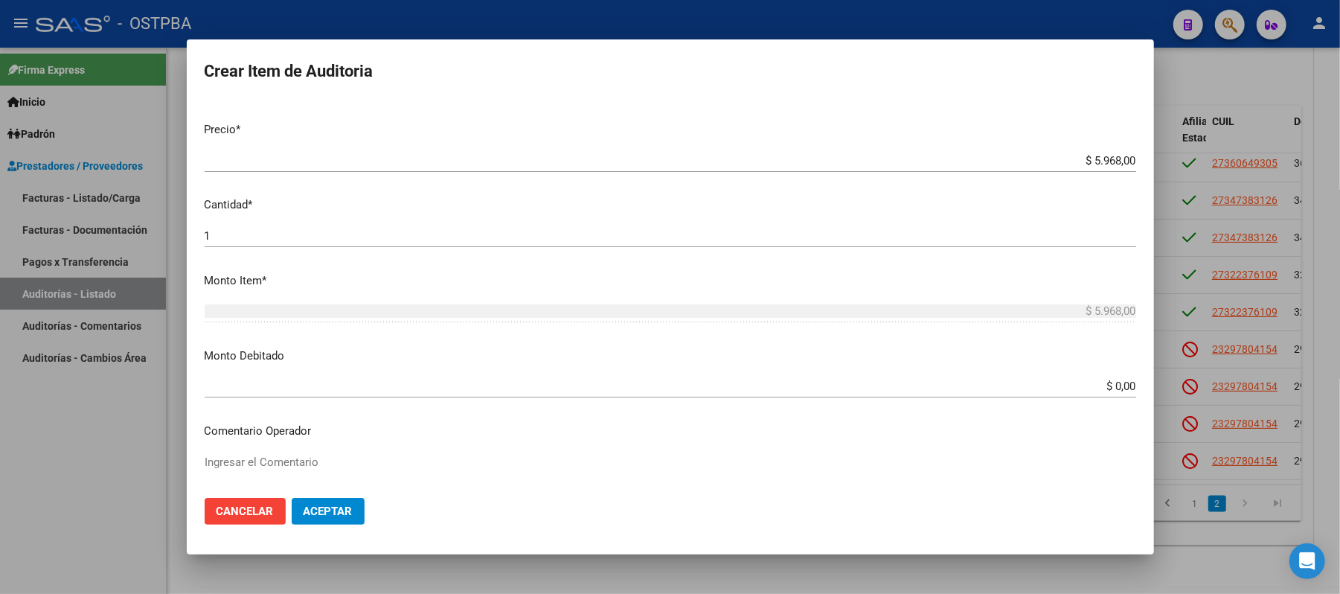
scroll to position [496, 0]
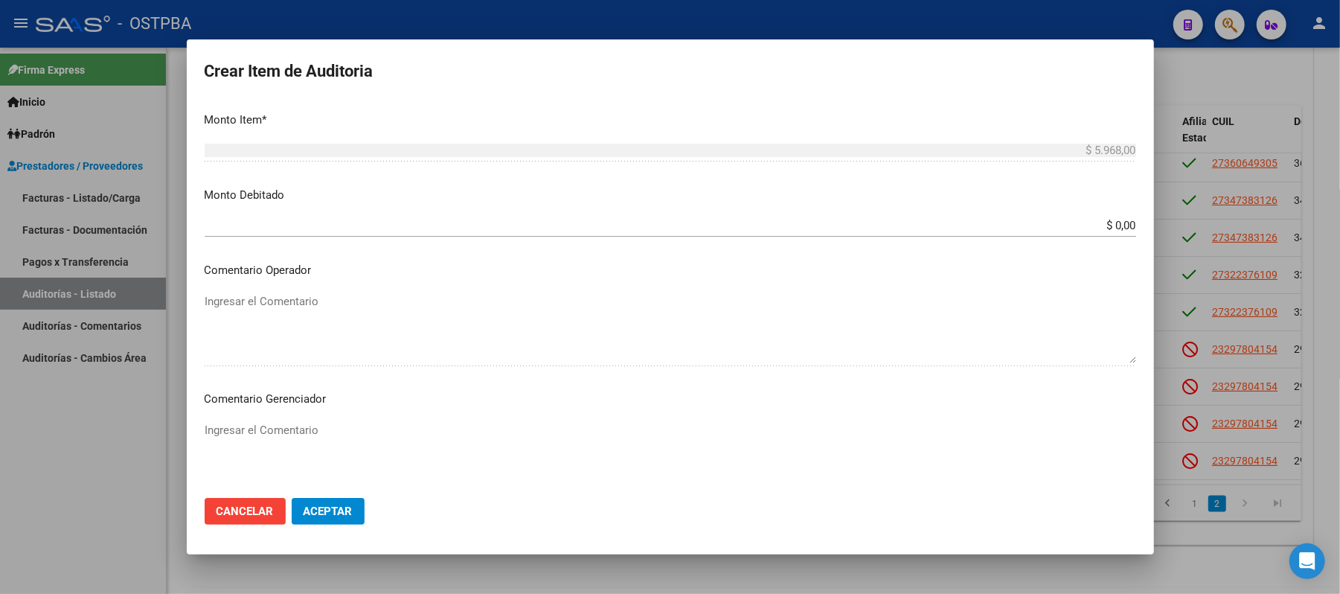
click at [1113, 235] on div "$ 0,00 Ingresar el monto" at bounding box center [671, 225] width 932 height 22
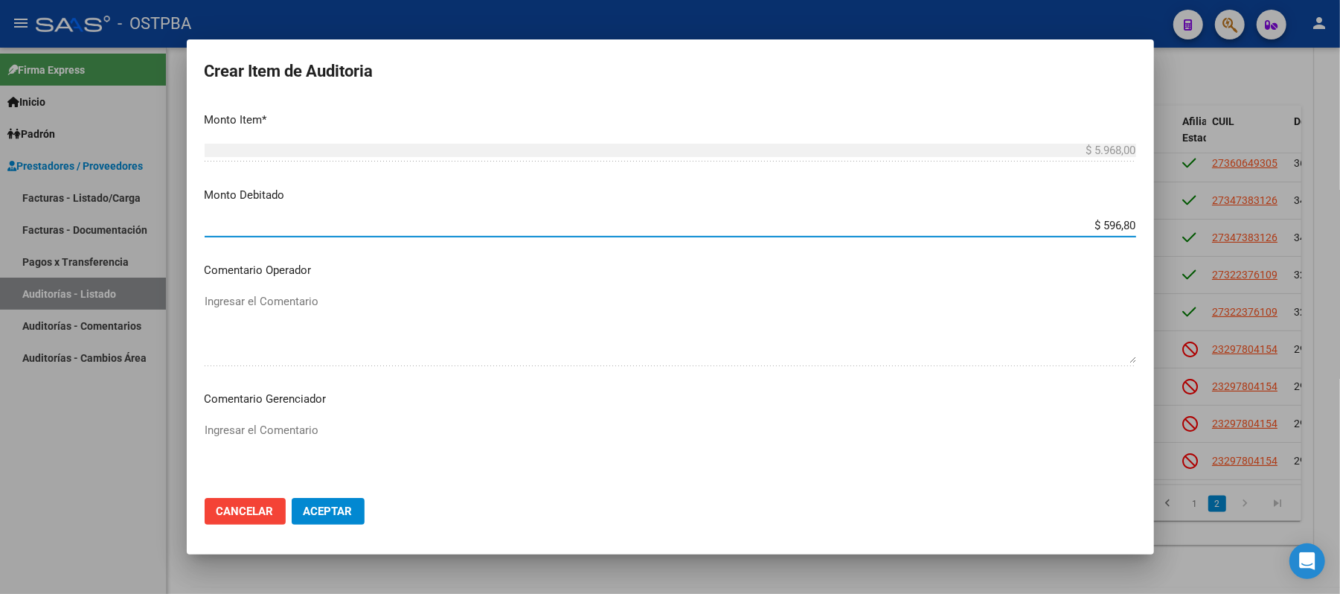
type input "$ 5.968,00"
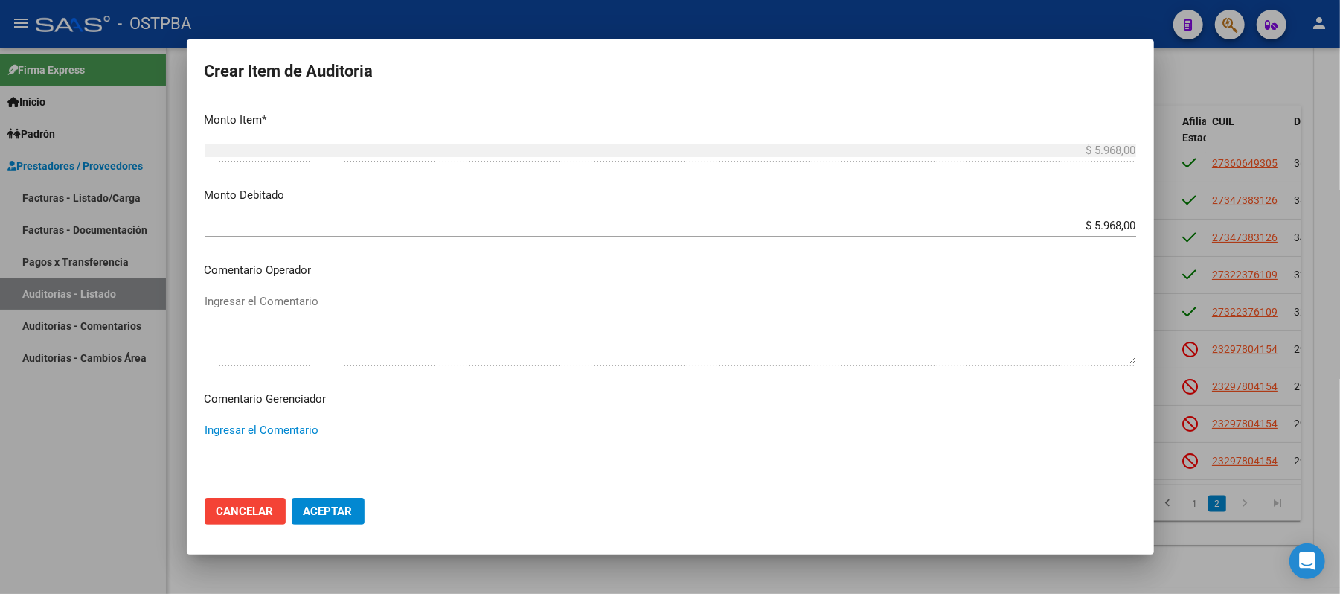
click at [219, 426] on textarea "Ingresar el Comentario" at bounding box center [671, 457] width 932 height 70
paste textarea "IRREGULARIDAD EN PAGOS"
type textarea "IRREGULARIDAD EN PAGOS"
click at [329, 514] on span "Aceptar" at bounding box center [328, 511] width 49 height 13
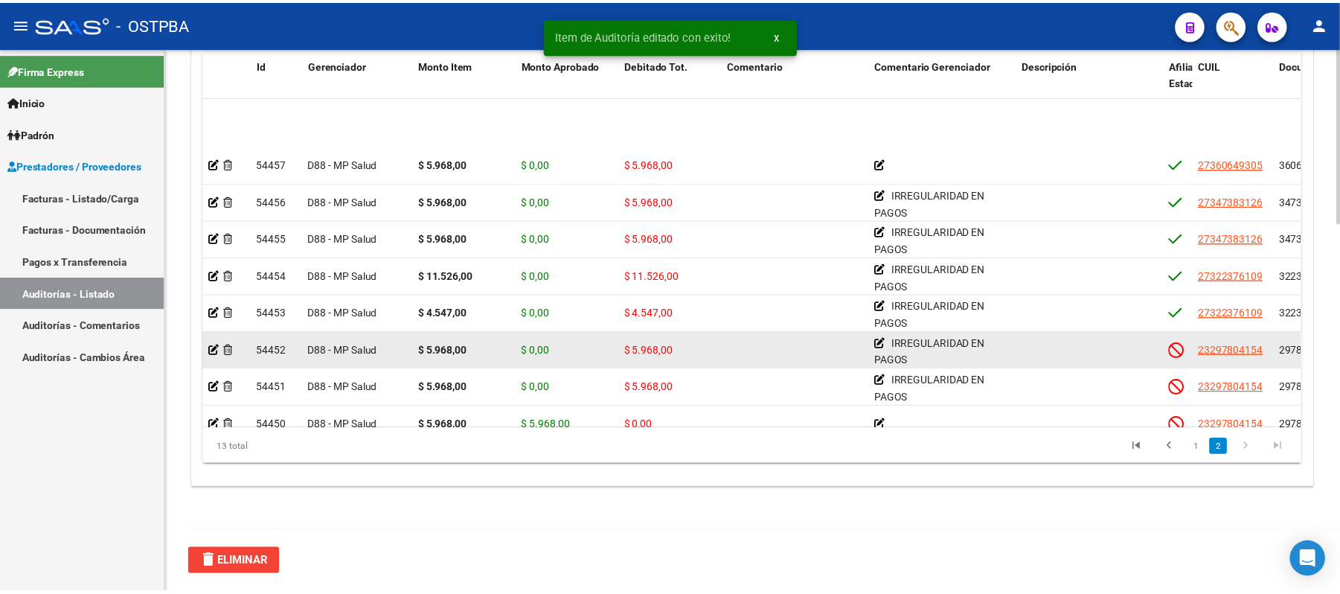
scroll to position [171, 0]
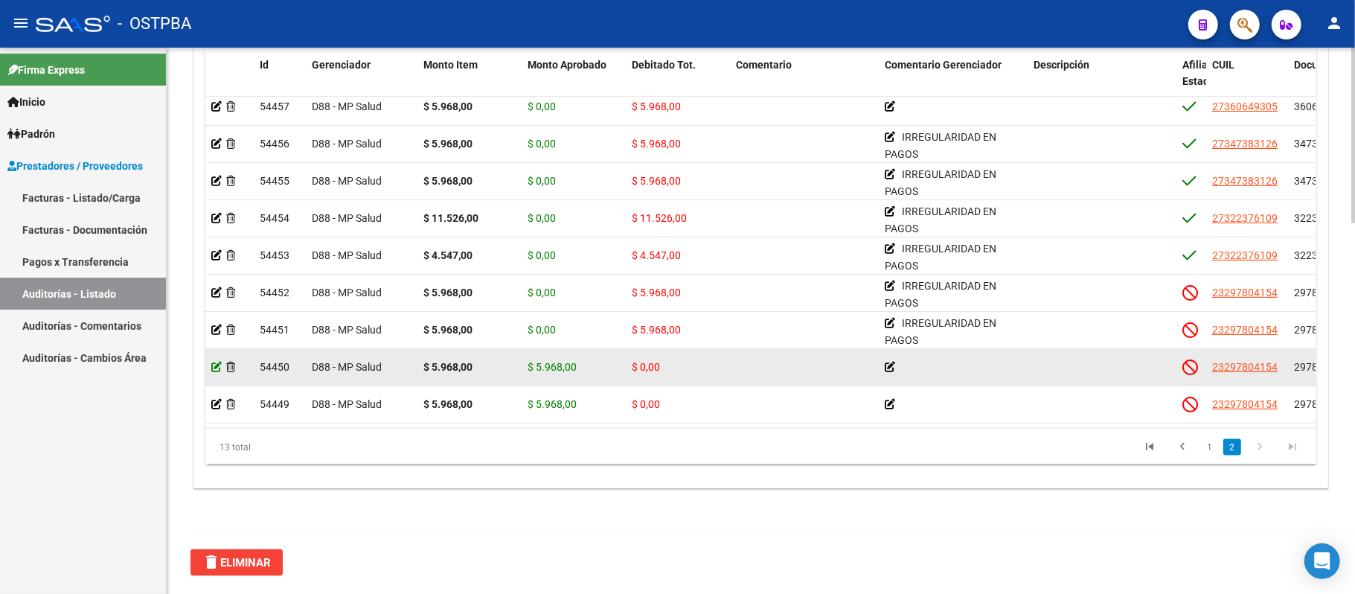
click at [219, 362] on icon at bounding box center [216, 367] width 10 height 10
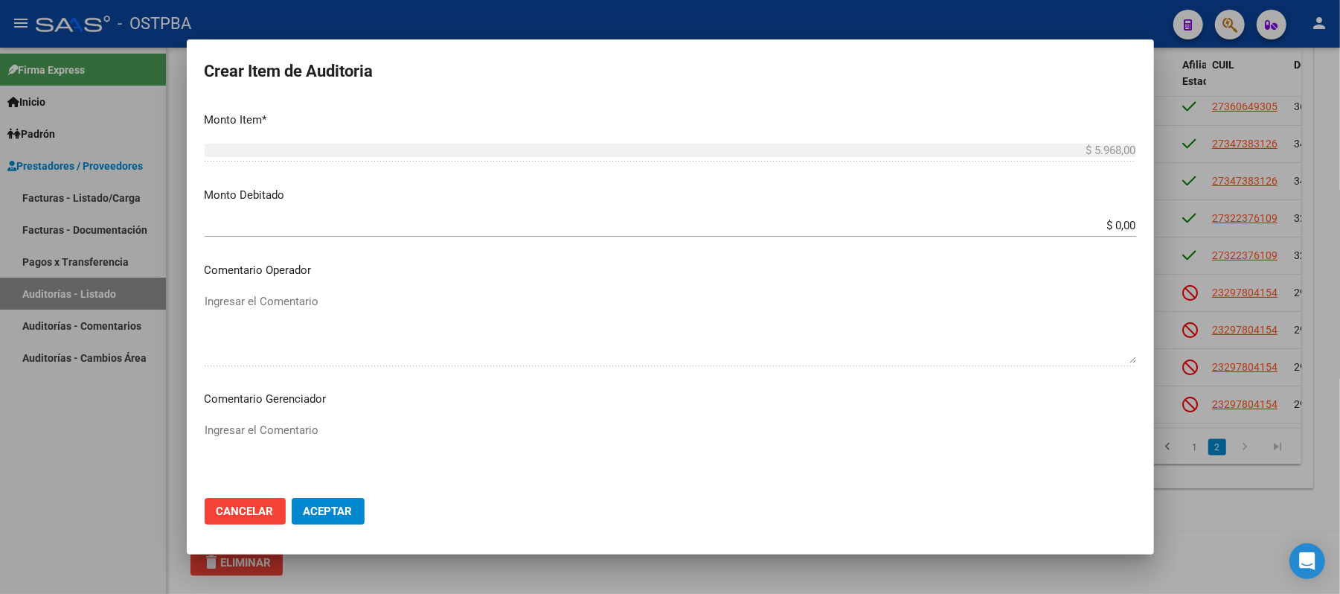
scroll to position [397, 0]
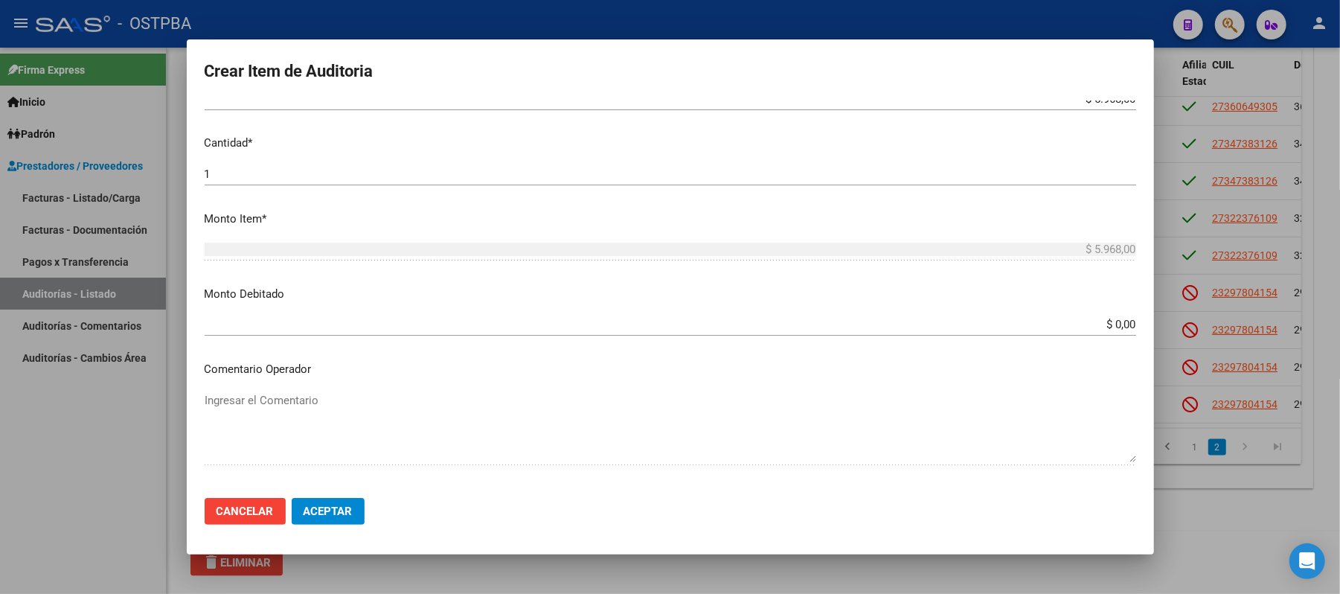
click at [1100, 325] on input "$ 0,00" at bounding box center [671, 324] width 932 height 13
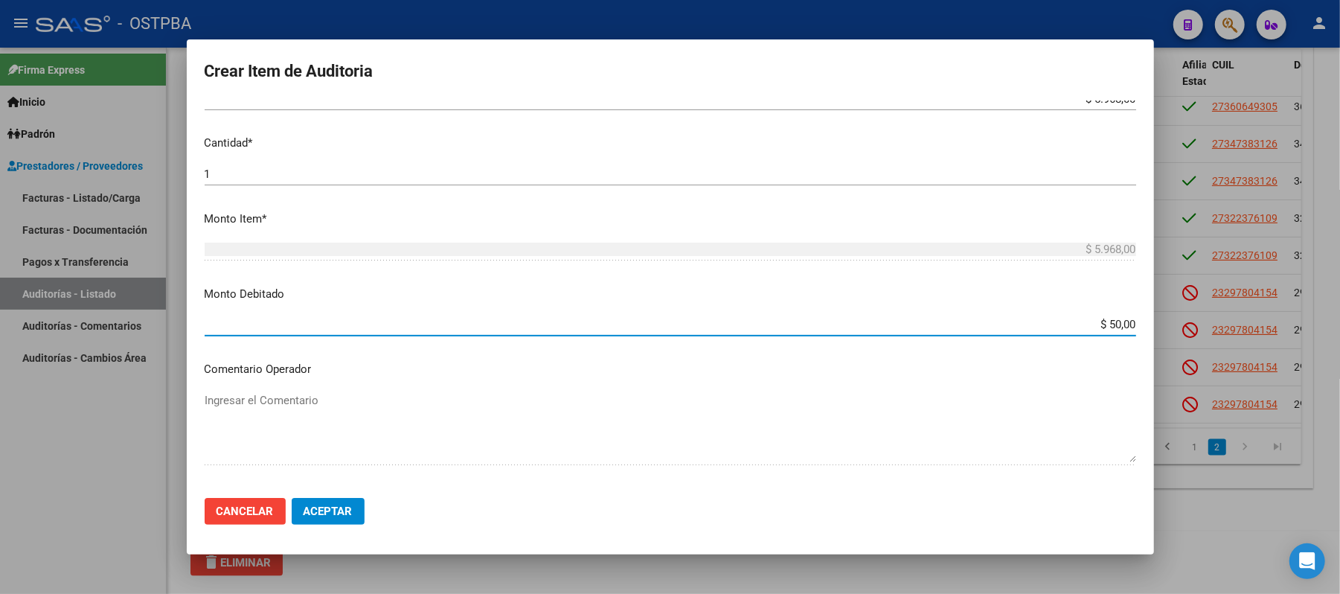
click at [1100, 325] on input "$ 50,00" at bounding box center [671, 324] width 932 height 13
type input "$ 5.968,00"
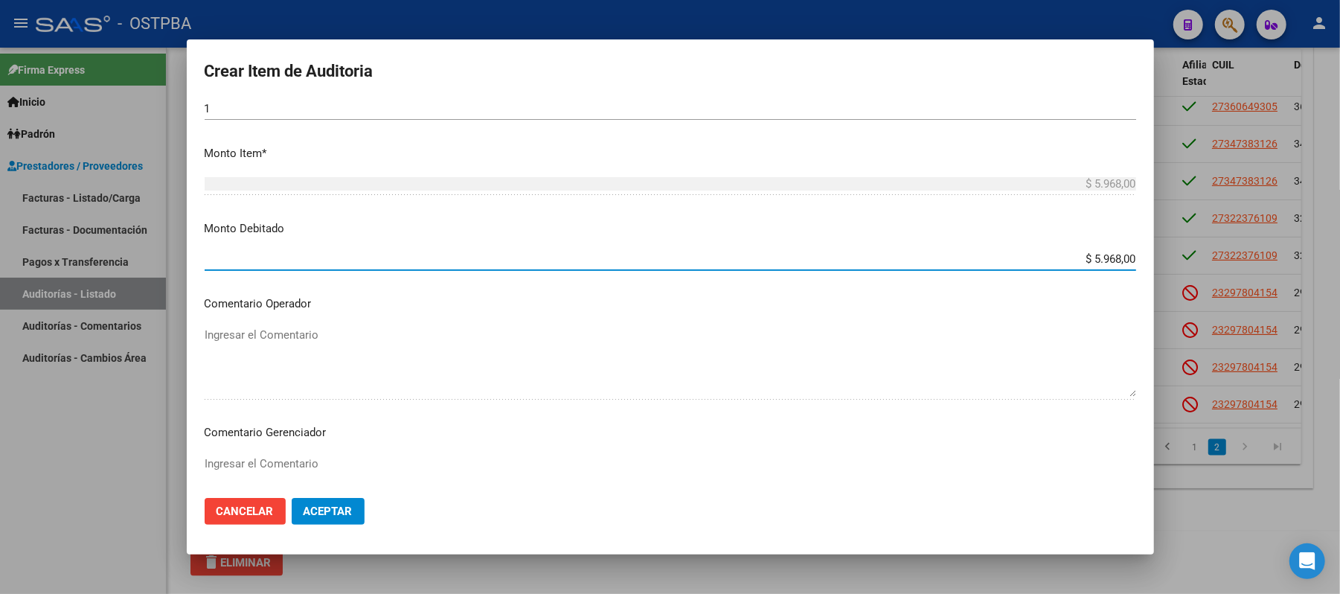
scroll to position [496, 0]
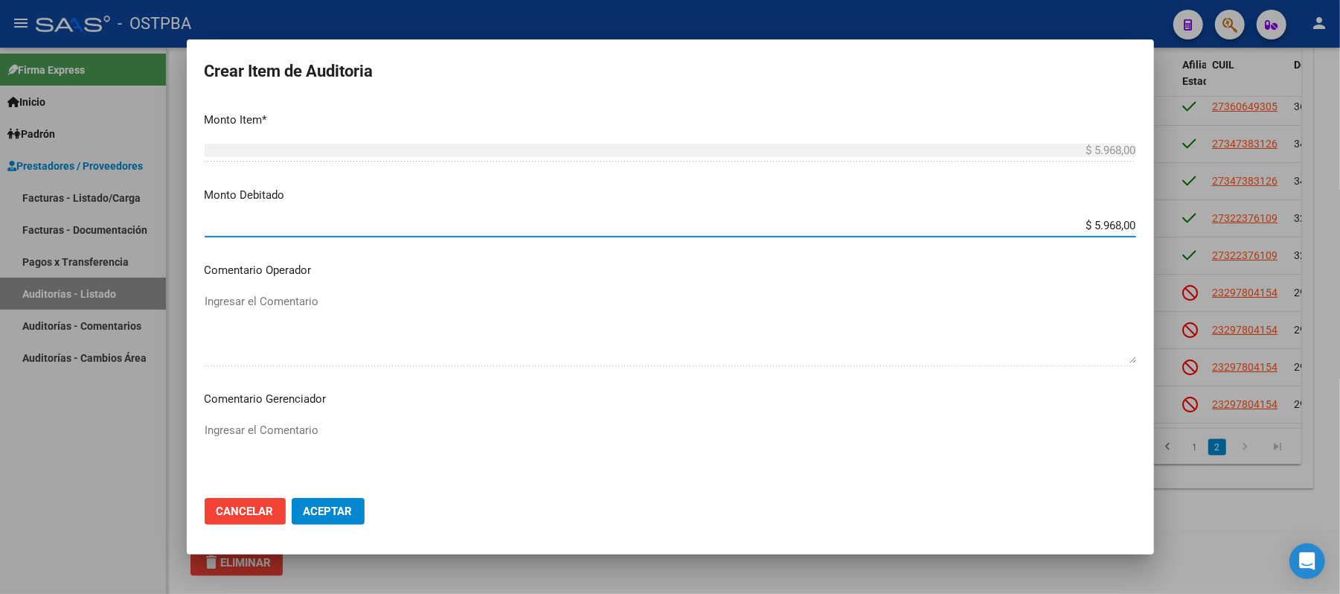
click at [266, 430] on textarea "Ingresar el Comentario" at bounding box center [671, 457] width 932 height 70
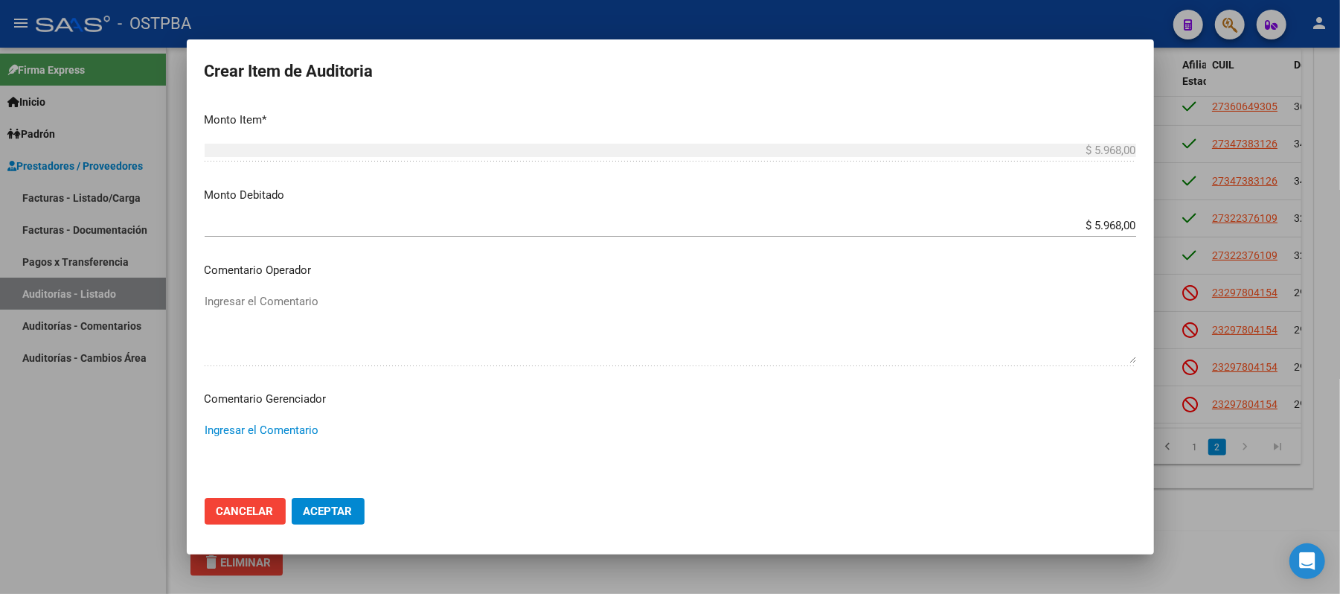
paste textarea "IRREGULARIDAD EN PAGOS"
type textarea "IRREGULARIDAD EN PAGOS"
click at [342, 503] on button "Aceptar" at bounding box center [328, 511] width 73 height 27
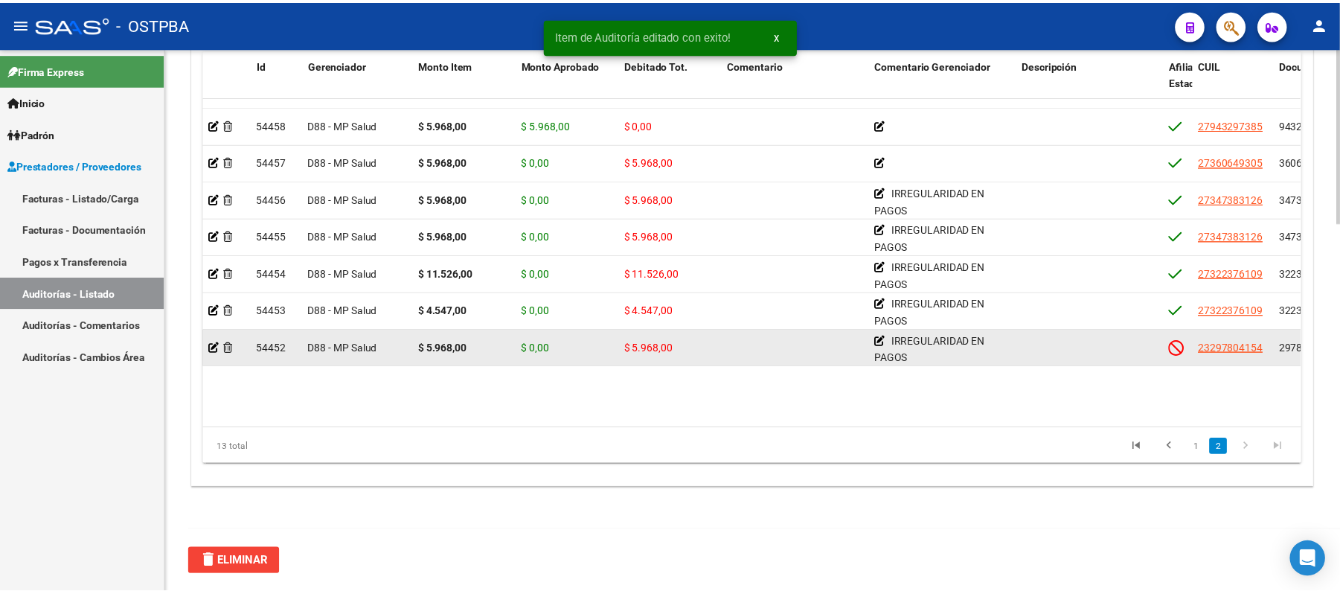
scroll to position [171, 0]
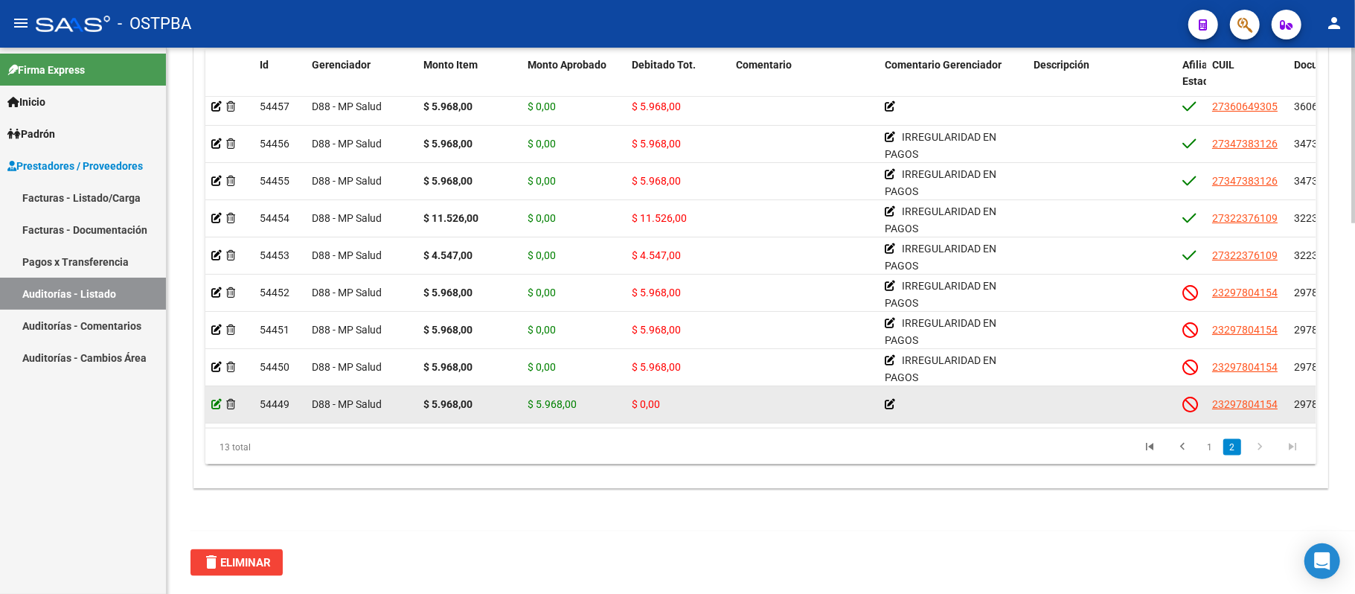
click at [213, 399] on icon at bounding box center [216, 404] width 10 height 10
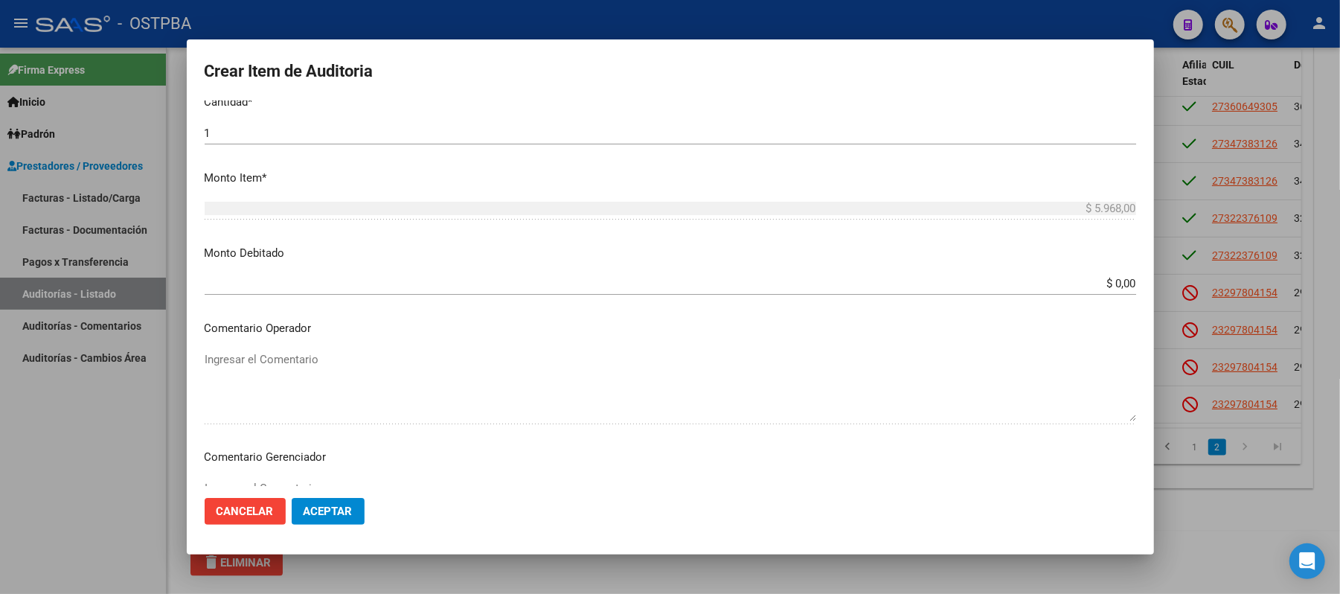
scroll to position [397, 0]
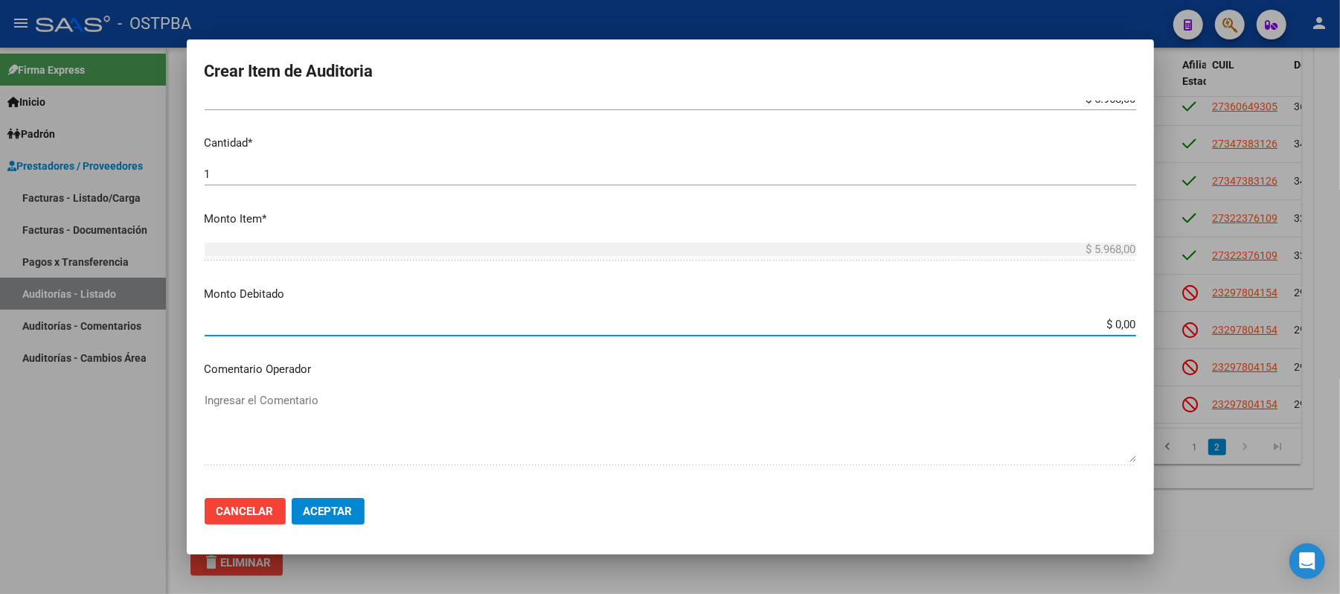
click at [1100, 325] on input "$ 0,00" at bounding box center [671, 324] width 932 height 13
type input "$ 5.968,00"
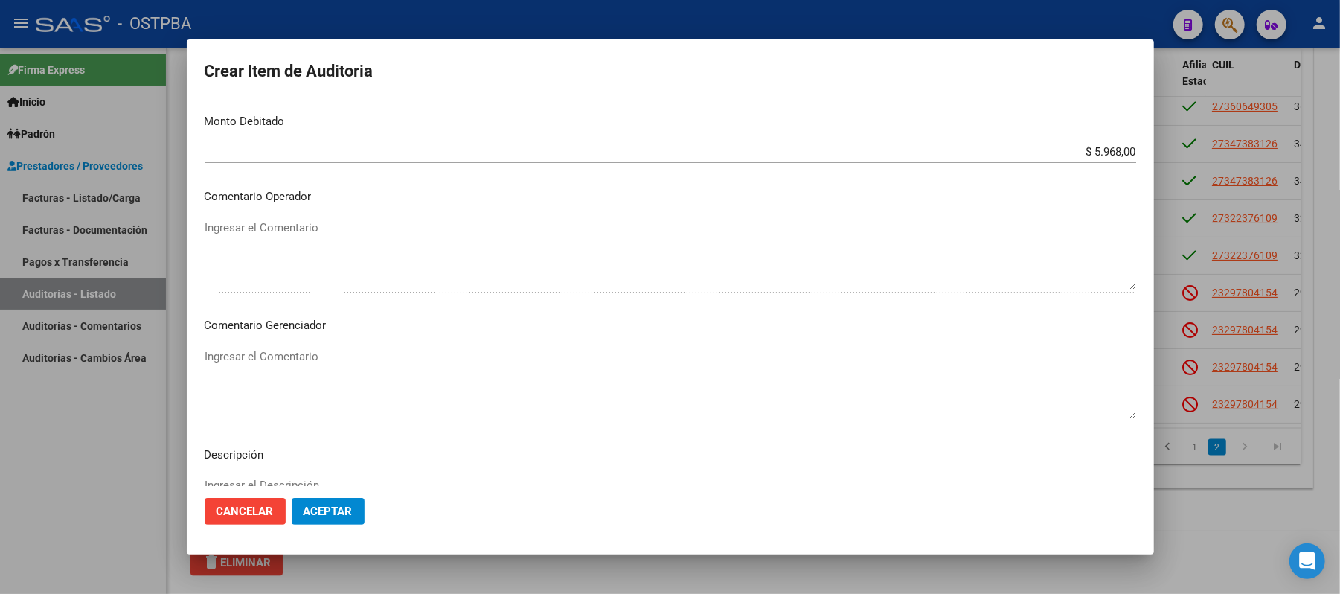
scroll to position [595, 0]
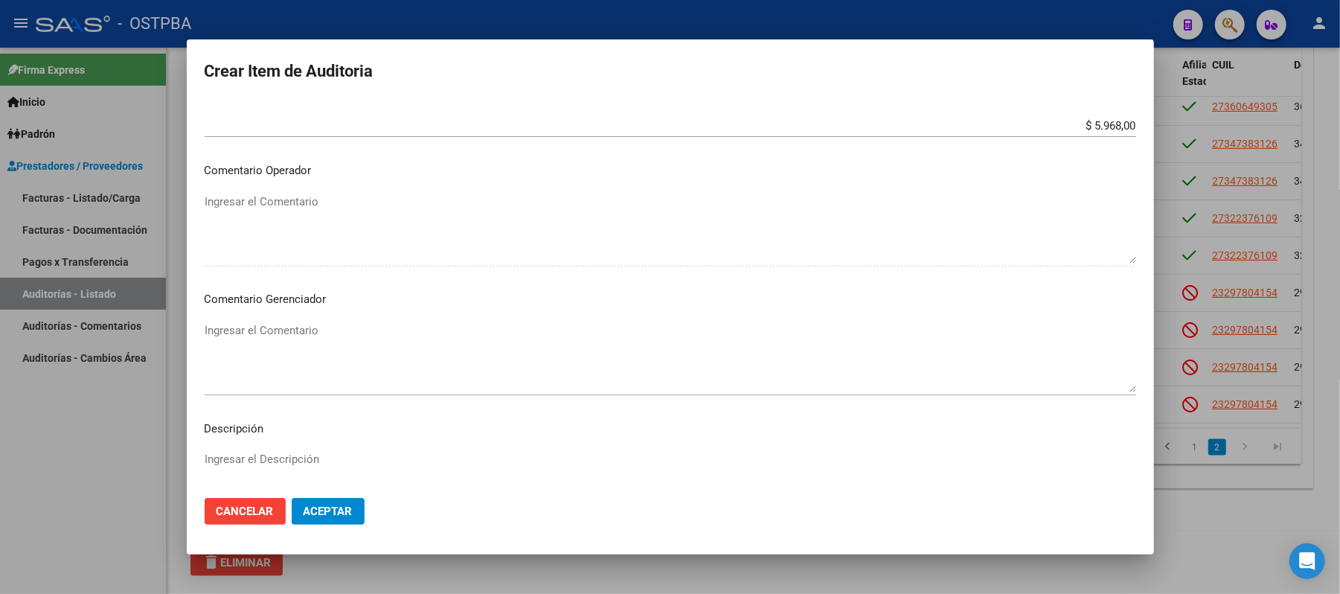
click at [233, 310] on mat-dialog-content "29780415 Nro Documento 23297804154 CUIL Afiliado Inactivo [PERSON_NAME] Nombre …" at bounding box center [671, 293] width 968 height 386
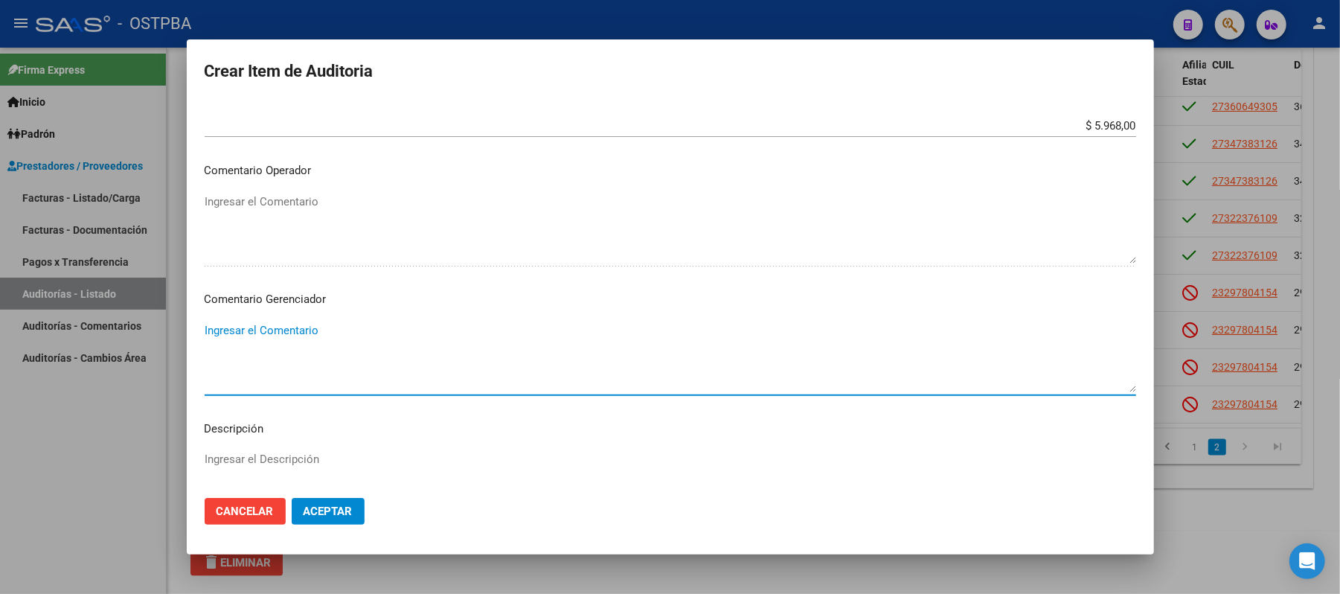
drag, startPoint x: 209, startPoint y: 352, endPoint x: 197, endPoint y: 353, distance: 11.9
click at [202, 352] on mat-dialog-content "29780415 Nro Documento 23297804154 CUIL Afiliado Inactivo [PERSON_NAME] Nombre …" at bounding box center [671, 293] width 968 height 386
paste textarea "IRREGULARIDAD EN PAGOS"
type textarea "IRREGULARIDAD EN PAGOS"
click at [313, 506] on span "Aceptar" at bounding box center [328, 511] width 49 height 13
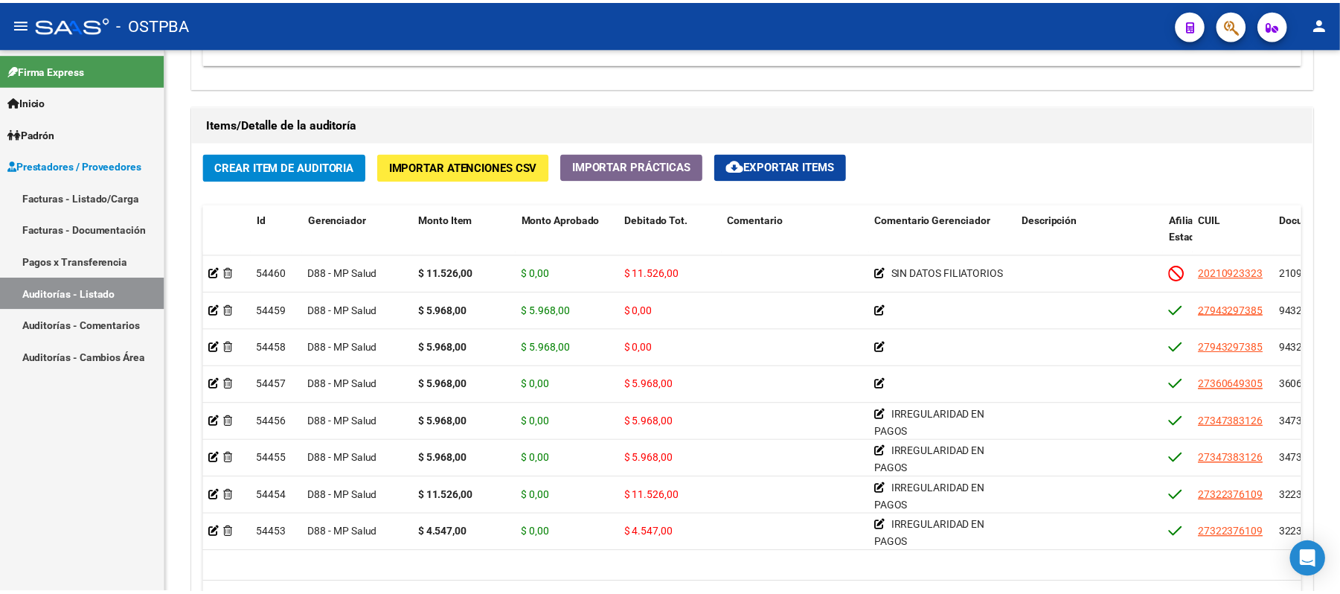
scroll to position [0, 0]
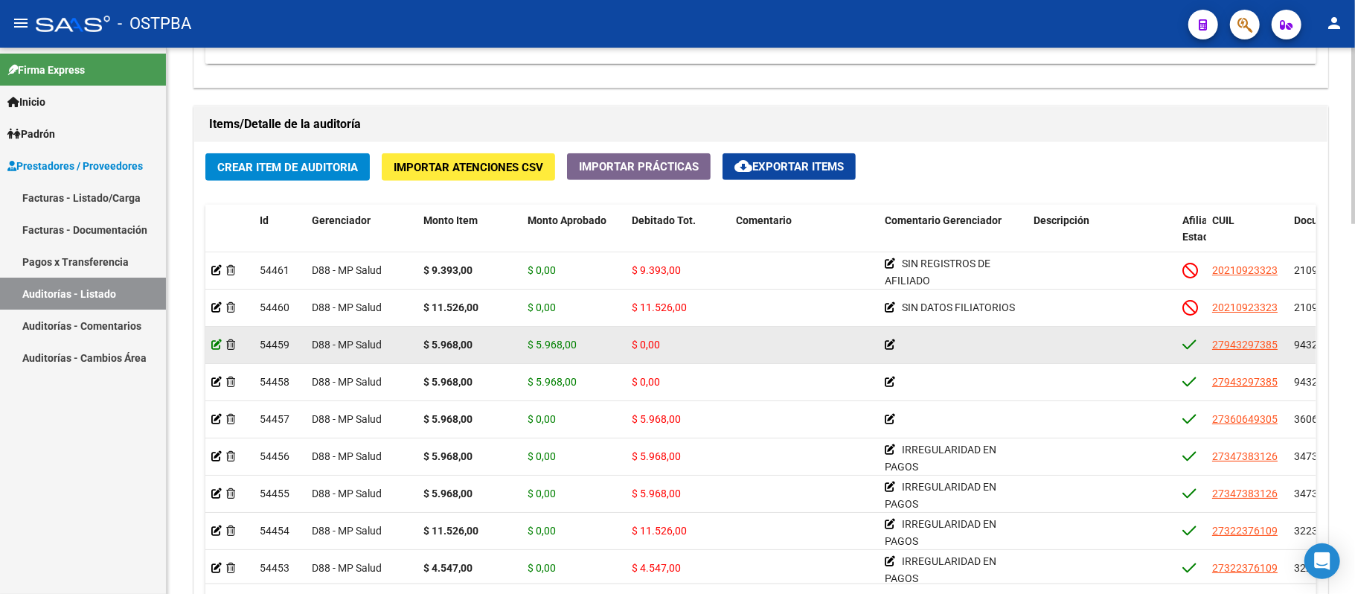
click at [214, 347] on icon at bounding box center [216, 344] width 10 height 10
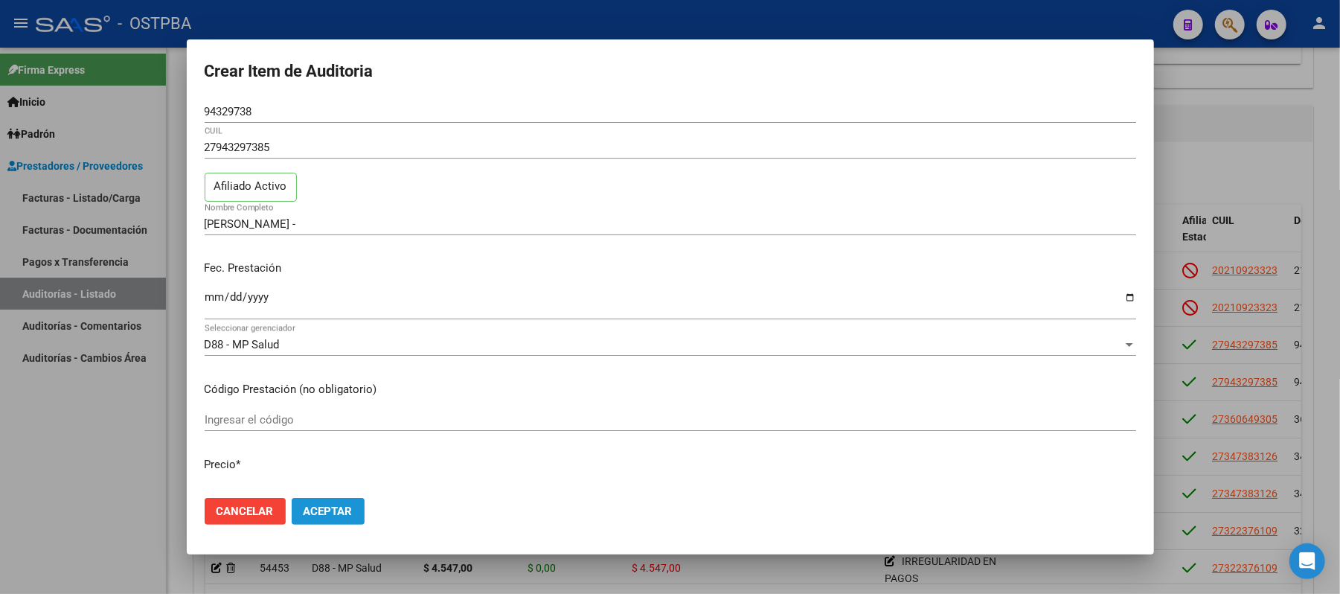
click at [329, 503] on button "Aceptar" at bounding box center [328, 511] width 73 height 27
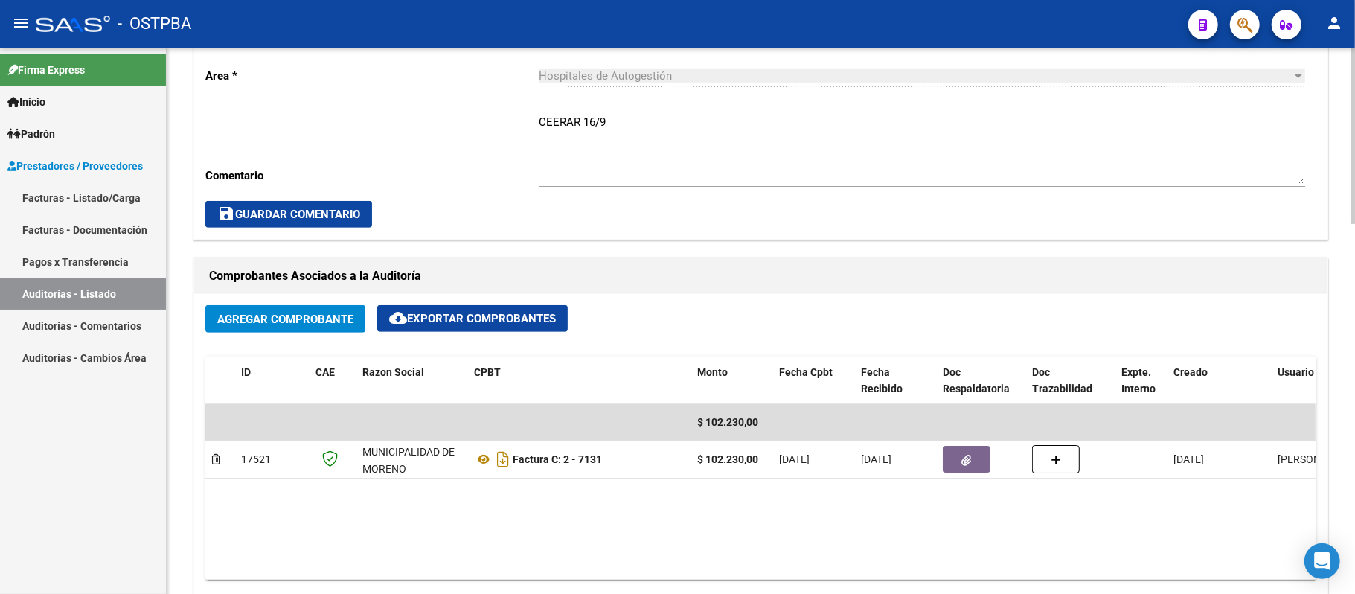
scroll to position [595, 0]
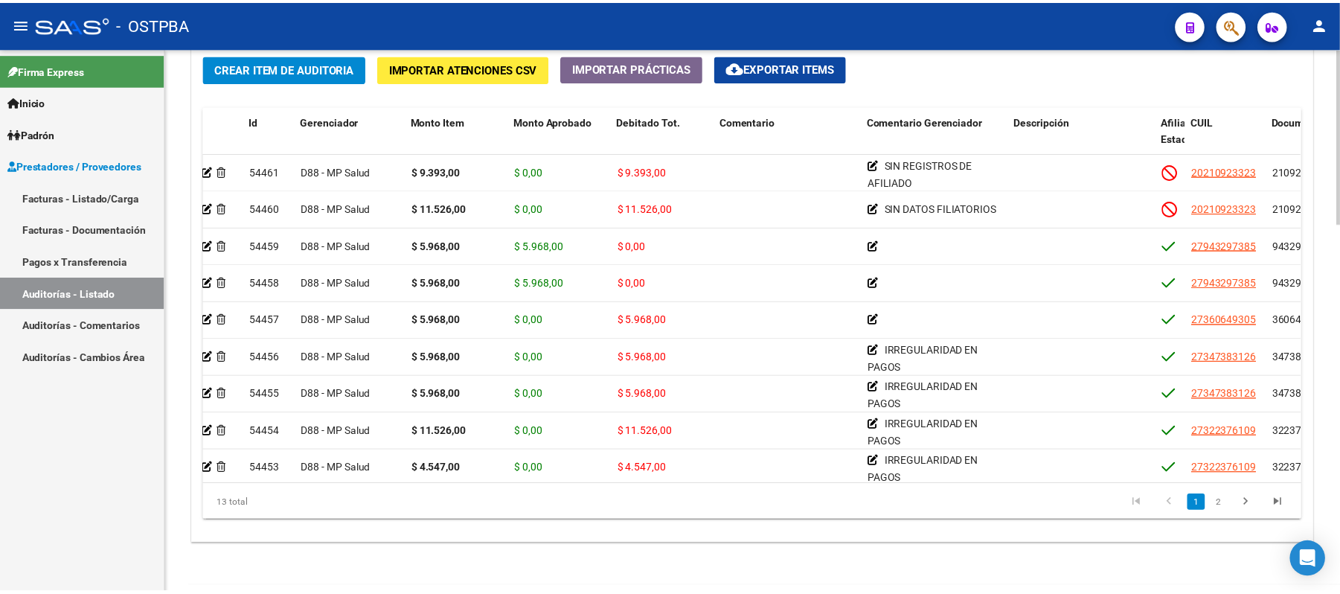
scroll to position [0, 0]
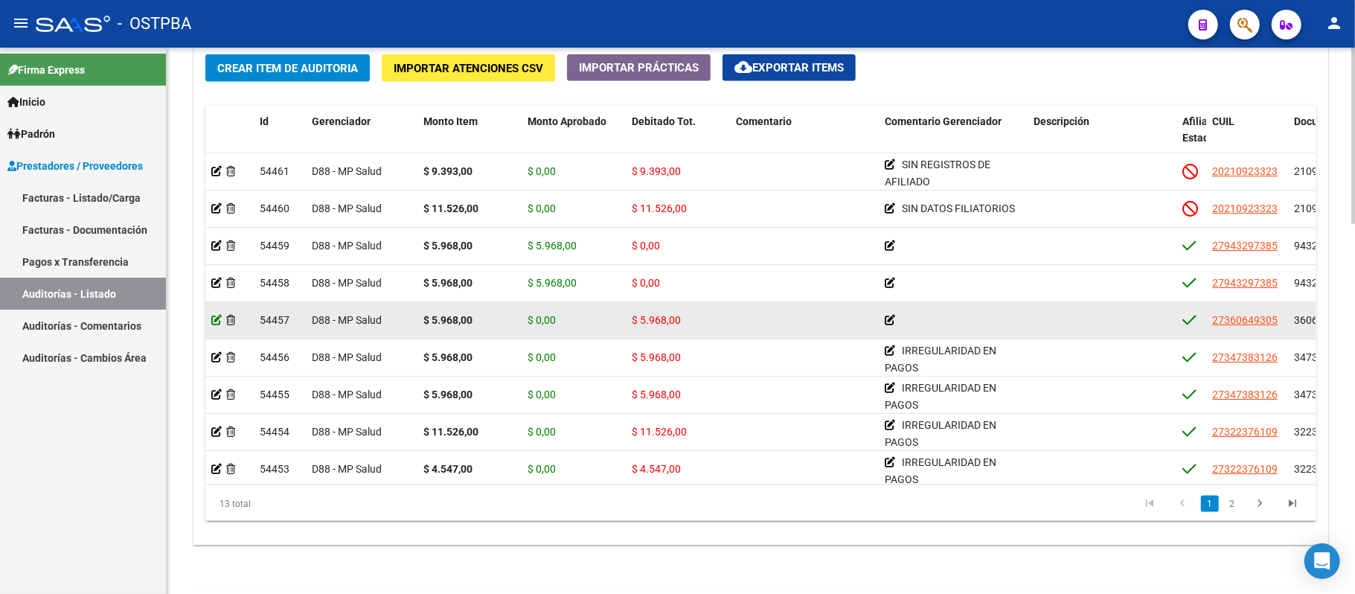
click at [214, 323] on icon at bounding box center [216, 320] width 10 height 10
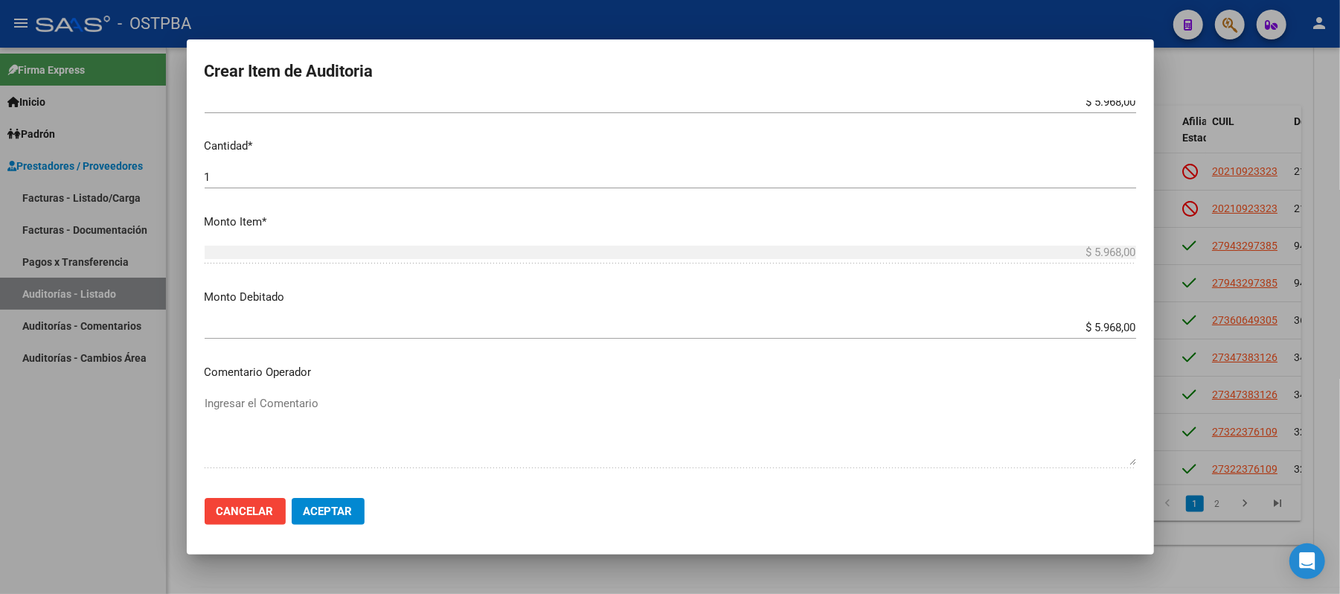
scroll to position [397, 0]
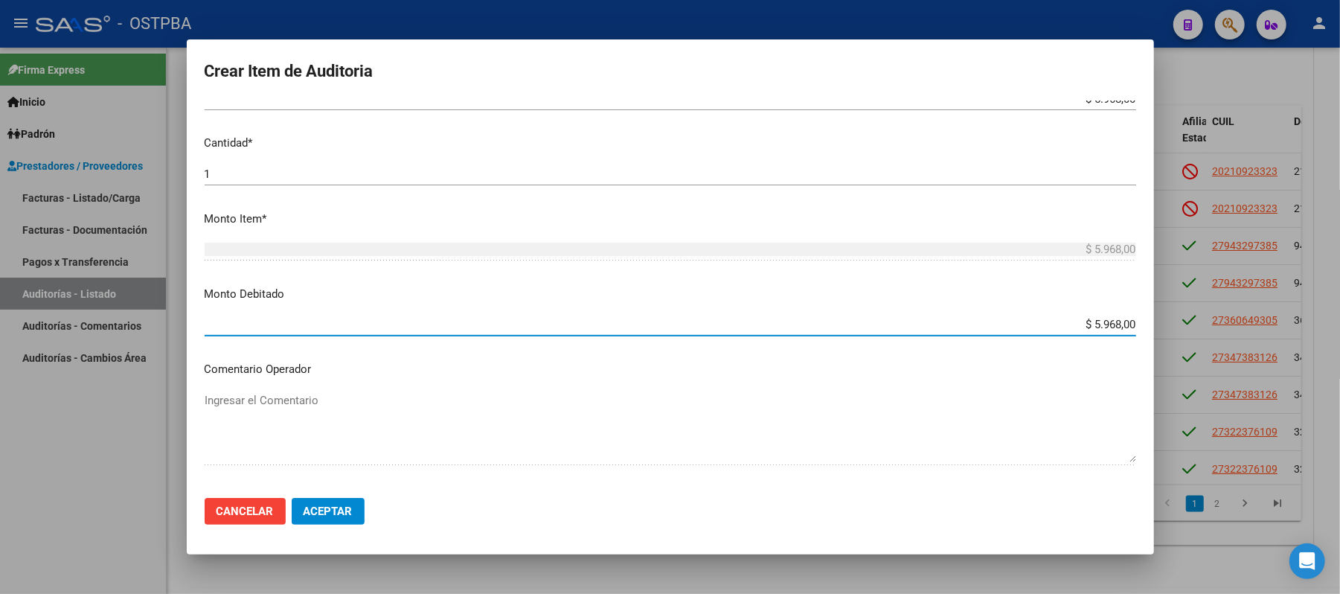
drag, startPoint x: 1064, startPoint y: 328, endPoint x: 1176, endPoint y: 345, distance: 112.9
click at [1176, 345] on div "Crear Item de Auditoria 36064930 Nro Documento 27360649305 CUIL Afiliado Activo…" at bounding box center [670, 297] width 1340 height 594
type input "$ 0,00"
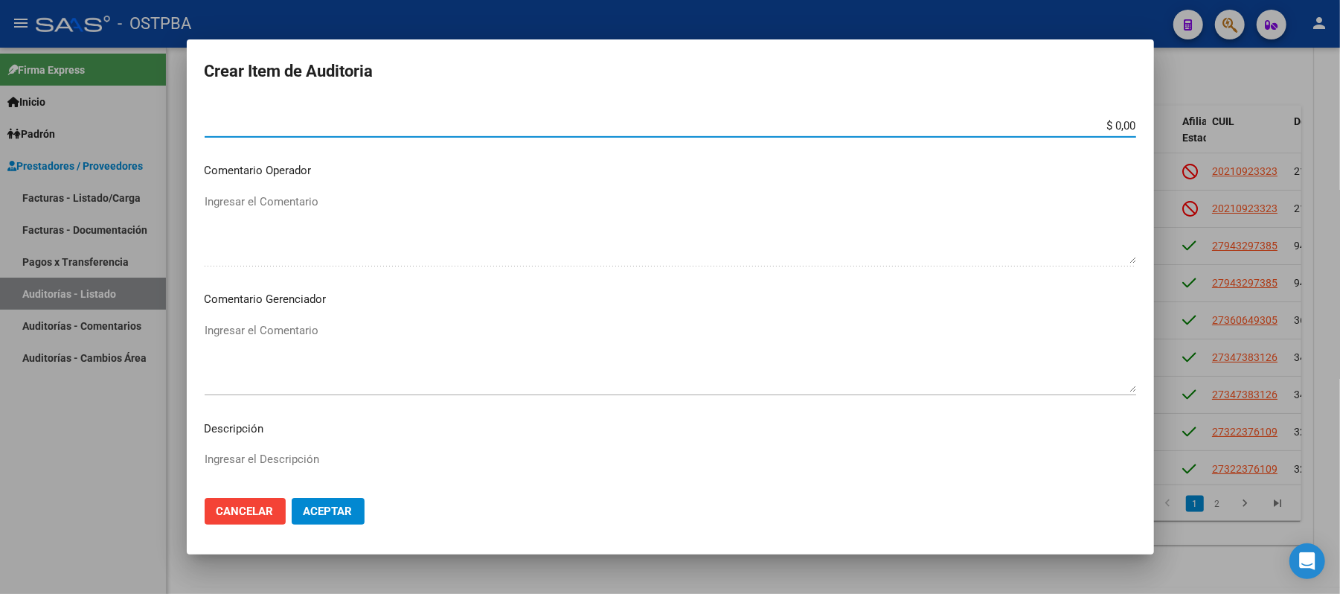
scroll to position [694, 0]
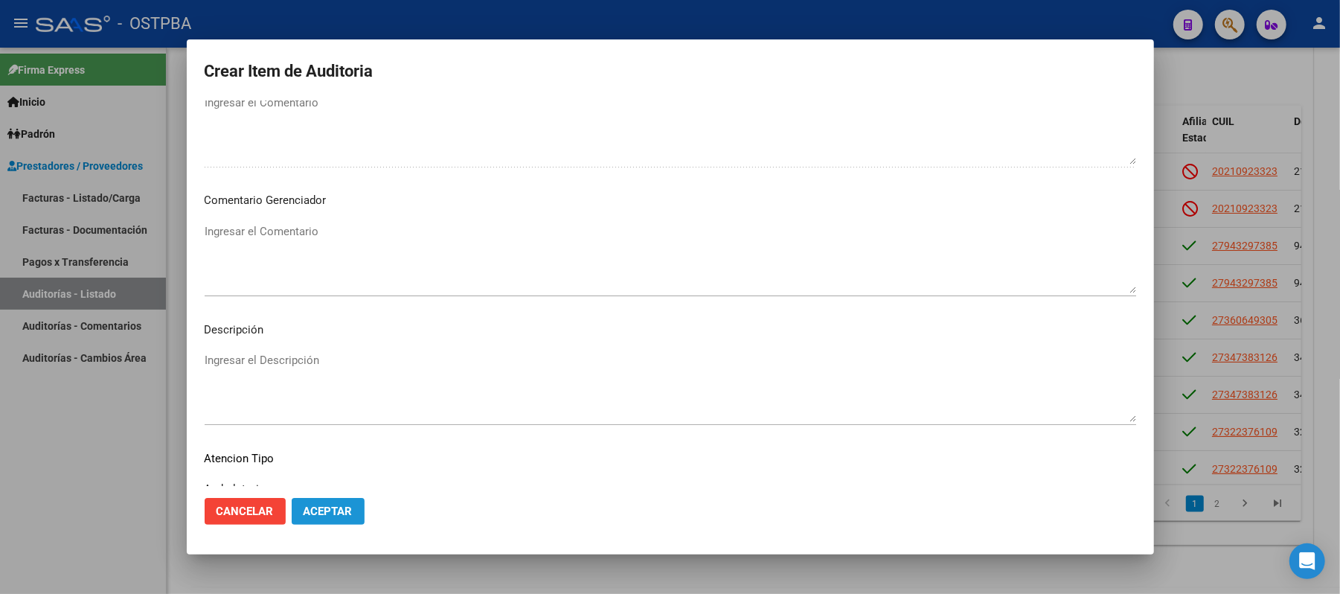
click at [338, 503] on button "Aceptar" at bounding box center [328, 511] width 73 height 27
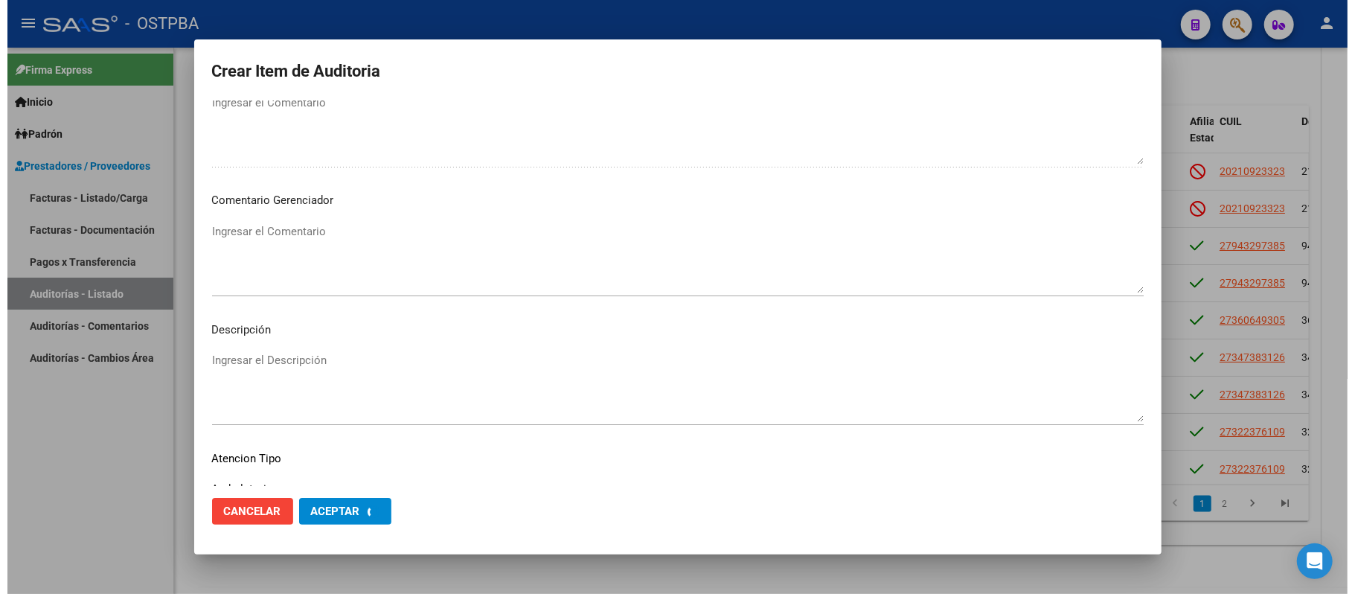
scroll to position [0, 0]
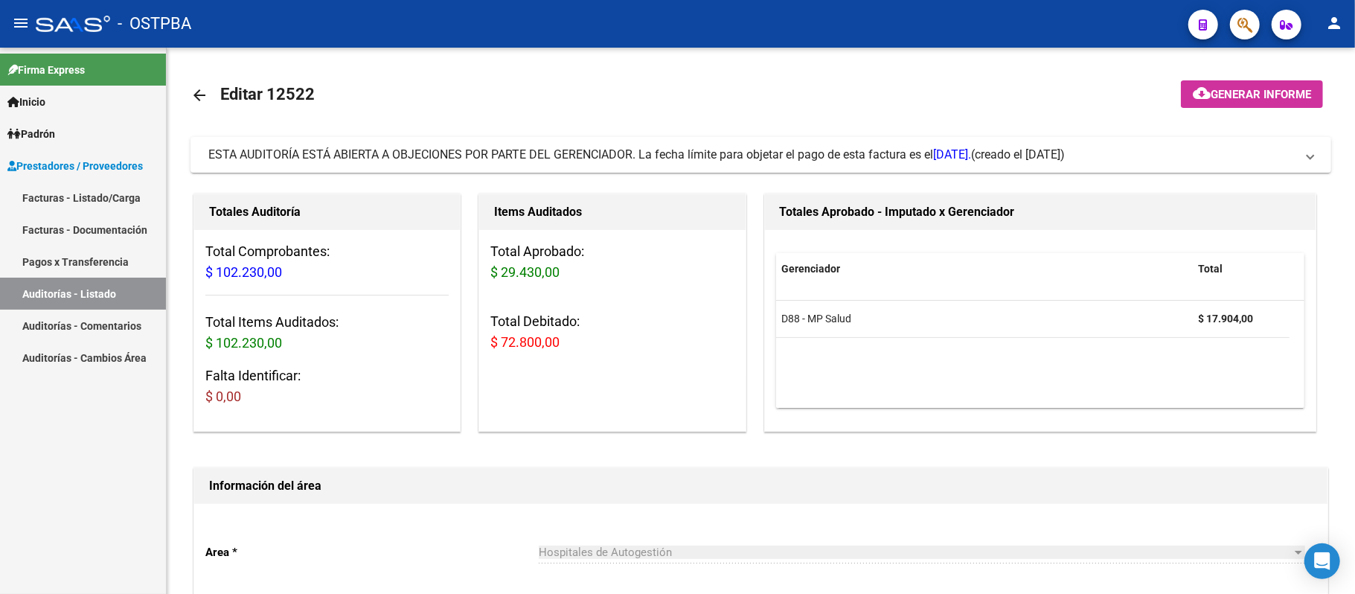
click at [114, 290] on link "Auditorías - Listado" at bounding box center [83, 294] width 166 height 32
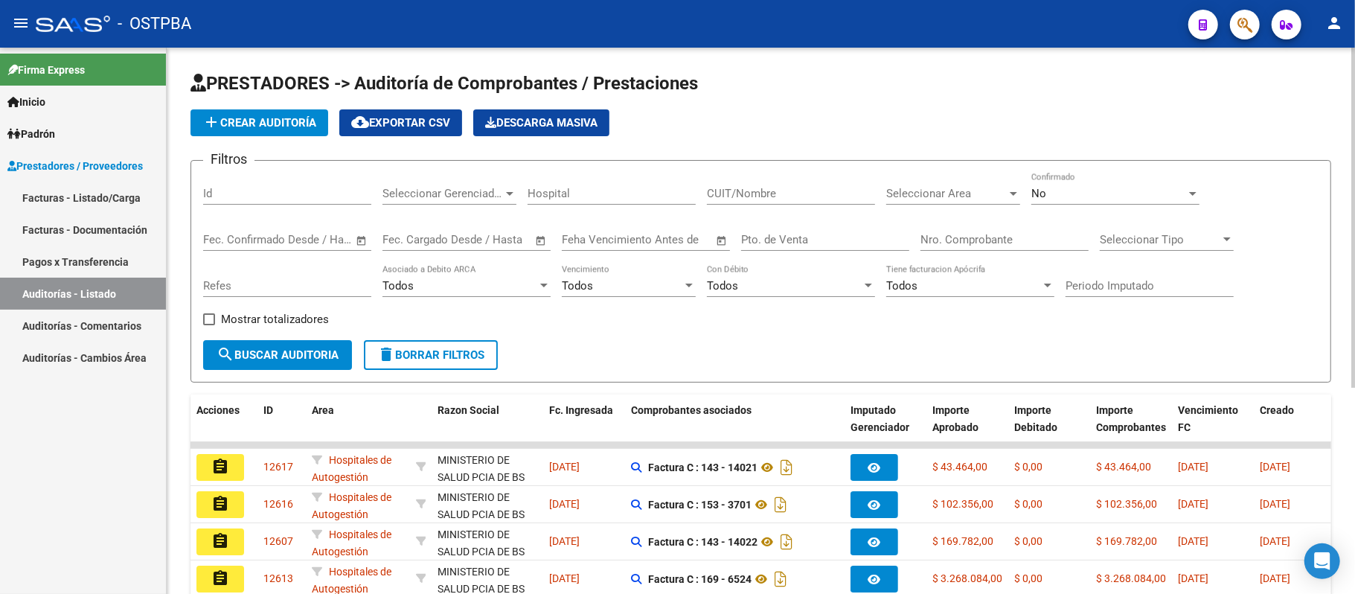
click at [959, 238] on input "Nro. Comprobante" at bounding box center [1005, 239] width 168 height 13
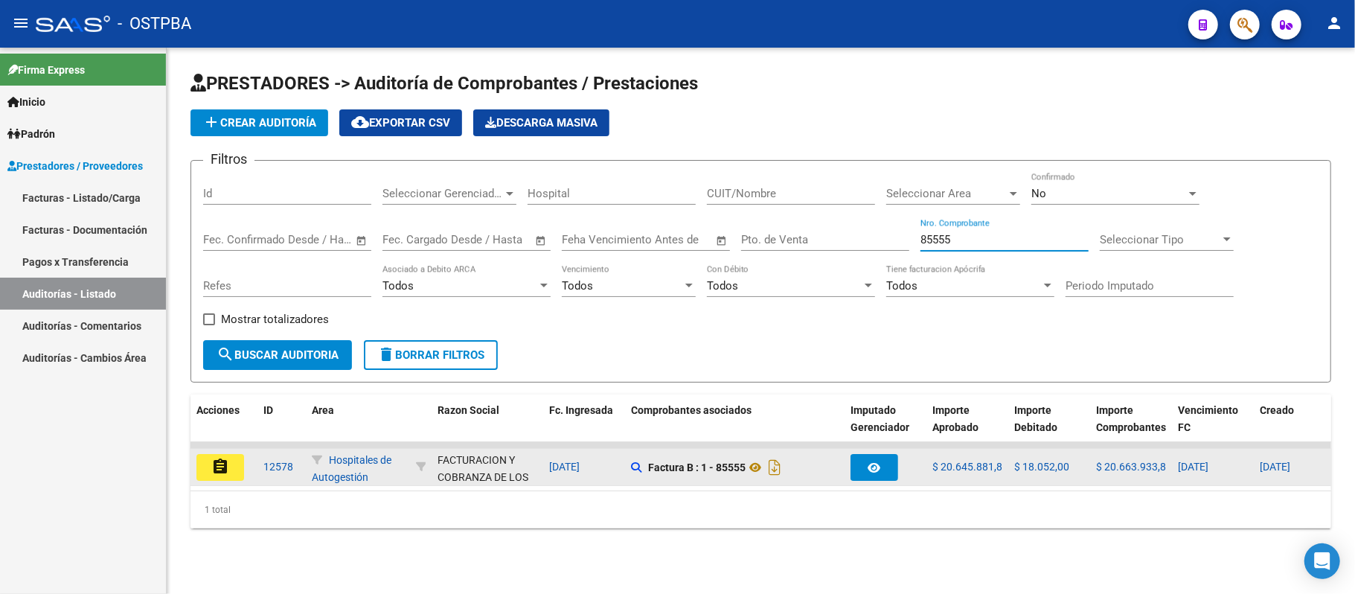
type input "85555"
click at [226, 465] on mat-icon "assignment" at bounding box center [220, 467] width 18 height 18
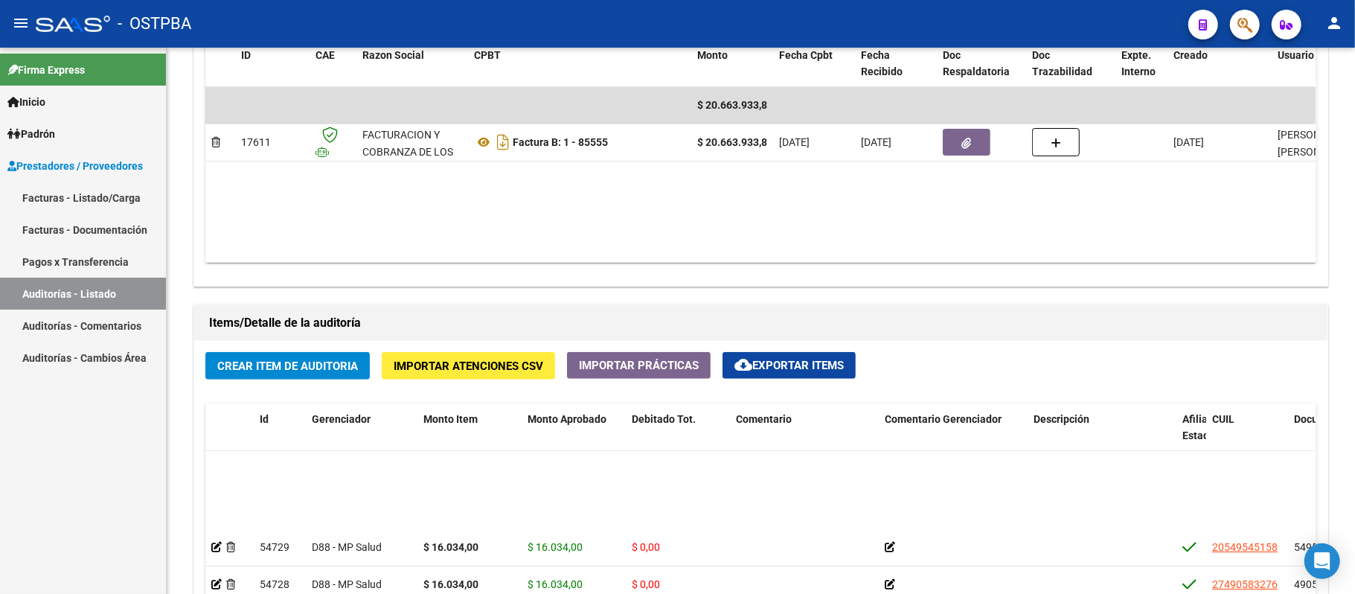
scroll to position [198, 0]
